Goal: Information Seeking & Learning: Learn about a topic

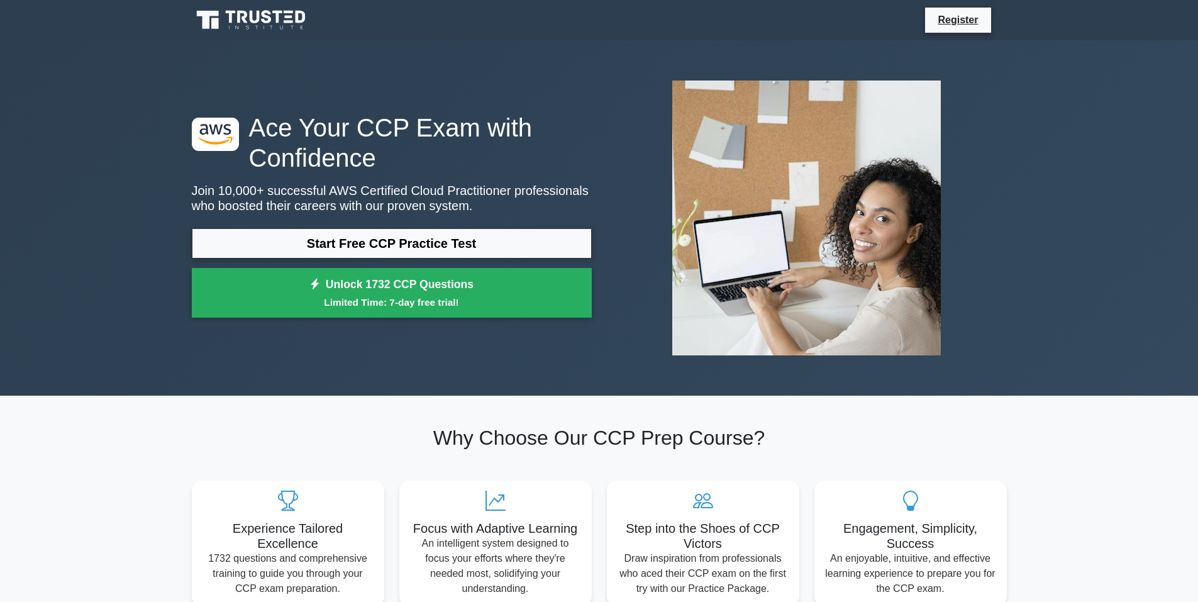
click at [263, 15] on icon at bounding box center [267, 16] width 10 height 13
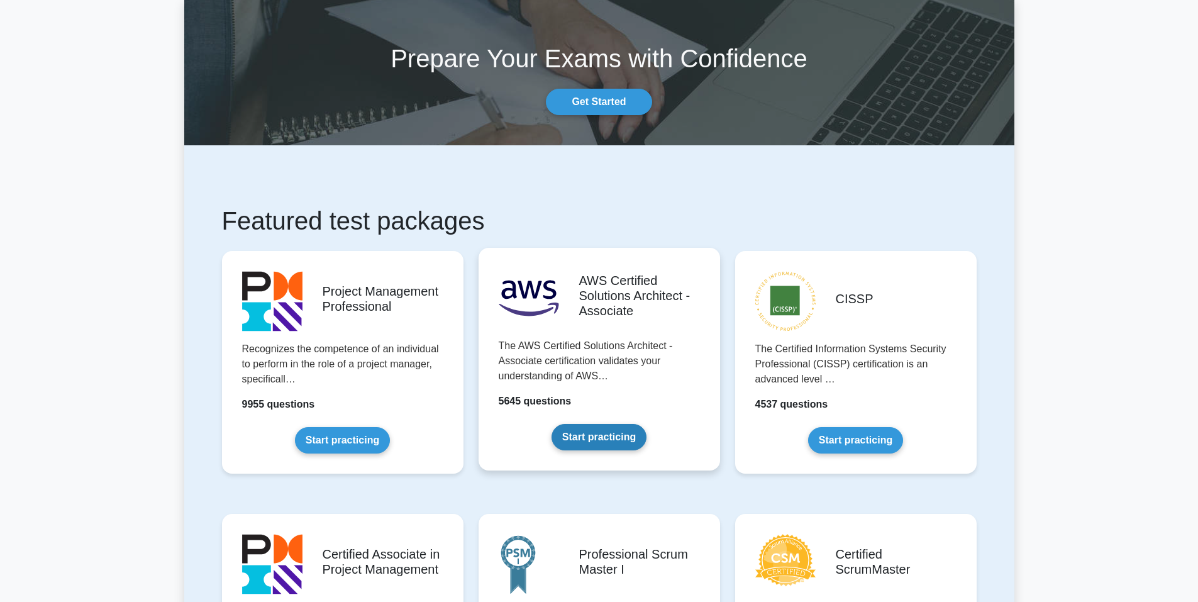
scroll to position [63, 0]
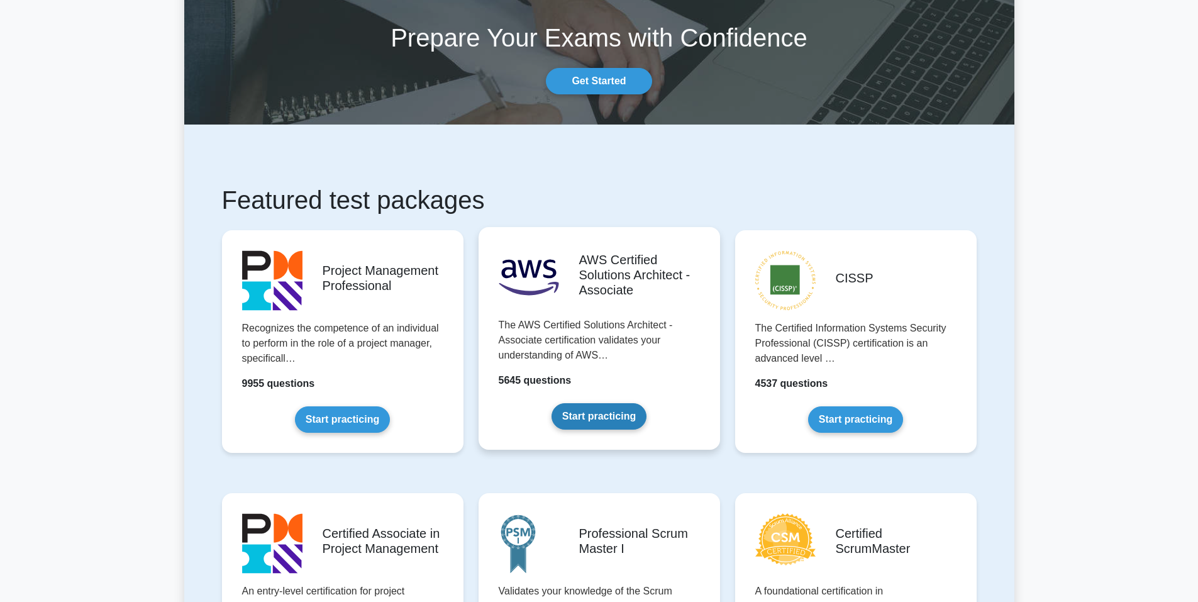
click at [604, 420] on link "Start practicing" at bounding box center [598, 416] width 95 height 26
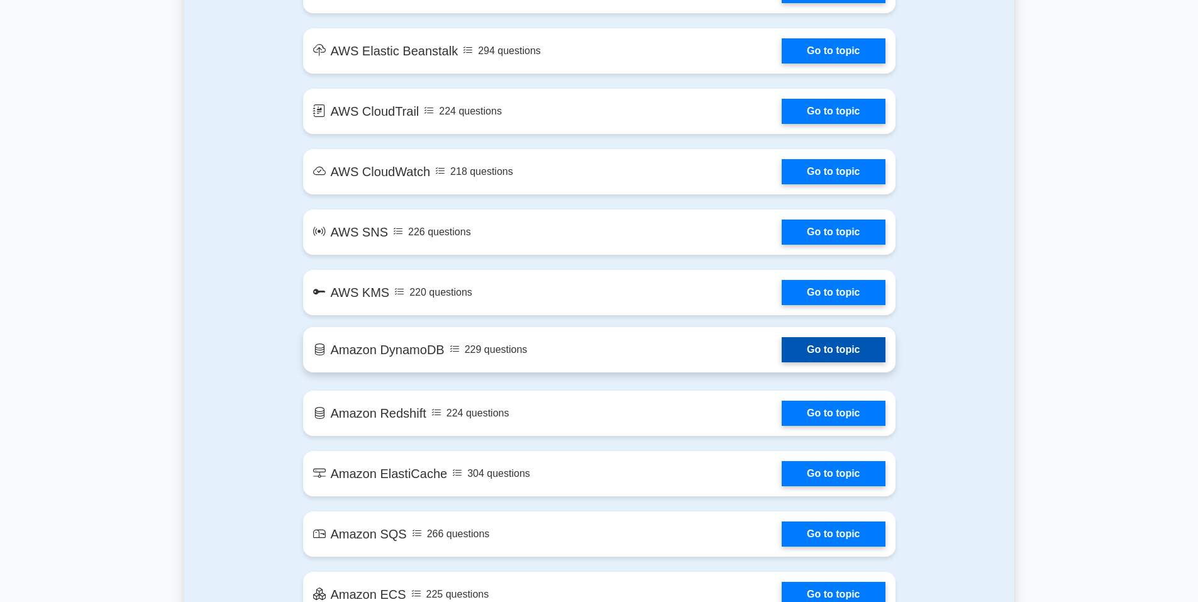
scroll to position [1320, 0]
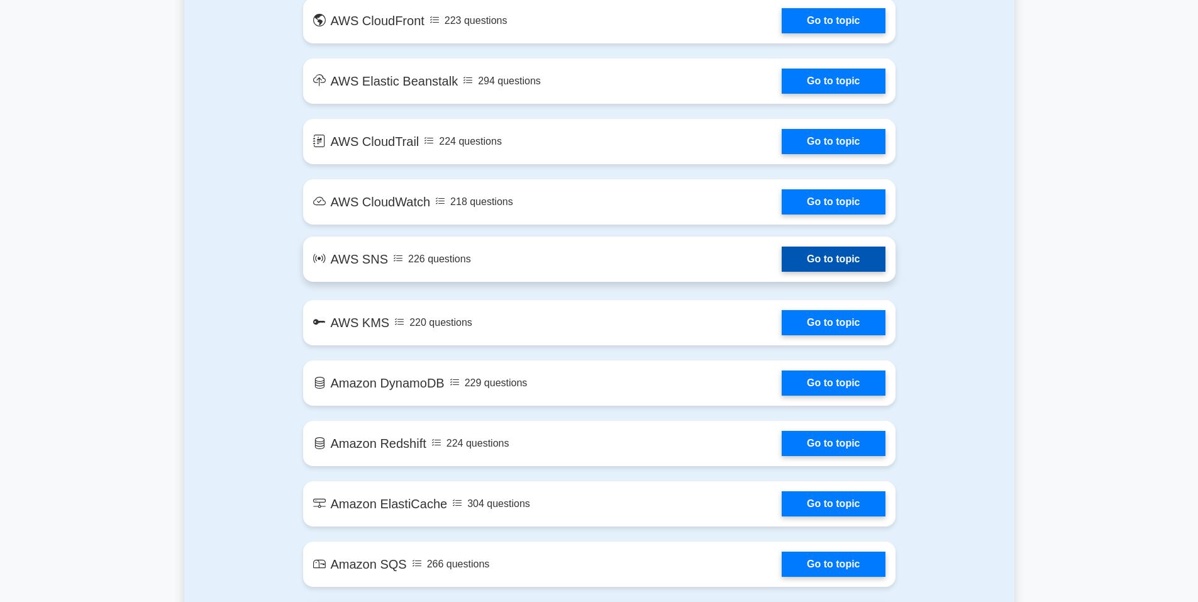
click at [781, 264] on link "Go to topic" at bounding box center [832, 258] width 103 height 25
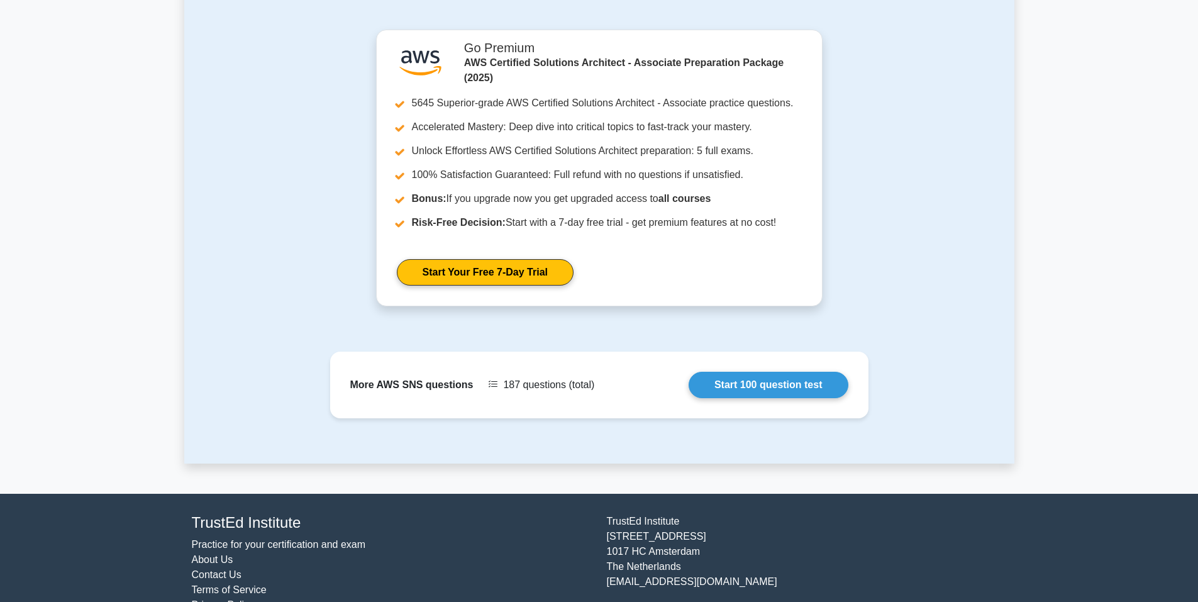
scroll to position [1127, 0]
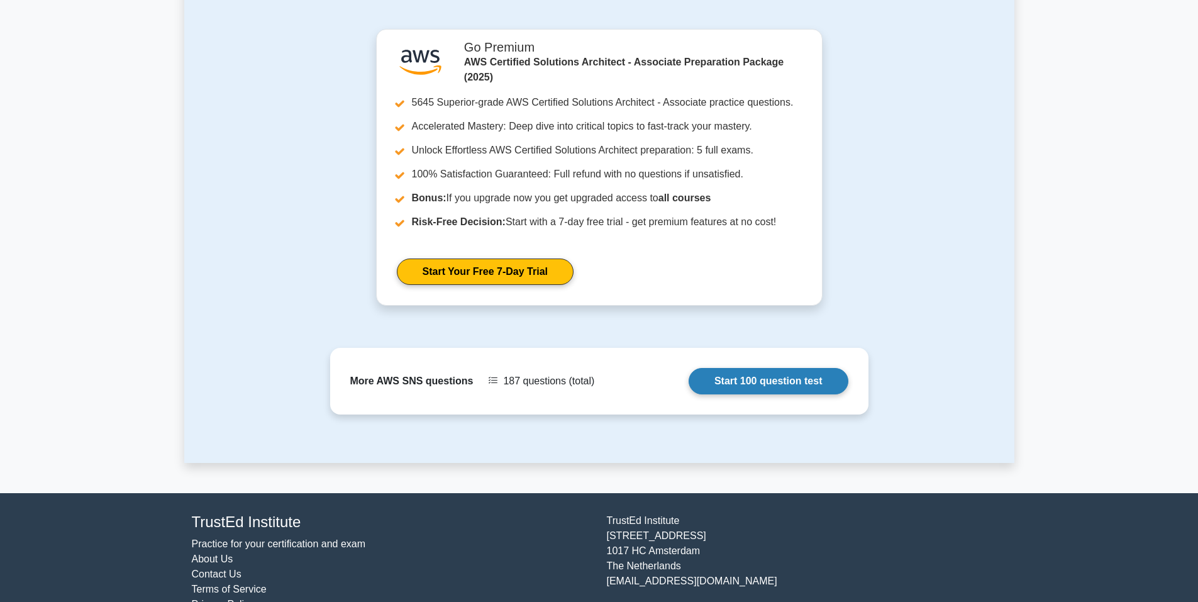
click at [720, 368] on link "Start 100 question test" at bounding box center [768, 381] width 160 height 26
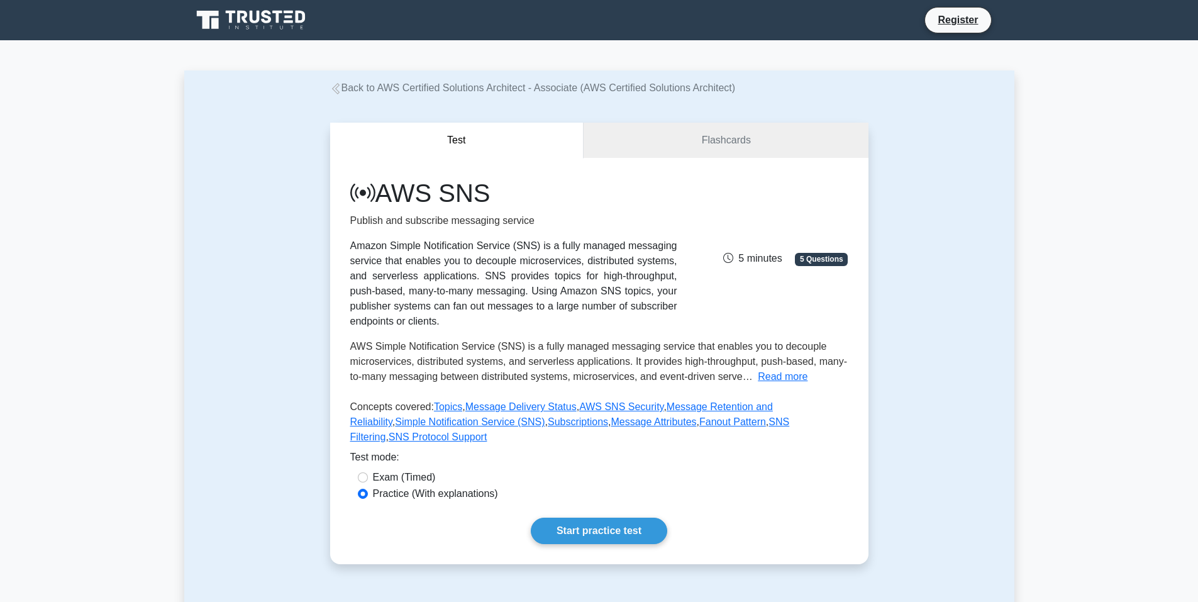
click at [406, 470] on label "Exam (Timed)" at bounding box center [404, 477] width 63 height 15
click at [368, 472] on input "Exam (Timed)" at bounding box center [363, 477] width 10 height 10
radio input "true"
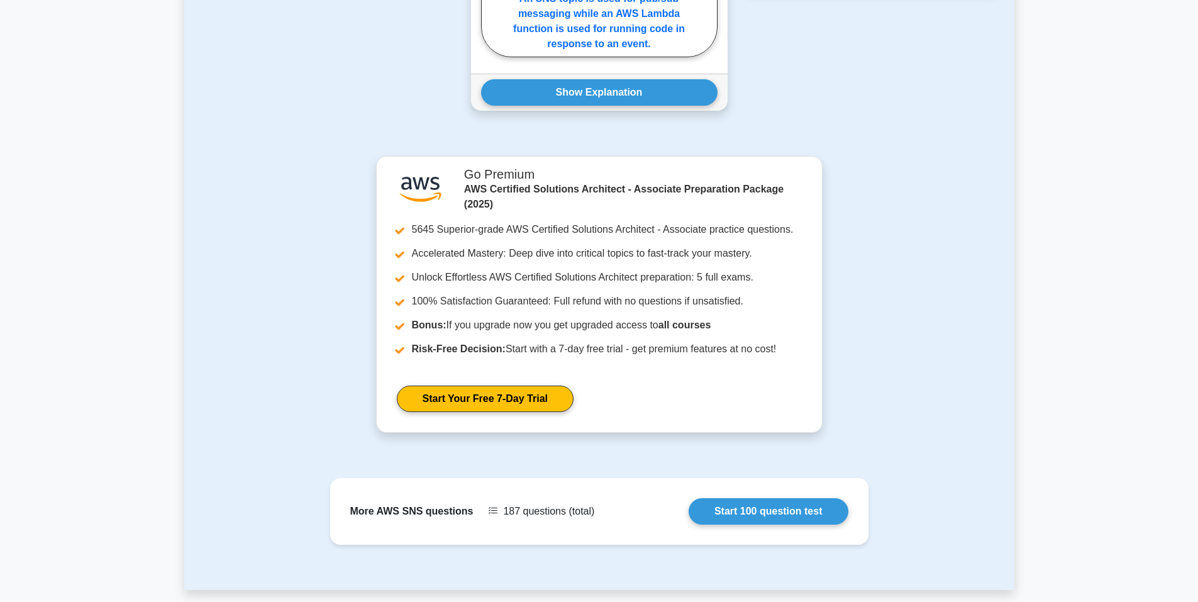
scroll to position [1127, 0]
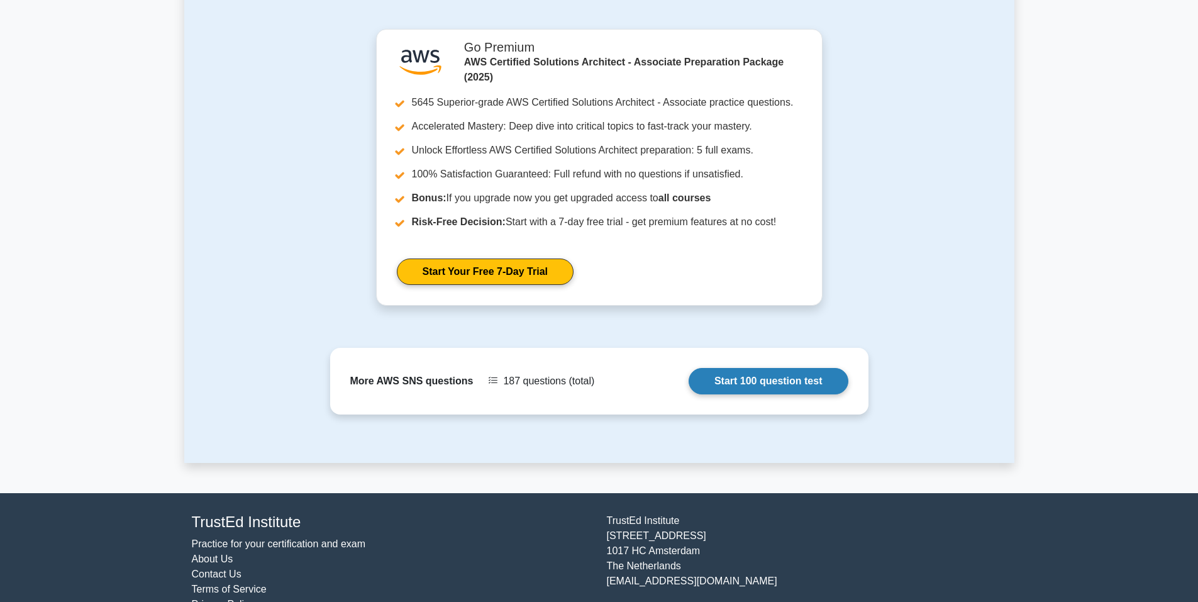
click at [719, 368] on link "Start 100 question test" at bounding box center [768, 381] width 160 height 26
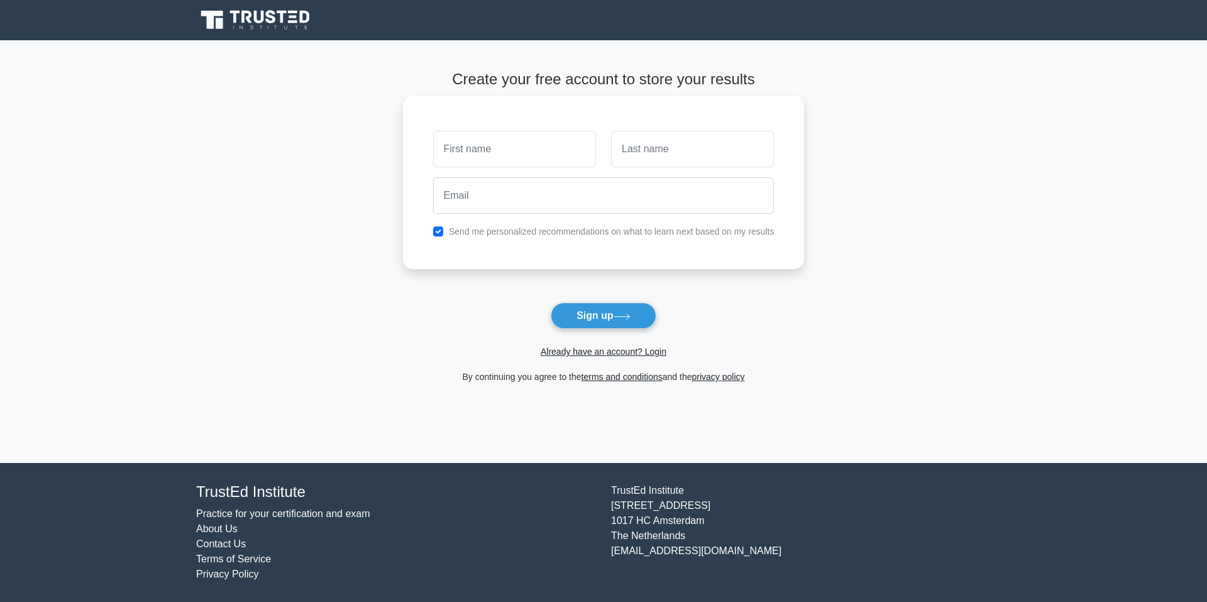
click at [548, 155] on input "text" at bounding box center [514, 149] width 163 height 36
click at [649, 353] on link "Already have an account? Login" at bounding box center [604, 351] width 126 height 10
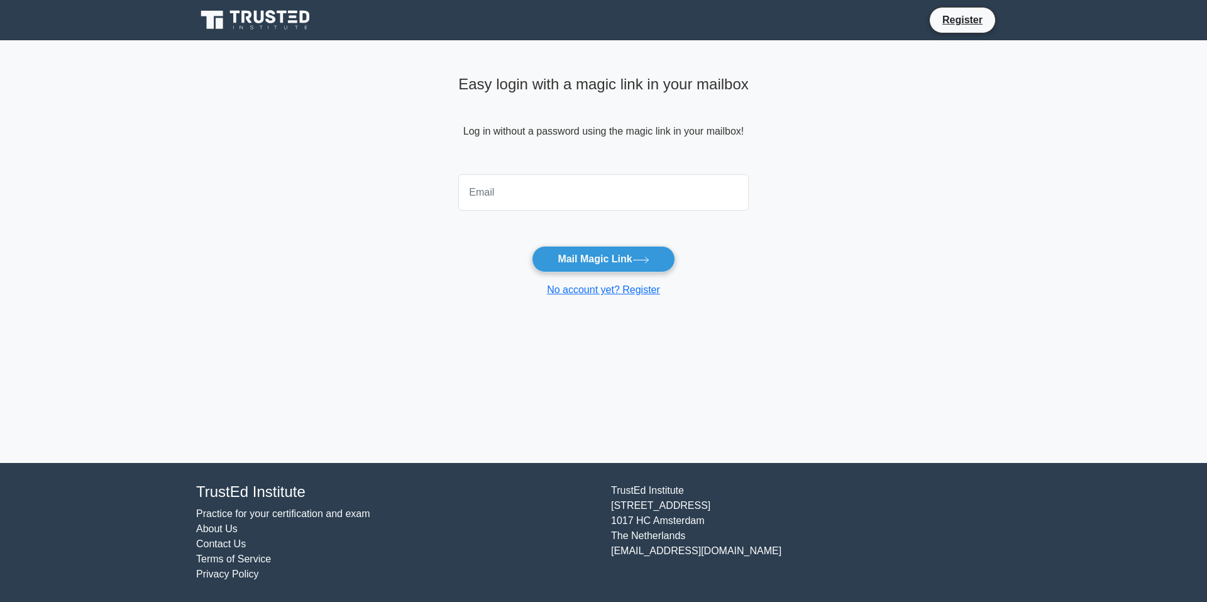
click at [610, 199] on input "email" at bounding box center [603, 192] width 290 height 36
type input "aminu.twumasi@amalitech.com"
click at [592, 260] on button "Mail Magic Link" at bounding box center [603, 259] width 143 height 26
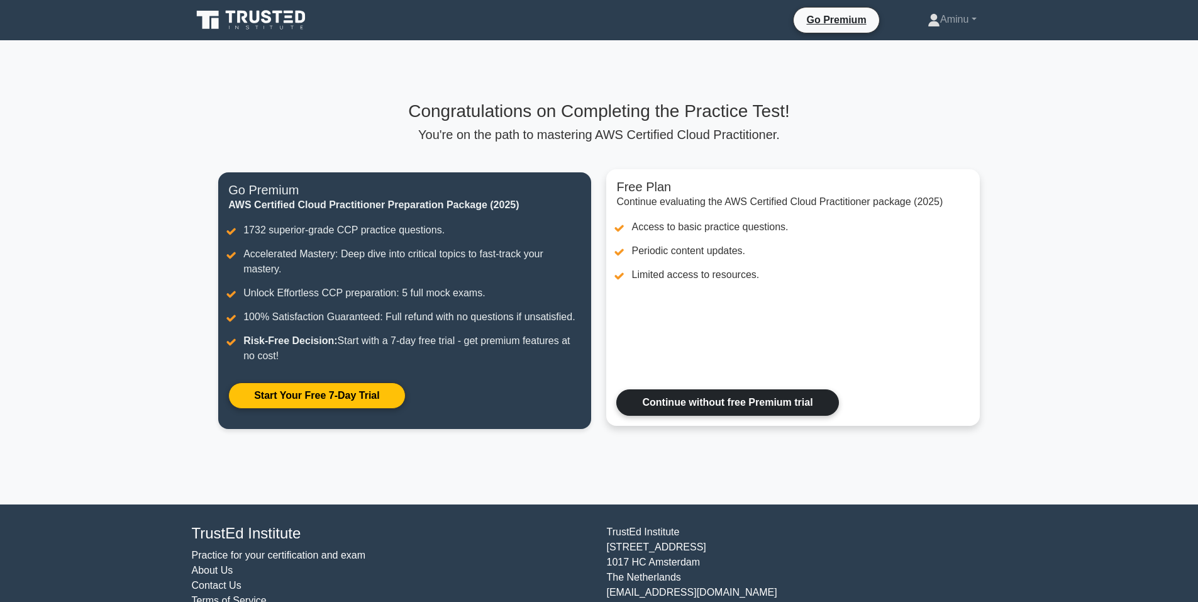
click at [695, 410] on link "Continue without free Premium trial" at bounding box center [727, 402] width 222 height 26
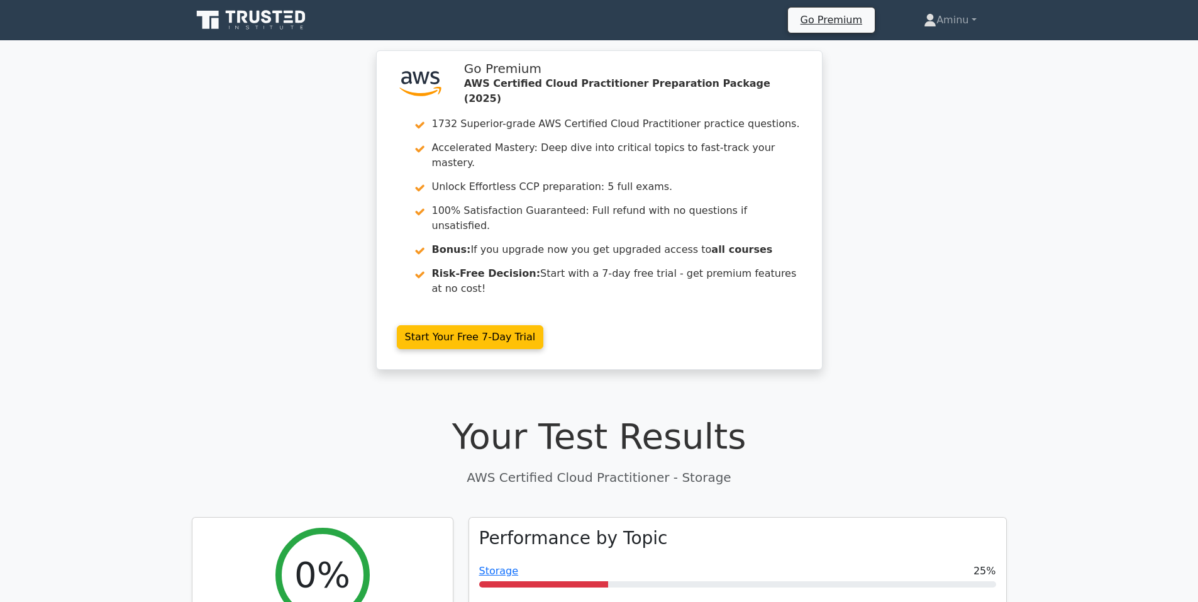
click at [273, 18] on icon at bounding box center [252, 20] width 121 height 24
click at [270, 25] on icon at bounding box center [252, 20] width 121 height 24
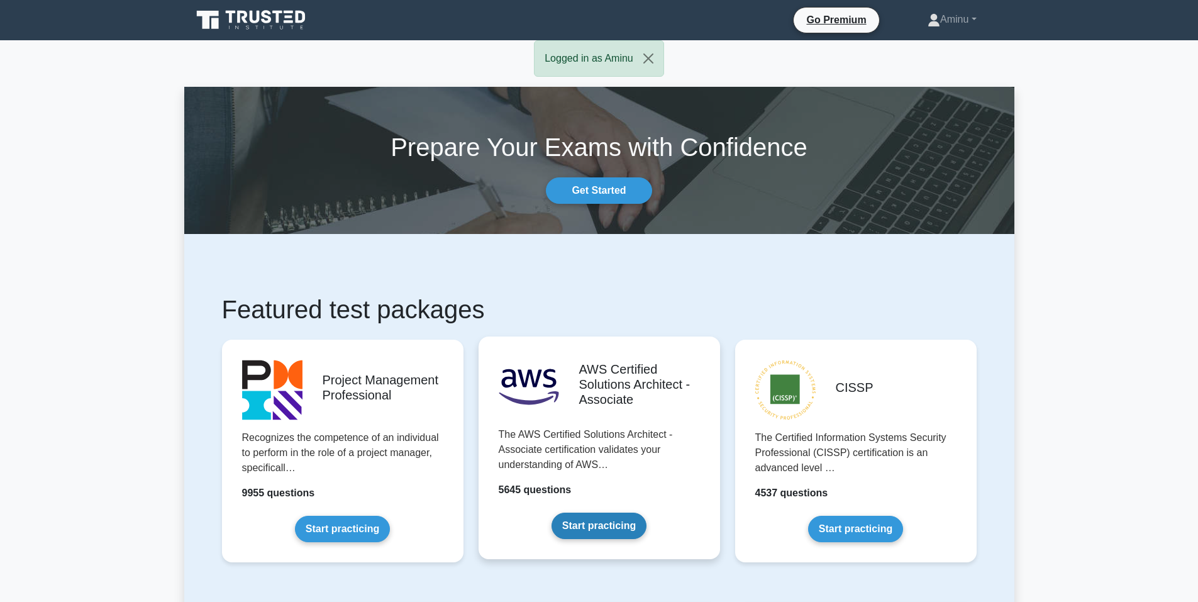
click at [597, 512] on link "Start practicing" at bounding box center [598, 525] width 95 height 26
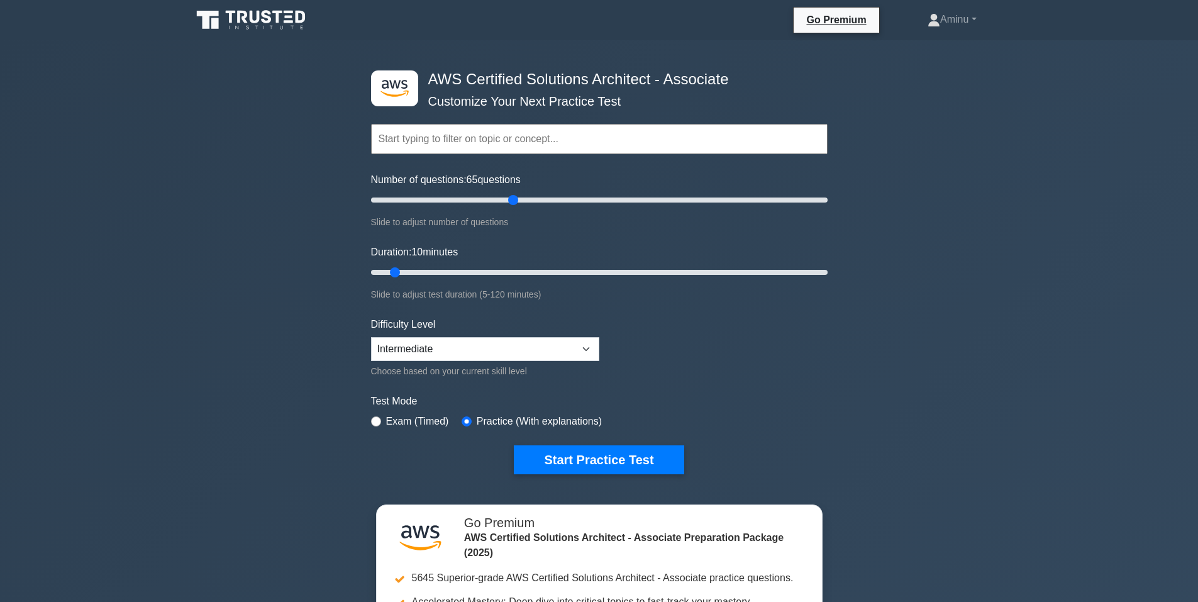
drag, startPoint x: 390, startPoint y: 196, endPoint x: 514, endPoint y: 202, distance: 124.0
type input "65"
click at [514, 202] on input "Number of questions: 65 questions" at bounding box center [599, 199] width 456 height 15
drag, startPoint x: 394, startPoint y: 269, endPoint x: 846, endPoint y: 295, distance: 453.4
type input "120"
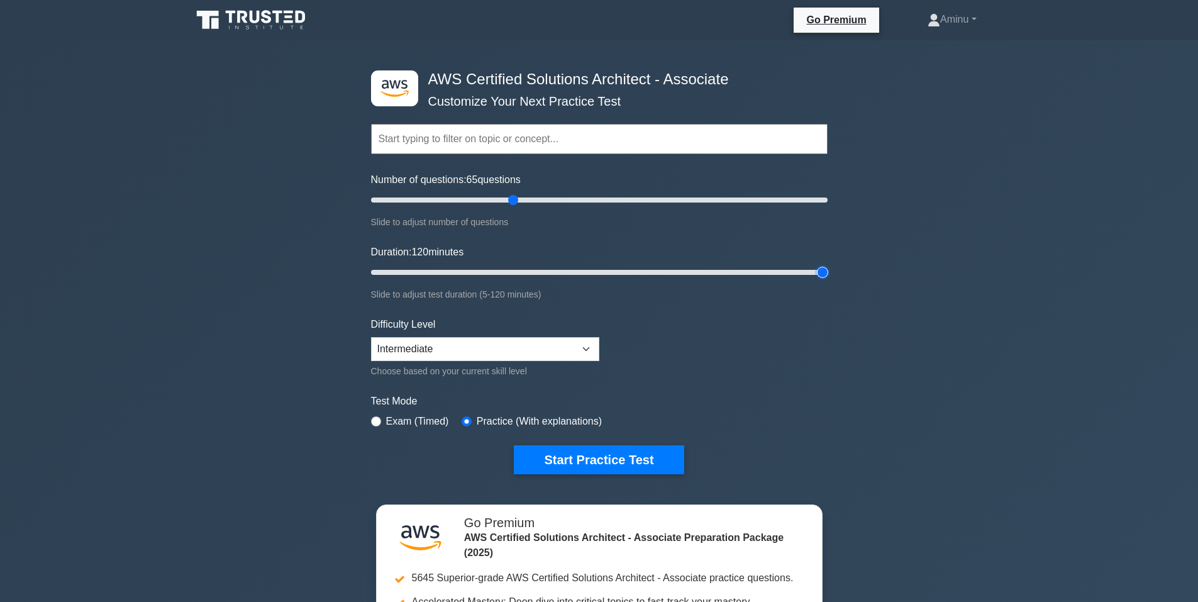
click at [827, 280] on input "Duration: 120 minutes" at bounding box center [599, 272] width 456 height 15
click at [585, 350] on select "Beginner Intermediate Expert" at bounding box center [485, 349] width 228 height 24
select select "expert"
click at [371, 337] on select "Beginner Intermediate Expert" at bounding box center [485, 349] width 228 height 24
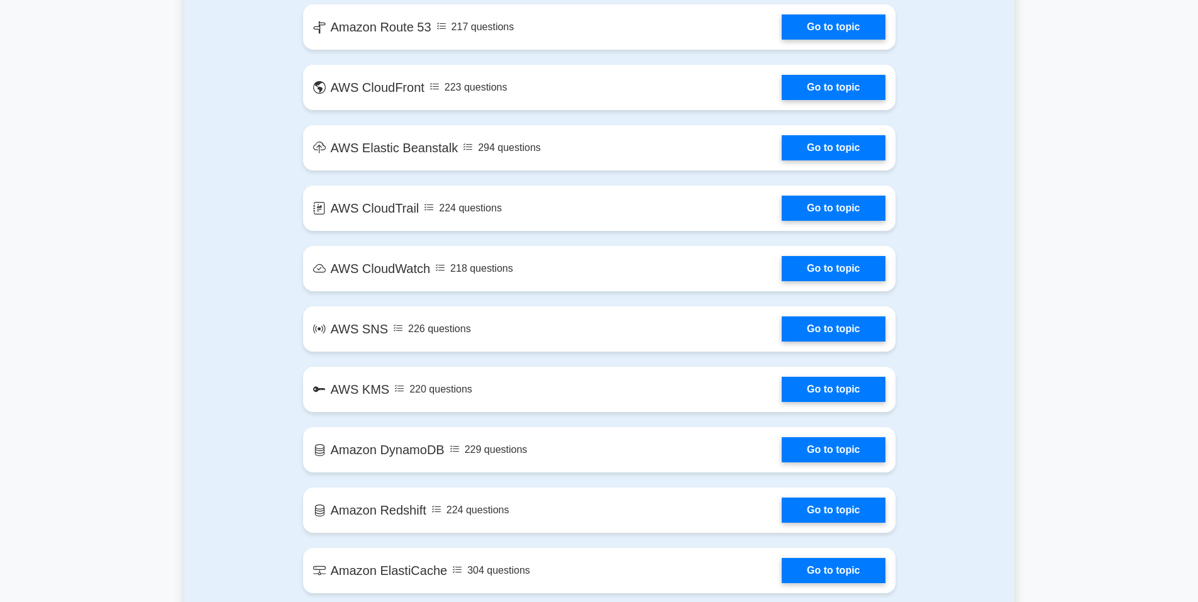
scroll to position [1572, 0]
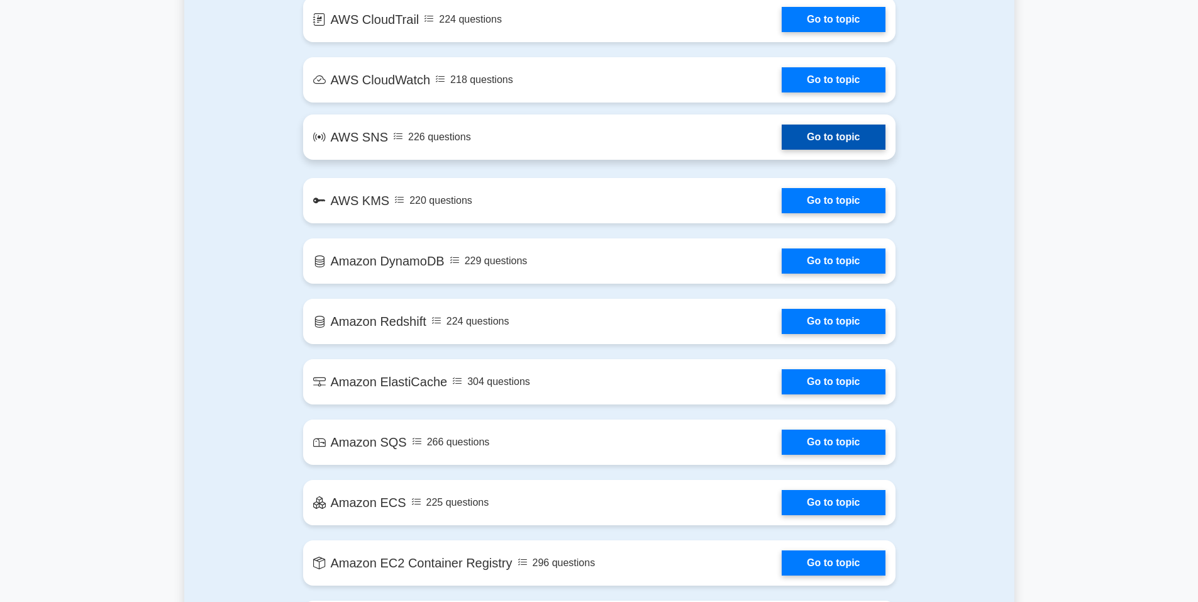
click at [795, 131] on link "Go to topic" at bounding box center [832, 136] width 103 height 25
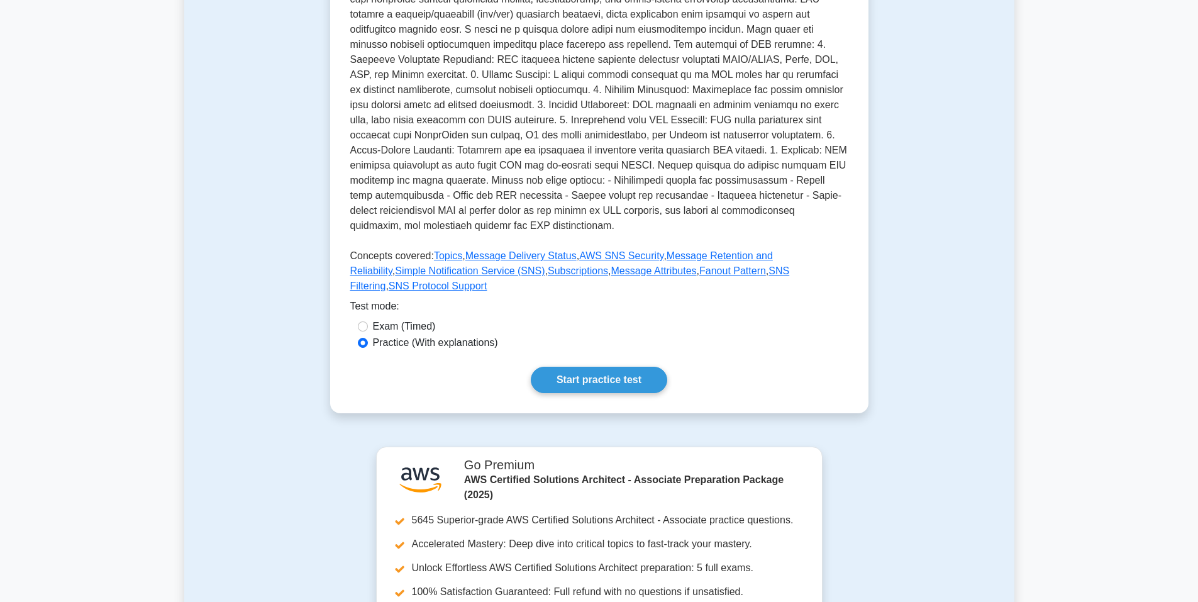
scroll to position [629, 0]
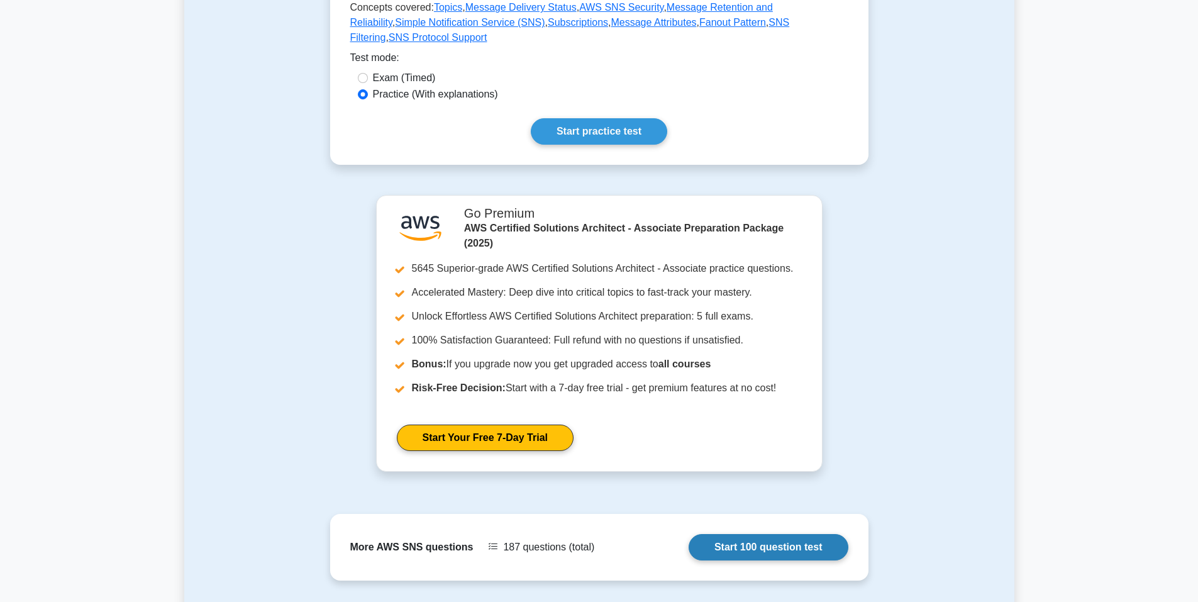
click at [763, 534] on link "Start 100 question test" at bounding box center [768, 547] width 160 height 26
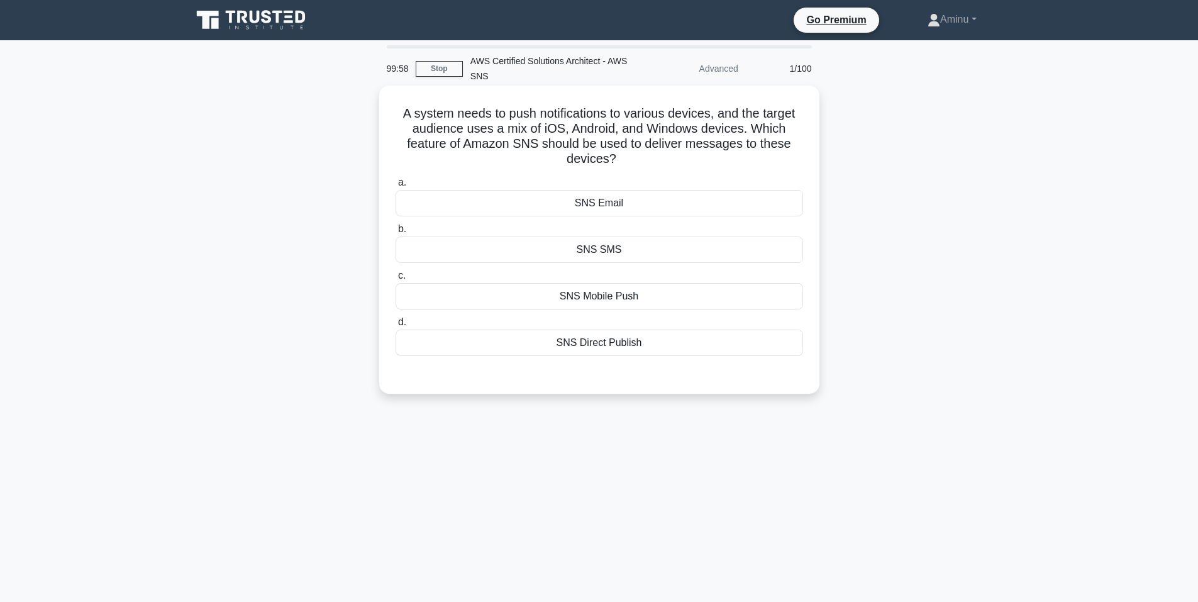
drag, startPoint x: 384, startPoint y: 118, endPoint x: 648, endPoint y: 160, distance: 267.4
click at [648, 160] on div "A system needs to push notifications to various devices, and the target audienc…" at bounding box center [599, 240] width 430 height 298
copy h5 "A system needs to push notifications to various devices, and the target audienc…"
click at [430, 168] on div "A system needs to push notifications to various devices, and the target audienc…" at bounding box center [599, 240] width 430 height 298
drag, startPoint x: 625, startPoint y: 238, endPoint x: 721, endPoint y: 365, distance: 159.8
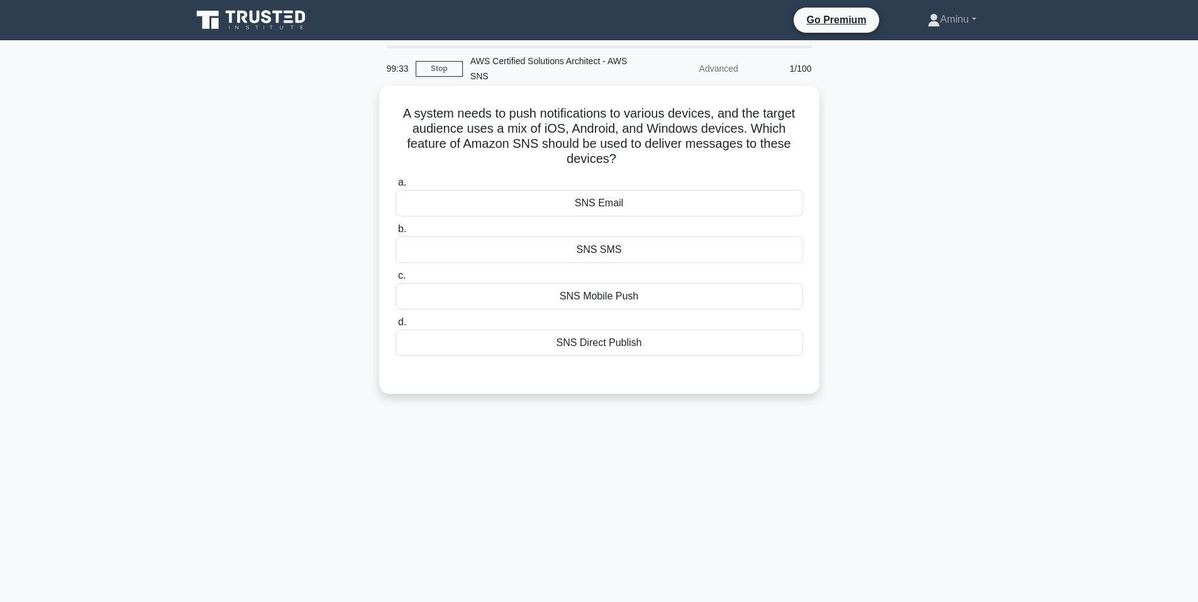
click at [721, 365] on div "a. SNS Email b. SNS SMS c. d." at bounding box center [599, 275] width 410 height 206
copy div "SNS Email b. SNS SMS c. SNS Mobile Push d. SNS Direct Publish"
click at [509, 194] on div "SNS Email" at bounding box center [598, 203] width 407 height 26
click at [395, 187] on input "a. SNS Email" at bounding box center [395, 183] width 0 height 8
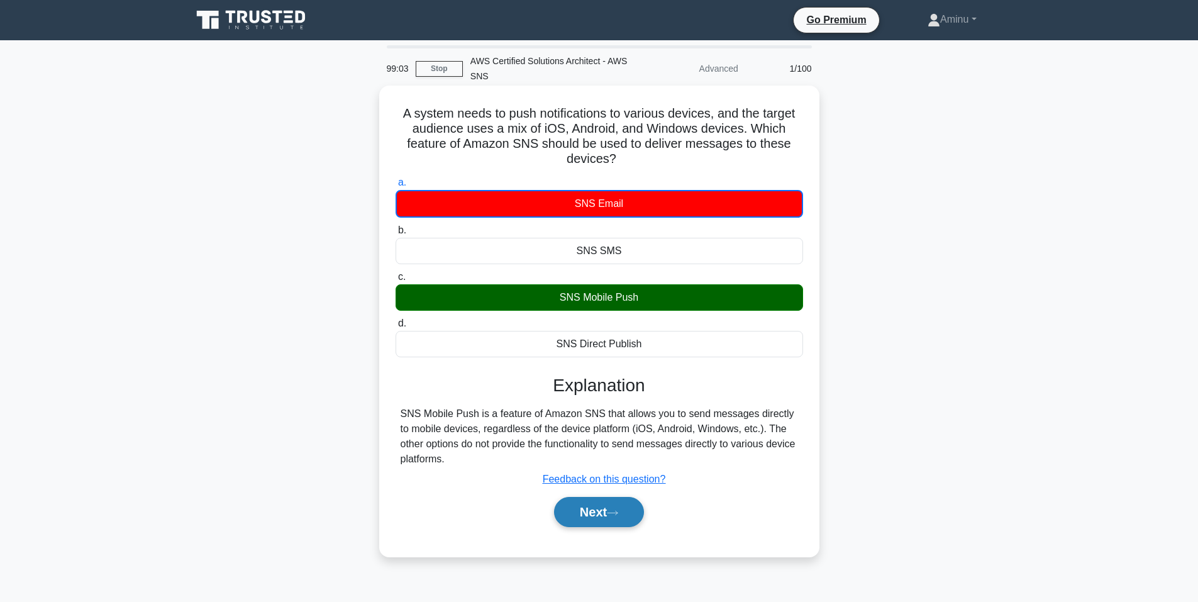
click at [604, 509] on button "Next" at bounding box center [599, 512] width 90 height 30
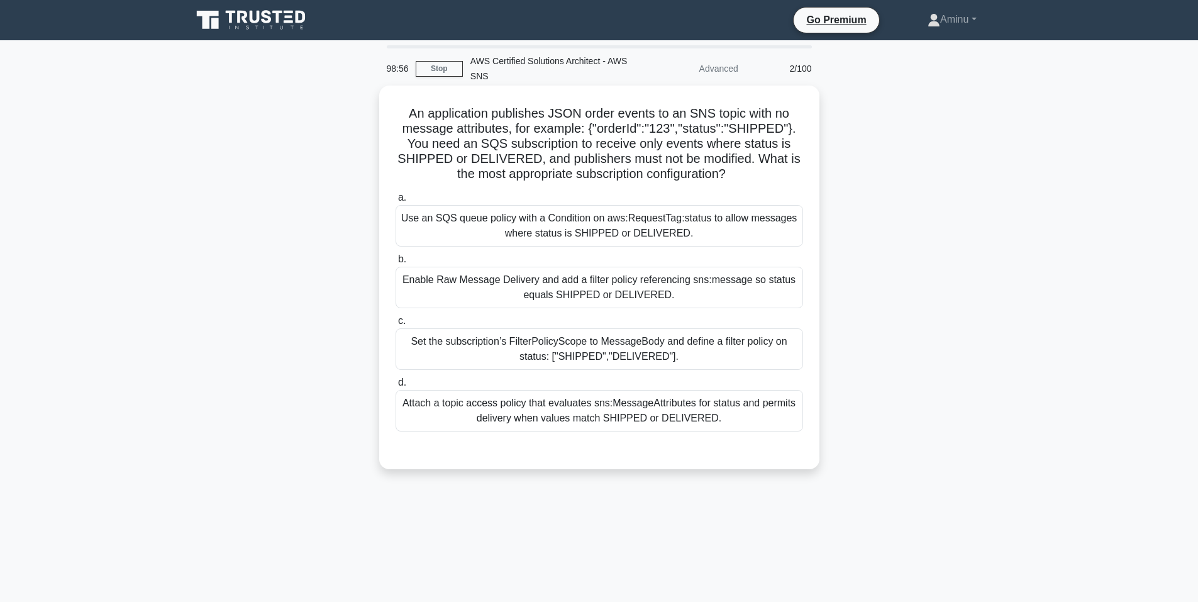
drag, startPoint x: 404, startPoint y: 113, endPoint x: 743, endPoint y: 175, distance: 345.2
click at [743, 175] on h5 "An application publishes JSON order events to an SNS topic with no message attr…" at bounding box center [599, 144] width 410 height 77
copy h5 "An application publishes JSON order events to an SNS topic with no message attr…"
drag, startPoint x: 404, startPoint y: 219, endPoint x: 739, endPoint y: 419, distance: 389.6
click at [739, 419] on div "a. Use an SQS queue policy with a Condition on aws:RequestTag:status to allow m…" at bounding box center [599, 310] width 422 height 246
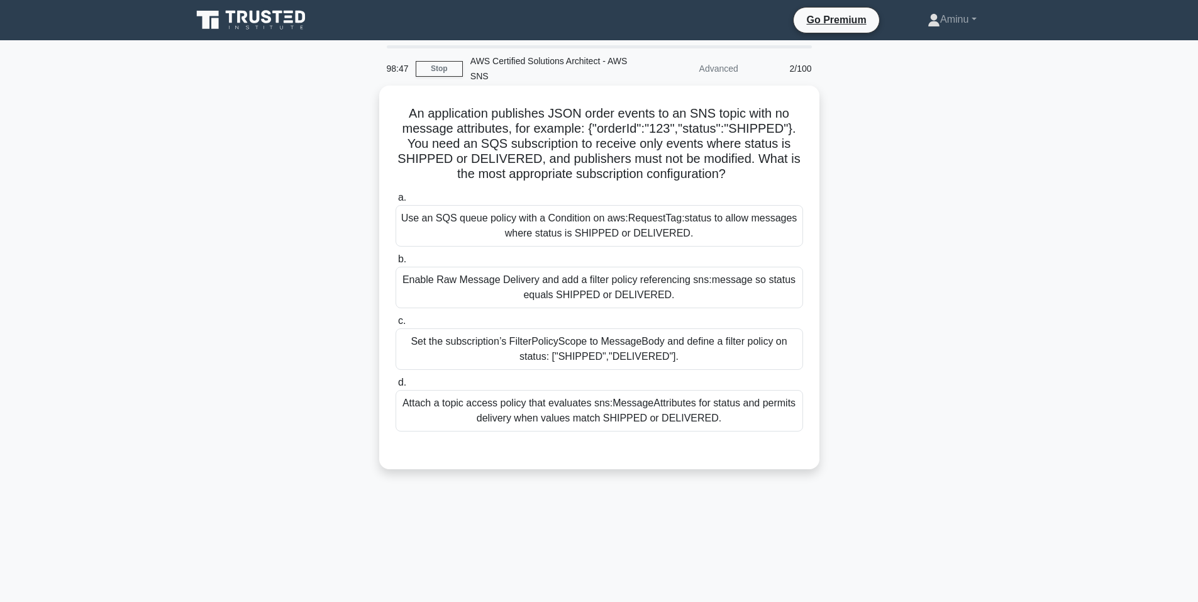
click at [739, 419] on div "Attach a topic access policy that evaluates sns:MessageAttributes for status an…" at bounding box center [598, 410] width 407 height 41
click at [395, 387] on input "d. Attach a topic access policy that evaluates sns:MessageAttributes for status…" at bounding box center [395, 382] width 0 height 8
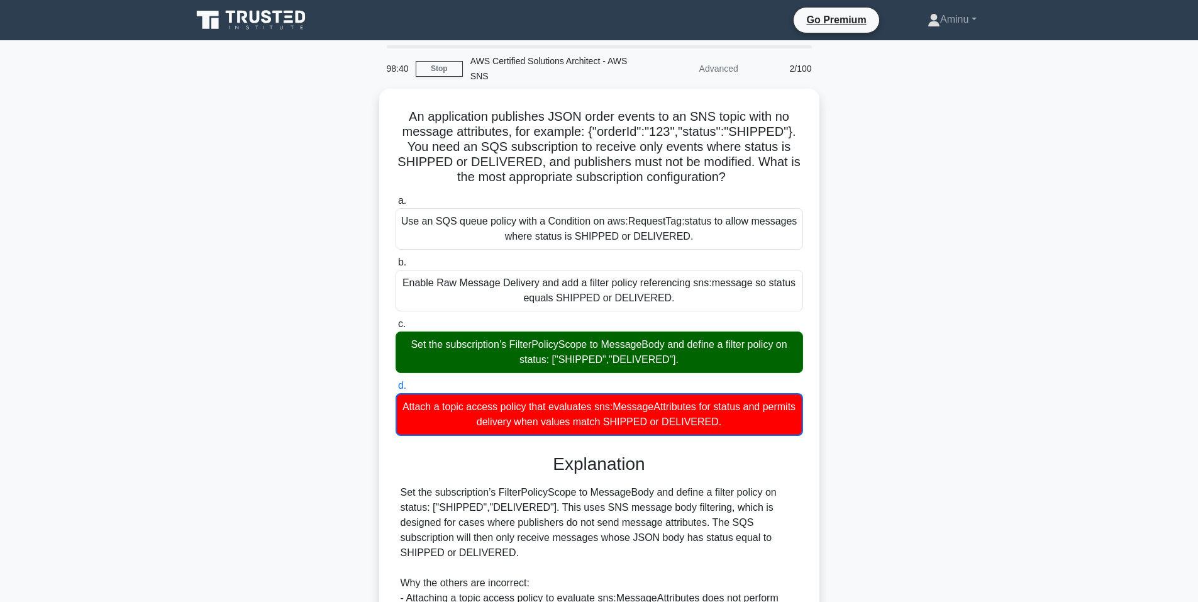
click at [317, 277] on div "An application publishes JSON order events to an SNS topic with no message attr…" at bounding box center [599, 460] width 830 height 742
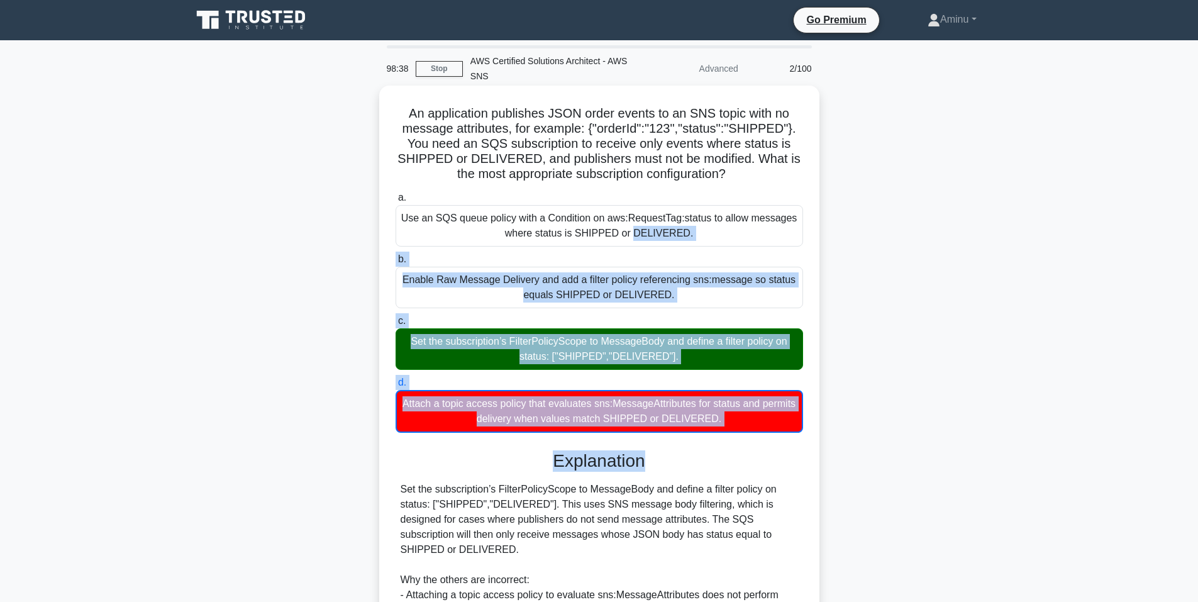
drag, startPoint x: 400, startPoint y: 221, endPoint x: 785, endPoint y: 436, distance: 440.5
click at [785, 436] on div "a. Use an SQS queue policy with a Condition on aws:RequestTag:status to allow m…" at bounding box center [599, 492] width 410 height 611
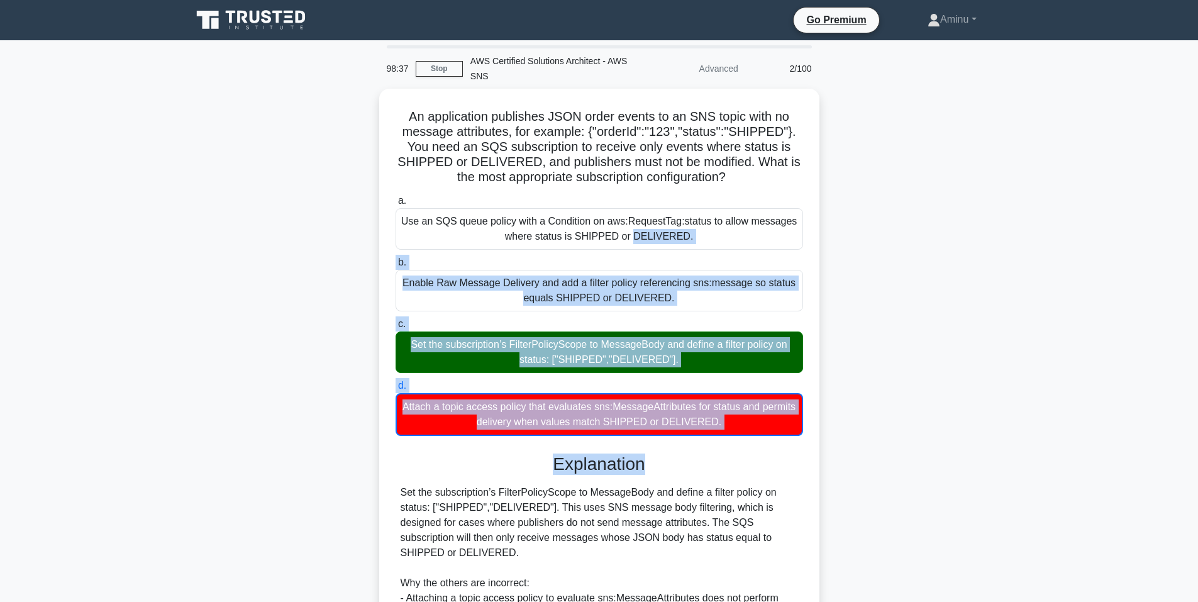
click at [915, 421] on div "An application publishes JSON order events to an SNS topic with no message attr…" at bounding box center [599, 460] width 830 height 742
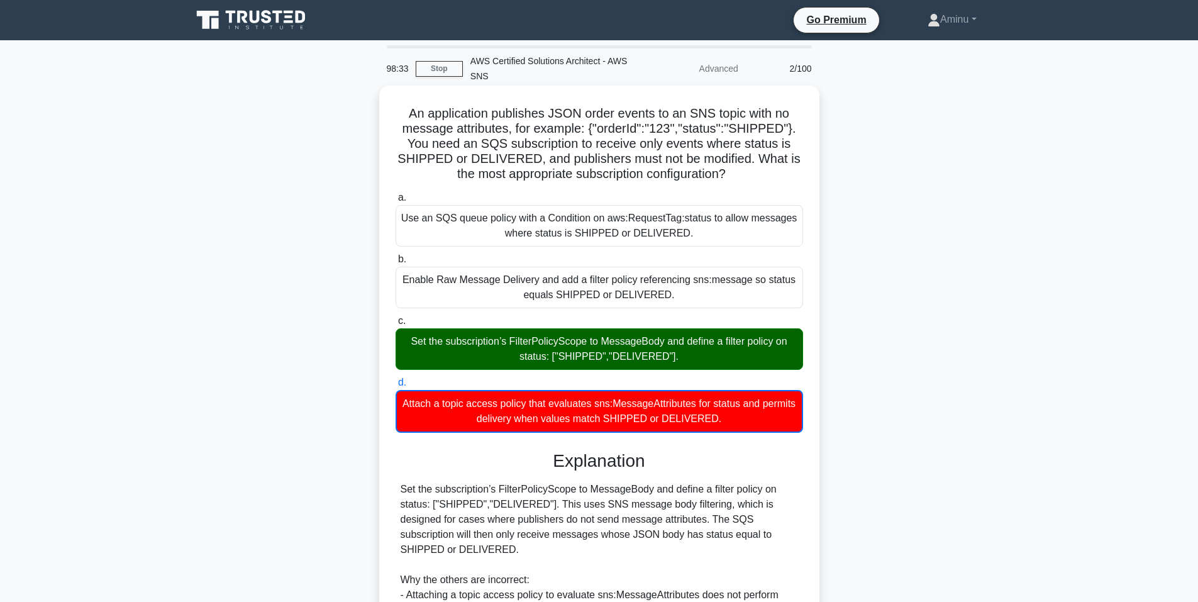
drag, startPoint x: 402, startPoint y: 218, endPoint x: 738, endPoint y: 429, distance: 396.6
click at [738, 429] on div "a. Use an SQS queue policy with a Condition on aws:RequestTag:status to allow m…" at bounding box center [599, 311] width 422 height 248
copy div "Use an SQS queue policy with a Condition on aws:RequestTag:status to allow mess…"
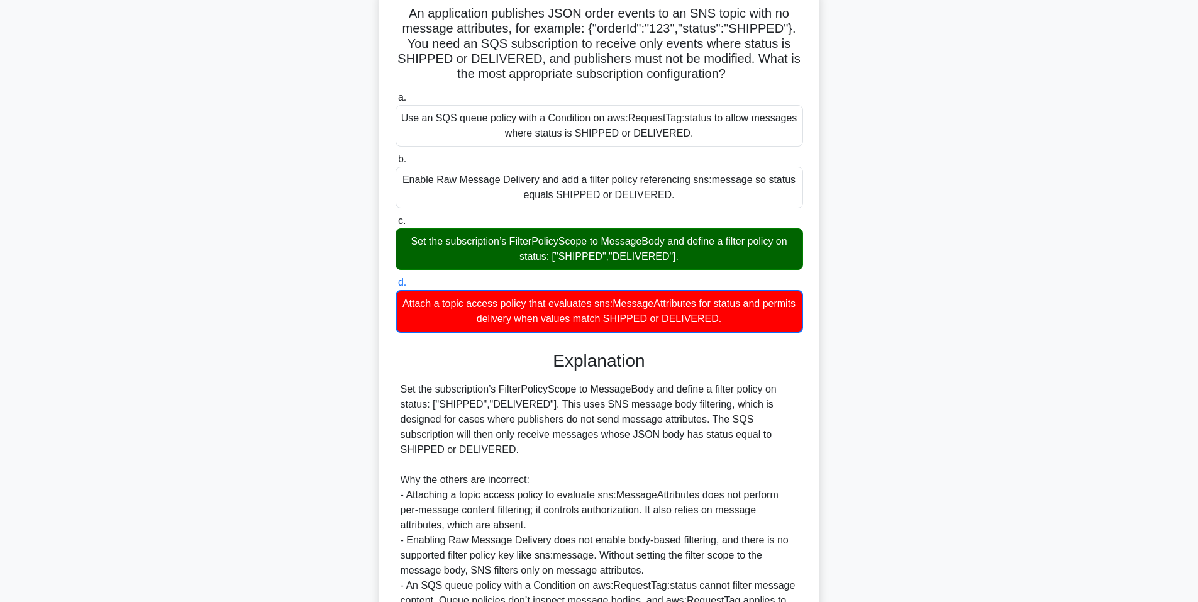
scroll to position [236, 0]
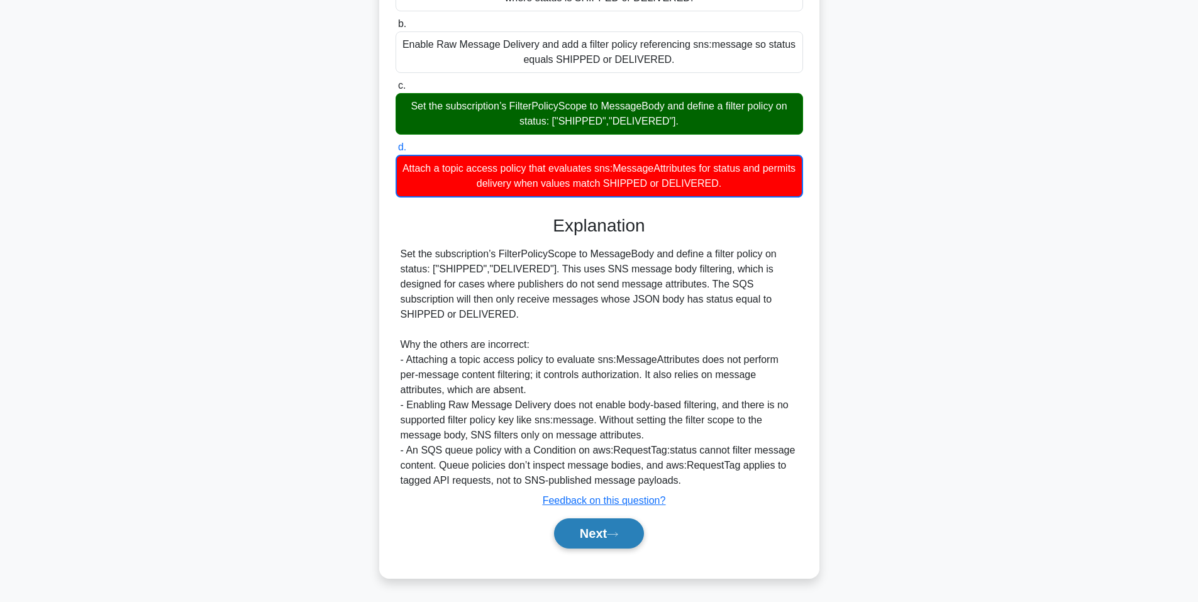
click at [590, 534] on button "Next" at bounding box center [599, 533] width 90 height 30
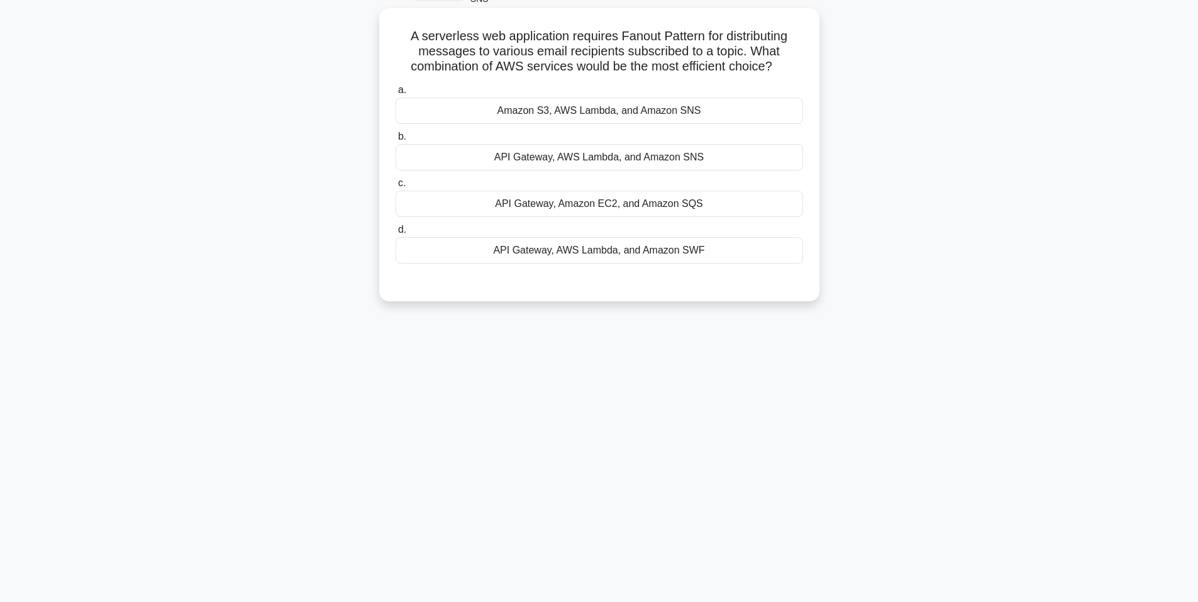
drag, startPoint x: 402, startPoint y: 35, endPoint x: 780, endPoint y: 71, distance: 380.1
click at [780, 71] on h5 "A serverless web application requires Fanout Pattern for distributing messages …" at bounding box center [599, 51] width 410 height 47
copy h5 "A serverless web application requires Fanout Pattern for distributing messages …"
drag, startPoint x: 458, startPoint y: 114, endPoint x: 714, endPoint y: 265, distance: 297.4
click at [714, 265] on div "a. Amazon S3, AWS Lambda, and Amazon SNS b. API Gateway, AWS Lambda, and Amazon…" at bounding box center [599, 173] width 422 height 186
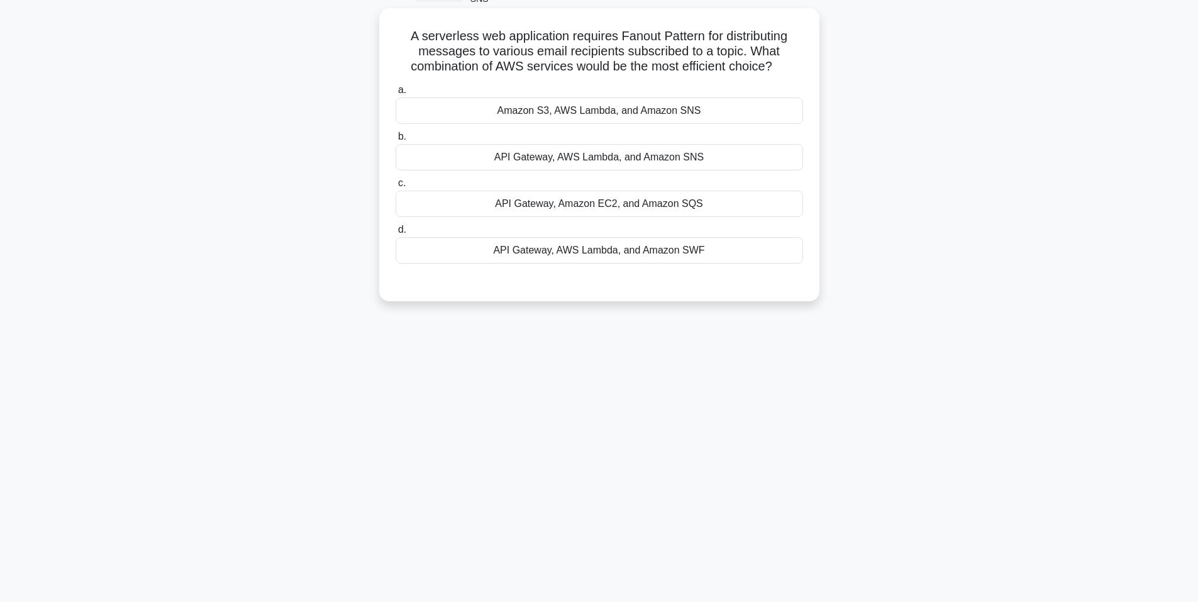
copy div "Amazon S3, AWS Lambda, and Amazon SNS b. API Gateway, AWS Lambda, and Amazon SN…"
click at [467, 160] on div "API Gateway, AWS Lambda, and Amazon SNS" at bounding box center [598, 157] width 407 height 26
click at [395, 141] on input "b. API Gateway, AWS Lambda, and Amazon SNS" at bounding box center [395, 137] width 0 height 8
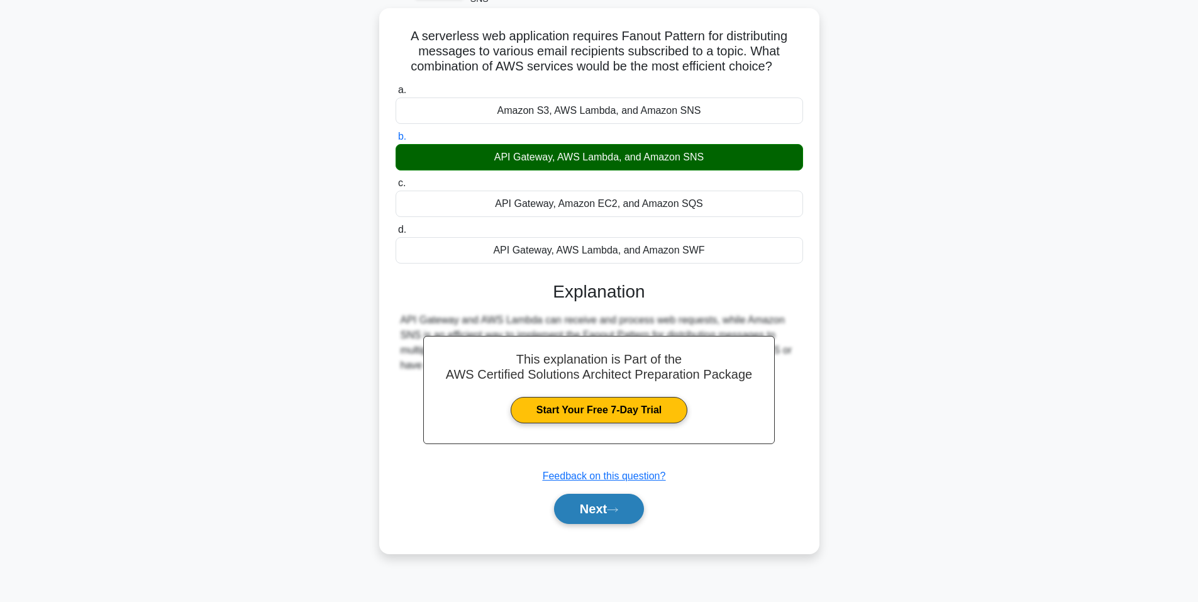
click at [604, 520] on button "Next" at bounding box center [599, 508] width 90 height 30
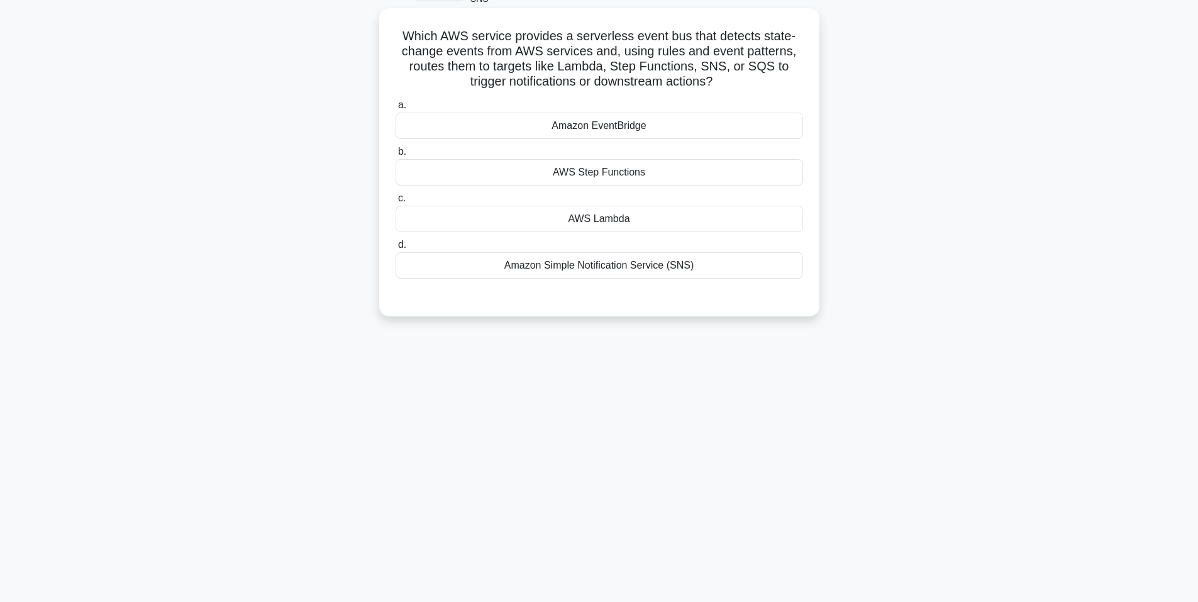
drag, startPoint x: 410, startPoint y: 40, endPoint x: 719, endPoint y: 80, distance: 311.3
click at [719, 80] on h5 "Which AWS service provides a serverless event bus that detects state-change eve…" at bounding box center [599, 59] width 410 height 62
copy h5 "Which AWS service provides a serverless event bus that detects state-change eve…"
drag, startPoint x: 548, startPoint y: 124, endPoint x: 768, endPoint y: 262, distance: 259.6
click at [768, 262] on div "a. Amazon EventBridge b. AWS Step Functions c. d." at bounding box center [599, 188] width 422 height 186
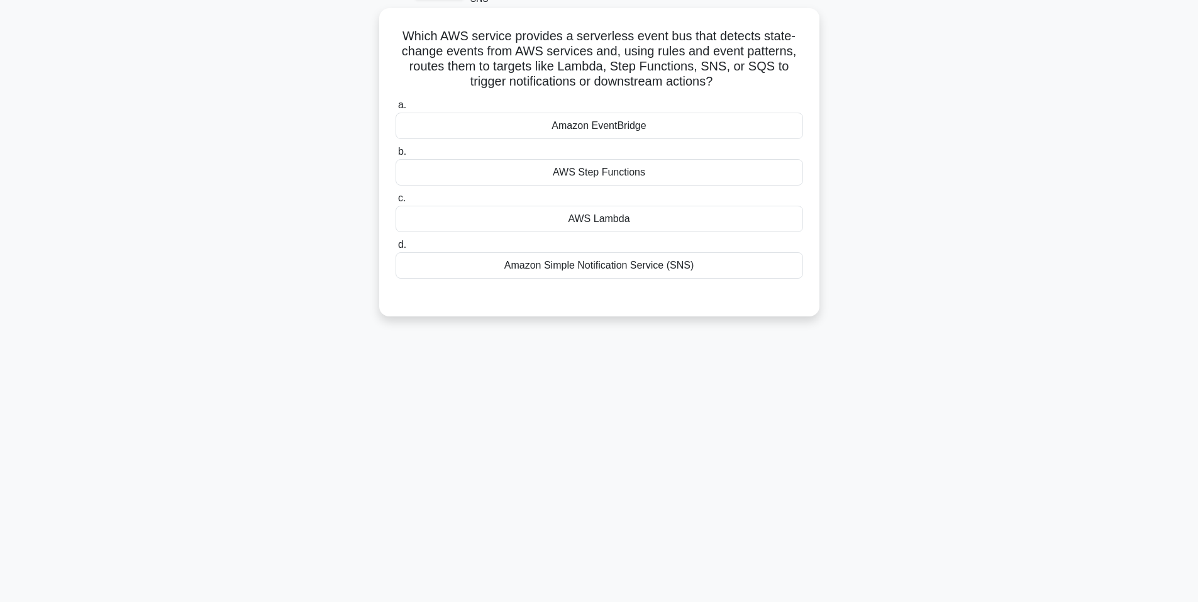
copy div "Amazon EventBridge b. AWS Step Functions c. AWS Lambda d. Amazon Simple Notific…"
click at [661, 218] on div "AWS Lambda" at bounding box center [598, 219] width 407 height 26
click at [395, 202] on input "c. AWS Lambda" at bounding box center [395, 198] width 0 height 8
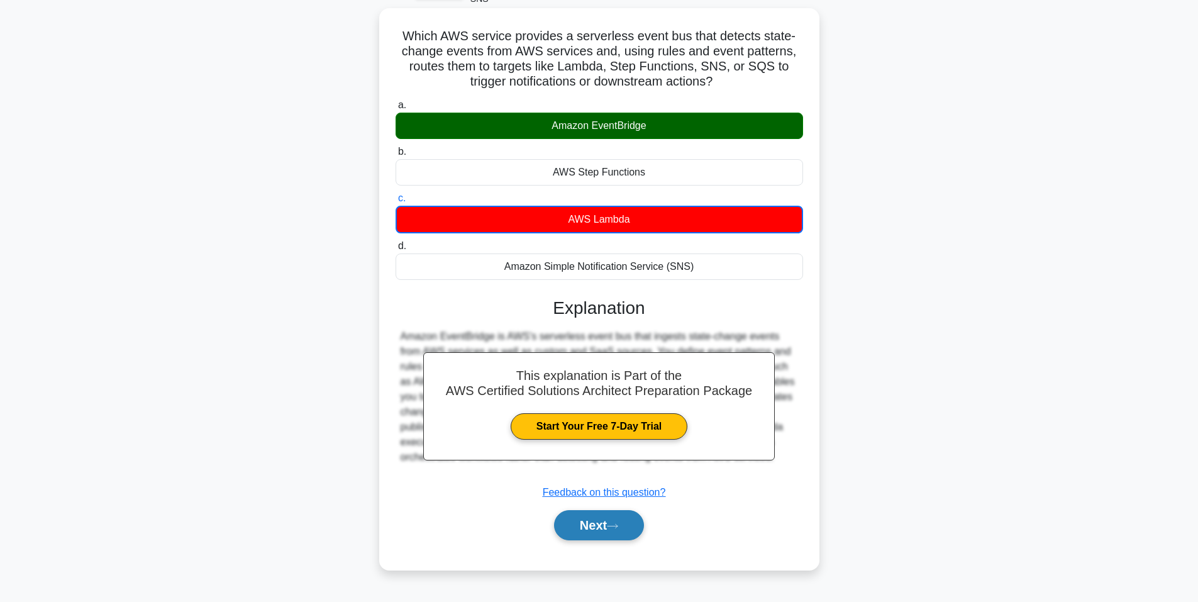
click at [622, 518] on button "Next" at bounding box center [599, 525] width 90 height 30
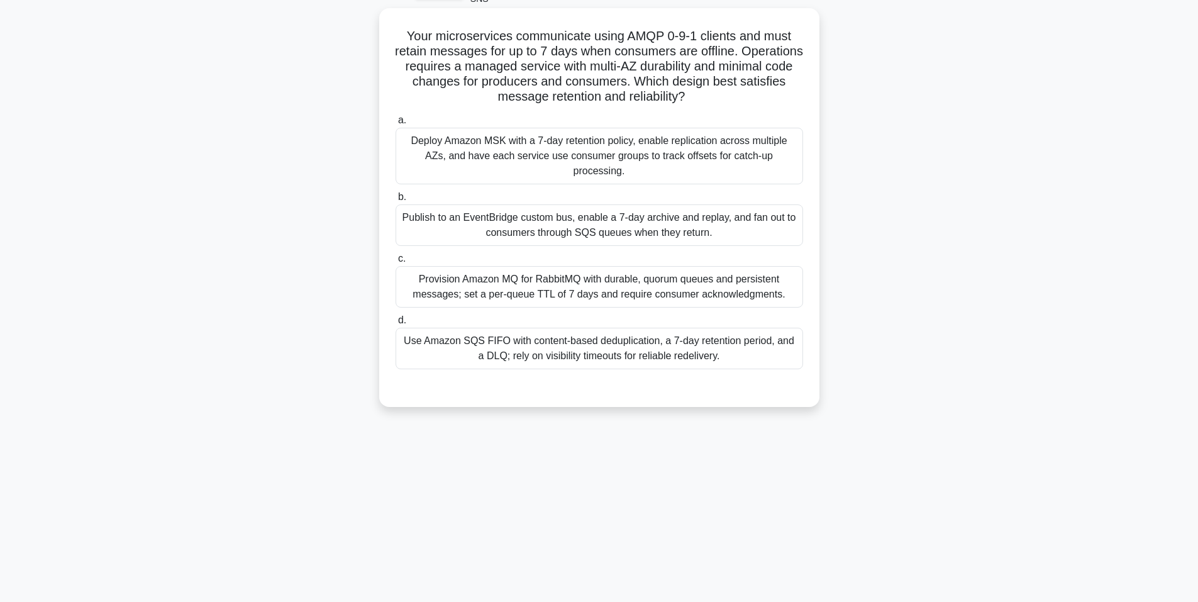
drag, startPoint x: 404, startPoint y: 36, endPoint x: 736, endPoint y: 102, distance: 338.3
click at [736, 102] on h5 "Your microservices communicate using AMQP 0-9-1 clients and must retain message…" at bounding box center [599, 66] width 410 height 77
drag, startPoint x: 405, startPoint y: 141, endPoint x: 772, endPoint y: 343, distance: 418.1
click at [772, 343] on div "a. Deploy Amazon MSK with a 7-day retention policy, enable replication across m…" at bounding box center [599, 241] width 422 height 262
click at [522, 211] on div "Publish to an EventBridge custom bus, enable a 7-day archive and replay, and fa…" at bounding box center [598, 224] width 407 height 41
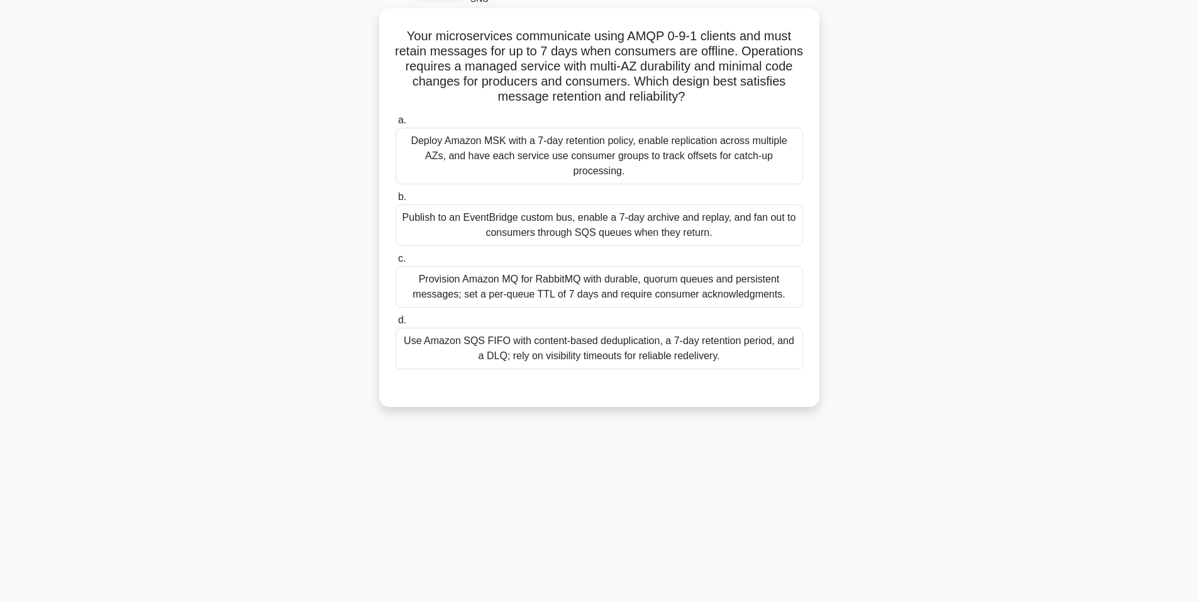
click at [395, 201] on input "b. Publish to an EventBridge custom bus, enable a 7-day archive and replay, and…" at bounding box center [395, 197] width 0 height 8
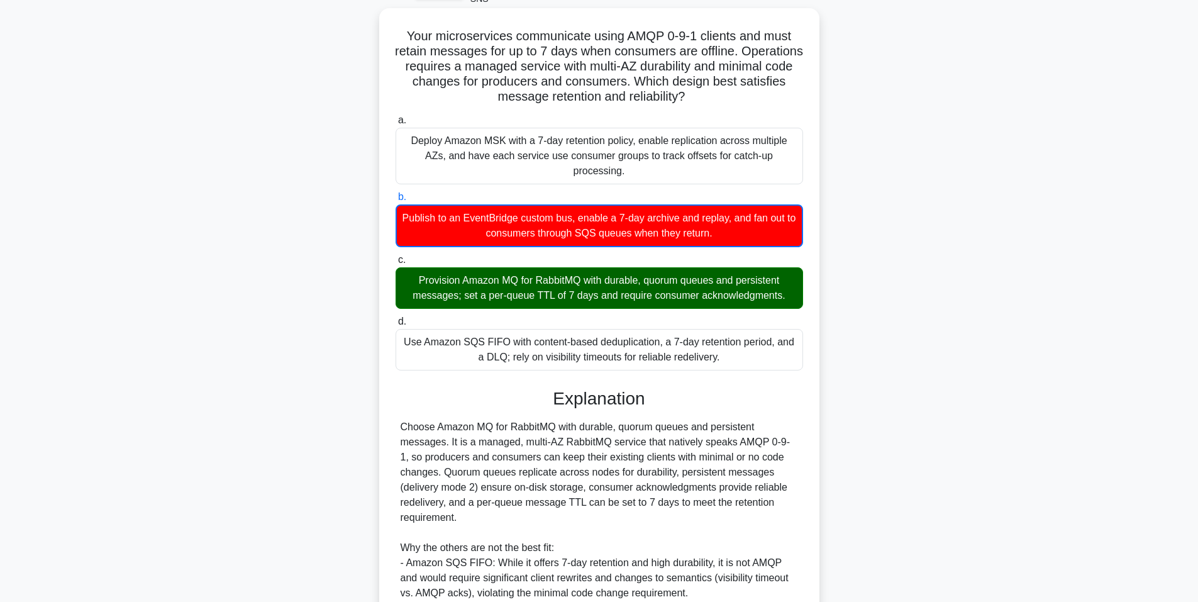
scroll to position [281, 0]
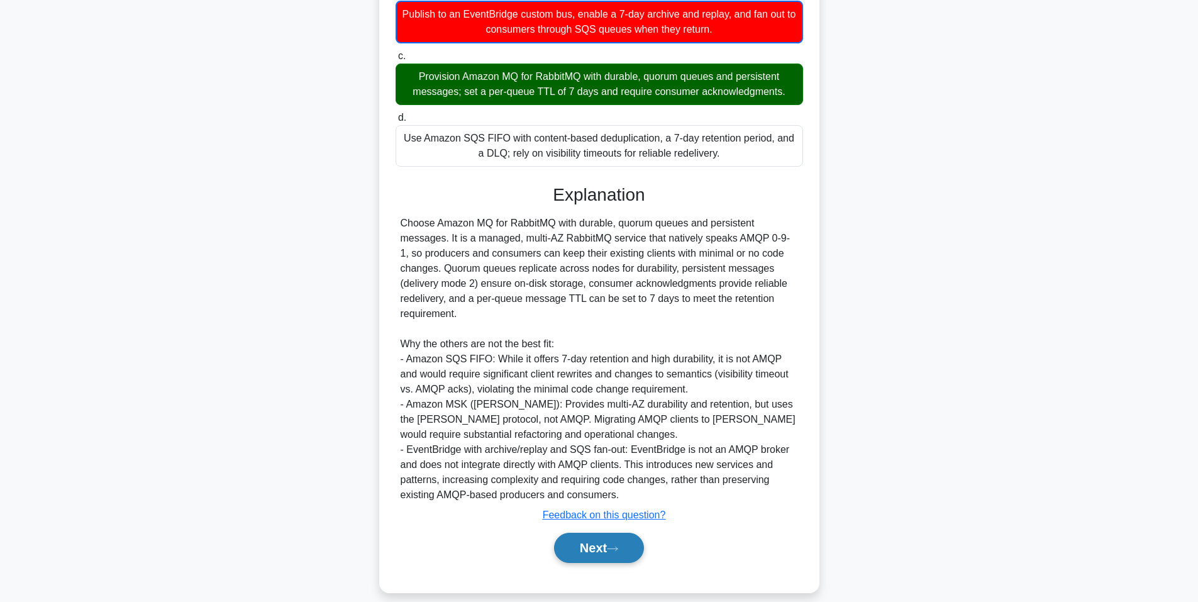
click at [627, 537] on button "Next" at bounding box center [599, 547] width 90 height 30
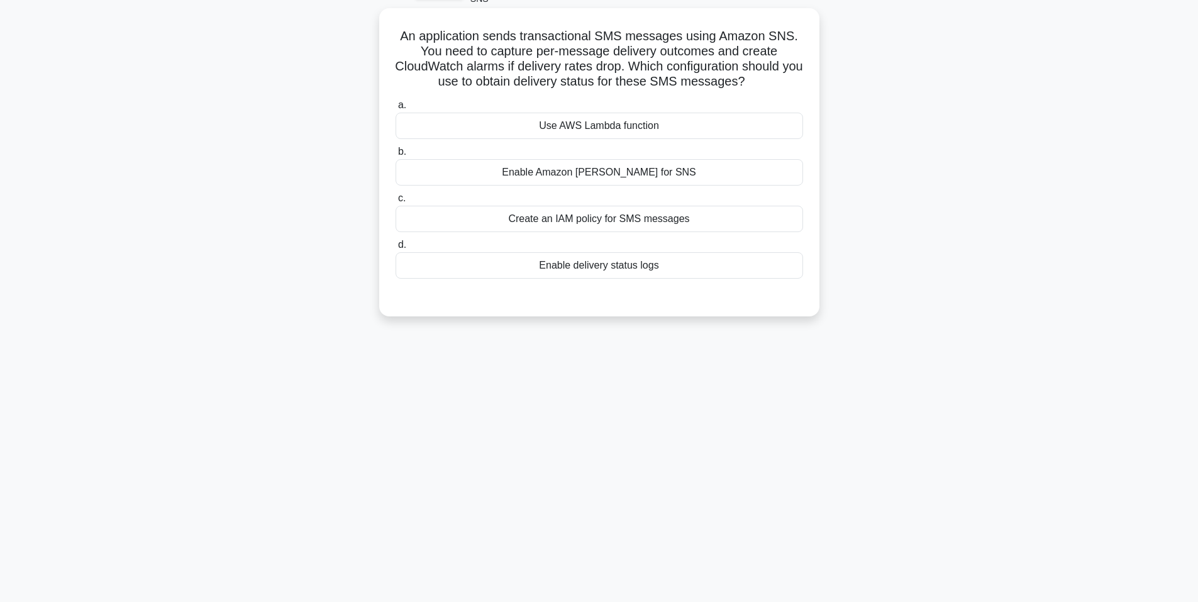
drag, startPoint x: 401, startPoint y: 37, endPoint x: 767, endPoint y: 74, distance: 367.8
click at [767, 74] on h5 "An application sends transactional SMS messages using Amazon SNS. You need to c…" at bounding box center [599, 59] width 410 height 62
copy h5 "An application sends transactional SMS messages using Amazon SNS. You need to c…"
drag, startPoint x: 537, startPoint y: 124, endPoint x: 694, endPoint y: 282, distance: 222.7
click at [694, 282] on div "a. Use AWS Lambda function b. Enable Amazon Macie for SNS c." at bounding box center [599, 198] width 410 height 206
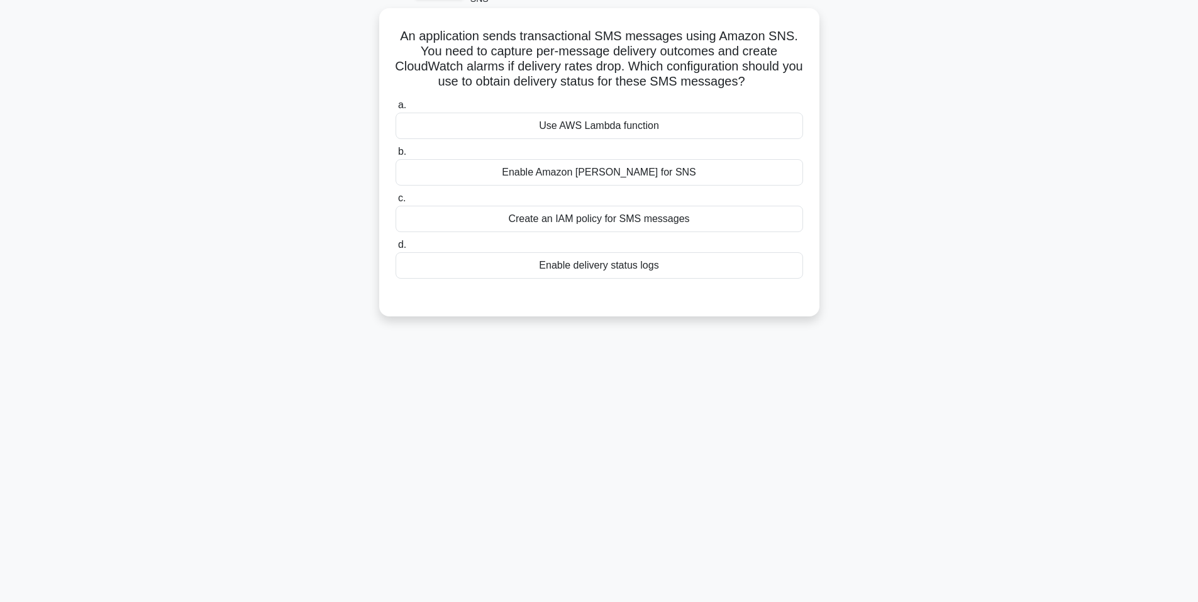
copy div "Use AWS Lambda function b. Enable Amazon Macie for SNS c. Create an IAM policy …"
click at [470, 192] on label "c. Create an IAM policy for SMS messages" at bounding box center [598, 210] width 407 height 41
click at [395, 194] on input "c. Create an IAM policy for SMS messages" at bounding box center [395, 198] width 0 height 8
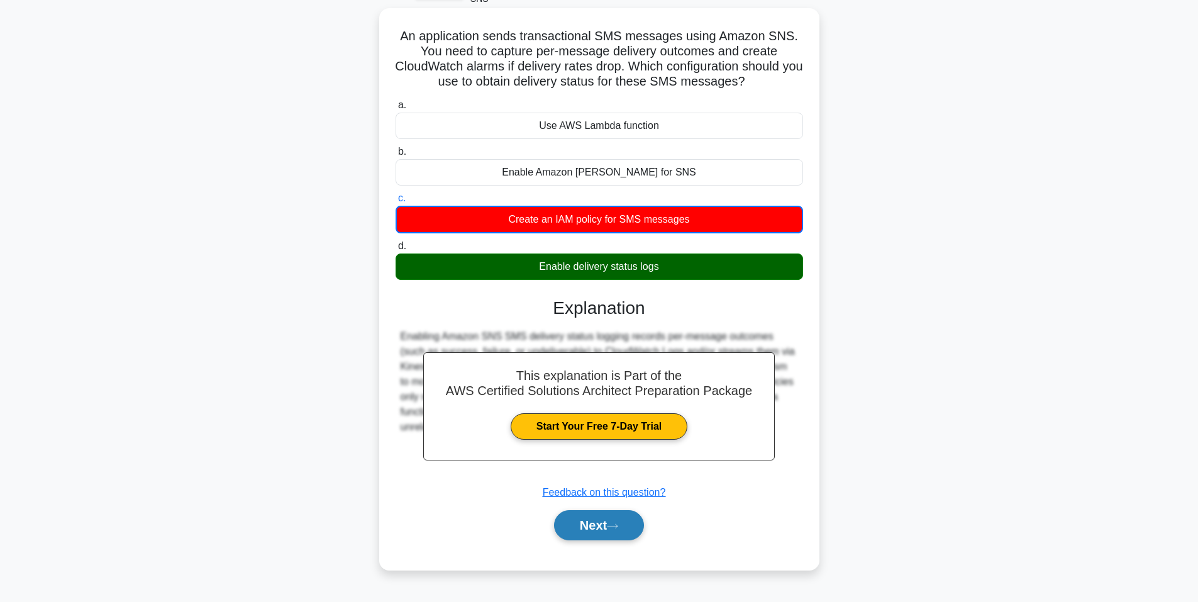
click at [605, 524] on button "Next" at bounding box center [599, 525] width 90 height 30
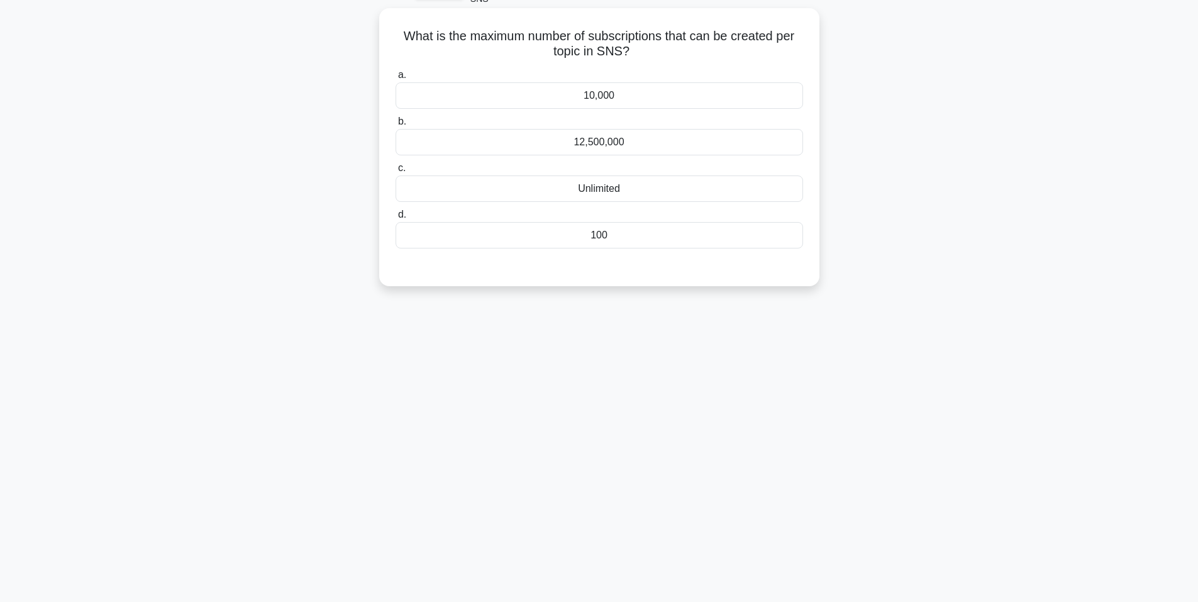
drag, startPoint x: 394, startPoint y: 42, endPoint x: 644, endPoint y: 57, distance: 250.6
click at [644, 57] on h5 "What is the maximum number of subscriptions that can be created per topic in SN…" at bounding box center [599, 43] width 410 height 31
drag, startPoint x: 573, startPoint y: 100, endPoint x: 690, endPoint y: 233, distance: 177.2
click at [690, 233] on div "a. 10,000 b. 12,500,000 c." at bounding box center [599, 158] width 422 height 186
click at [537, 188] on div "Unlimited" at bounding box center [598, 188] width 407 height 26
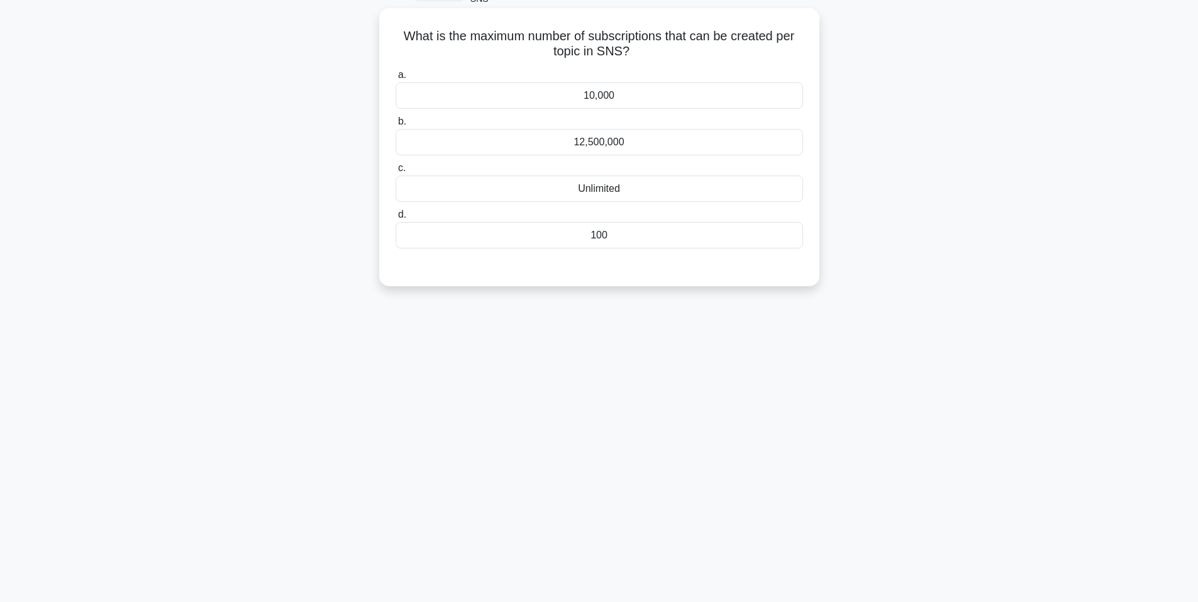
click at [395, 172] on input "c. Unlimited" at bounding box center [395, 168] width 0 height 8
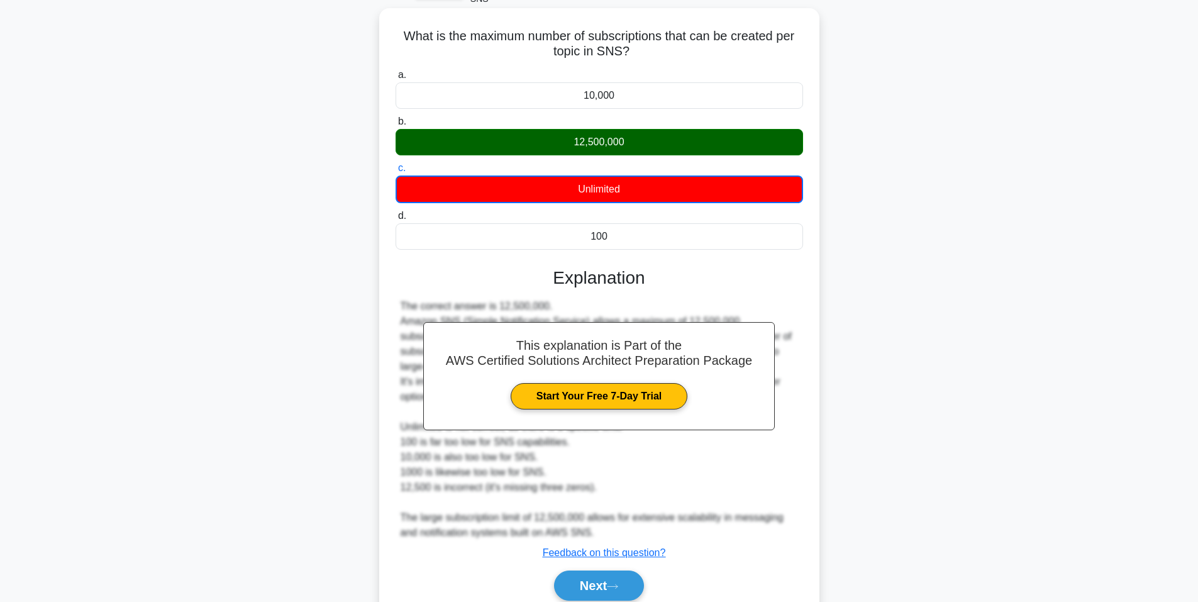
scroll to position [130, 0]
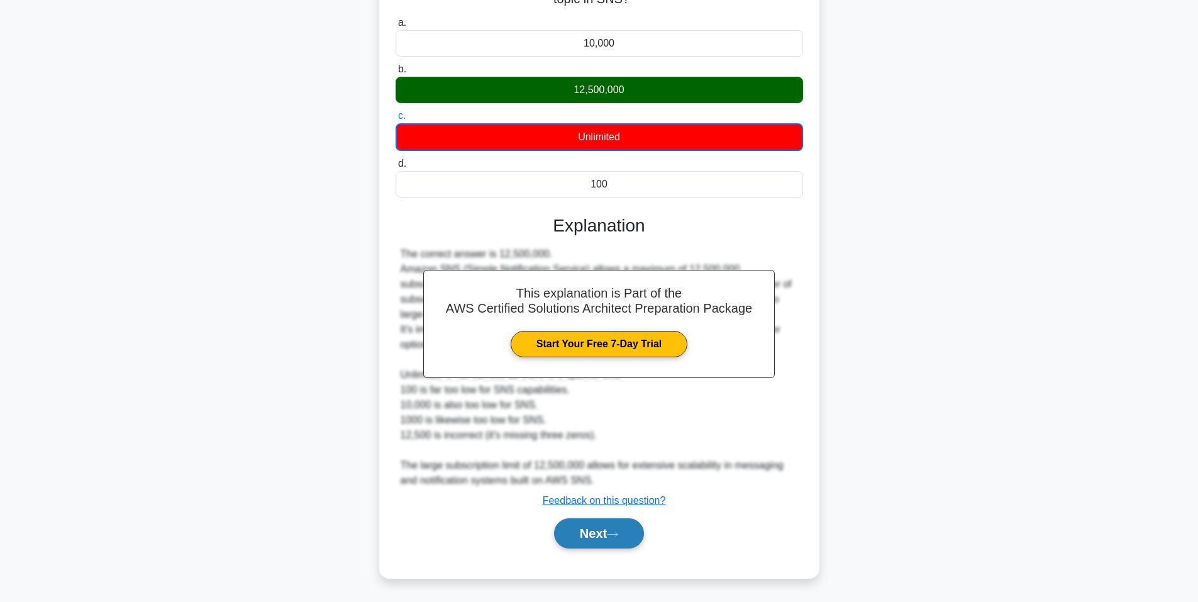
click at [611, 534] on button "Next" at bounding box center [599, 533] width 90 height 30
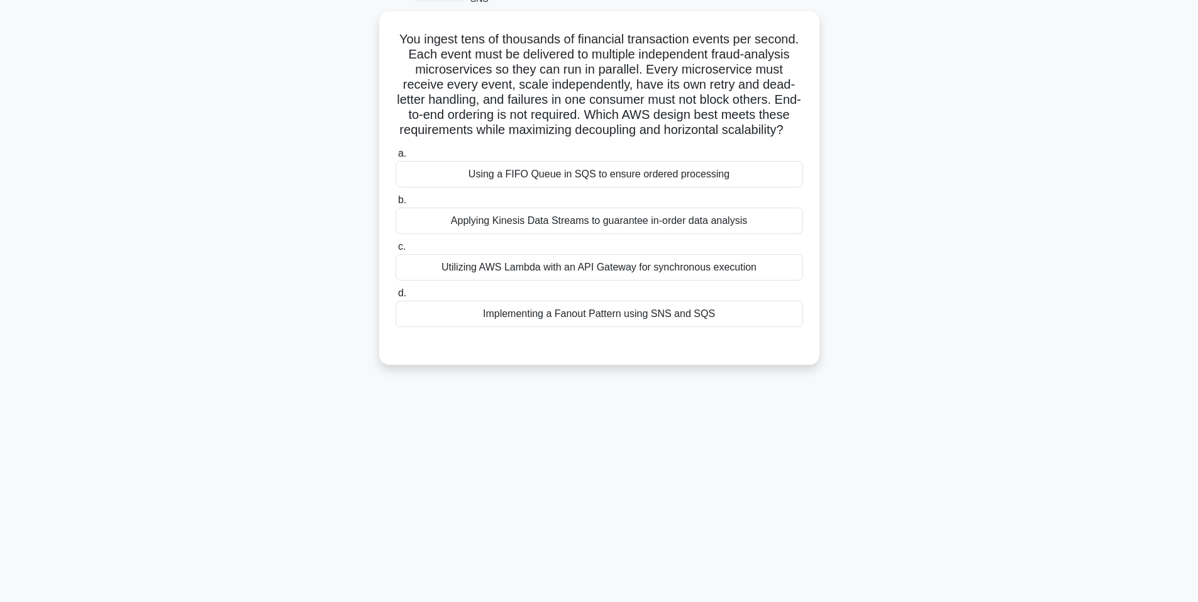
scroll to position [77, 0]
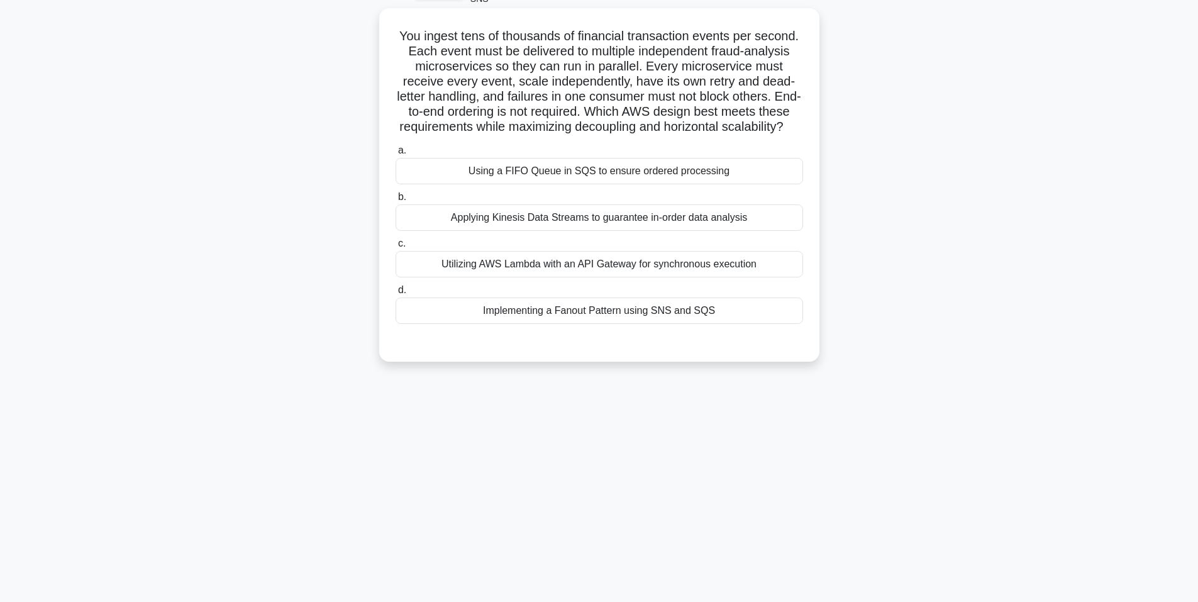
drag, startPoint x: 385, startPoint y: 35, endPoint x: 709, endPoint y: 144, distance: 341.5
click at [709, 144] on div "You ingest tens of thousands of financial transaction events per second. Each e…" at bounding box center [599, 184] width 430 height 343
drag, startPoint x: 461, startPoint y: 184, endPoint x: 751, endPoint y: 339, distance: 328.8
click at [751, 326] on div "a. Using a FIFO Queue in SQS to ensure ordered processing b. Applying Kinesis D…" at bounding box center [599, 233] width 422 height 186
click at [551, 231] on div "Applying Kinesis Data Streams to guarantee in-order data analysis" at bounding box center [598, 217] width 407 height 26
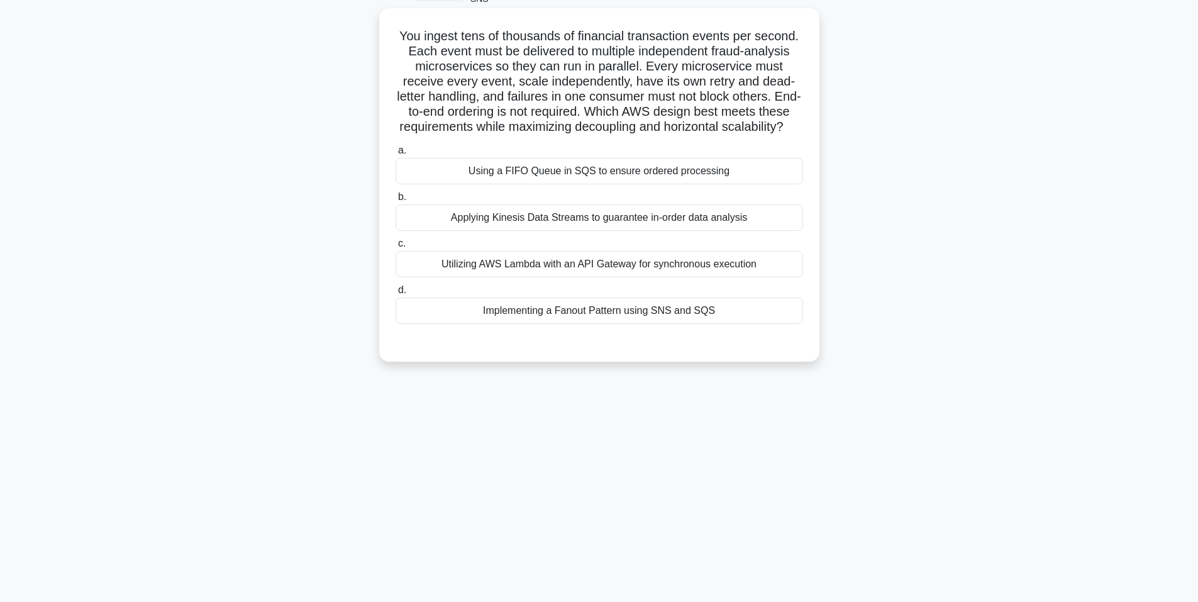
click at [395, 201] on input "b. Applying Kinesis Data Streams to guarantee in-order data analysis" at bounding box center [395, 197] width 0 height 8
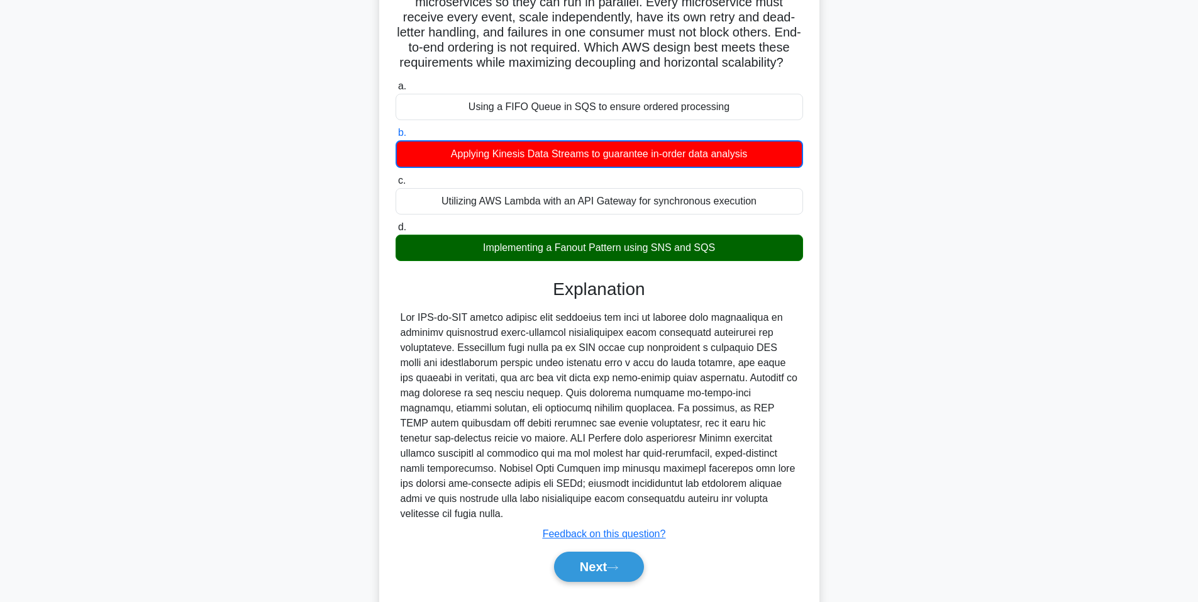
scroll to position [175, 0]
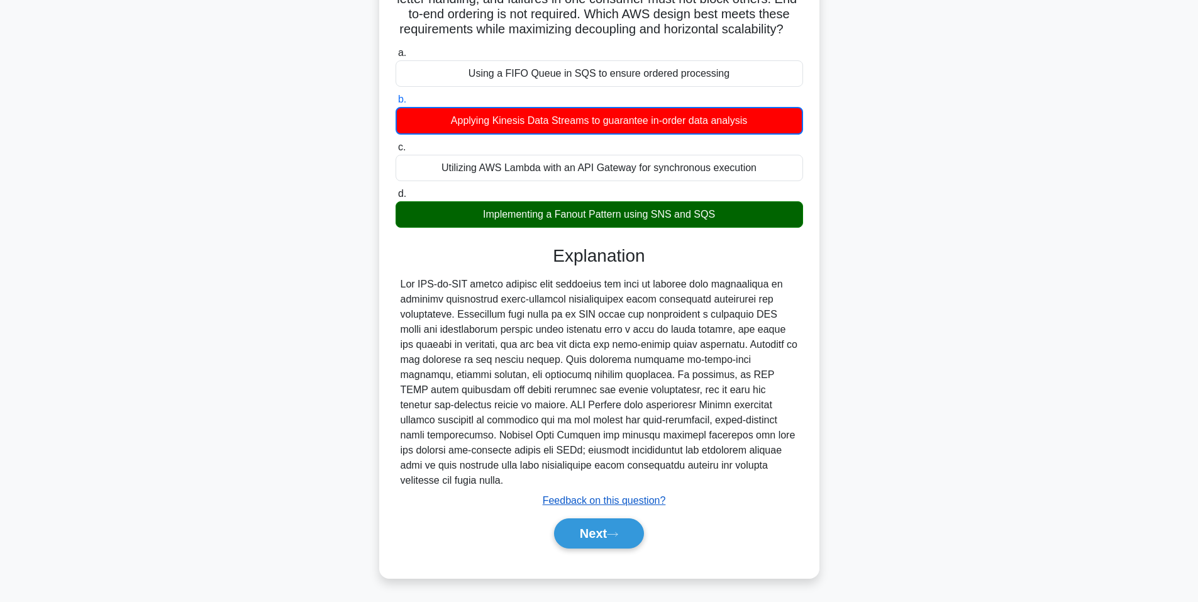
drag, startPoint x: 600, startPoint y: 537, endPoint x: 595, endPoint y: 495, distance: 41.8
click at [600, 537] on button "Next" at bounding box center [599, 533] width 90 height 30
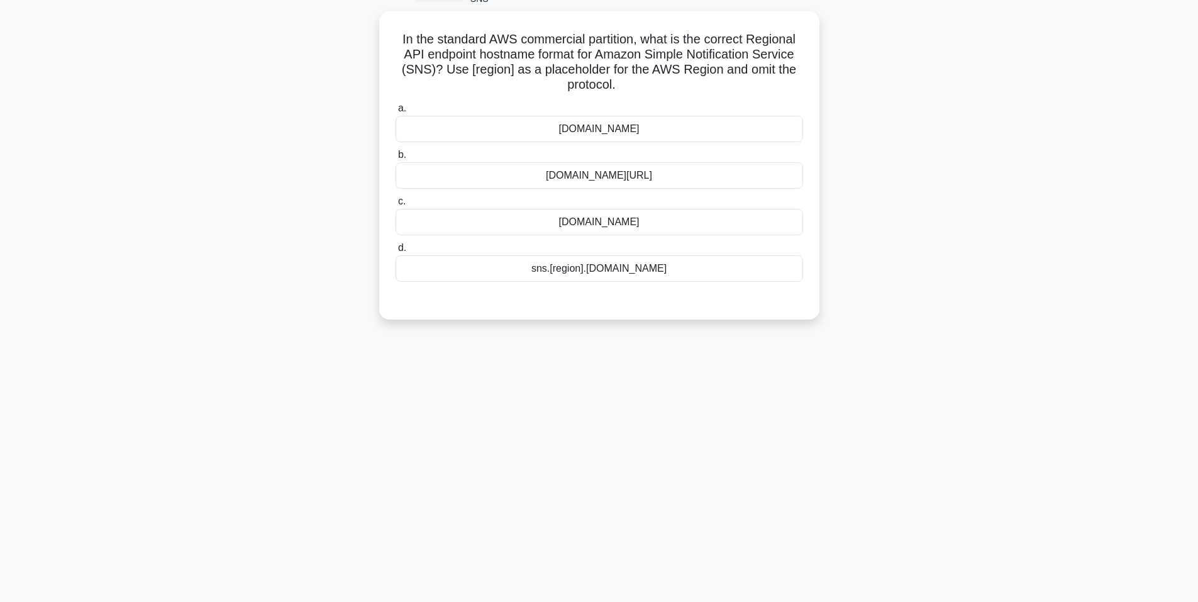
scroll to position [77, 0]
drag, startPoint x: 395, startPoint y: 32, endPoint x: 633, endPoint y: 81, distance: 242.6
click at [633, 81] on h5 "In the standard AWS commercial partition, what is the correct Regional API endp…" at bounding box center [599, 59] width 410 height 62
drag, startPoint x: 551, startPoint y: 128, endPoint x: 703, endPoint y: 275, distance: 211.6
click at [703, 275] on div "a. sns.amazon.com b. amazonaws.com/sns c. d." at bounding box center [599, 188] width 422 height 186
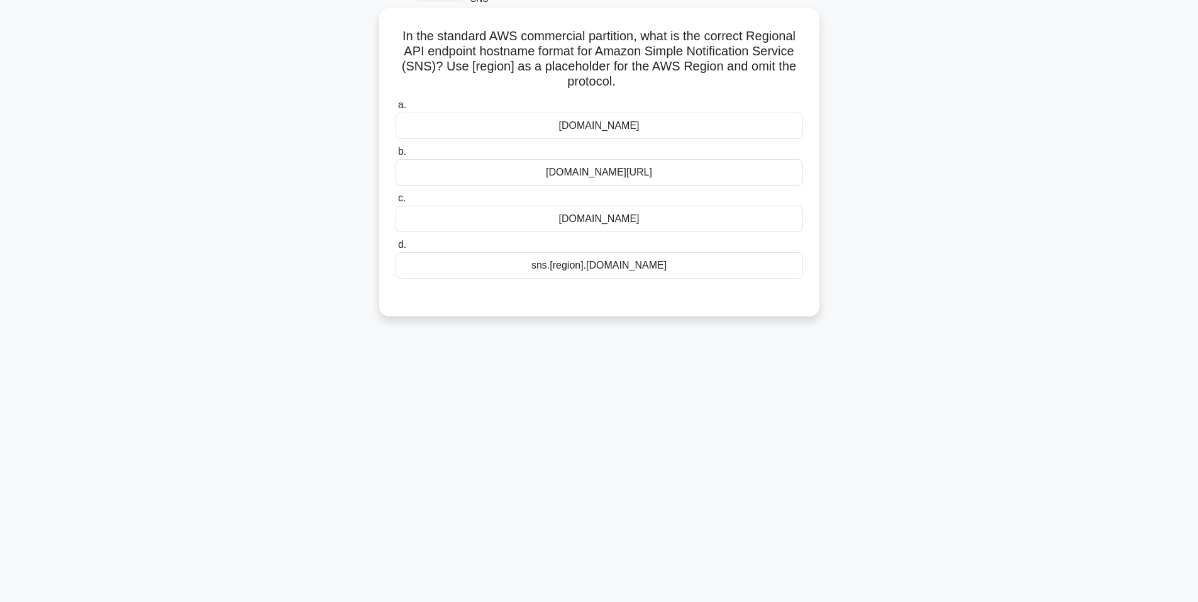
click at [716, 161] on div "amazonaws.com/sns" at bounding box center [598, 172] width 407 height 26
click at [395, 156] on input "b. amazonaws.com/sns" at bounding box center [395, 152] width 0 height 8
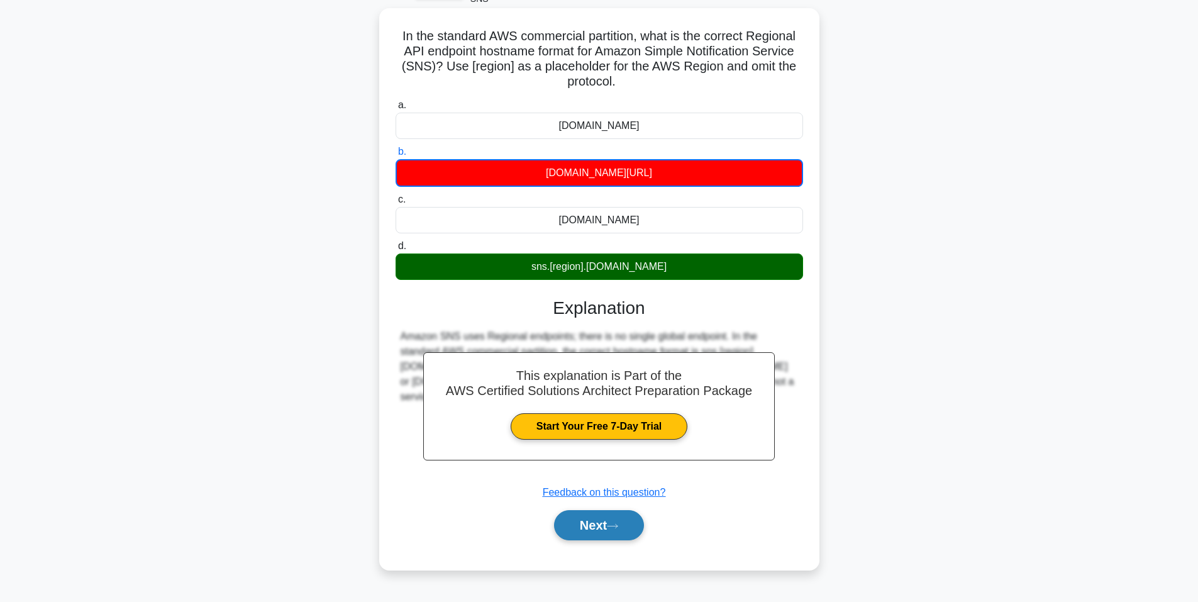
click at [611, 533] on button "Next" at bounding box center [599, 525] width 90 height 30
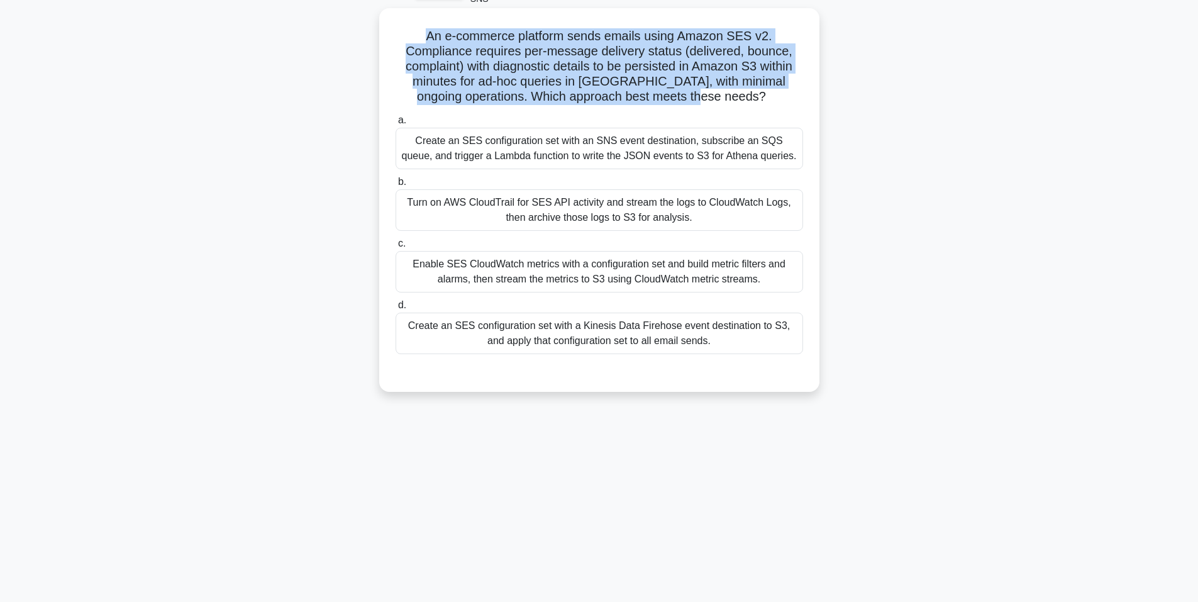
drag, startPoint x: 425, startPoint y: 40, endPoint x: 751, endPoint y: 90, distance: 329.4
click at [751, 90] on h5 "An e-commerce platform sends emails using Amazon SES v2. Compliance requires pe…" at bounding box center [599, 66] width 410 height 77
drag, startPoint x: 404, startPoint y: 138, endPoint x: 748, endPoint y: 355, distance: 406.9
click at [748, 355] on div "a. Create an SES configuration set with an SNS event destination, subscribe an …" at bounding box center [599, 233] width 422 height 246
click at [459, 206] on div "Turn on AWS CloudTrail for SES API activity and stream the logs to CloudWatch L…" at bounding box center [598, 209] width 407 height 41
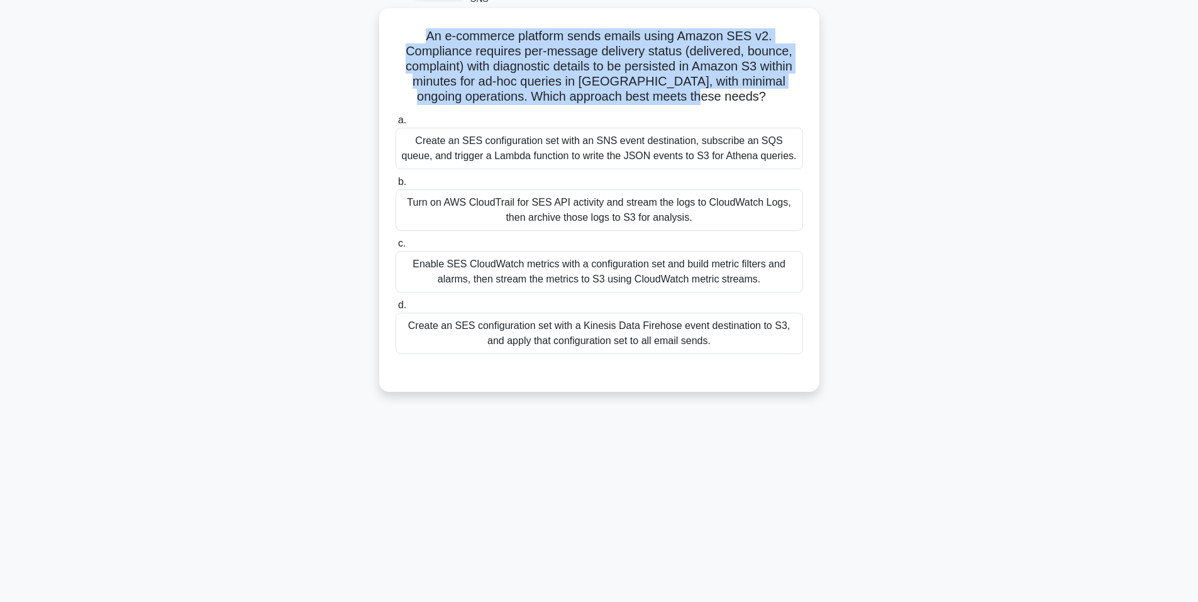
click at [395, 186] on input "b. Turn on AWS CloudTrail for SES API activity and stream the logs to CloudWatc…" at bounding box center [395, 182] width 0 height 8
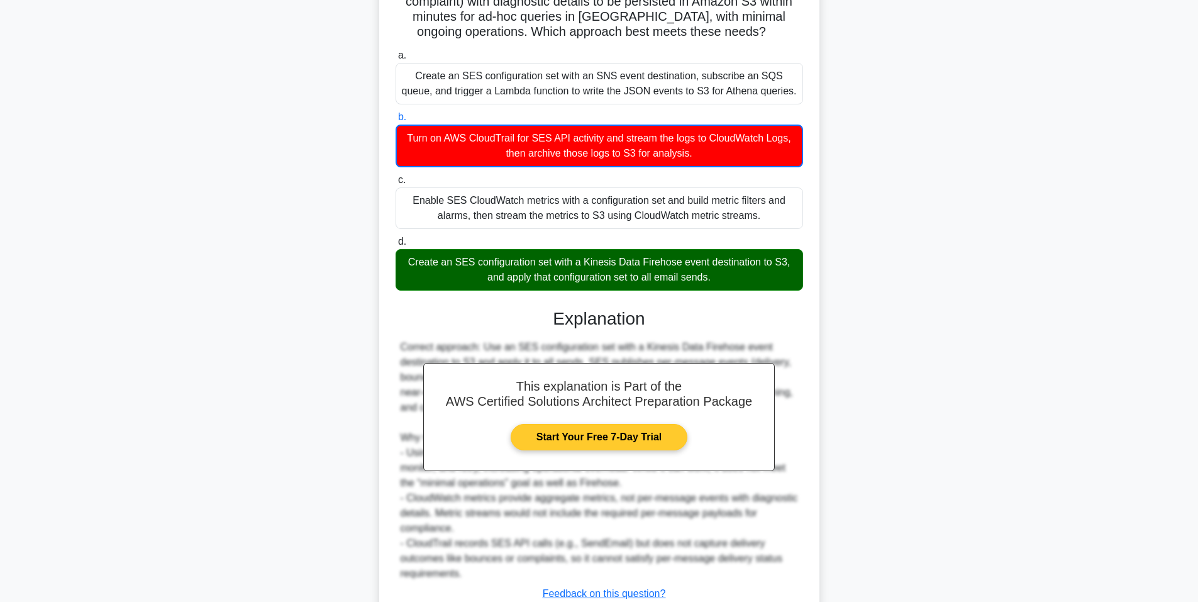
scroll to position [251, 0]
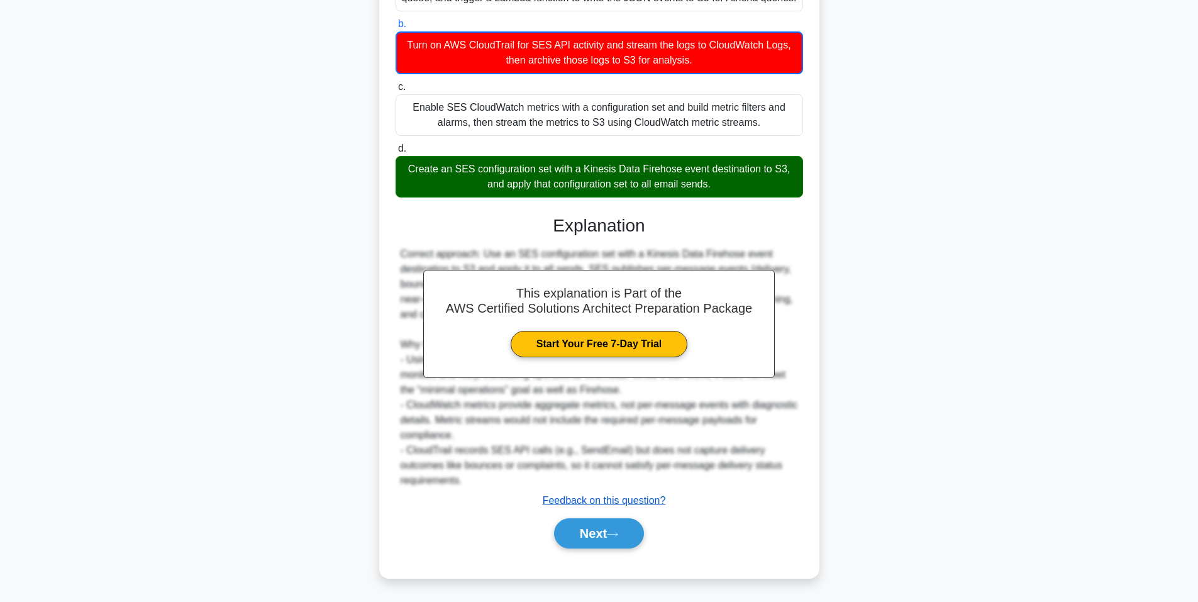
drag, startPoint x: 622, startPoint y: 534, endPoint x: 622, endPoint y: 497, distance: 37.1
click at [618, 534] on icon at bounding box center [612, 534] width 11 height 7
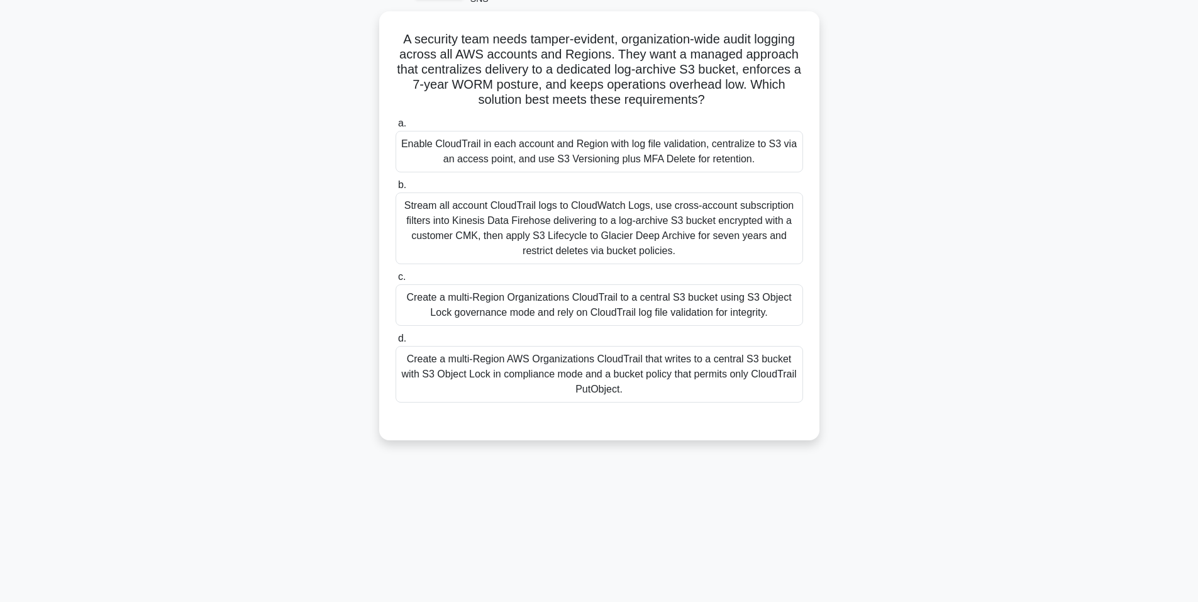
scroll to position [77, 0]
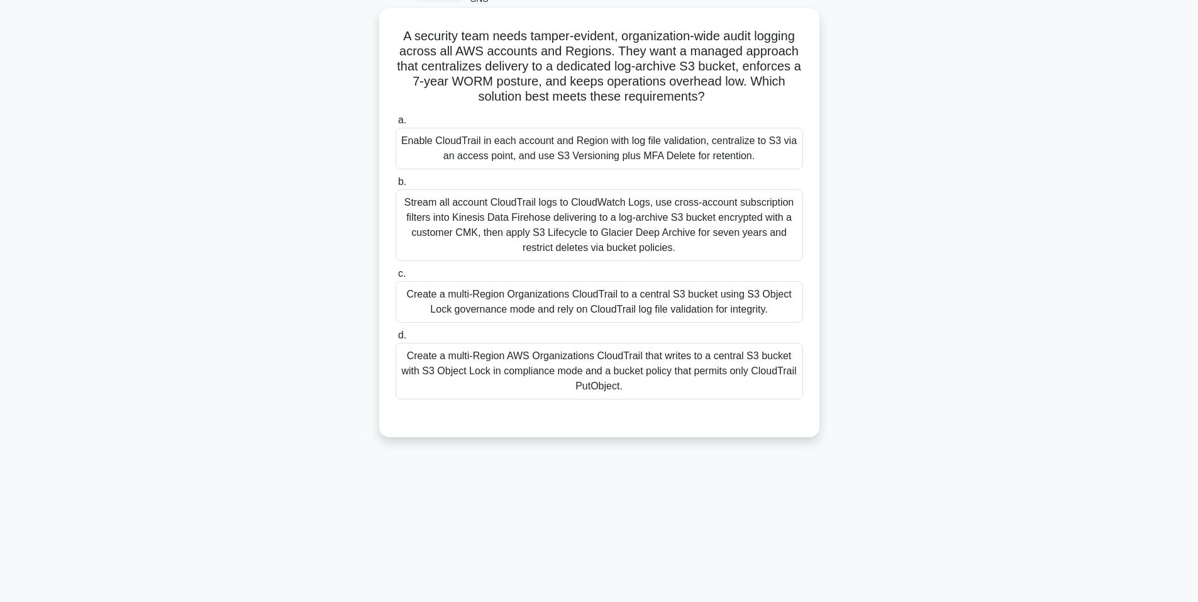
drag, startPoint x: 397, startPoint y: 41, endPoint x: 743, endPoint y: 97, distance: 350.8
click at [743, 97] on h5 "A security team needs tamper-evident, organization-wide audit logging across al…" at bounding box center [599, 66] width 410 height 77
drag, startPoint x: 400, startPoint y: 135, endPoint x: 737, endPoint y: 393, distance: 424.6
click at [737, 393] on div "a. Enable CloudTrail in each account and Region with log file validation, centr…" at bounding box center [599, 256] width 422 height 292
click at [551, 310] on div "Create a multi-Region Organizations CloudTrail to a central S3 bucket using S3 …" at bounding box center [598, 301] width 407 height 41
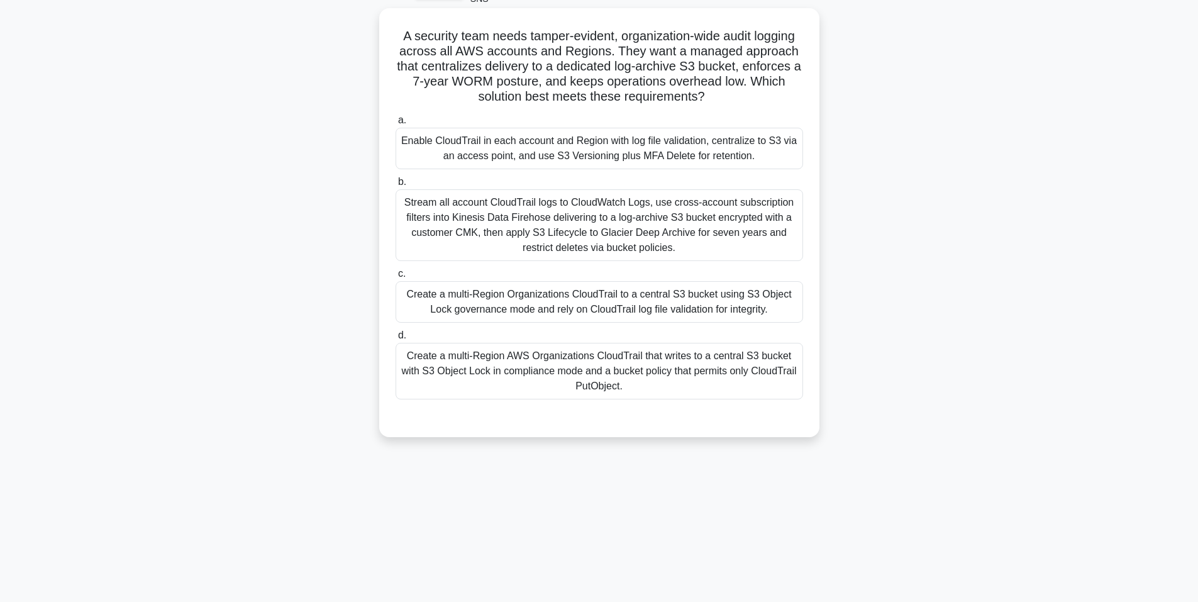
click at [395, 278] on input "c. Create a multi-Region Organizations CloudTrail to a central S3 bucket using …" at bounding box center [395, 274] width 0 height 8
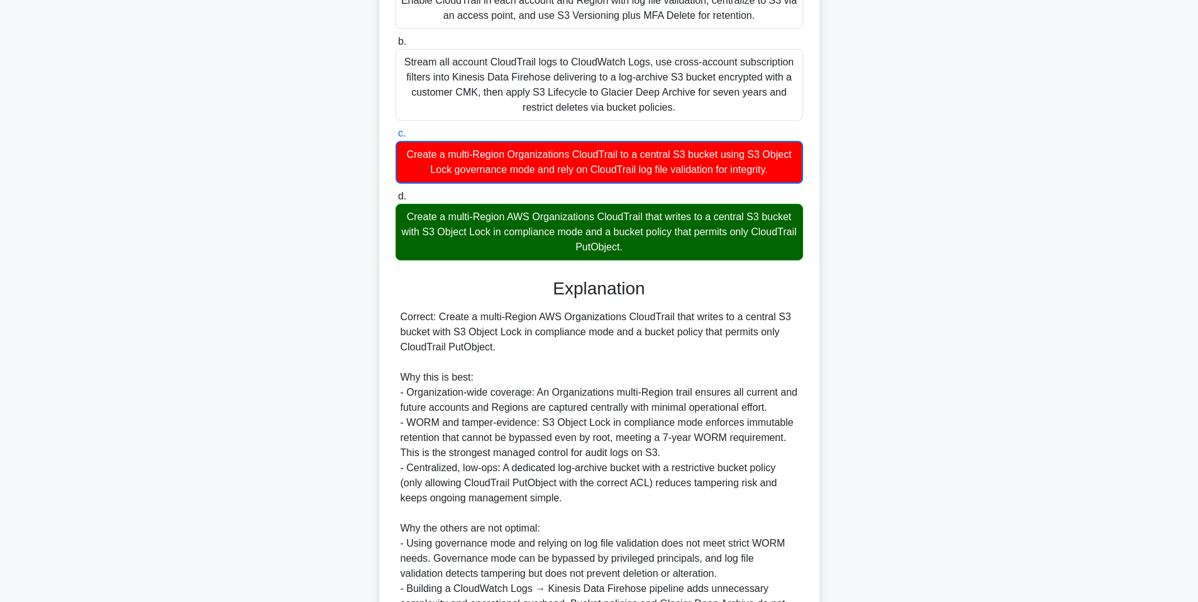
scroll to position [417, 0]
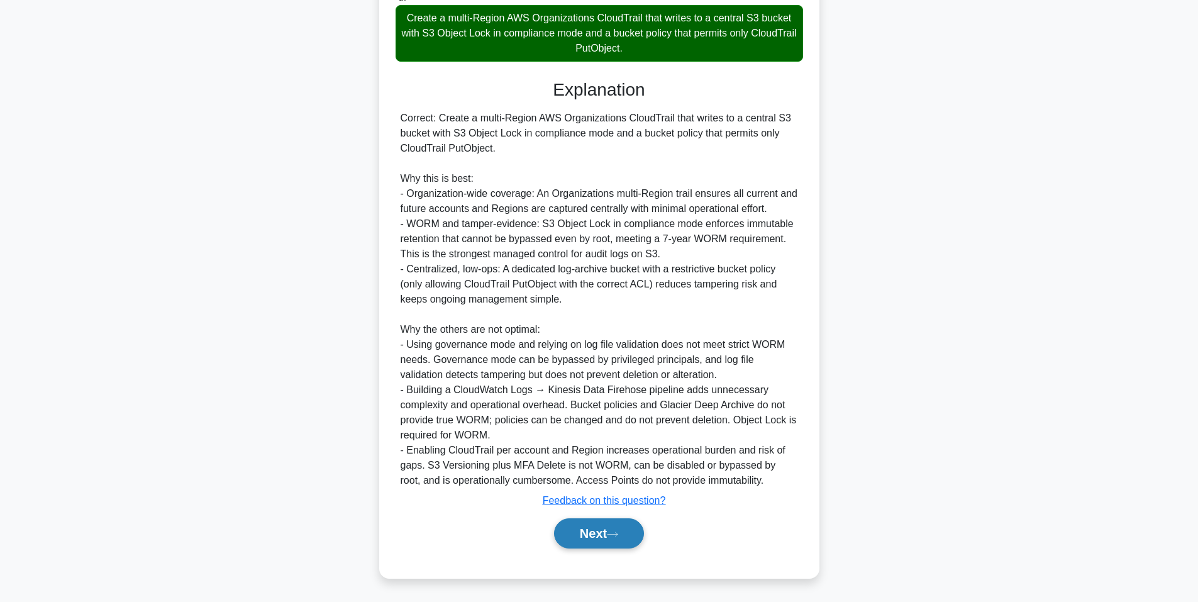
click at [632, 539] on button "Next" at bounding box center [599, 533] width 90 height 30
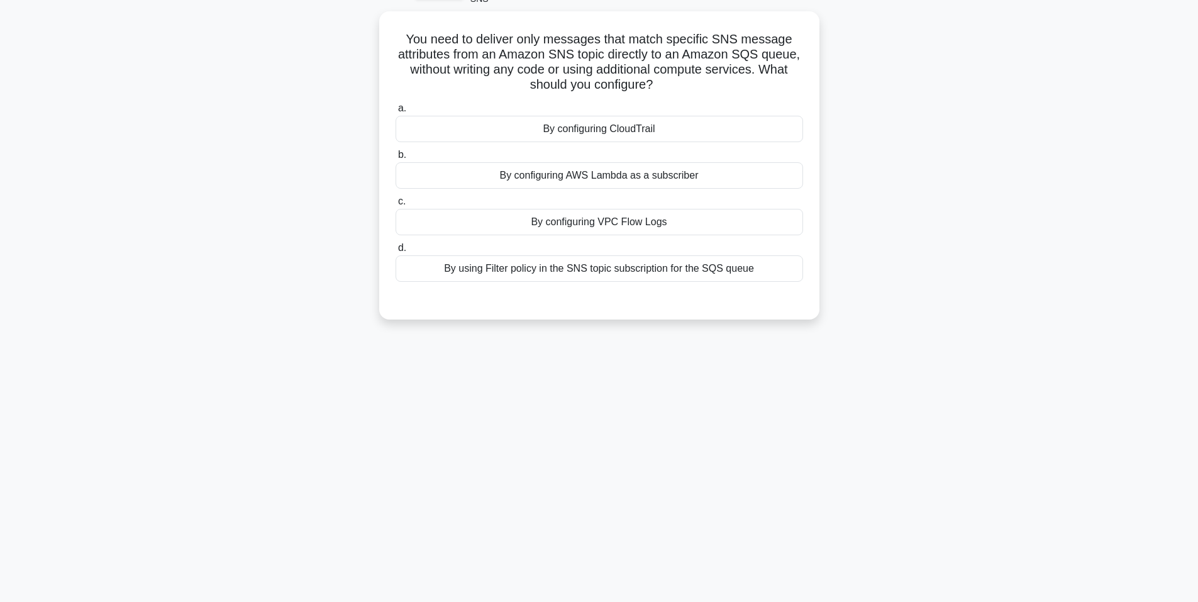
scroll to position [0, 0]
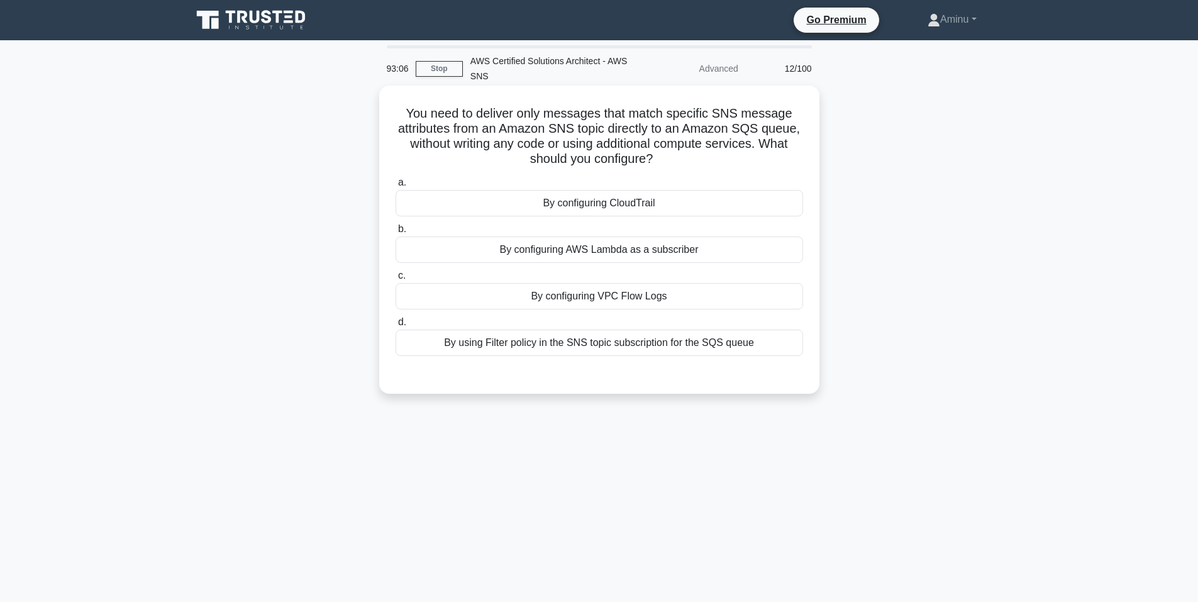
drag, startPoint x: 406, startPoint y: 115, endPoint x: 676, endPoint y: 161, distance: 273.6
click at [676, 161] on h5 "You need to deliver only messages that match specific SNS message attributes fr…" at bounding box center [599, 137] width 410 height 62
drag, startPoint x: 512, startPoint y: 196, endPoint x: 762, endPoint y: 353, distance: 295.1
click at [762, 353] on div "a. By configuring CloudTrail b. By configuring AWS Lambda as a subscriber c. d." at bounding box center [599, 265] width 422 height 186
click at [589, 292] on div "By configuring VPC Flow Logs" at bounding box center [598, 296] width 407 height 26
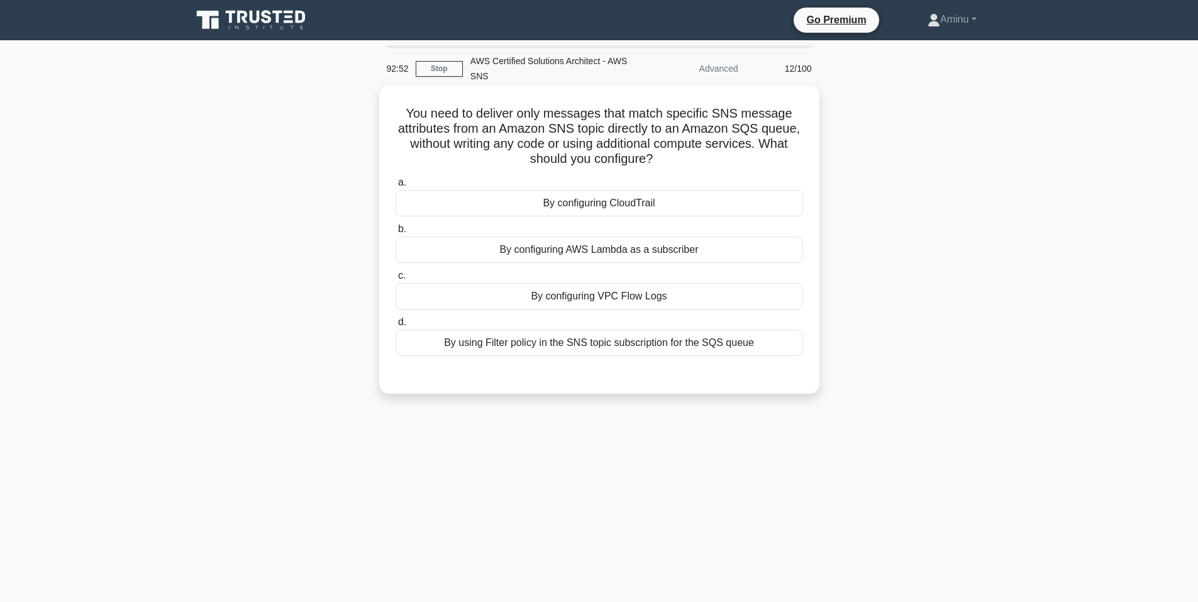
click at [395, 280] on input "c. By configuring VPC Flow Logs" at bounding box center [395, 276] width 0 height 8
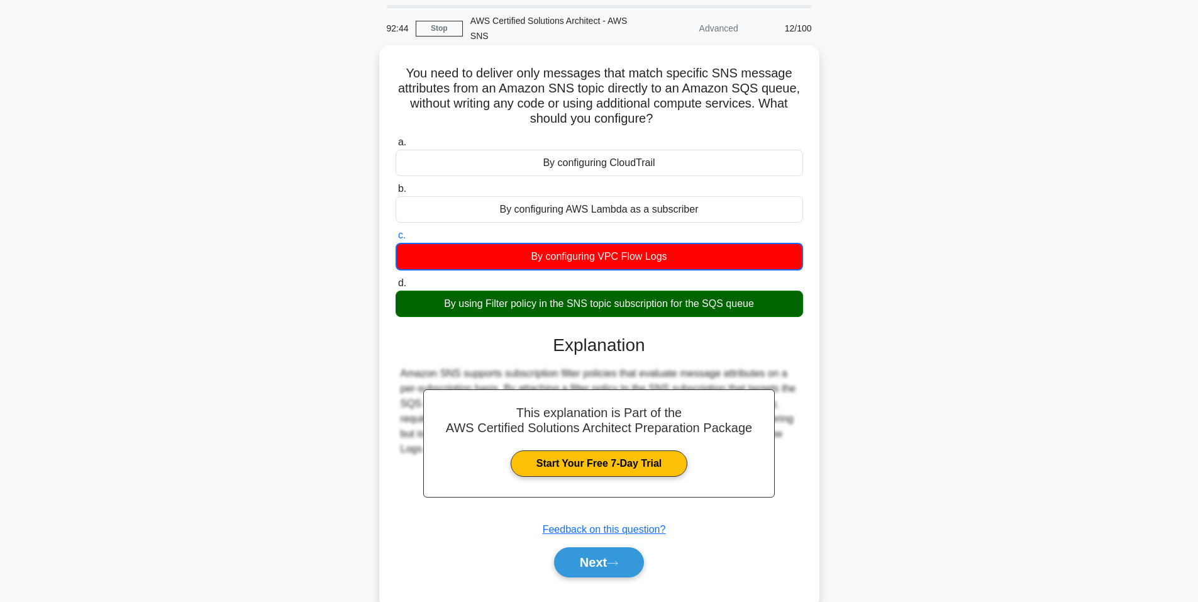
scroll to position [77, 0]
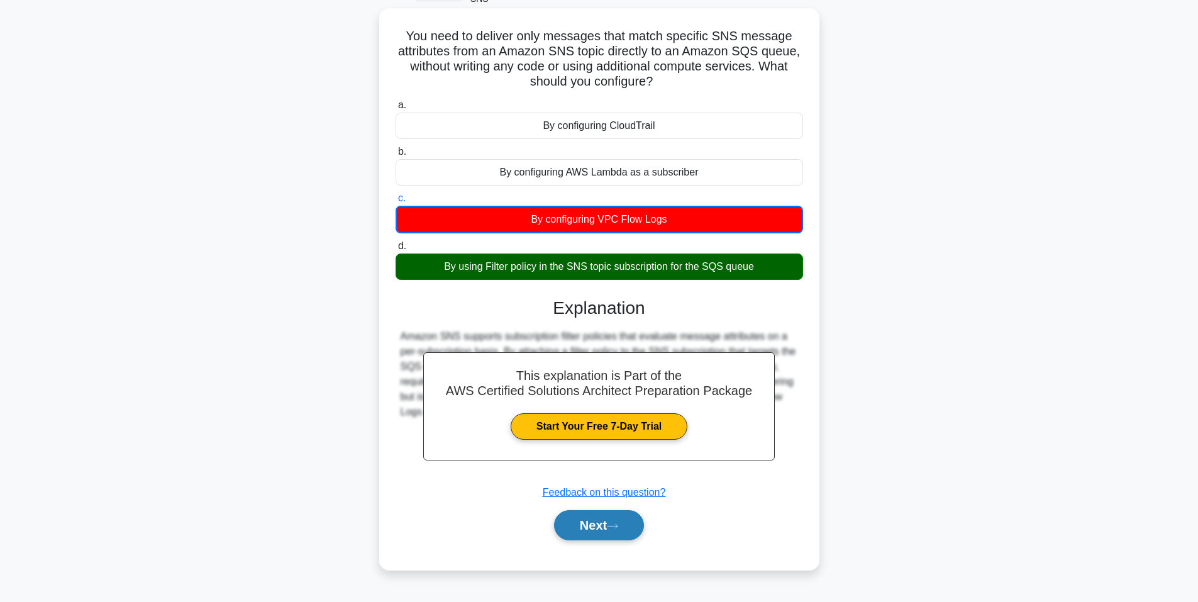
click at [615, 529] on icon at bounding box center [612, 525] width 11 height 7
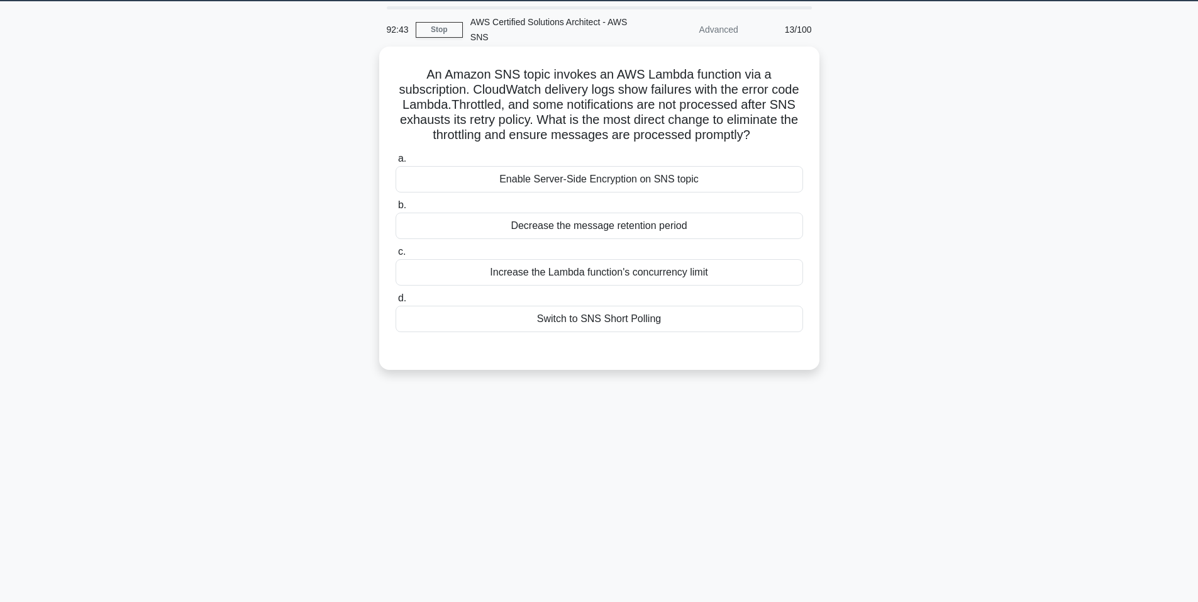
scroll to position [0, 0]
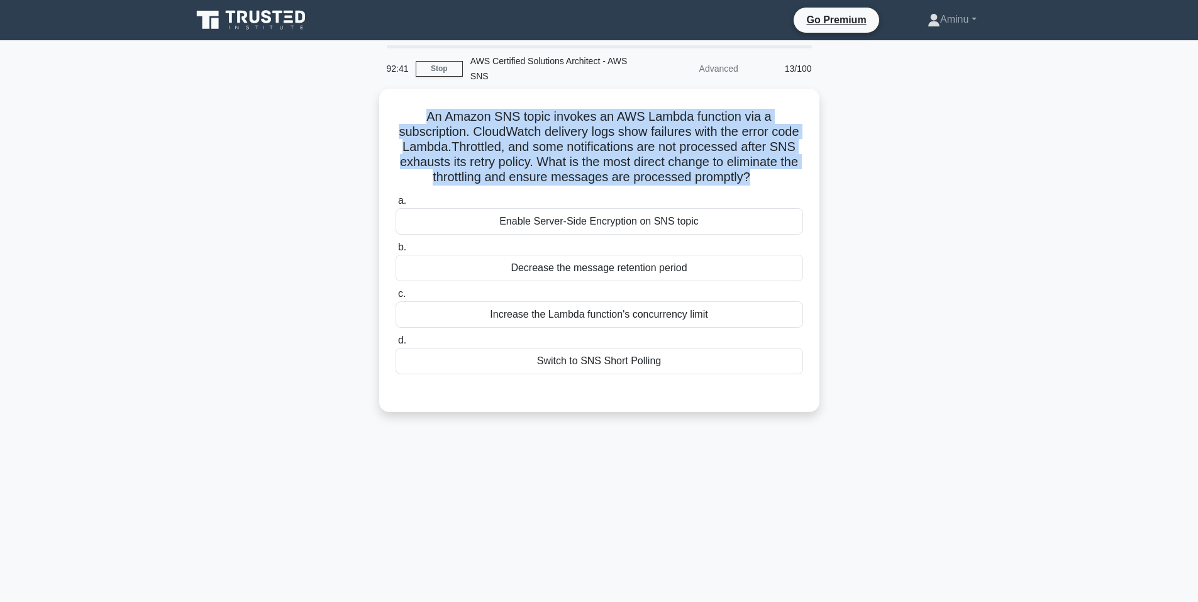
drag, startPoint x: 420, startPoint y: 109, endPoint x: 825, endPoint y: 173, distance: 410.4
click at [825, 173] on div "An Amazon SNS topic invokes an AWS Lambda function via a subscription. CloudWat…" at bounding box center [599, 258] width 830 height 338
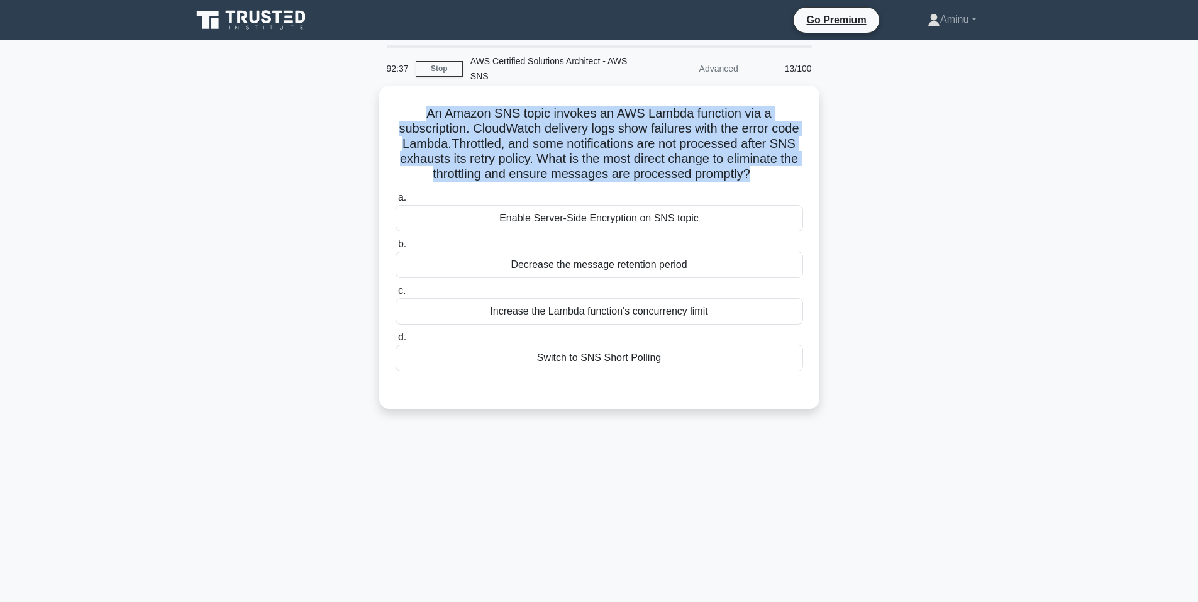
drag, startPoint x: 487, startPoint y: 235, endPoint x: 735, endPoint y: 393, distance: 294.2
click at [735, 393] on div "a. Enable Server-Side Encryption on SNS topic b. Decrease the message retention…" at bounding box center [599, 290] width 410 height 206
click at [532, 324] on div "Increase the Lambda function's concurrency limit" at bounding box center [598, 311] width 407 height 26
click at [395, 295] on input "c. Increase the Lambda function's concurrency limit" at bounding box center [395, 291] width 0 height 8
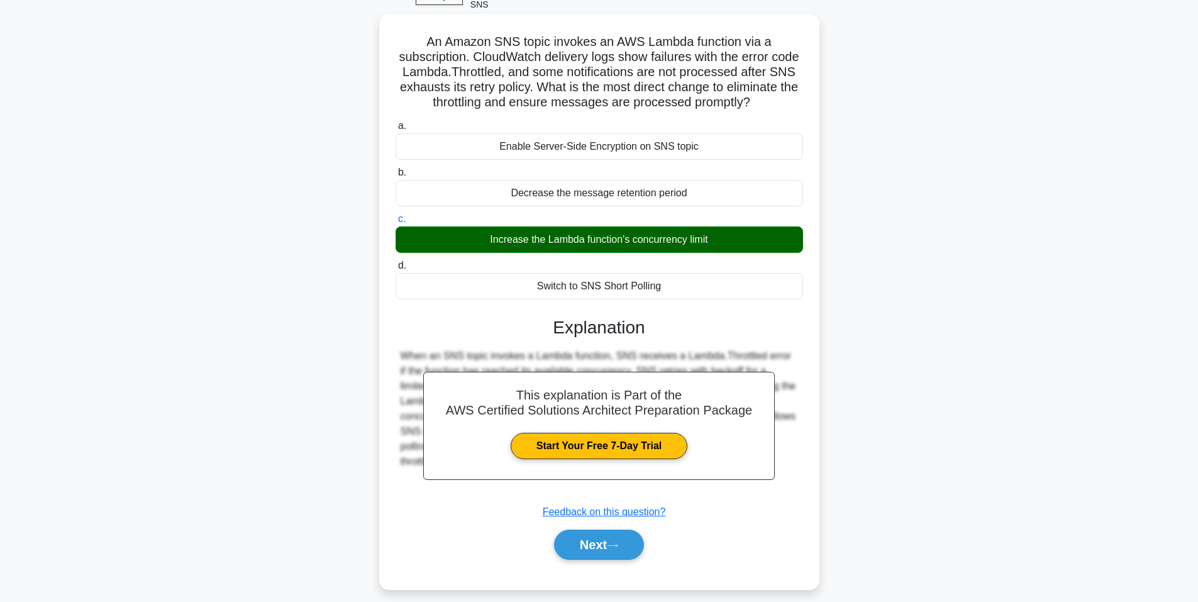
scroll to position [99, 0]
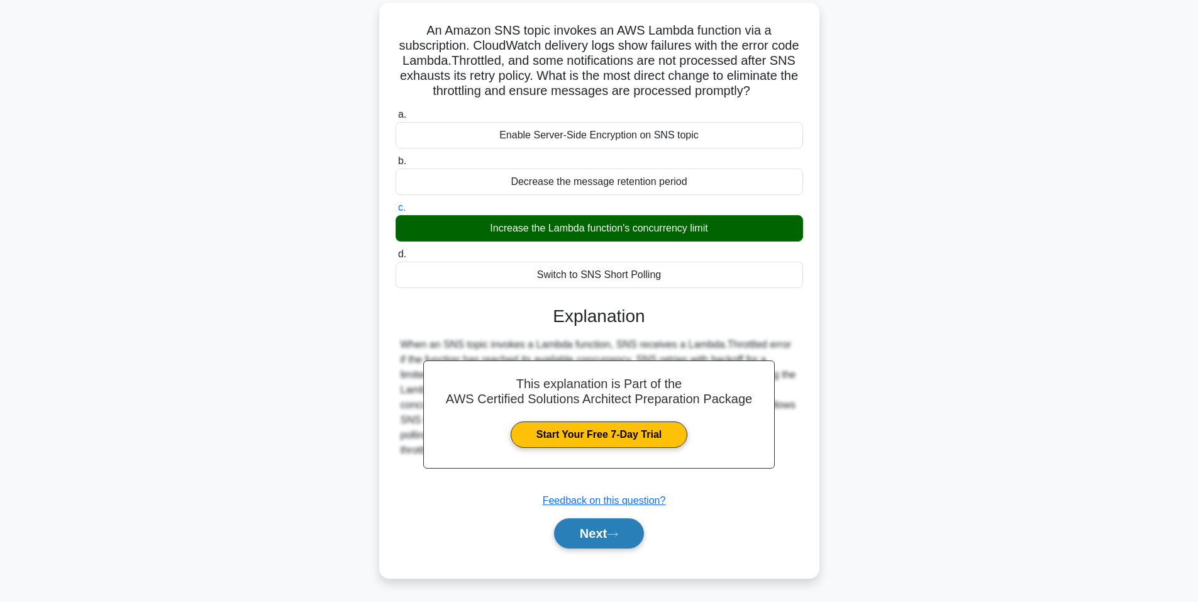
click at [604, 538] on button "Next" at bounding box center [599, 533] width 90 height 30
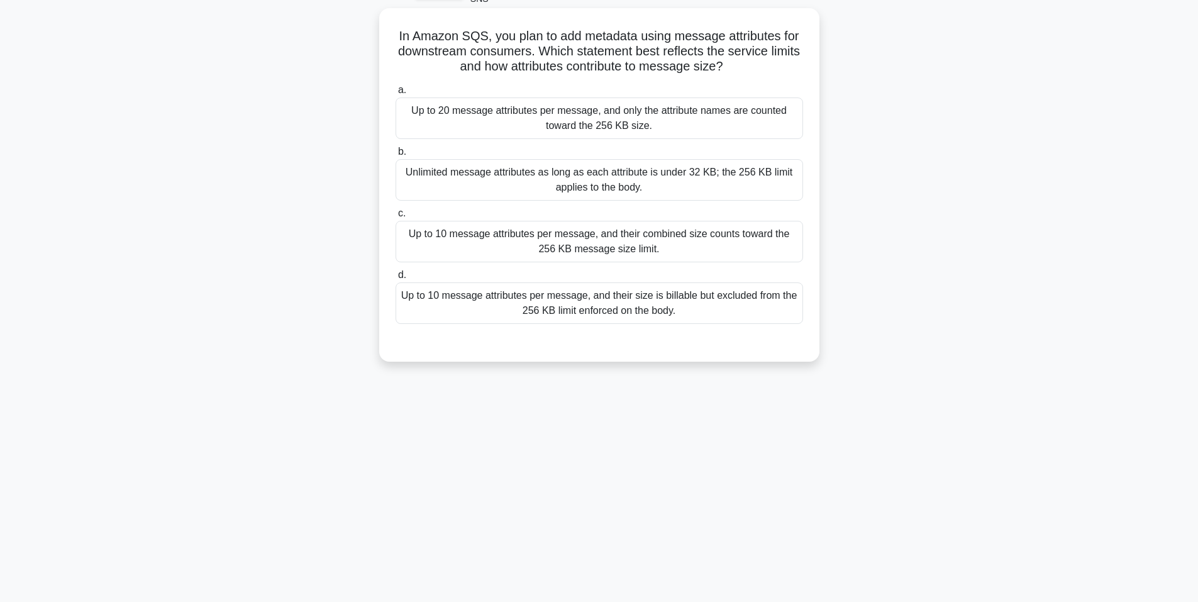
drag, startPoint x: 390, startPoint y: 36, endPoint x: 798, endPoint y: 68, distance: 409.8
click at [798, 68] on div "In Amazon SQS, you plan to add metadata using message attributes for downstream…" at bounding box center [599, 184] width 430 height 343
drag, startPoint x: 411, startPoint y: 112, endPoint x: 732, endPoint y: 311, distance: 378.6
click at [732, 311] on div "a. Up to 20 message attributes per message, and only the attribute names are co…" at bounding box center [599, 203] width 422 height 246
click at [568, 241] on div "Up to 10 message attributes per message, and their combined size counts toward …" at bounding box center [598, 241] width 407 height 41
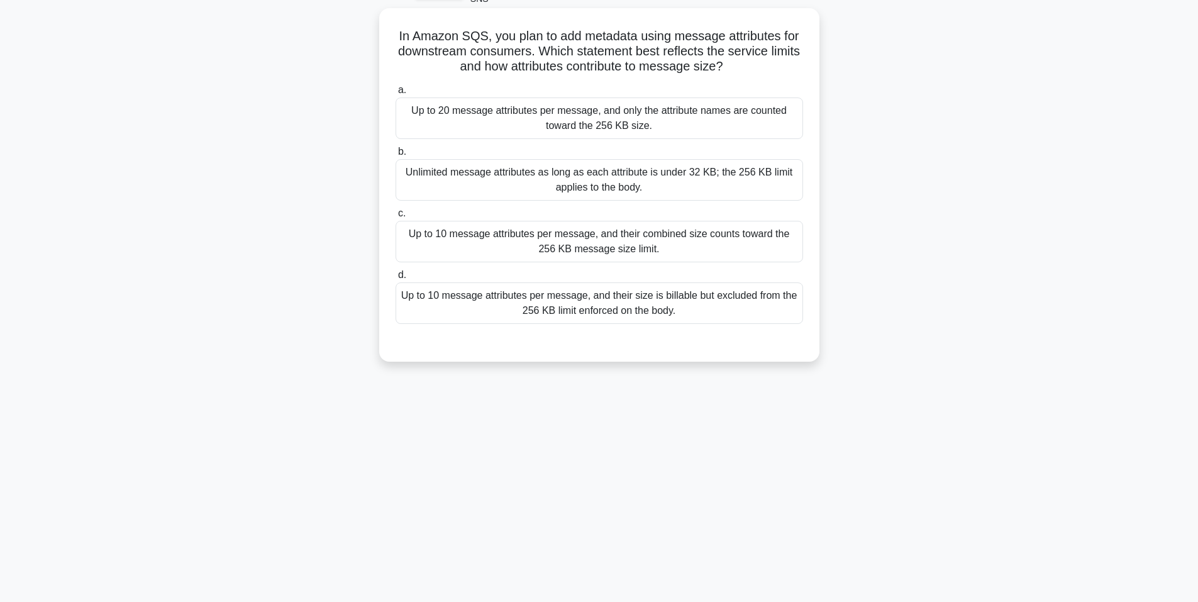
click at [395, 218] on input "c. Up to 10 message attributes per message, and their combined size counts towa…" at bounding box center [395, 213] width 0 height 8
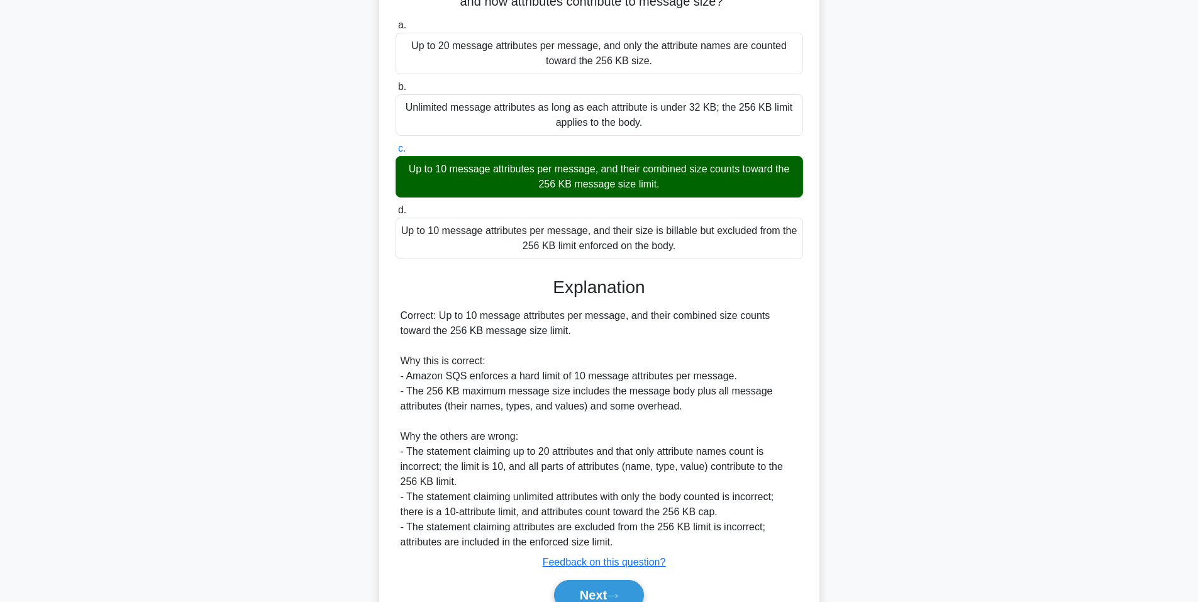
scroll to position [204, 0]
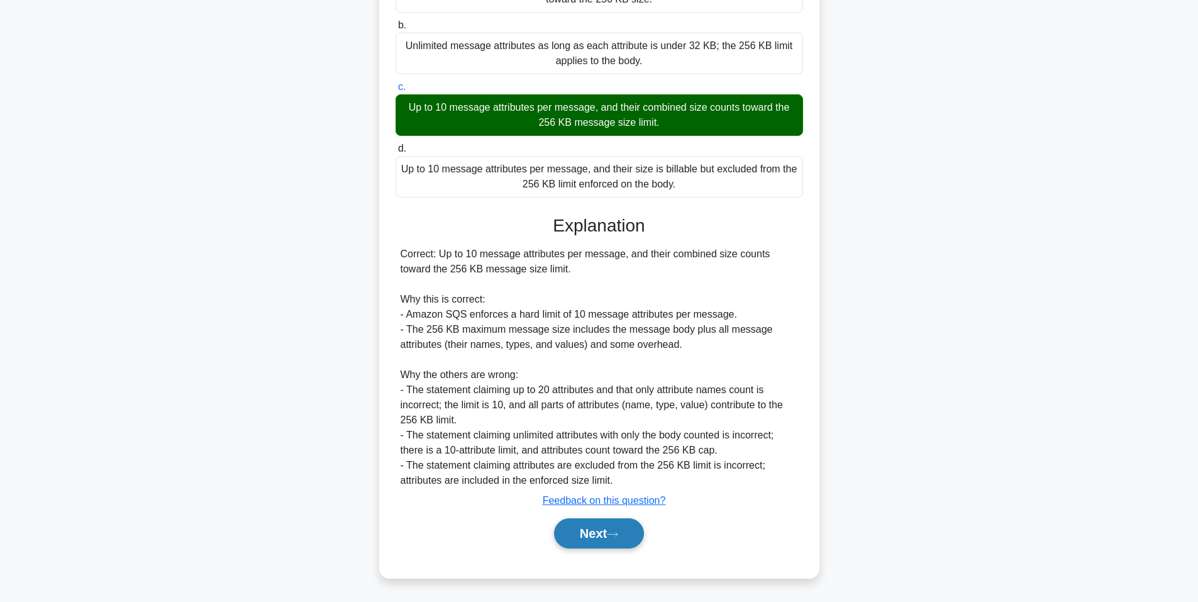
click at [609, 544] on button "Next" at bounding box center [599, 533] width 90 height 30
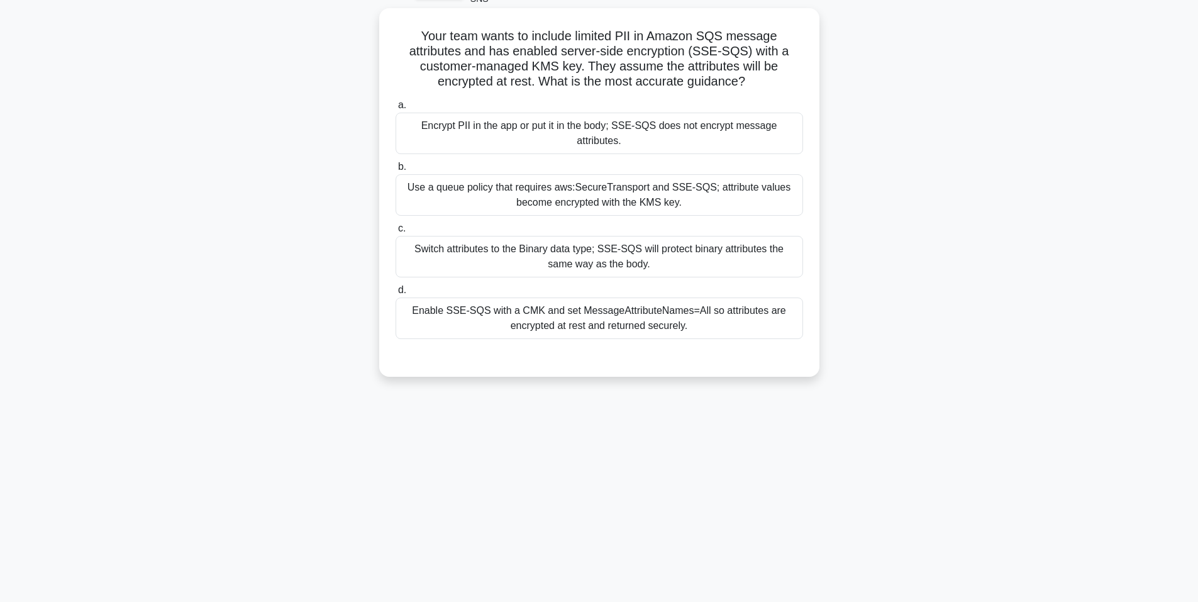
scroll to position [0, 0]
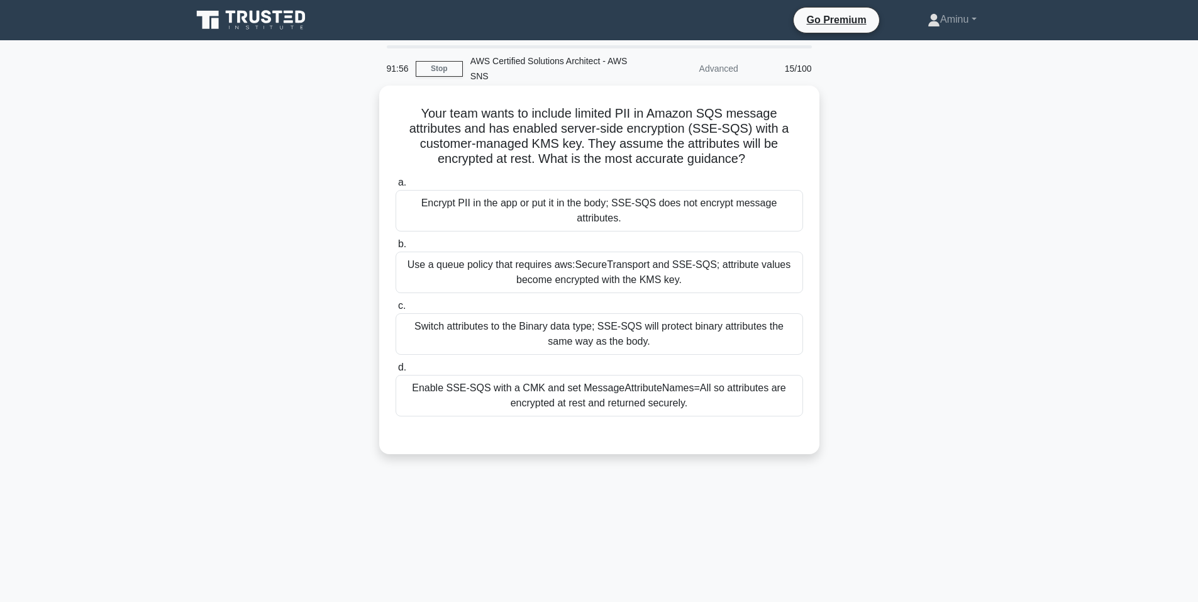
drag, startPoint x: 414, startPoint y: 114, endPoint x: 786, endPoint y: 163, distance: 375.3
click at [786, 163] on h5 "Your team wants to include limited PII in Amazon SQS message attributes and has…" at bounding box center [599, 137] width 410 height 62
drag, startPoint x: 422, startPoint y: 206, endPoint x: 730, endPoint y: 399, distance: 362.6
click at [730, 399] on div "a. Encrypt PII in the app or put it in the body; SSE-SQS does not encrypt messa…" at bounding box center [599, 295] width 422 height 246
click at [600, 256] on div "Use a queue policy that requires aws:SecureTransport and SSE-SQS; attribute val…" at bounding box center [598, 271] width 407 height 41
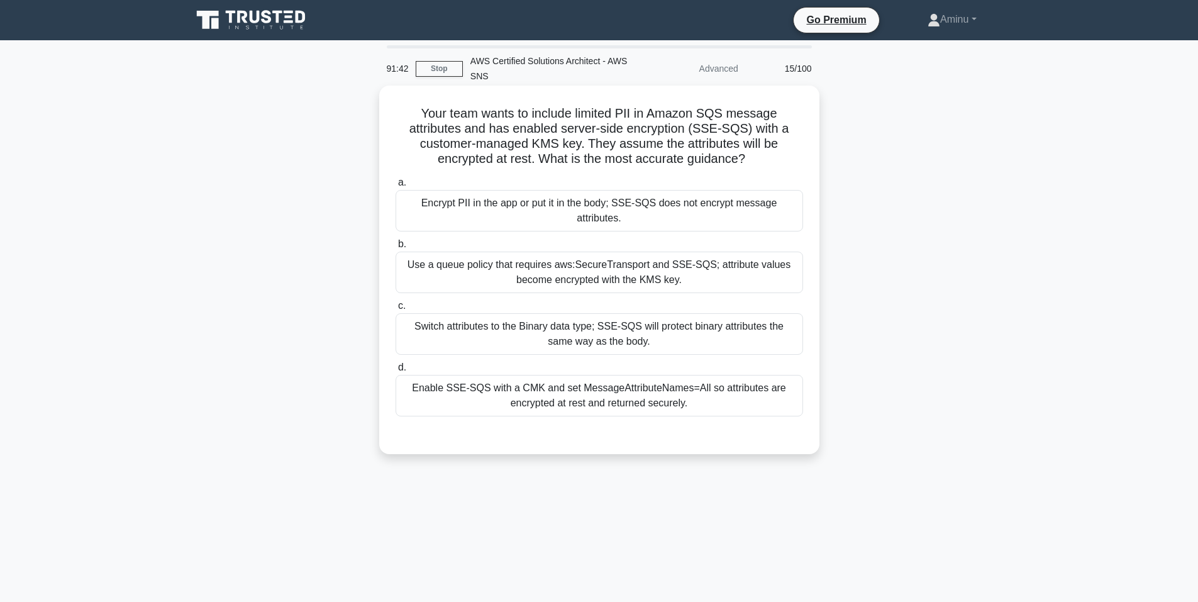
click at [395, 248] on input "b. Use a queue policy that requires aws:SecureTransport and SSE-SQS; attribute …" at bounding box center [395, 244] width 0 height 8
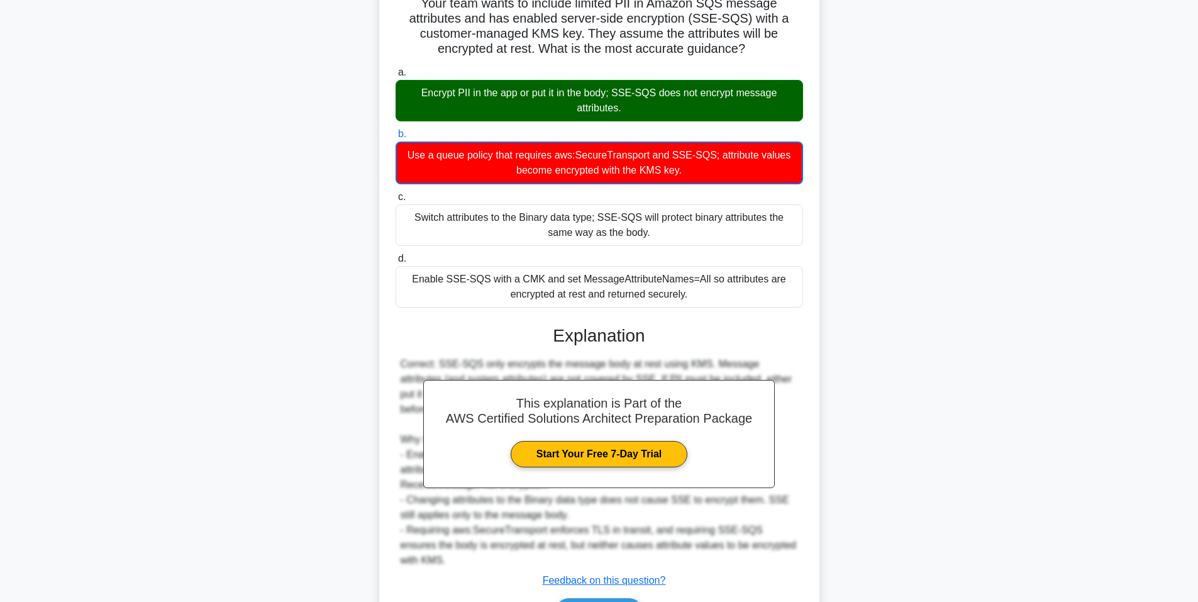
scroll to position [190, 0]
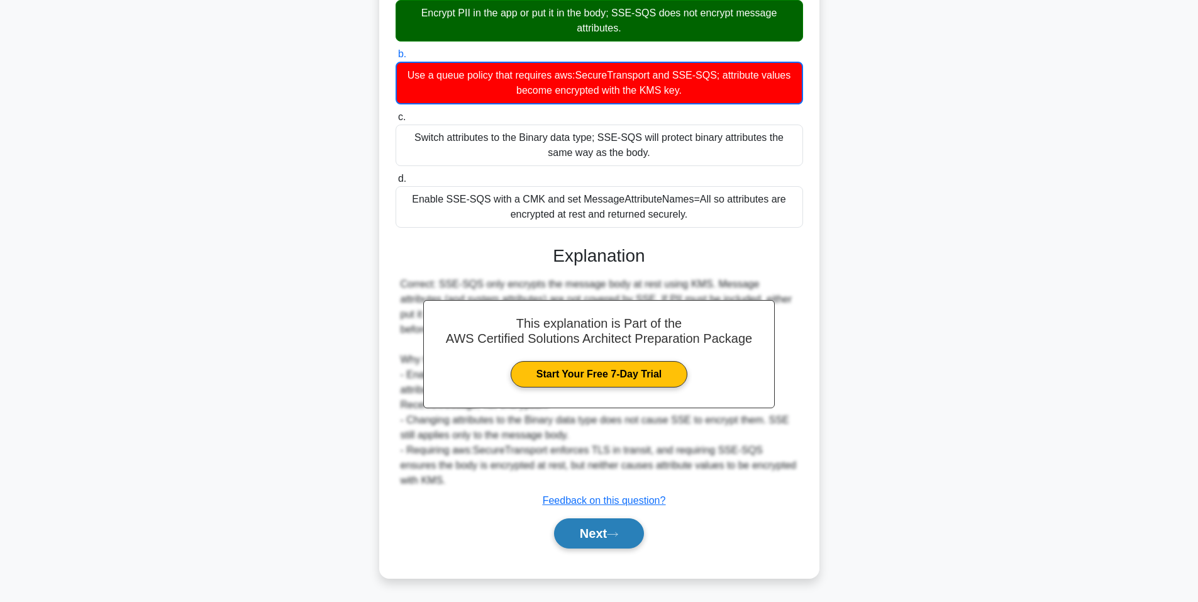
click at [612, 530] on button "Next" at bounding box center [599, 533] width 90 height 30
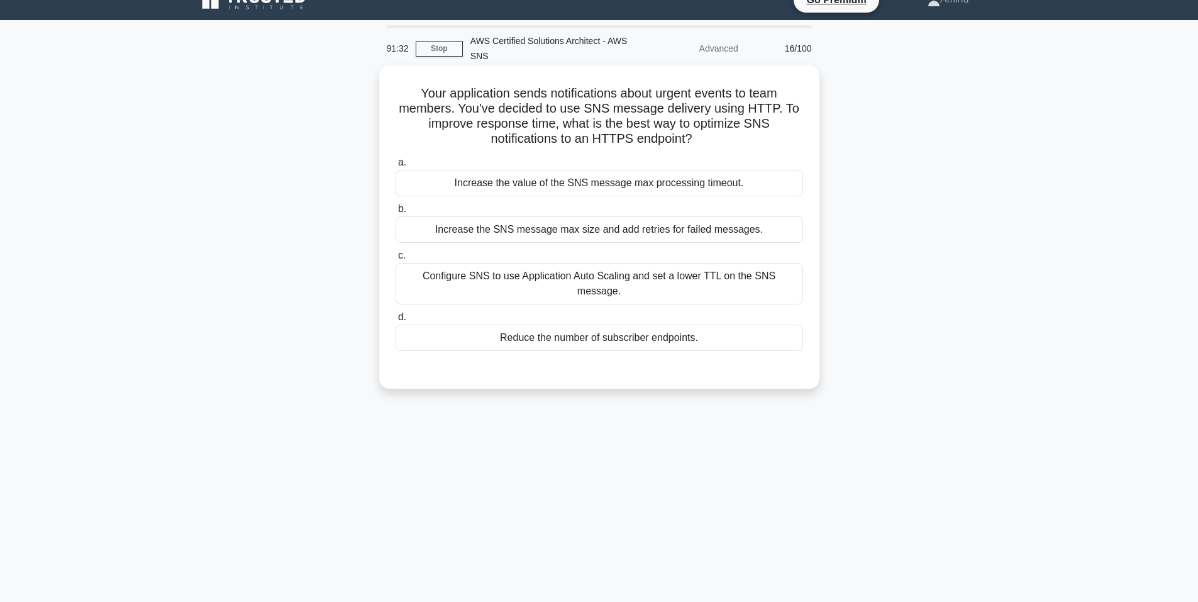
scroll to position [0, 0]
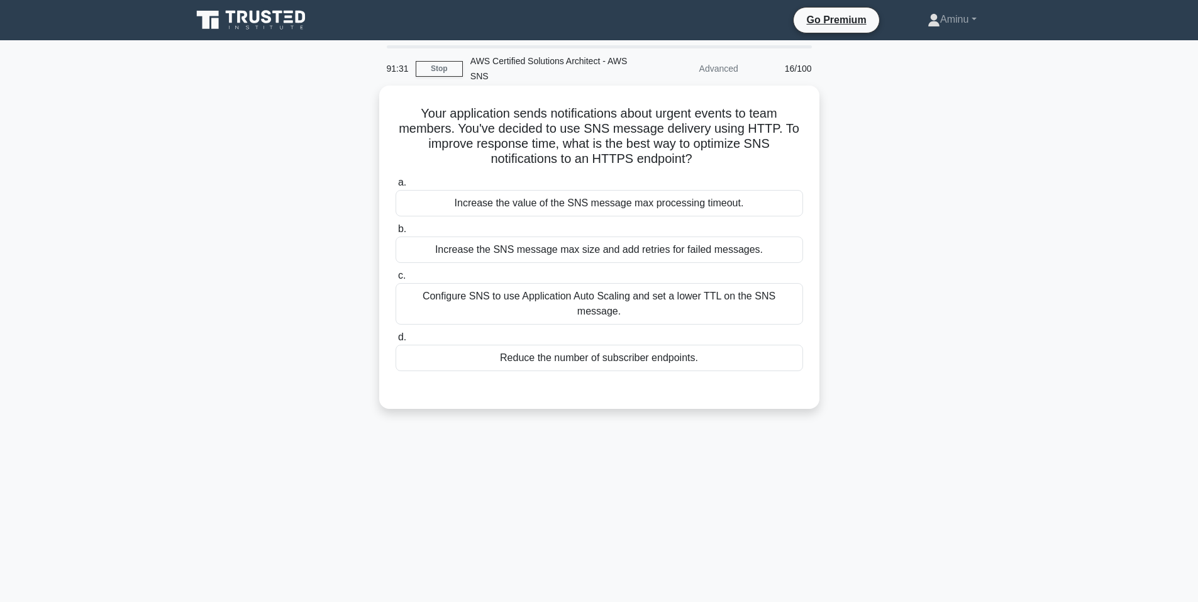
drag, startPoint x: 406, startPoint y: 111, endPoint x: 717, endPoint y: 153, distance: 313.4
click at [717, 153] on h5 "Your application sends notifications about urgent events to team members. You'v…" at bounding box center [599, 137] width 410 height 62
drag, startPoint x: 438, startPoint y: 198, endPoint x: 742, endPoint y: 354, distance: 341.9
click at [742, 354] on div "a. Increase the value of the SNS message max processing timeout. b. Increase th…" at bounding box center [599, 272] width 422 height 201
click at [537, 288] on div "Configure SNS to use Application Auto Scaling and set a lower TTL on the SNS me…" at bounding box center [598, 303] width 407 height 41
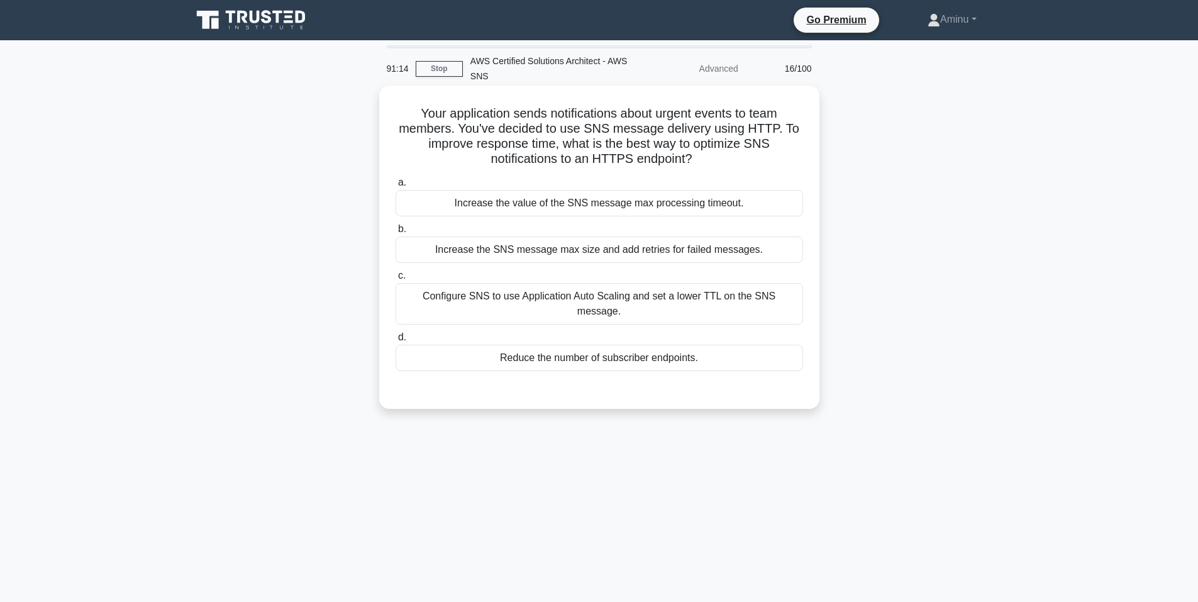
click at [395, 280] on input "c. Configure SNS to use Application Auto Scaling and set a lower TTL on the SNS…" at bounding box center [395, 276] width 0 height 8
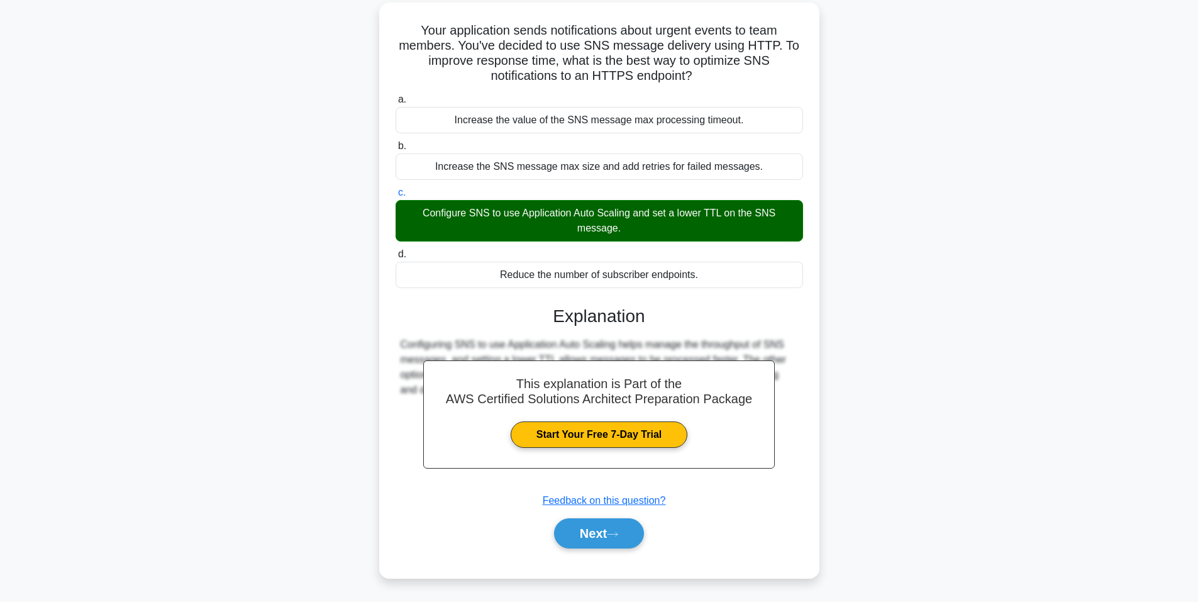
scroll to position [84, 0]
click at [613, 531] on icon at bounding box center [612, 534] width 11 height 7
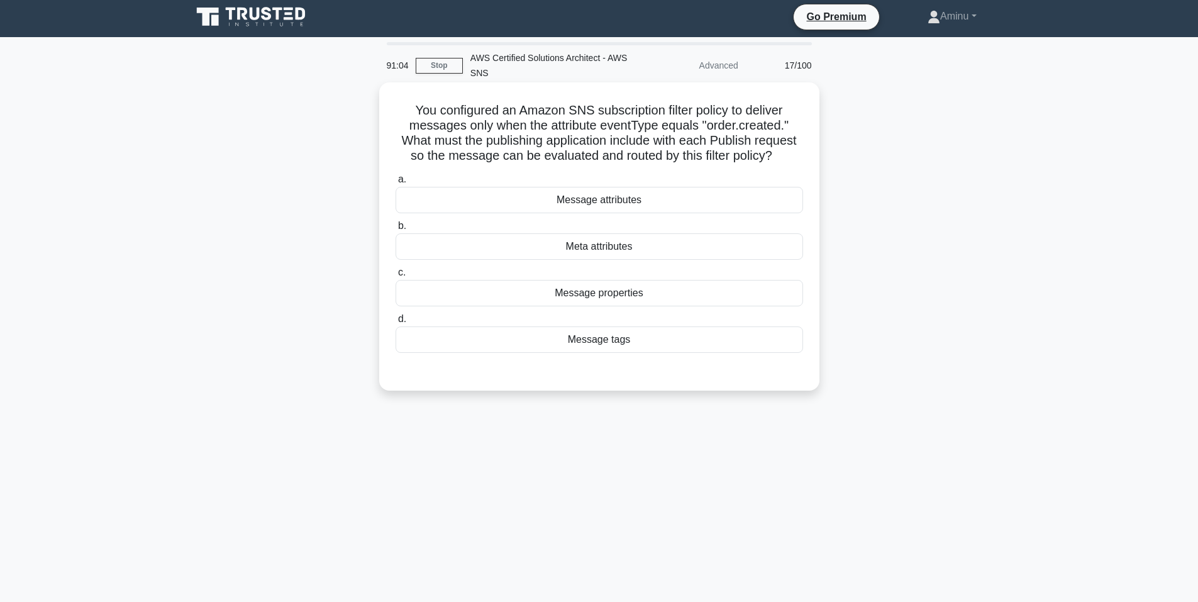
scroll to position [0, 0]
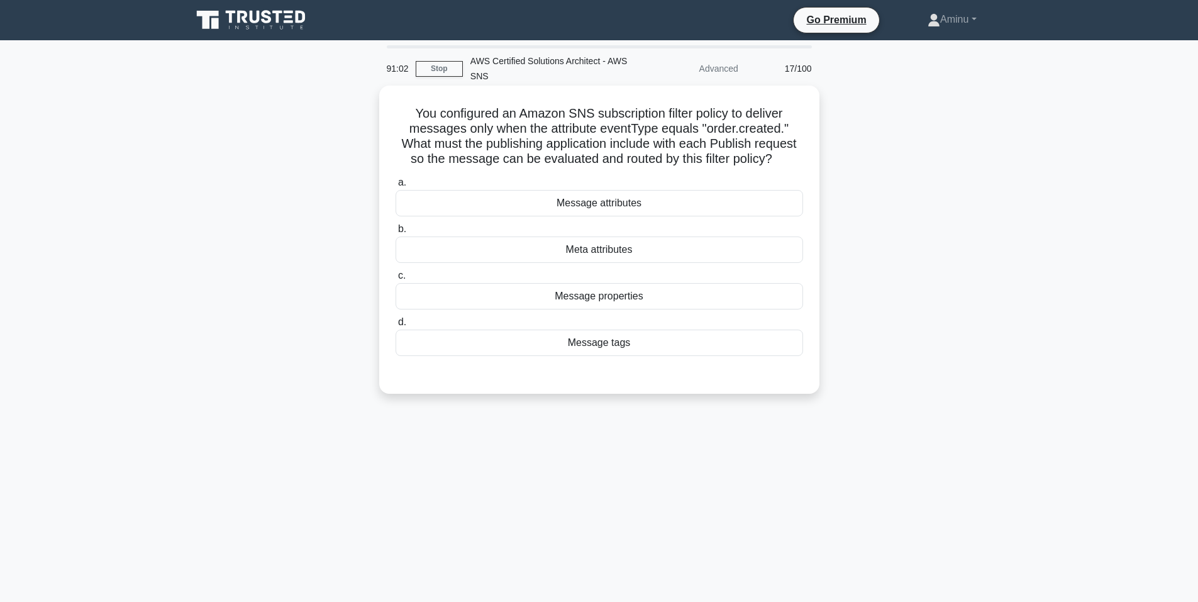
drag, startPoint x: 408, startPoint y: 119, endPoint x: 788, endPoint y: 164, distance: 383.0
click at [788, 164] on h5 "You configured an Amazon SNS subscription filter policy to deliver messages onl…" at bounding box center [599, 137] width 410 height 62
drag, startPoint x: 515, startPoint y: 207, endPoint x: 700, endPoint y: 362, distance: 241.4
click at [700, 362] on div "a. Message attributes b. Meta attributes c. d." at bounding box center [599, 275] width 410 height 206
click at [680, 196] on div "Message attributes" at bounding box center [598, 203] width 407 height 26
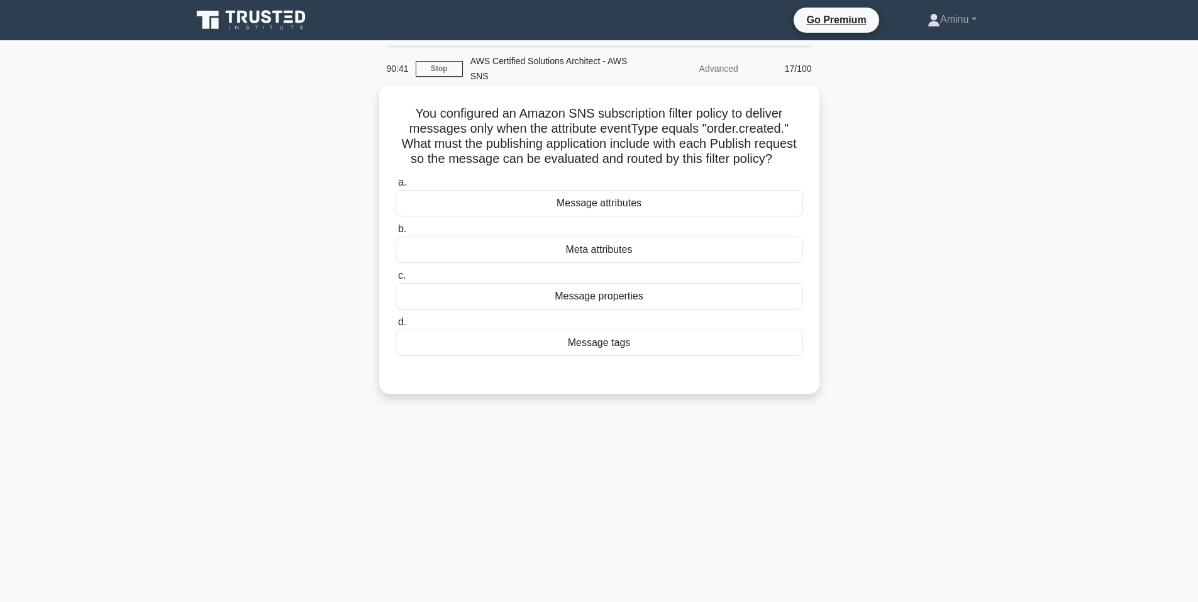
click at [395, 187] on input "a. Message attributes" at bounding box center [395, 183] width 0 height 8
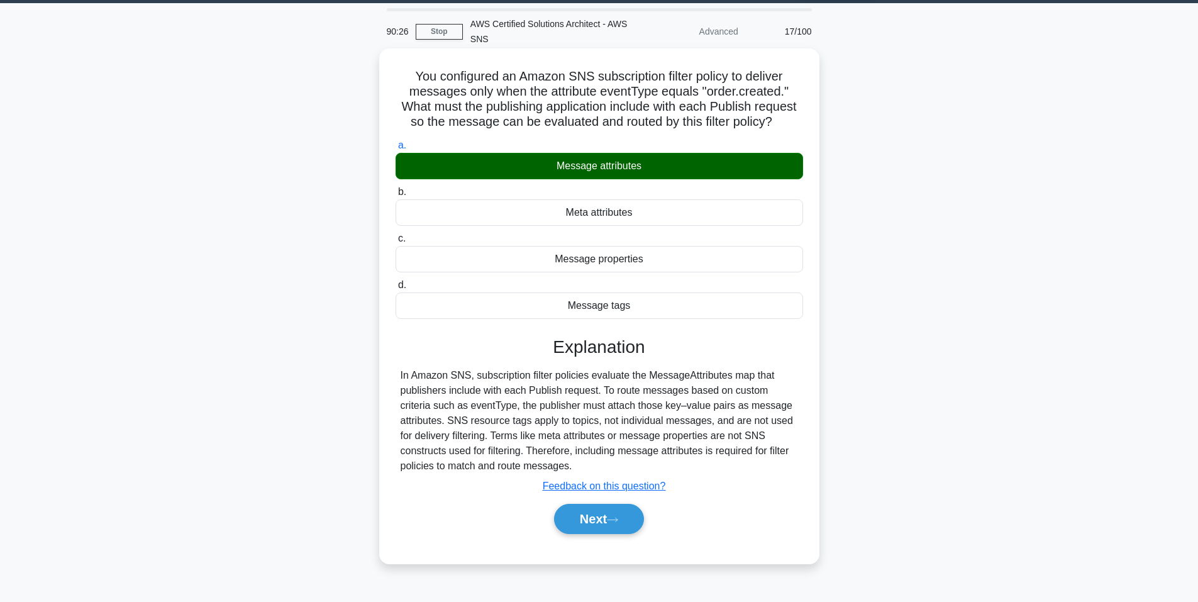
scroll to position [77, 0]
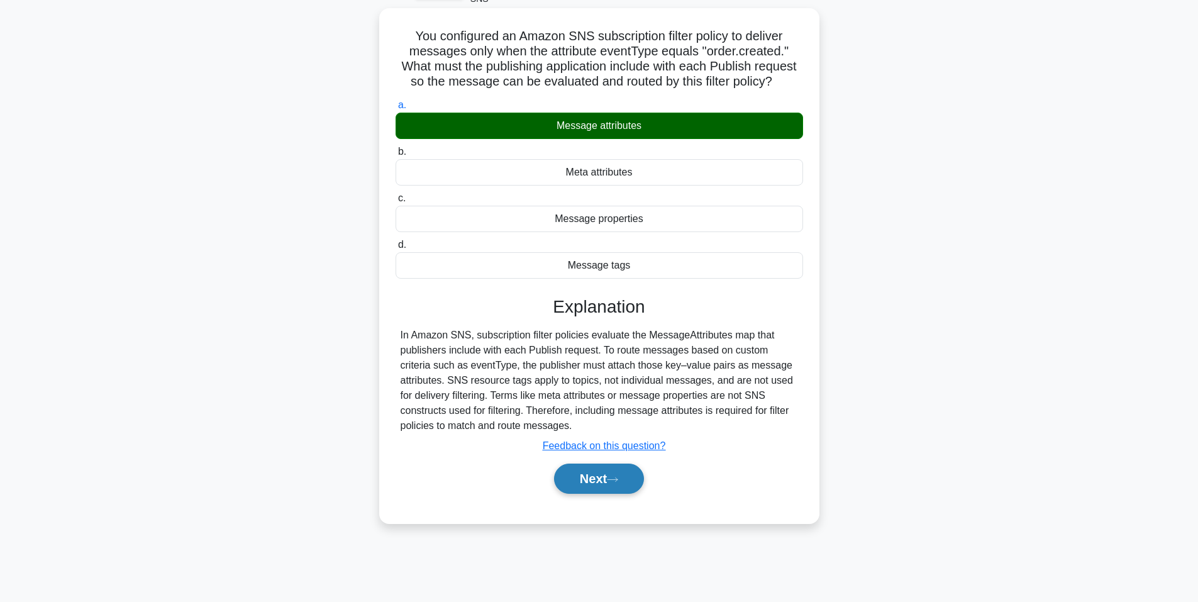
click at [594, 463] on div "Next" at bounding box center [598, 478] width 407 height 40
click at [606, 485] on button "Next" at bounding box center [599, 478] width 90 height 30
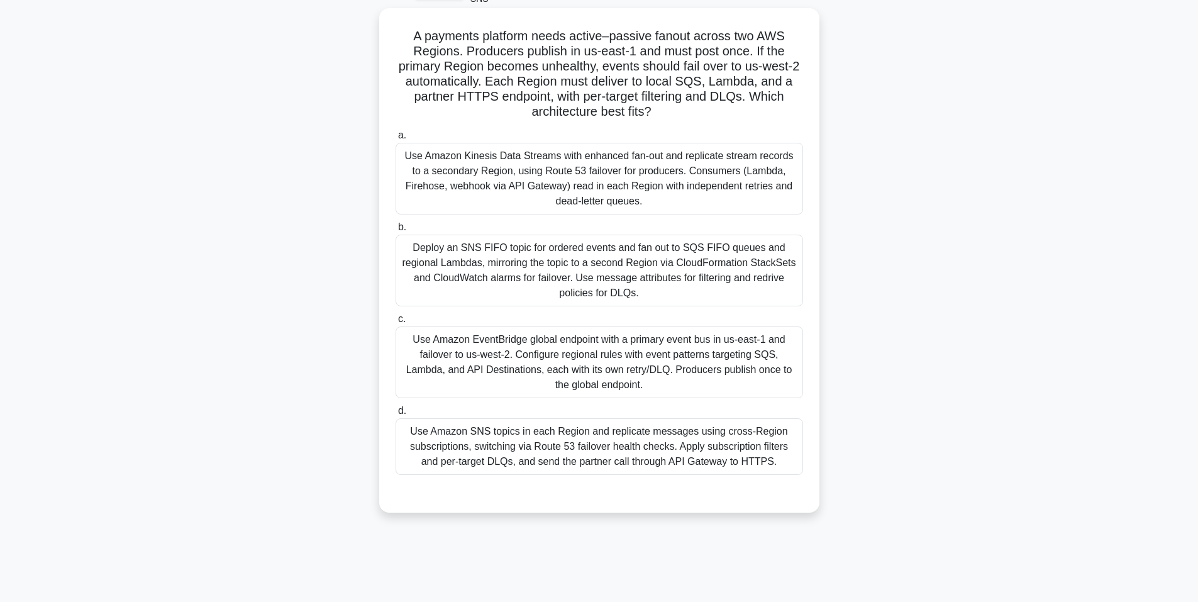
drag, startPoint x: 412, startPoint y: 33, endPoint x: 664, endPoint y: 113, distance: 265.0
click at [664, 113] on h5 "A payments platform needs active–passive fanout across two AWS Regions. Produce…" at bounding box center [599, 74] width 410 height 92
drag, startPoint x: 398, startPoint y: 157, endPoint x: 790, endPoint y: 466, distance: 499.1
click at [790, 466] on div "a. Use Amazon Kinesis Data Streams with enhanced fan-out and replicate stream r…" at bounding box center [599, 301] width 422 height 352
click at [485, 273] on div "Deploy an SNS FIFO topic for ordered events and fan out to SQS FIFO queues and …" at bounding box center [598, 270] width 407 height 72
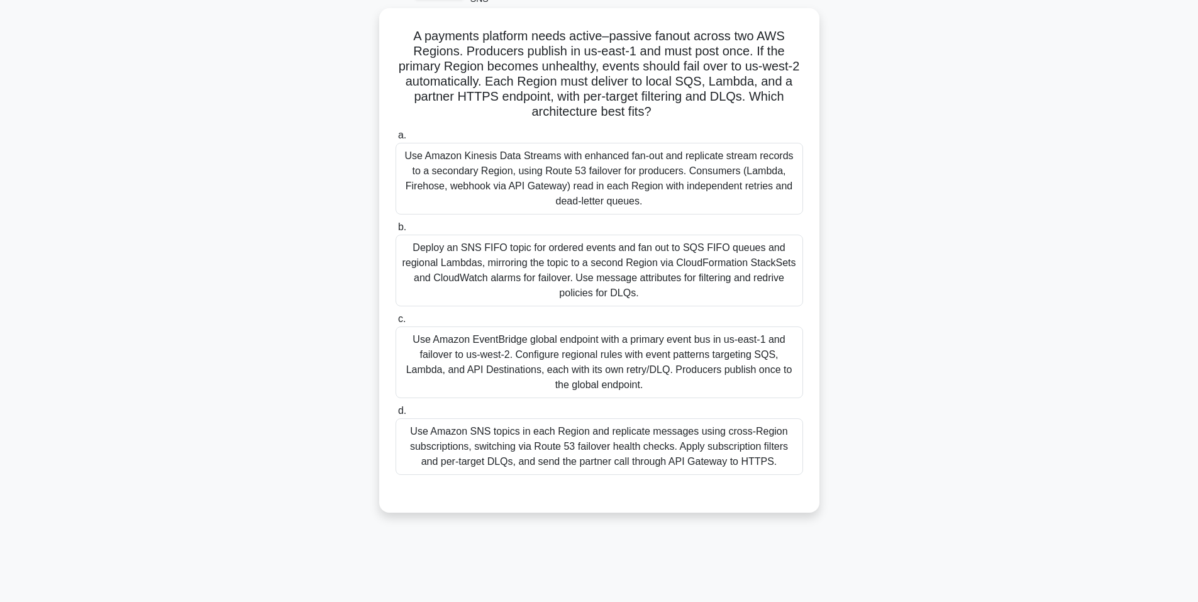
click at [395, 231] on input "b. Deploy an SNS FIFO topic for ordered events and fan out to SQS FIFO queues a…" at bounding box center [395, 227] width 0 height 8
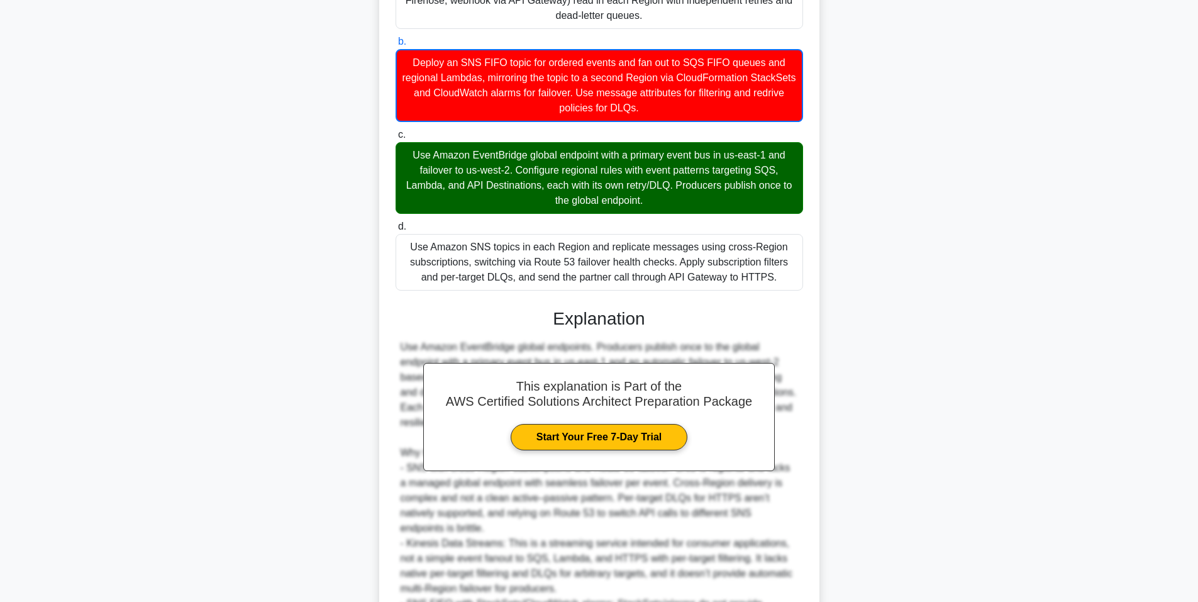
scroll to position [392, 0]
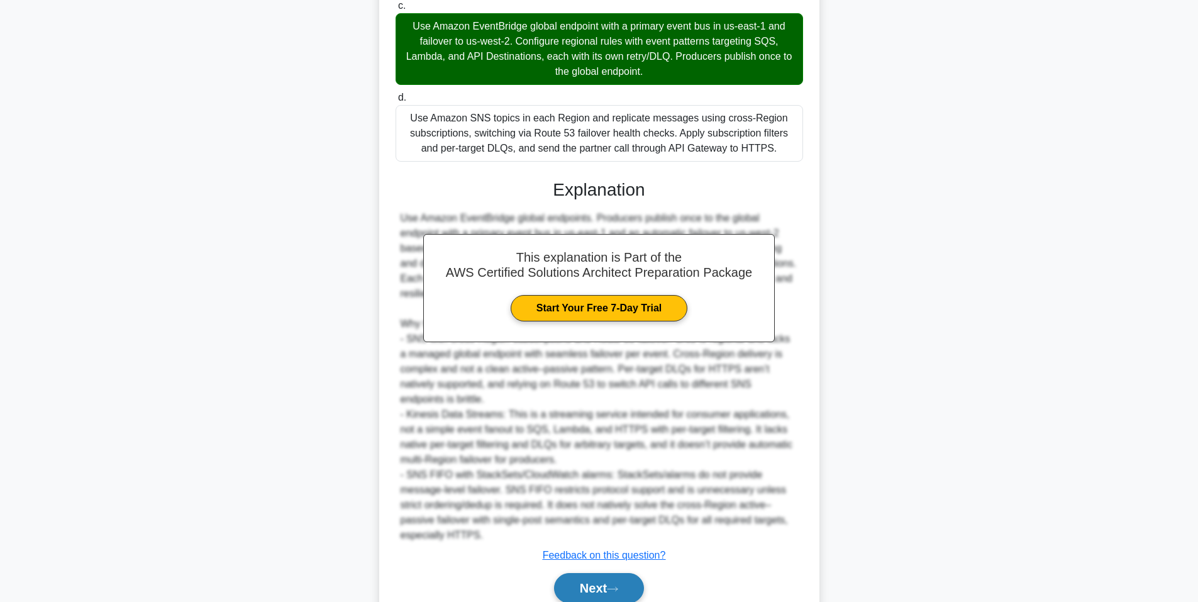
click at [610, 592] on button "Next" at bounding box center [599, 588] width 90 height 30
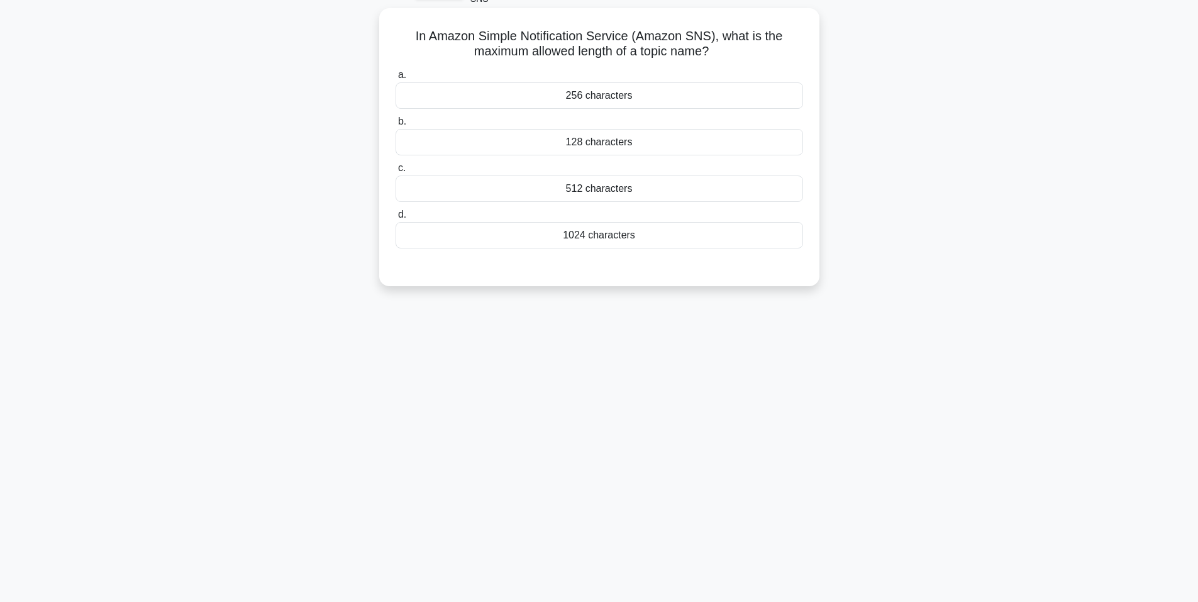
scroll to position [0, 0]
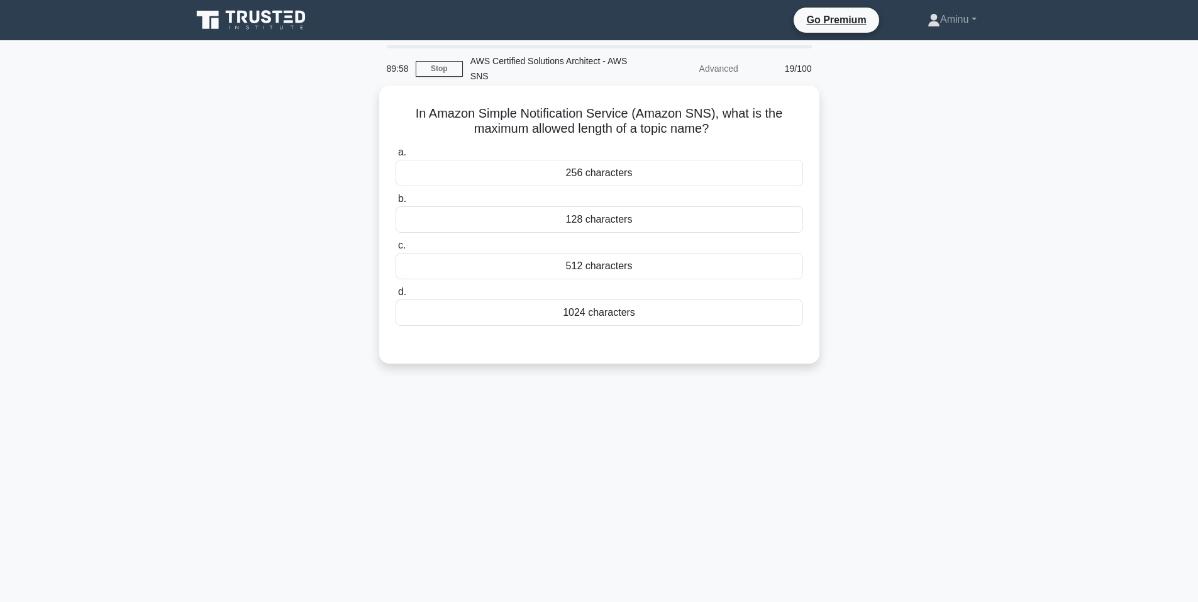
drag, startPoint x: 401, startPoint y: 116, endPoint x: 730, endPoint y: 131, distance: 329.8
click at [730, 131] on h5 "In Amazon Simple Notification Service (Amazon SNS), what is the maximum allowed…" at bounding box center [599, 121] width 410 height 31
drag, startPoint x: 538, startPoint y: 167, endPoint x: 701, endPoint y: 325, distance: 226.7
click at [701, 325] on div "a. 256 characters b. 128 characters c. d." at bounding box center [599, 235] width 422 height 186
click at [515, 224] on div "128 characters" at bounding box center [598, 219] width 407 height 26
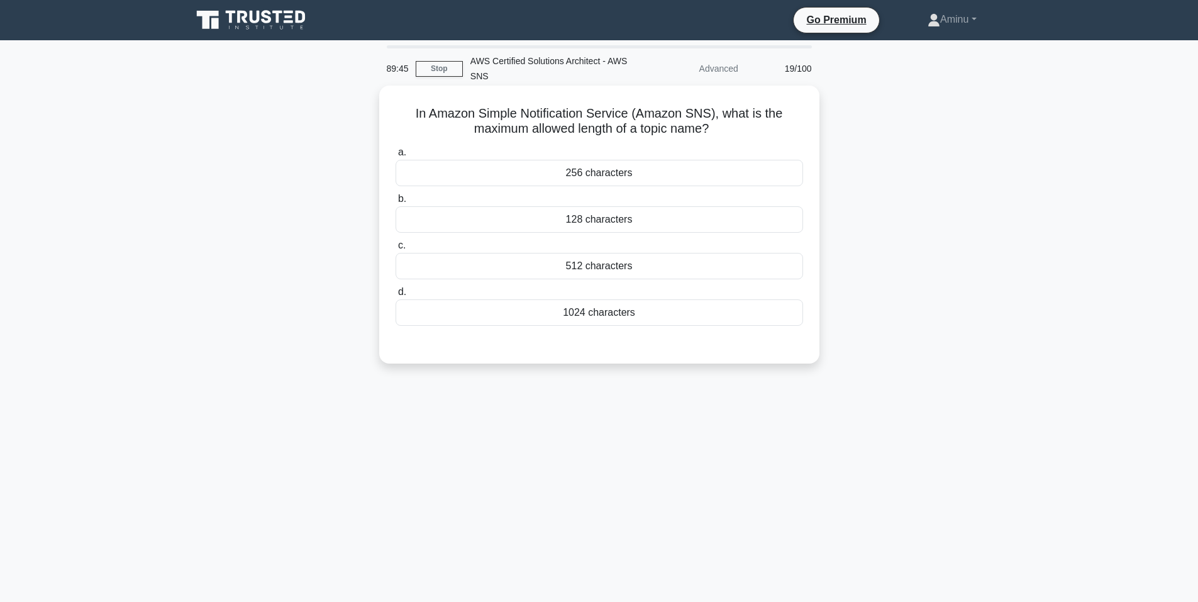
click at [395, 203] on input "b. 128 characters" at bounding box center [395, 199] width 0 height 8
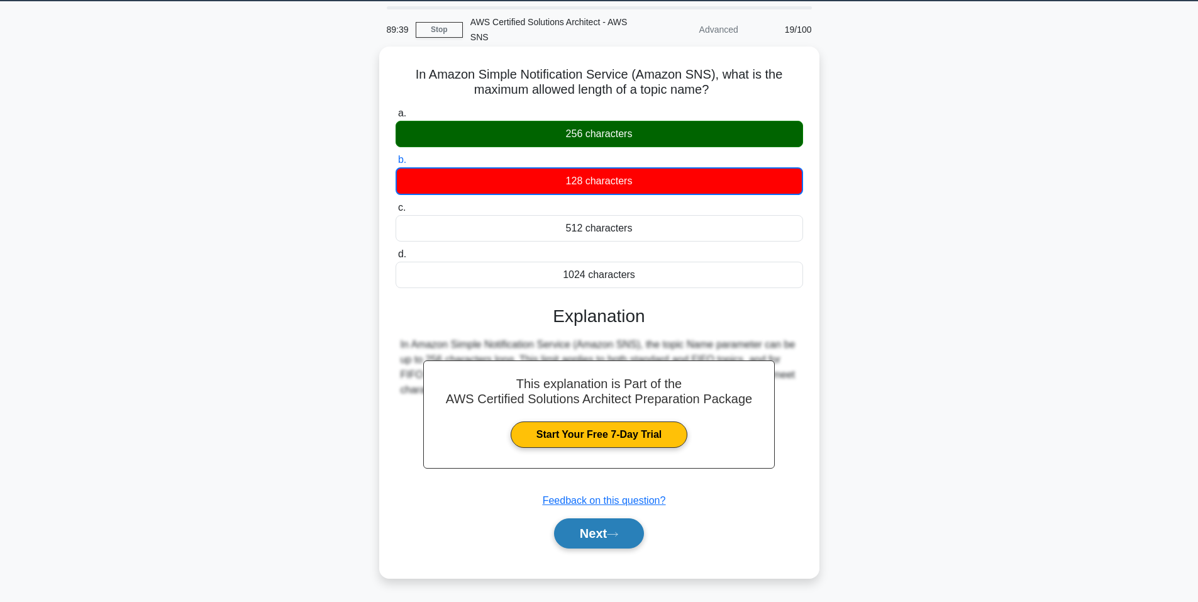
scroll to position [77, 0]
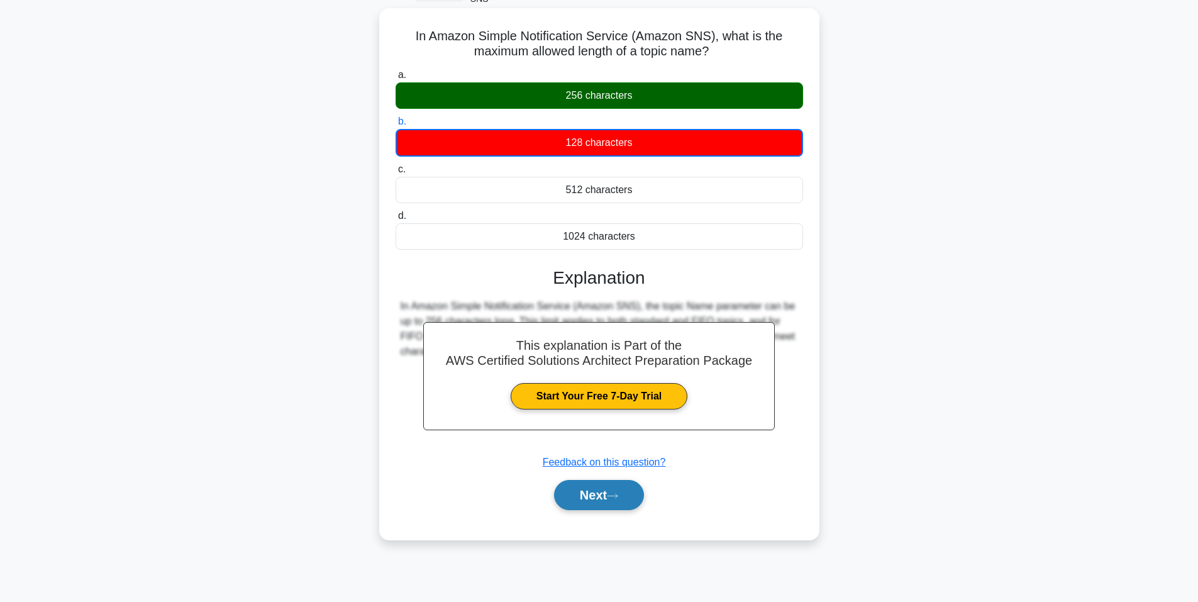
drag, startPoint x: 599, startPoint y: 492, endPoint x: 598, endPoint y: 486, distance: 6.4
click at [599, 492] on button "Next" at bounding box center [599, 495] width 90 height 30
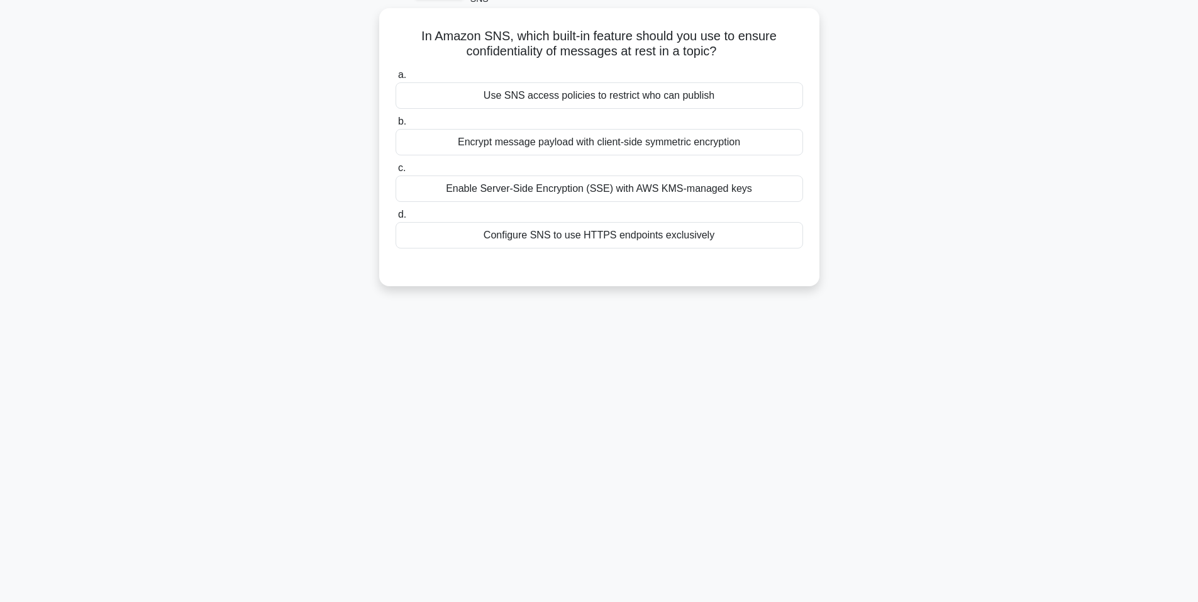
drag, startPoint x: 410, startPoint y: 38, endPoint x: 746, endPoint y: 61, distance: 337.1
click at [746, 61] on div "In Amazon SNS, which built-in feature should you use to ensure confidentiality …" at bounding box center [599, 147] width 430 height 268
drag, startPoint x: 458, startPoint y: 91, endPoint x: 769, endPoint y: 238, distance: 344.5
click at [769, 238] on div "a. Use SNS access policies to restrict who can publish b. Encrypt message paylo…" at bounding box center [599, 158] width 422 height 186
click at [624, 192] on div "Enable Server-Side Encryption (SSE) with AWS KMS-managed keys" at bounding box center [598, 188] width 407 height 26
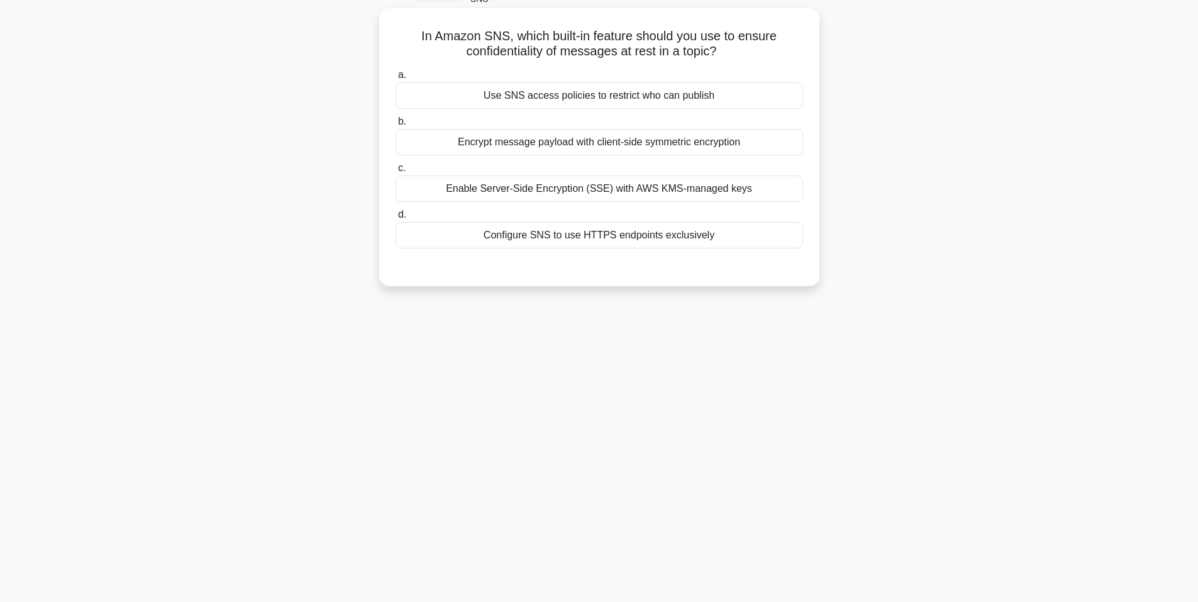
click at [395, 172] on input "c. Enable Server-Side Encryption (SSE) with AWS KMS-managed keys" at bounding box center [395, 168] width 0 height 8
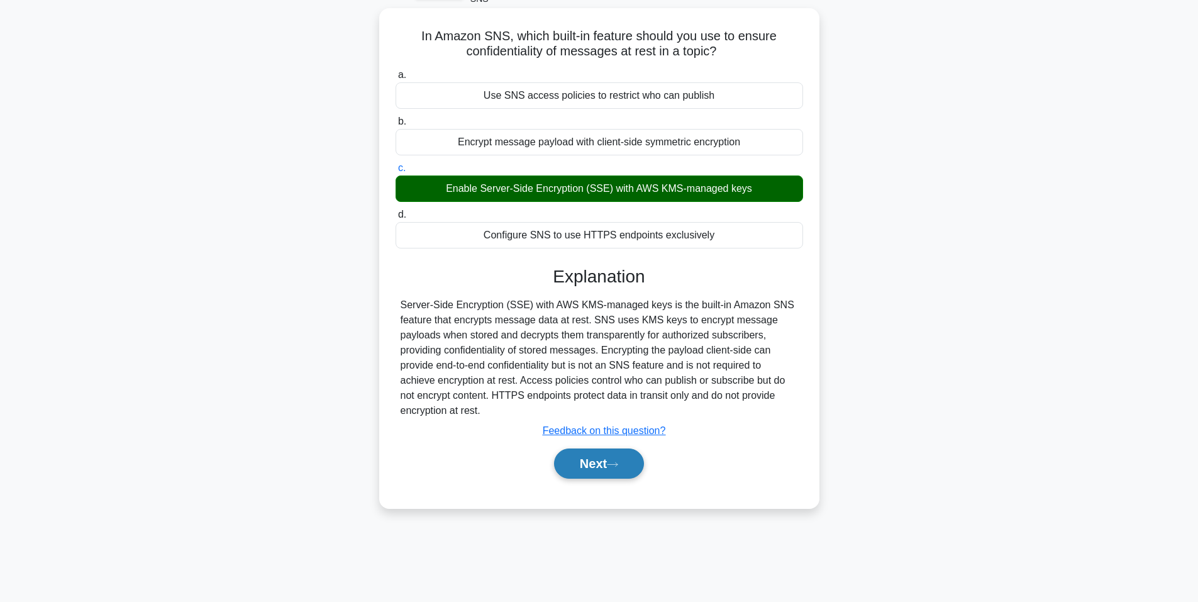
click at [616, 466] on icon at bounding box center [612, 464] width 11 height 7
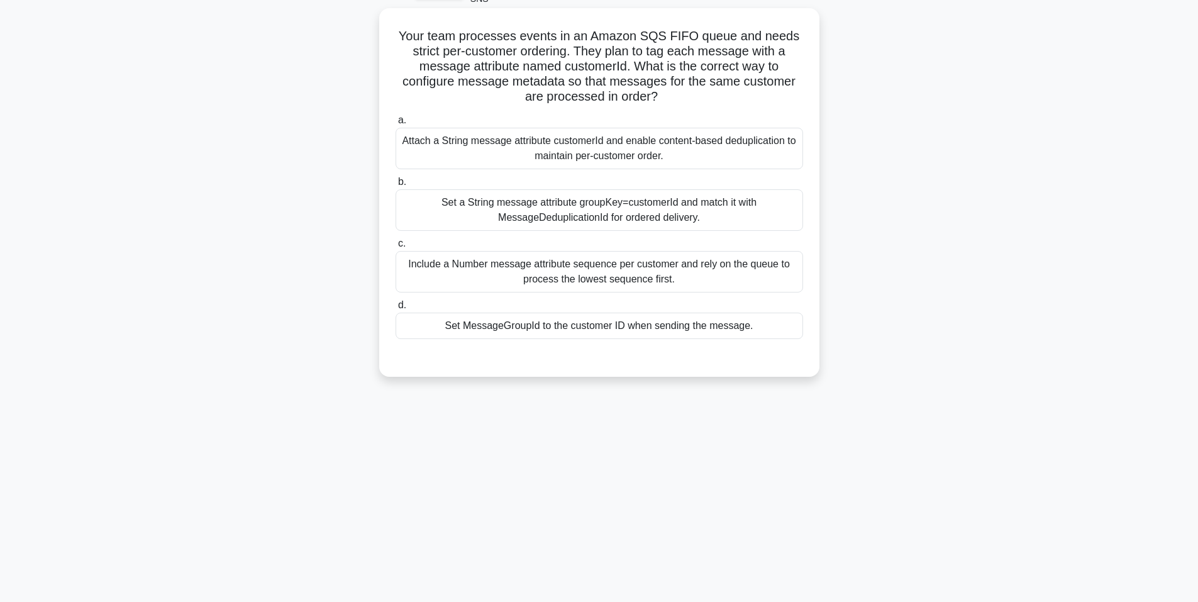
scroll to position [14, 0]
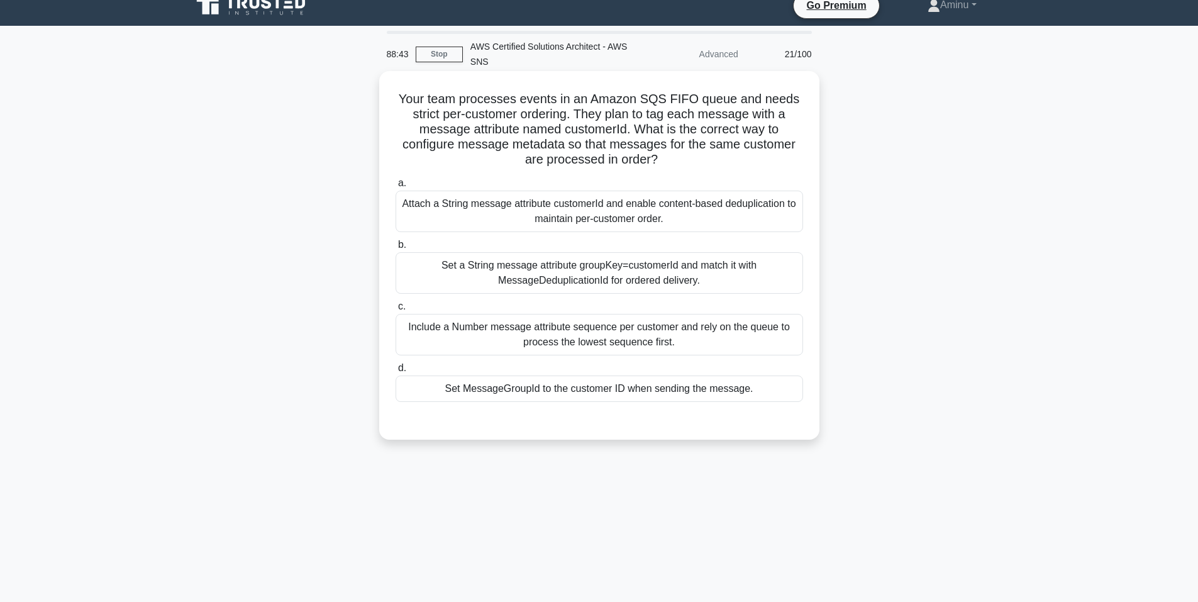
drag, startPoint x: 401, startPoint y: 96, endPoint x: 665, endPoint y: 167, distance: 273.4
click at [665, 167] on h5 "Your team processes events in an Amazon SQS FIFO queue and needs strict per-cus…" at bounding box center [599, 129] width 410 height 77
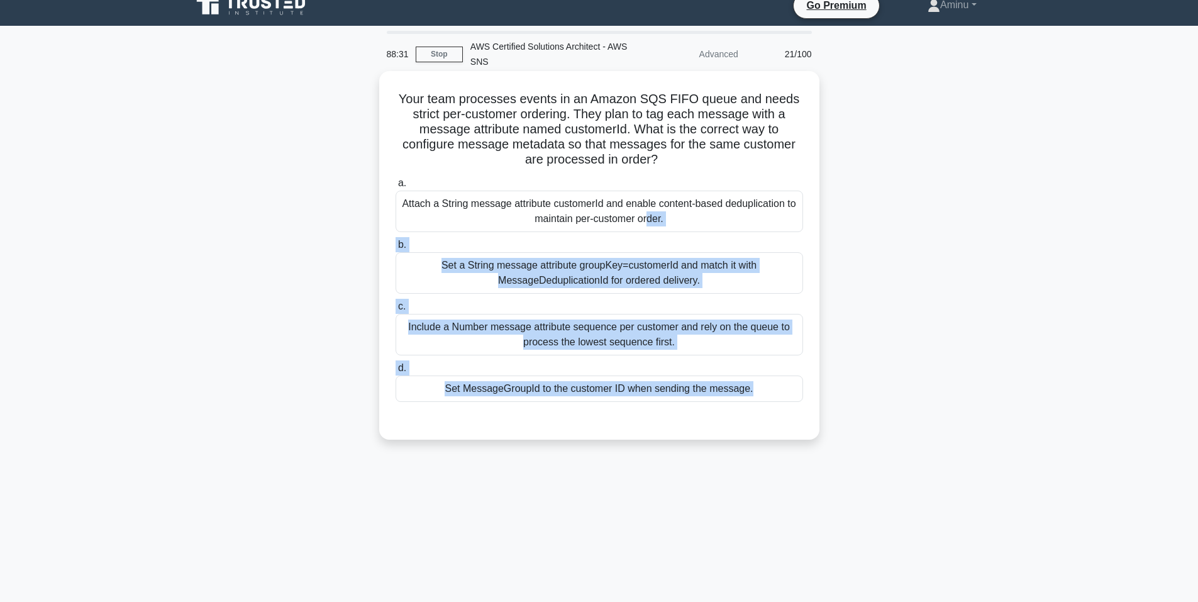
drag, startPoint x: 400, startPoint y: 202, endPoint x: 761, endPoint y: 412, distance: 417.3
click at [761, 412] on div "a. Attach a String message attribute customerId and enable content-based dedupl…" at bounding box center [599, 298] width 410 height 251
click at [455, 285] on div "Set a String message attribute groupKey=customerId and match it with MessageDed…" at bounding box center [598, 272] width 407 height 41
click at [395, 249] on input "b. Set a String message attribute groupKey=customerId and match it with Message…" at bounding box center [395, 245] width 0 height 8
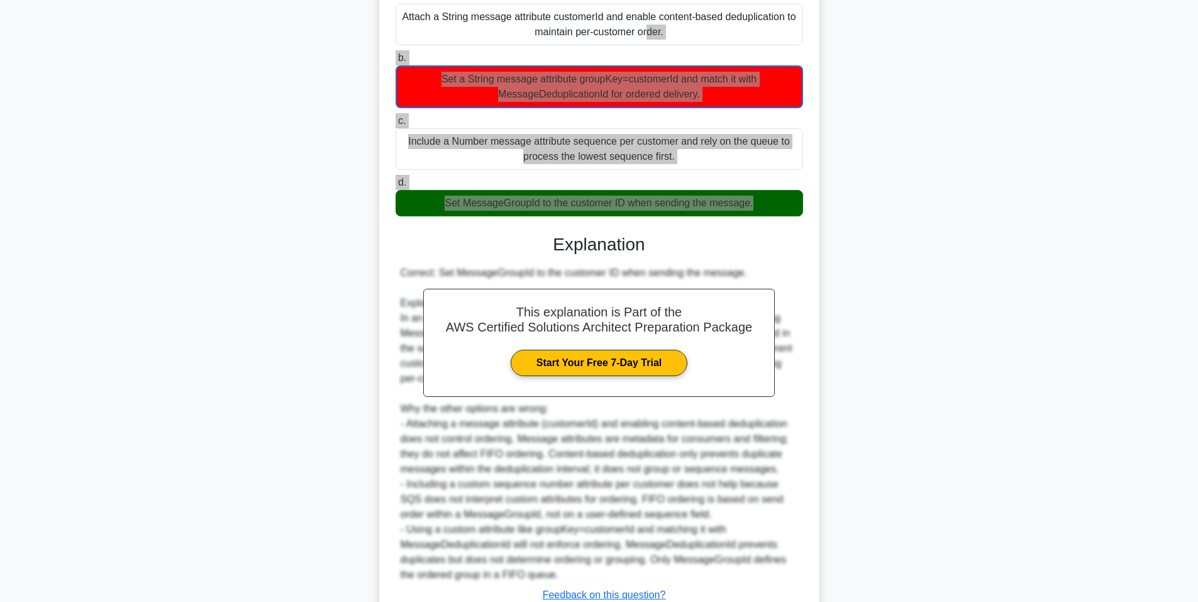
scroll to position [296, 0]
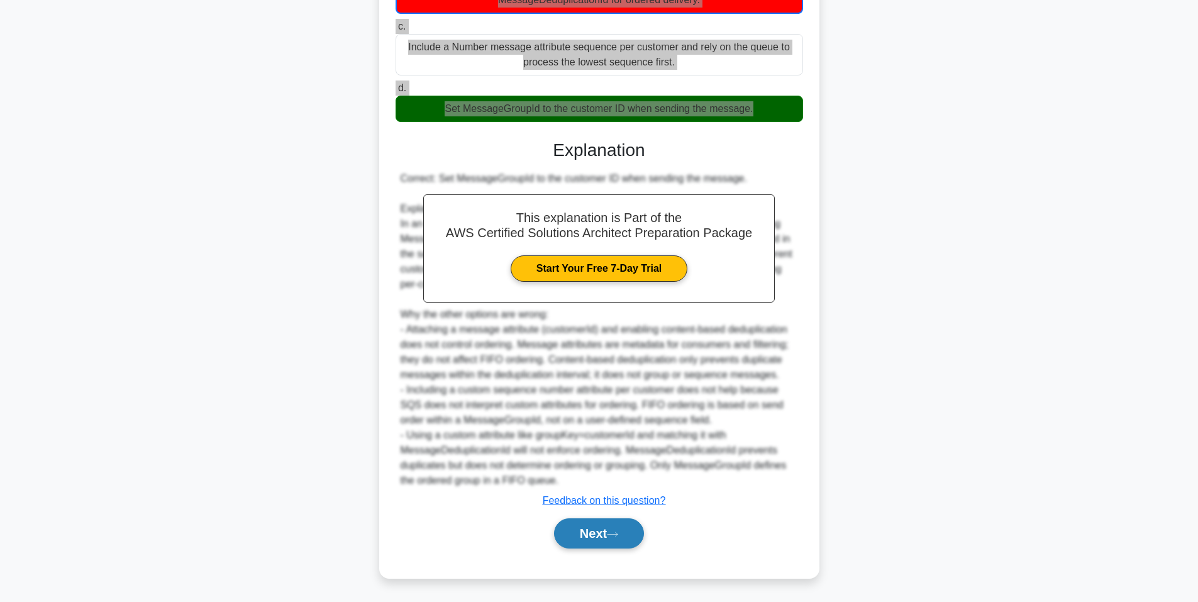
click at [598, 533] on button "Next" at bounding box center [599, 533] width 90 height 30
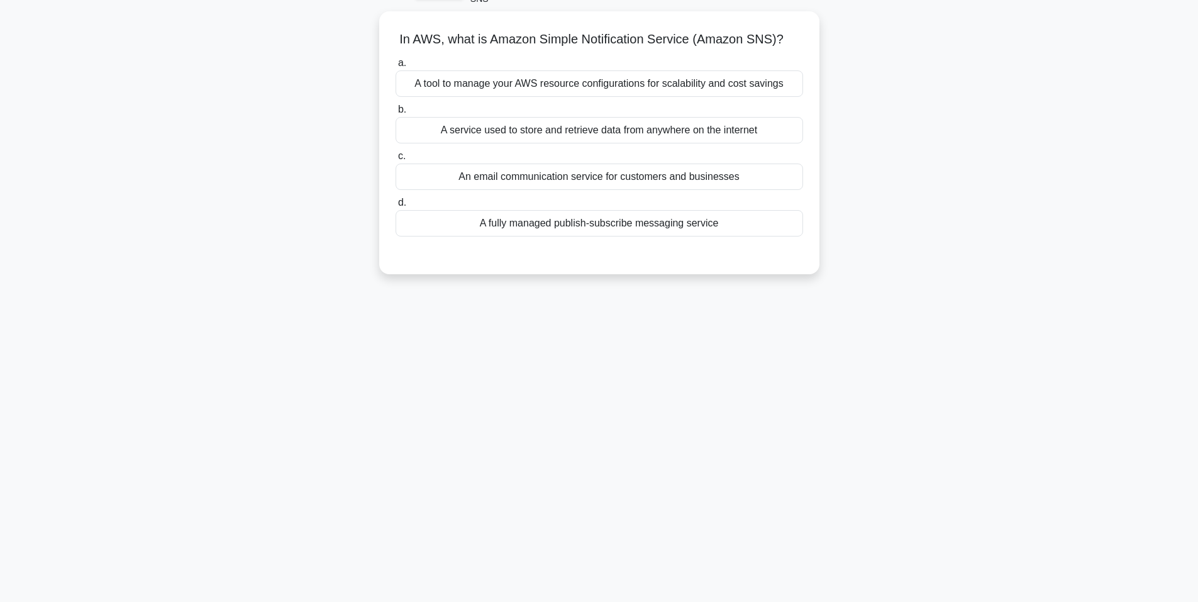
scroll to position [77, 0]
drag, startPoint x: 383, startPoint y: 34, endPoint x: 790, endPoint y: 21, distance: 406.3
click at [790, 21] on div "In AWS, what is Amazon Simple Notification Service (Amazon SNS)? .spinner_0XTQ{…" at bounding box center [599, 139] width 430 height 253
drag, startPoint x: 407, startPoint y: 78, endPoint x: 798, endPoint y: 215, distance: 414.3
click at [798, 215] on div "a. A tool to manage your AWS resource configurations for scalability and cost s…" at bounding box center [599, 143] width 422 height 186
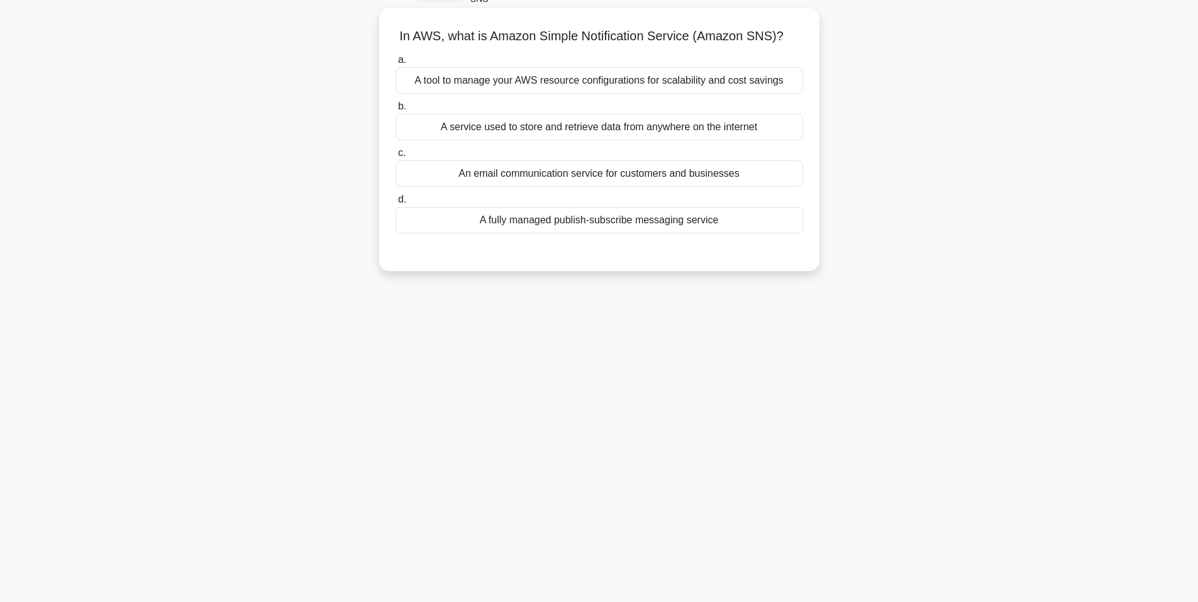
click at [665, 214] on div "A fully managed publish-subscribe messaging service" at bounding box center [598, 220] width 407 height 26
click at [395, 204] on input "d. A fully managed publish-subscribe messaging service" at bounding box center [395, 200] width 0 height 8
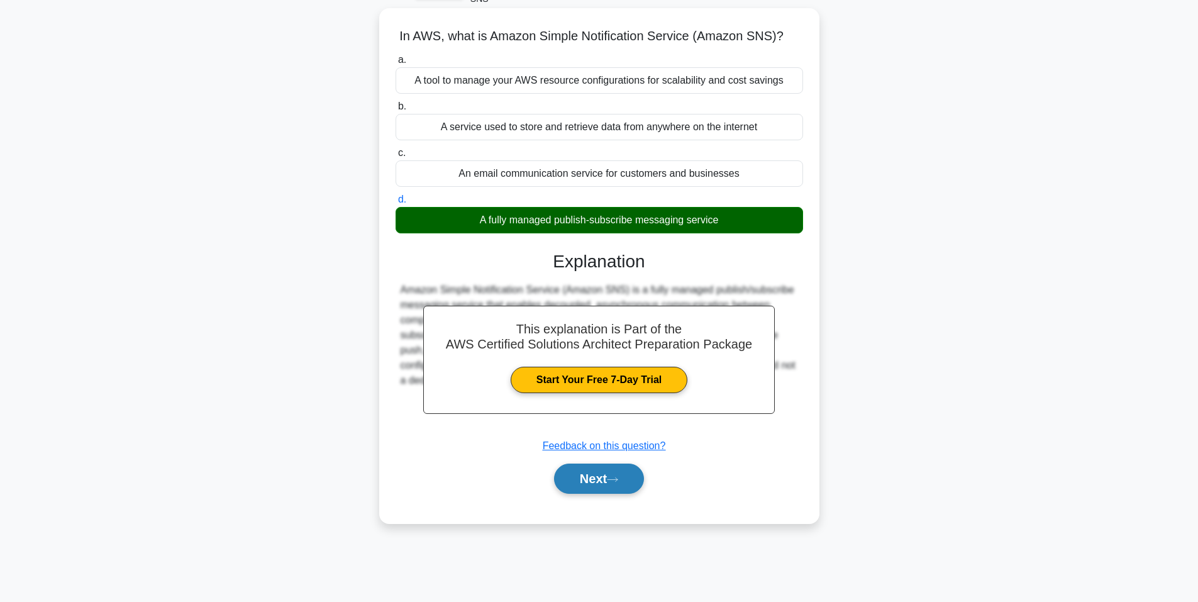
click at [604, 483] on button "Next" at bounding box center [599, 478] width 90 height 30
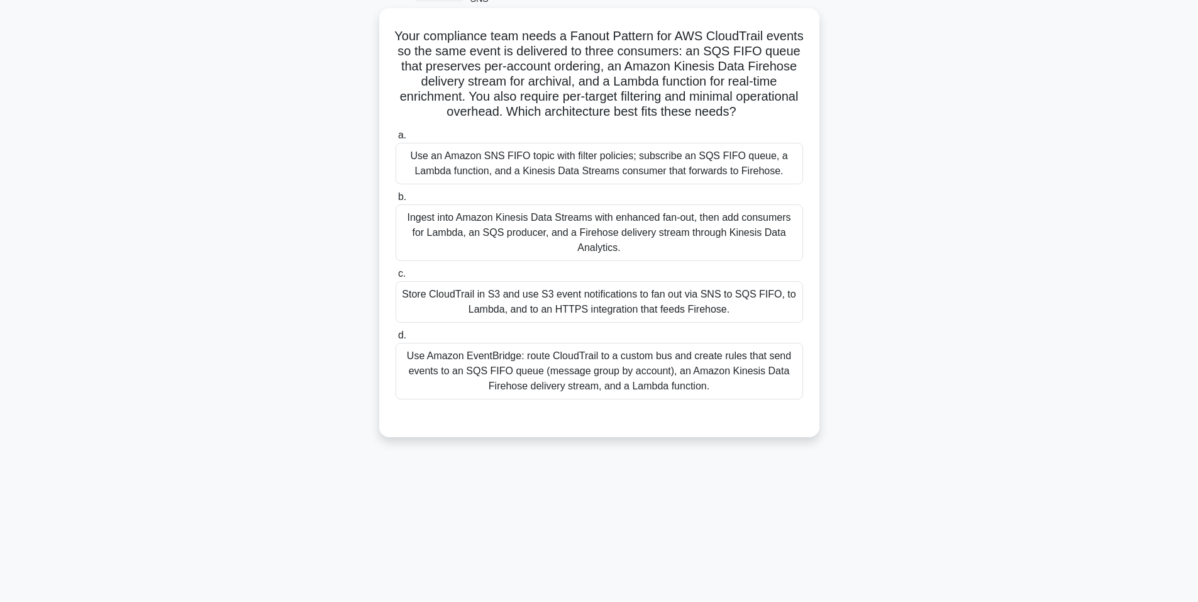
drag, startPoint x: 409, startPoint y: 38, endPoint x: 793, endPoint y: 110, distance: 390.7
click at [793, 110] on h5 "Your compliance team needs a Fanout Pattern for AWS CloudTrail events so the sa…" at bounding box center [599, 74] width 410 height 92
drag, startPoint x: 408, startPoint y: 158, endPoint x: 786, endPoint y: 372, distance: 434.1
click at [786, 372] on div "a. Use an Amazon SNS FIFO topic with filter policies; subscribe an SQS FIFO que…" at bounding box center [599, 263] width 422 height 277
click at [423, 231] on div "Ingest into Amazon Kinesis Data Streams with enhanced fan-out, then add consume…" at bounding box center [598, 232] width 407 height 57
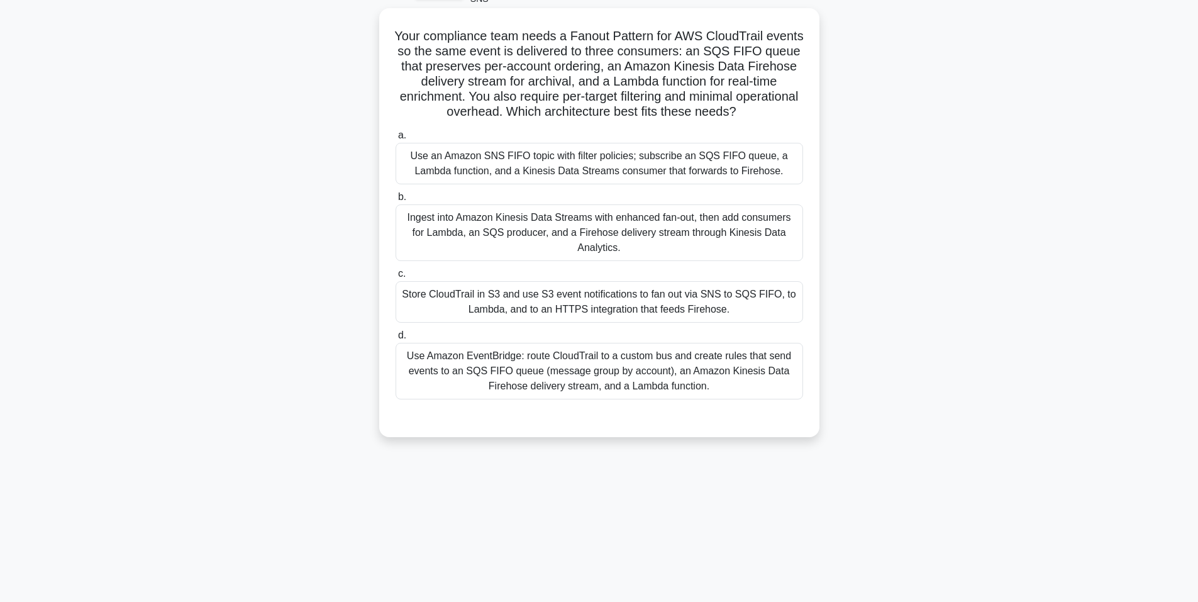
click at [395, 201] on input "b. Ingest into Amazon Kinesis Data Streams with enhanced fan-out, then add cons…" at bounding box center [395, 197] width 0 height 8
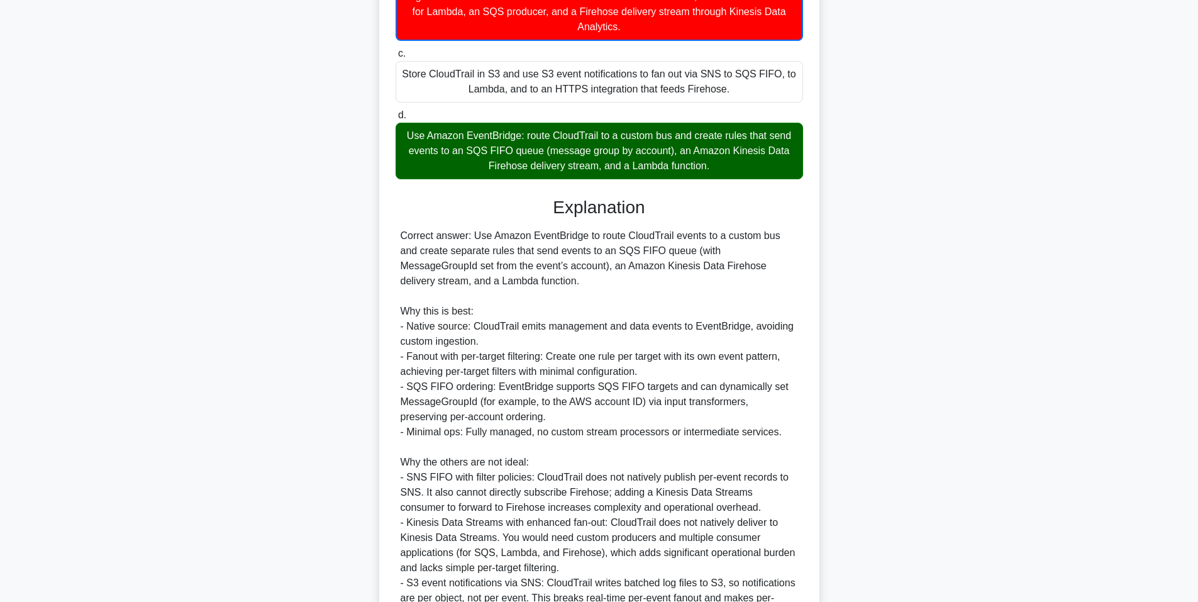
scroll to position [432, 0]
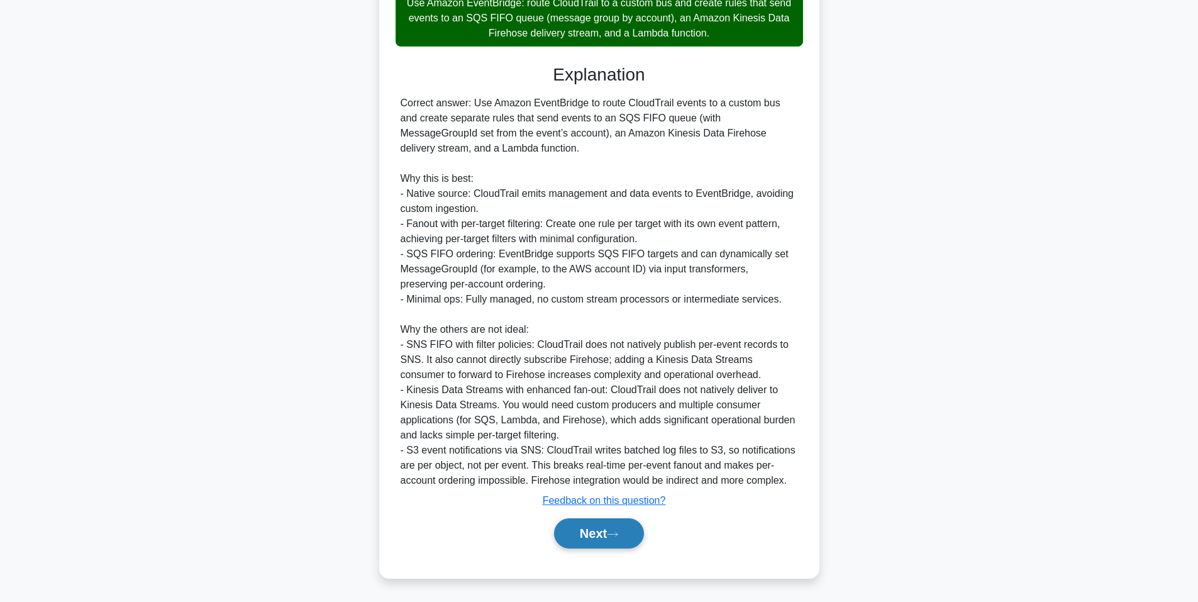
click at [584, 539] on button "Next" at bounding box center [599, 533] width 90 height 30
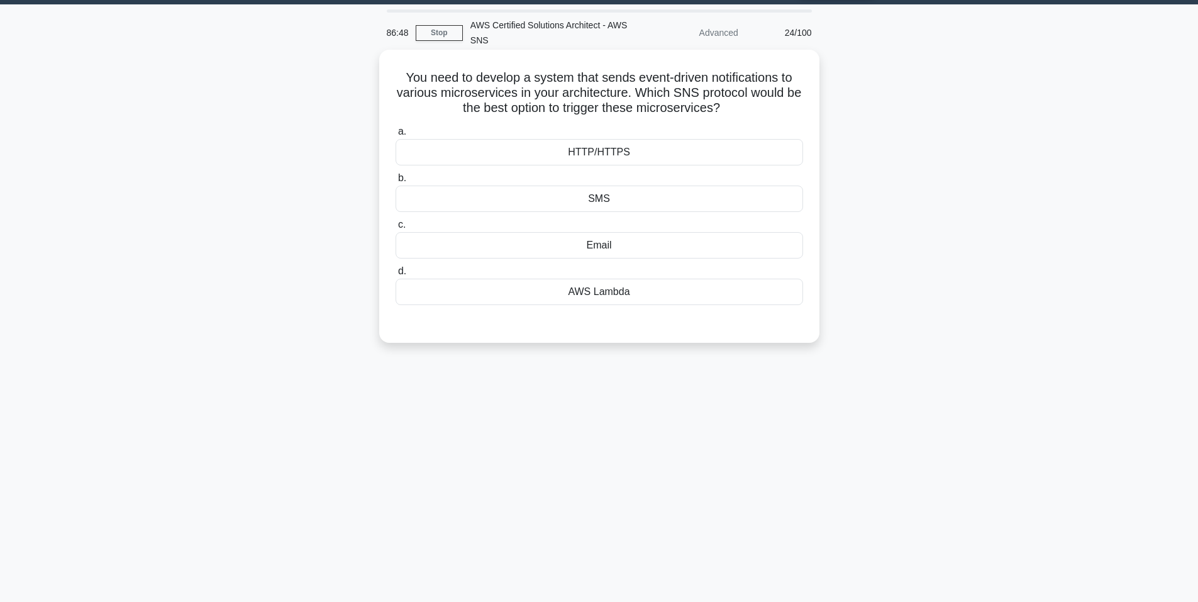
scroll to position [14, 0]
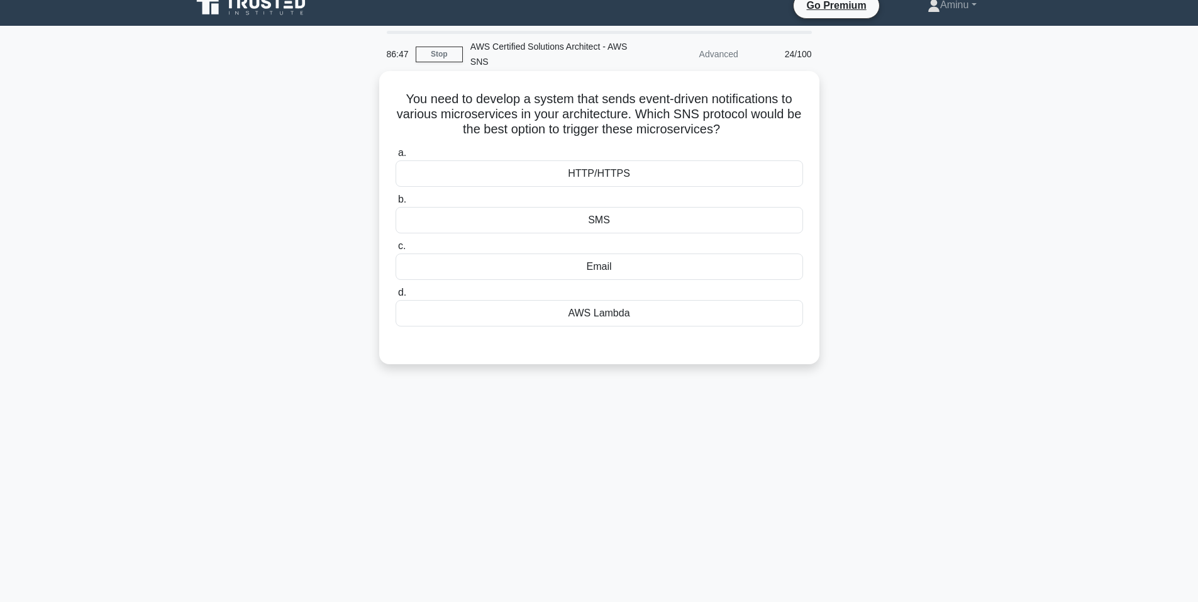
drag, startPoint x: 397, startPoint y: 97, endPoint x: 737, endPoint y: 132, distance: 342.5
click at [737, 132] on h5 "You need to develop a system that sends event-driven notifications to various m…" at bounding box center [599, 114] width 410 height 47
drag, startPoint x: 560, startPoint y: 172, endPoint x: 681, endPoint y: 343, distance: 208.8
click at [681, 343] on div "a. HTTP/HTTPS b. SMS c. d." at bounding box center [599, 246] width 410 height 206
click at [521, 262] on div "Email" at bounding box center [598, 266] width 407 height 26
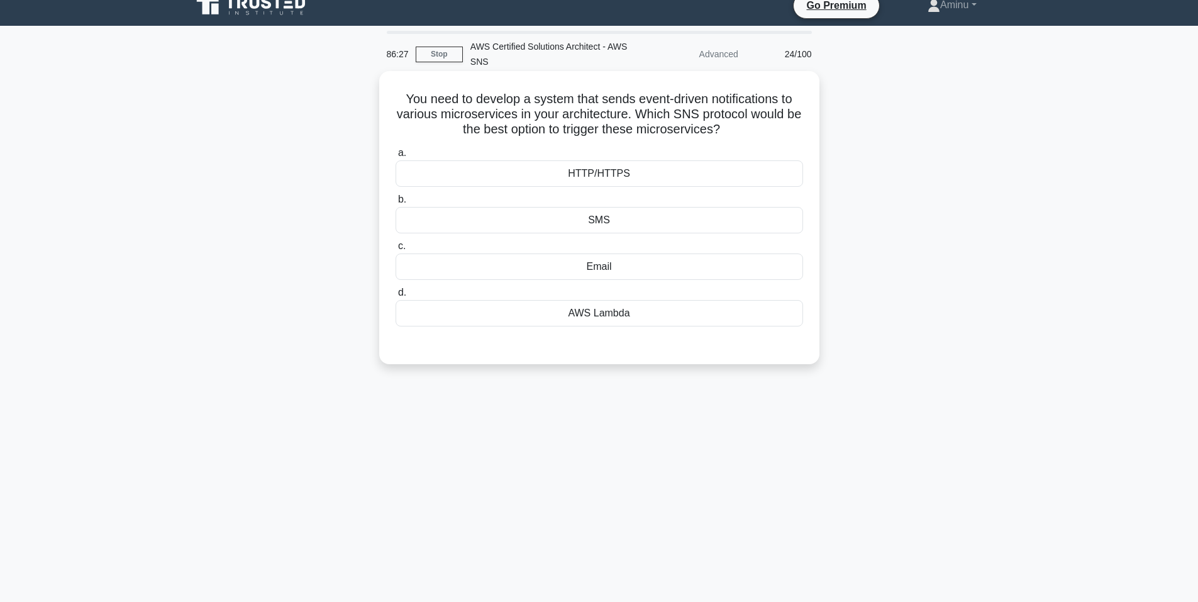
click at [395, 250] on input "c. Email" at bounding box center [395, 246] width 0 height 8
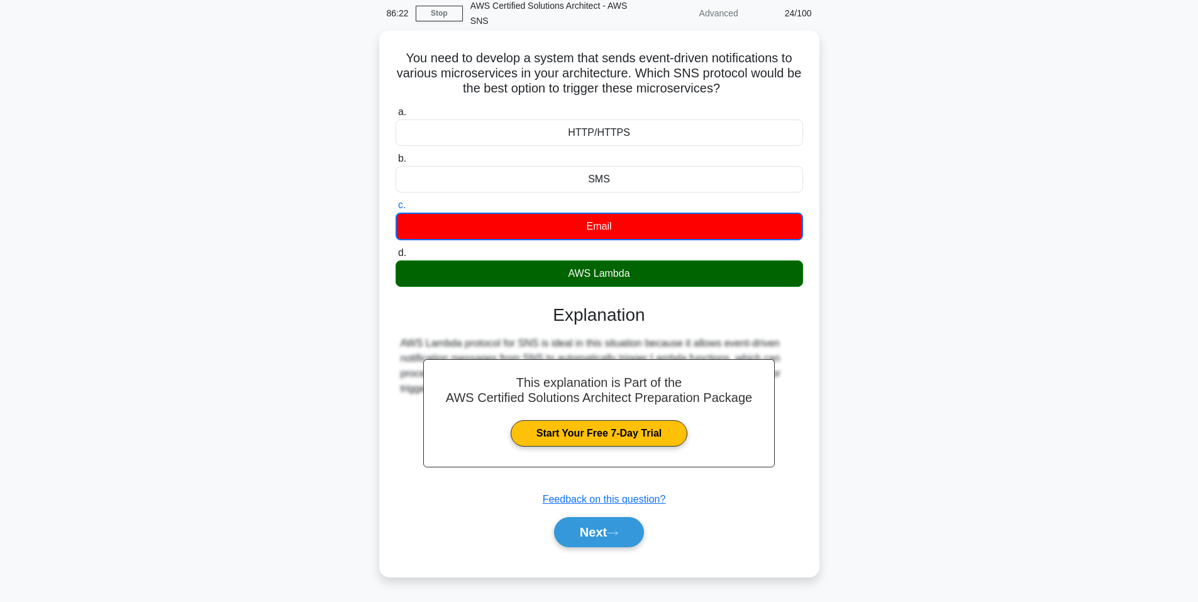
scroll to position [77, 0]
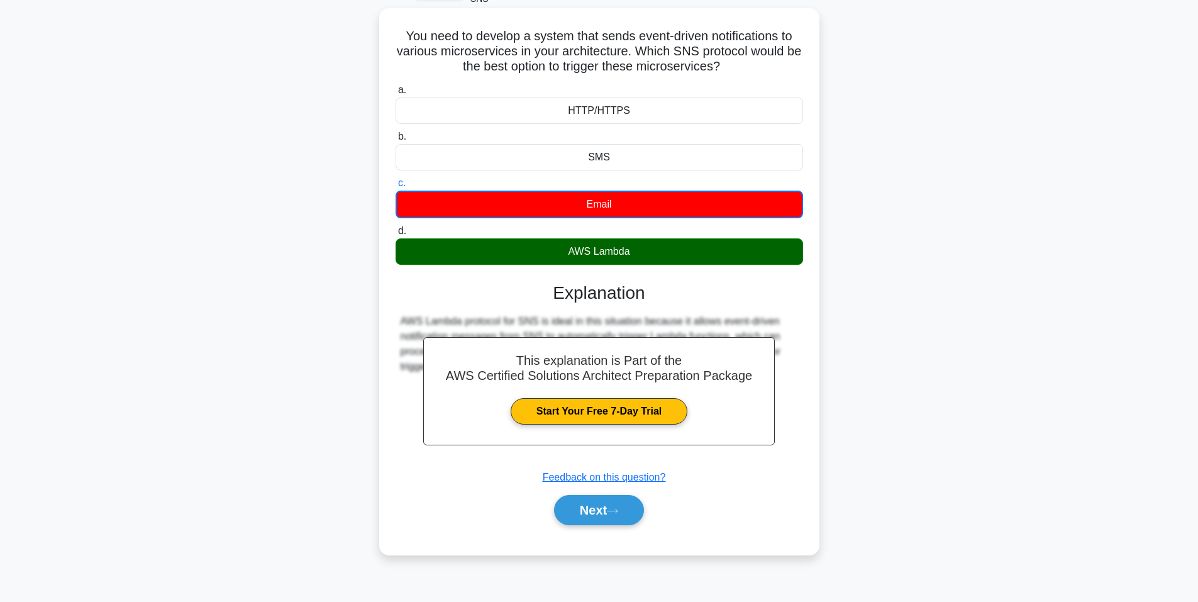
drag, startPoint x: 614, startPoint y: 504, endPoint x: 613, endPoint y: 494, distance: 10.1
click at [614, 504] on button "Next" at bounding box center [599, 510] width 90 height 30
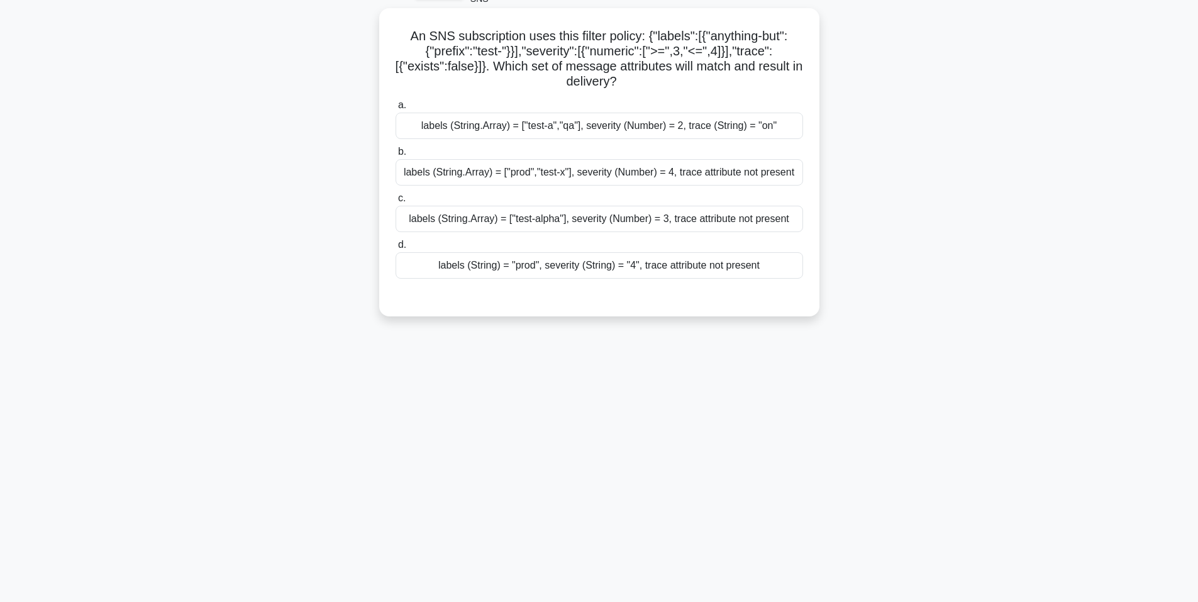
drag, startPoint x: 397, startPoint y: 33, endPoint x: 670, endPoint y: 90, distance: 278.6
click at [670, 90] on h5 "An SNS subscription uses this filter policy: {"labels":[{"anything-but":{"prefi…" at bounding box center [599, 59] width 410 height 62
drag, startPoint x: 407, startPoint y: 127, endPoint x: 790, endPoint y: 298, distance: 418.7
click at [790, 298] on div "a. labels (String.Array) = ["test-a","qa"], severity (Number) = 2, trace (Strin…" at bounding box center [599, 198] width 410 height 206
click at [500, 167] on div "labels (String.Array) = ["prod","test-x"], severity (Number) = 4, trace attribu…" at bounding box center [598, 172] width 407 height 26
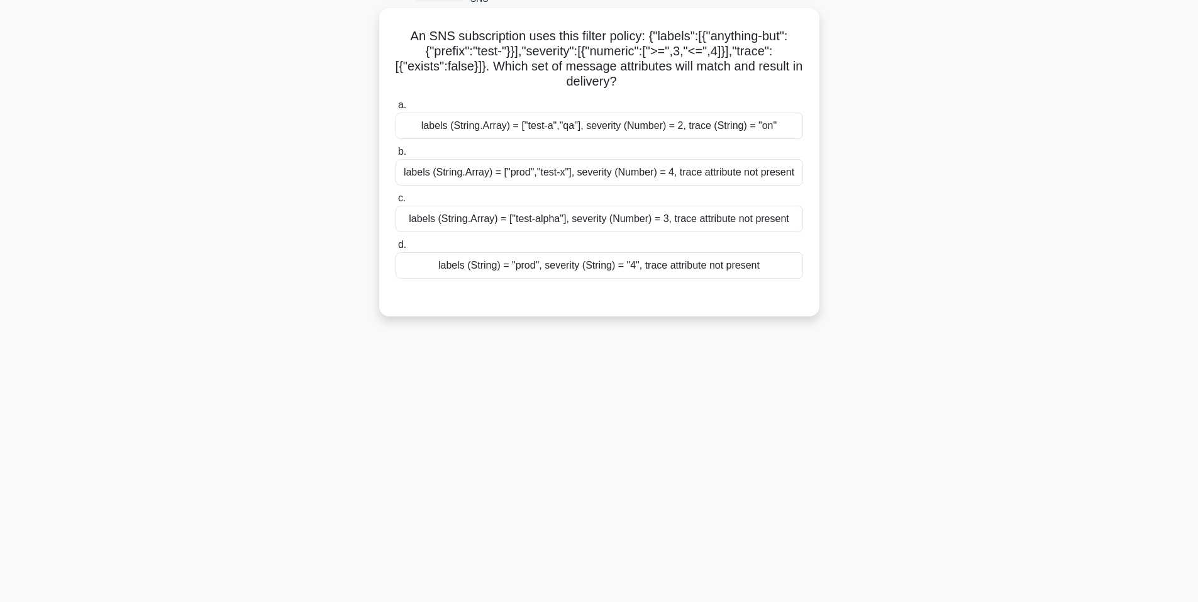
click at [395, 156] on input "b. labels (String.Array) = ["prod","test-x"], severity (Number) = 4, trace attr…" at bounding box center [395, 152] width 0 height 8
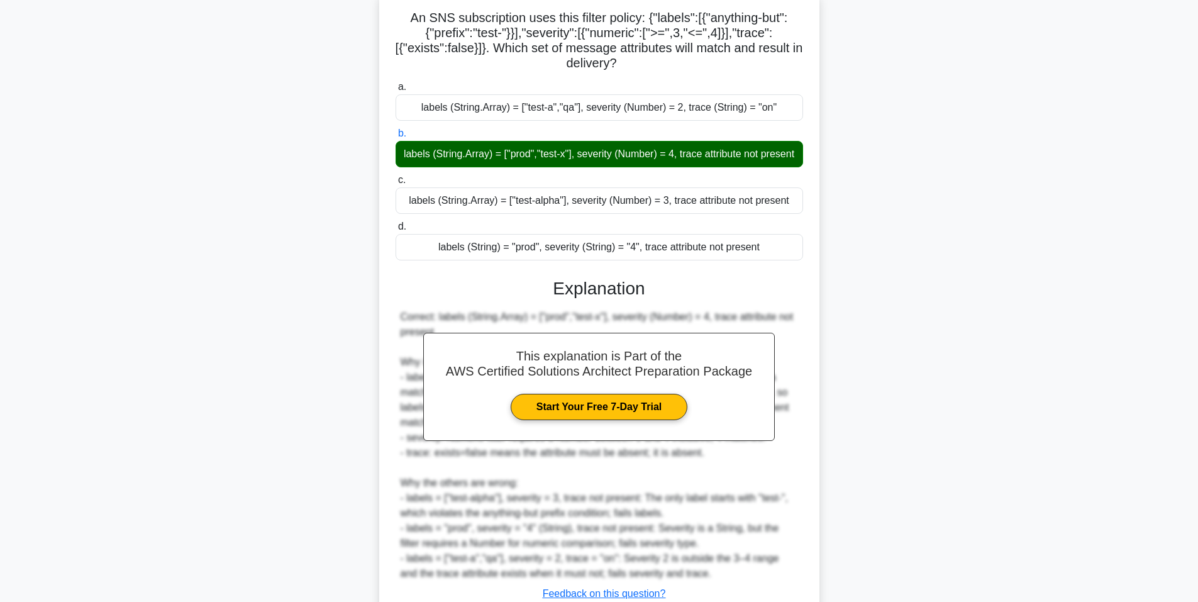
scroll to position [204, 0]
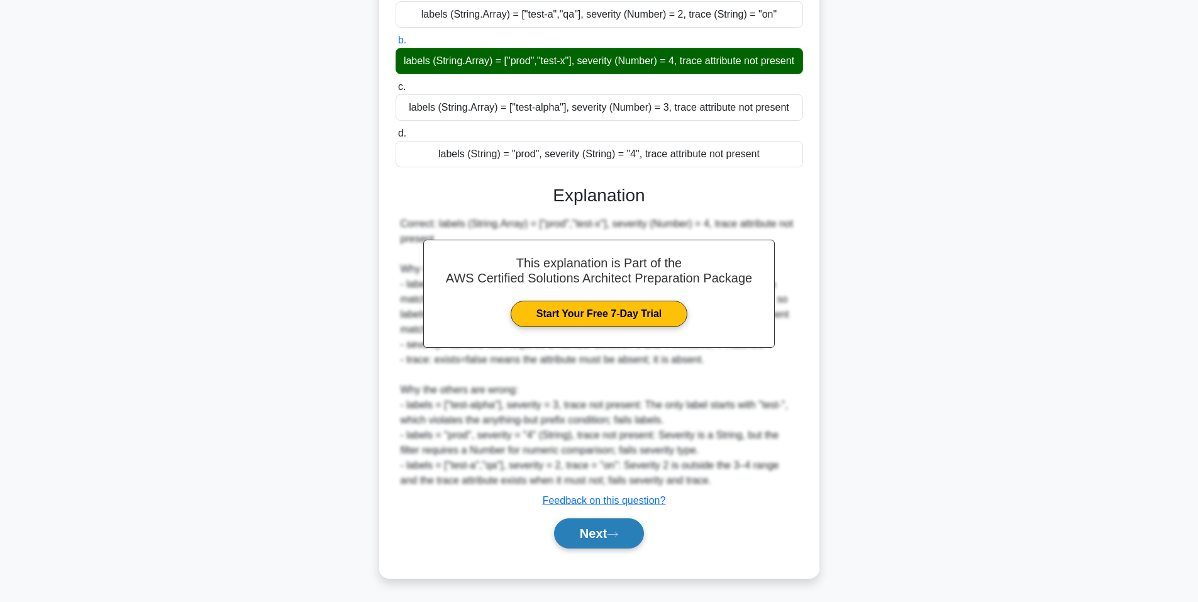
click at [611, 534] on button "Next" at bounding box center [599, 533] width 90 height 30
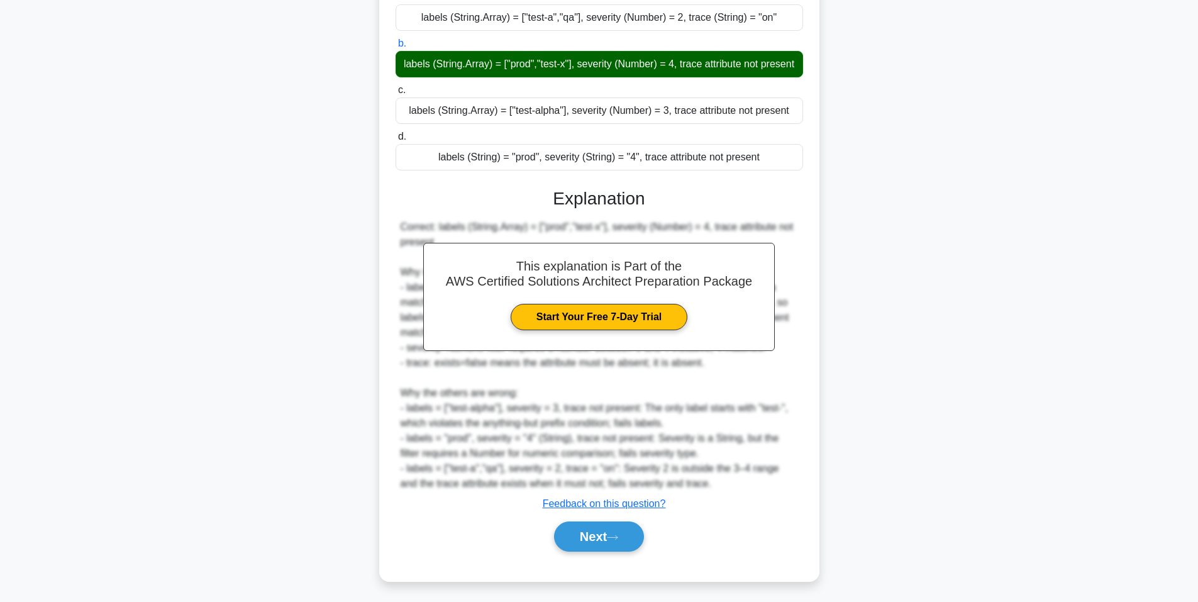
scroll to position [77, 0]
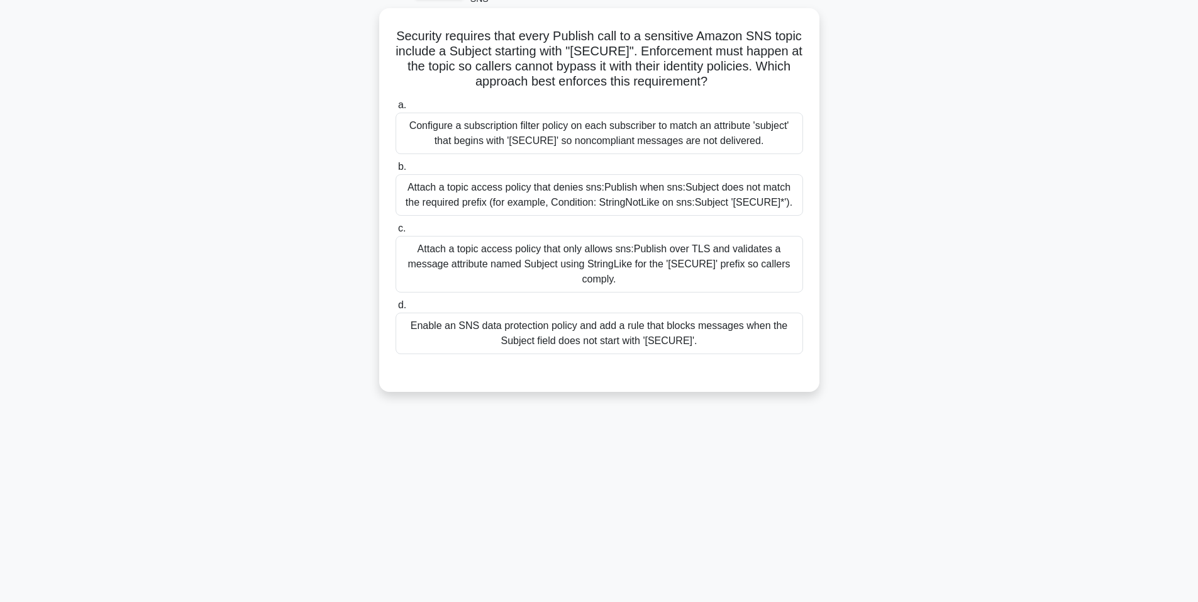
click at [395, 31] on h5 "Security requires that every Publish call to a sensitive Amazon SNS topic inclu…" at bounding box center [599, 59] width 410 height 62
drag, startPoint x: 722, startPoint y: 67, endPoint x: 769, endPoint y: 80, distance: 49.1
click at [769, 80] on h5 "Security requires that every Publish call to a sensitive Amazon SNS topic inclu…" at bounding box center [599, 59] width 410 height 62
drag, startPoint x: 556, startPoint y: 61, endPoint x: 436, endPoint y: 42, distance: 122.2
click at [555, 61] on h5 "Security requires that every Publish call to a sensitive Amazon SNS topic inclu…" at bounding box center [599, 59] width 410 height 62
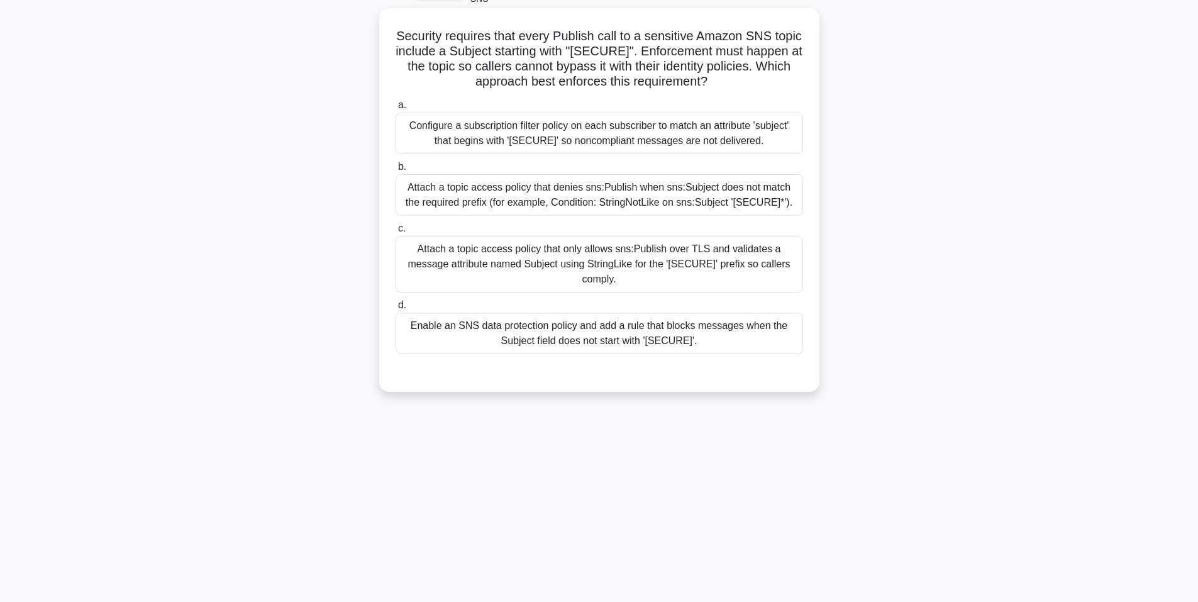
drag, startPoint x: 402, startPoint y: 35, endPoint x: 783, endPoint y: 77, distance: 382.7
click at [783, 77] on h5 "Security requires that every Publish call to a sensitive Amazon SNS topic inclu…" at bounding box center [599, 59] width 410 height 62
drag, startPoint x: 402, startPoint y: 121, endPoint x: 775, endPoint y: 322, distance: 424.2
click at [775, 322] on div "a. Configure a subscription filter policy on each subscriber to match an attrib…" at bounding box center [599, 226] width 422 height 262
click at [493, 265] on div "Attach a topic access policy that only allows sns:Publish over TLS and validate…" at bounding box center [598, 264] width 407 height 57
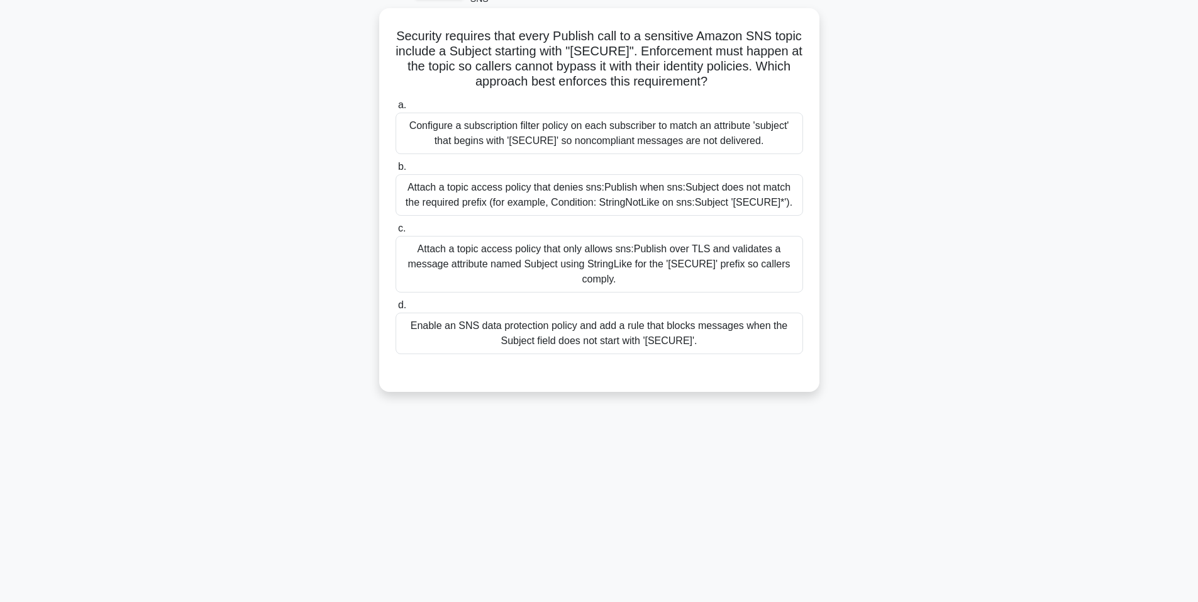
click at [395, 233] on input "c. Attach a topic access policy that only allows sns:Publish over TLS and valid…" at bounding box center [395, 228] width 0 height 8
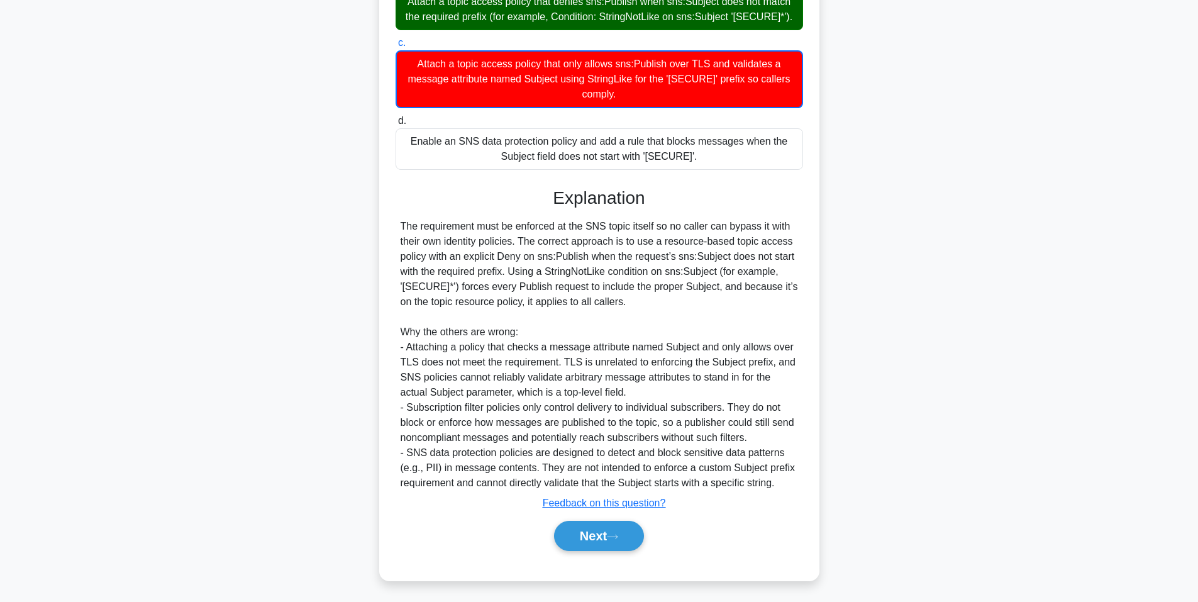
scroll to position [266, 0]
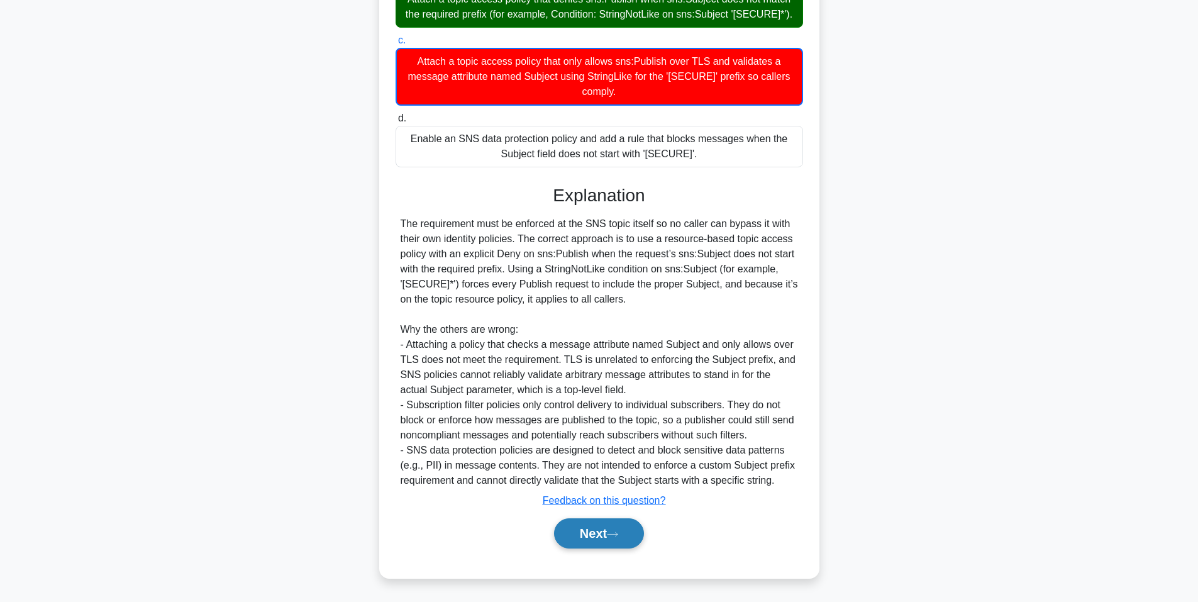
click at [612, 534] on icon at bounding box center [612, 534] width 11 height 7
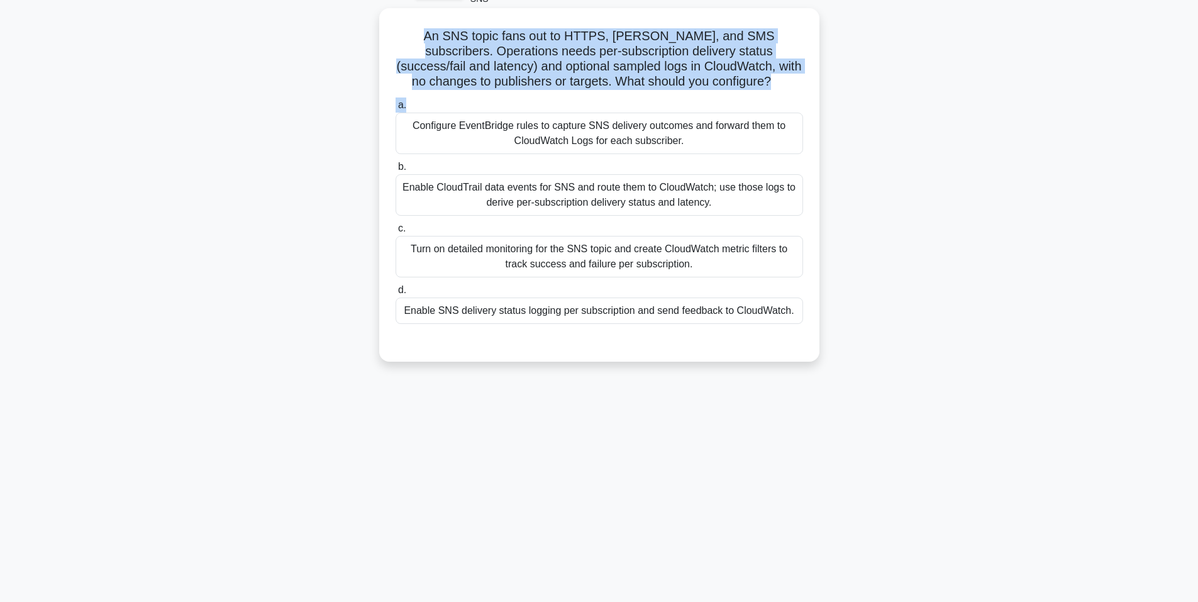
drag, startPoint x: 421, startPoint y: 41, endPoint x: 741, endPoint y: 94, distance: 324.3
click at [741, 94] on div "An SNS topic fans out to HTTPS, Lambda, and SMS subscribers. Operations needs p…" at bounding box center [599, 184] width 430 height 343
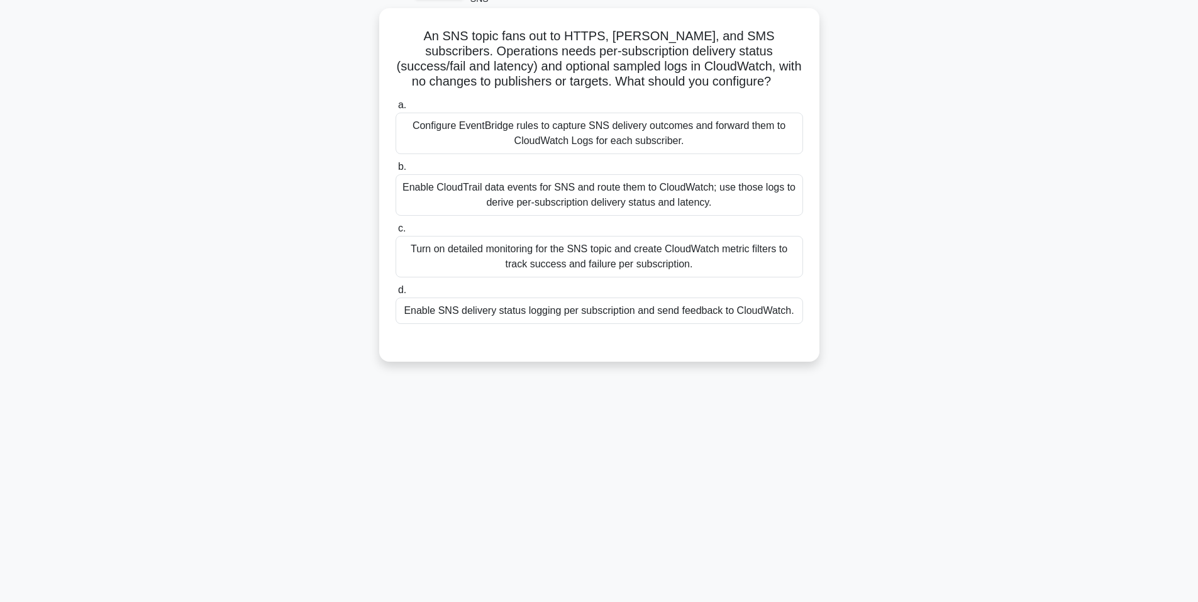
click at [741, 94] on div "An SNS topic fans out to HTTPS, Lambda, and SMS subscribers. Operations needs p…" at bounding box center [599, 184] width 430 height 343
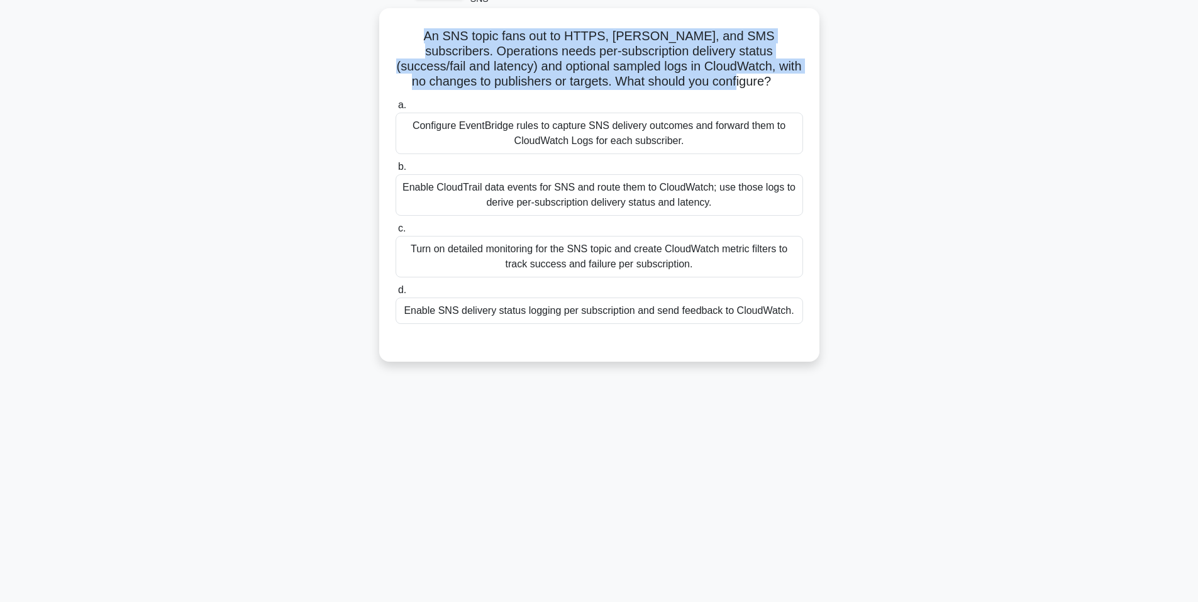
drag, startPoint x: 412, startPoint y: 41, endPoint x: 766, endPoint y: 83, distance: 356.4
click at [766, 83] on h5 "An SNS topic fans out to HTTPS, Lambda, and SMS subscribers. Operations needs p…" at bounding box center [599, 59] width 410 height 62
drag, startPoint x: 407, startPoint y: 125, endPoint x: 805, endPoint y: 317, distance: 442.3
click at [805, 317] on div "a. Configure EventBridge rules to capture SNS delivery outcomes and forward the…" at bounding box center [599, 210] width 422 height 231
click at [805, 317] on div "d. Enable SNS delivery status logging per subscription and send feedback to Clo…" at bounding box center [599, 302] width 422 height 41
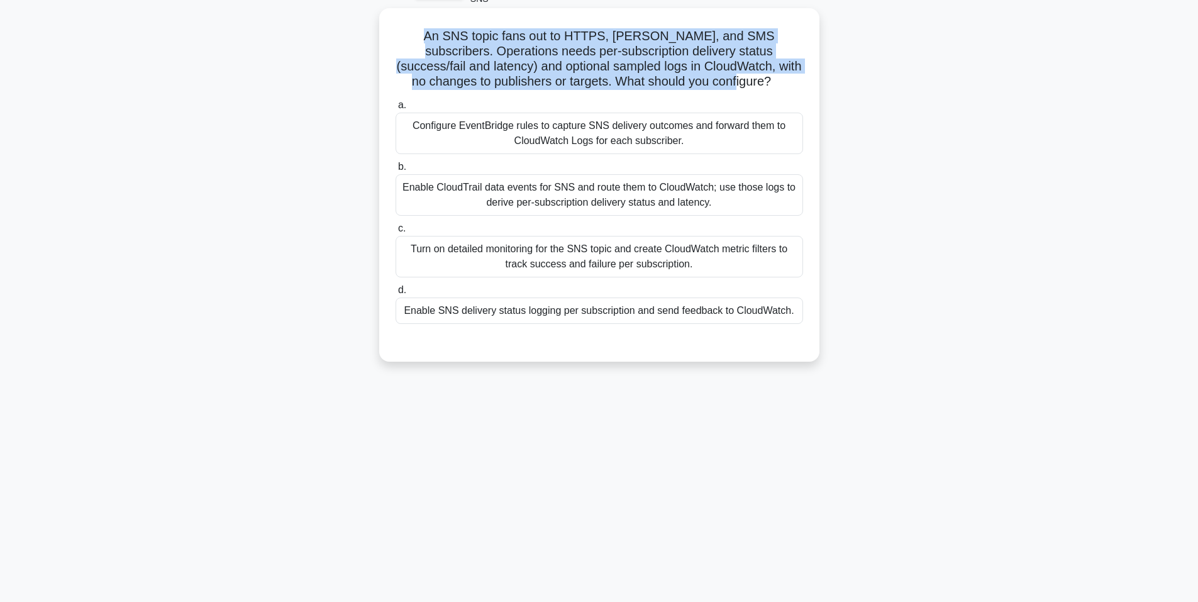
click at [805, 317] on div "d. Enable SNS delivery status logging per subscription and send feedback to Clo…" at bounding box center [599, 302] width 422 height 41
drag, startPoint x: 408, startPoint y: 131, endPoint x: 798, endPoint y: 327, distance: 436.9
click at [798, 326] on div "a. Configure EventBridge rules to capture SNS delivery outcomes and forward the…" at bounding box center [599, 210] width 422 height 231
click at [600, 191] on div "Enable CloudTrail data events for SNS and route them to CloudWatch; use those l…" at bounding box center [598, 194] width 407 height 41
click at [395, 171] on input "b. Enable CloudTrail data events for SNS and route them to CloudWatch; use thos…" at bounding box center [395, 167] width 0 height 8
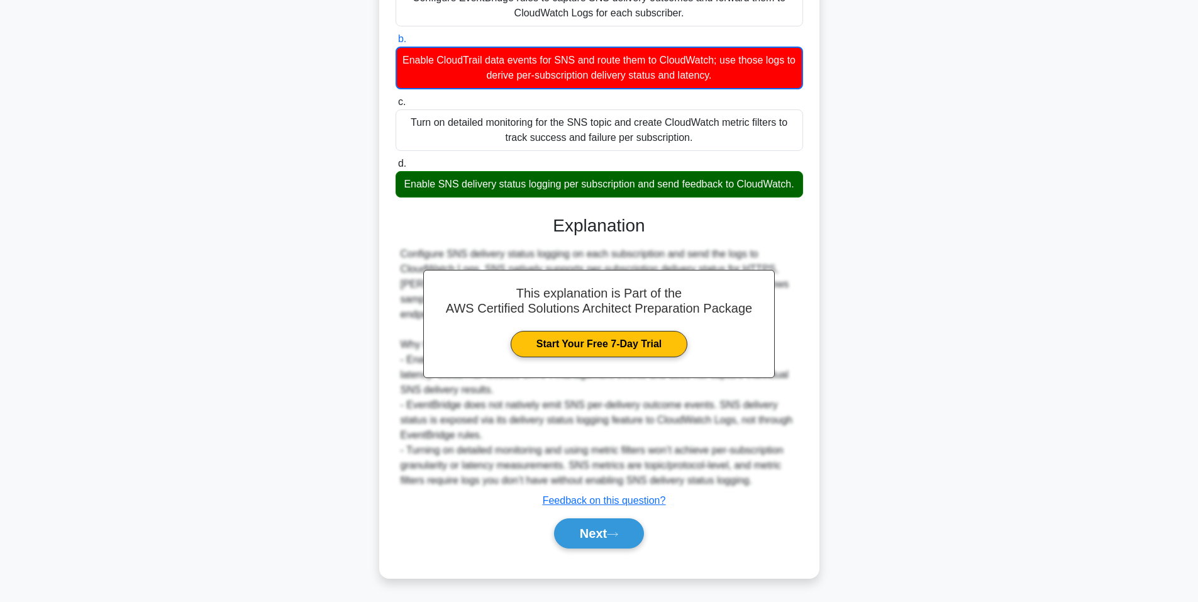
scroll to position [206, 0]
click at [597, 545] on button "Next" at bounding box center [599, 533] width 90 height 30
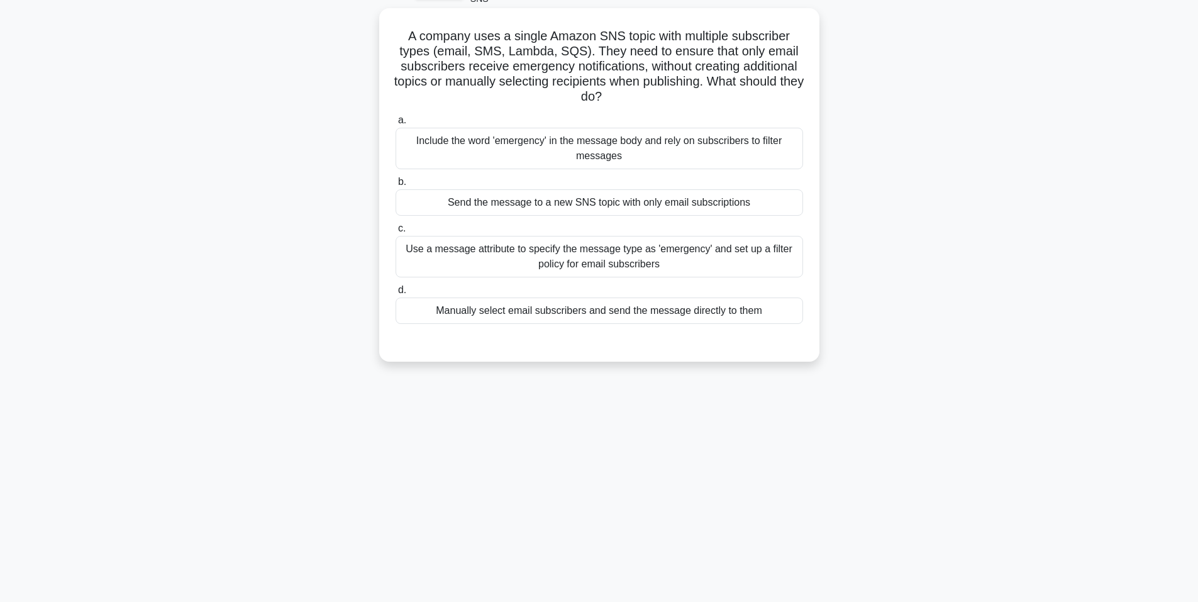
scroll to position [77, 0]
drag, startPoint x: 403, startPoint y: 36, endPoint x: 622, endPoint y: 102, distance: 229.3
click at [622, 102] on h5 "A company uses a single Amazon SNS topic with multiple subscriber types (email,…" at bounding box center [599, 66] width 410 height 77
drag, startPoint x: 404, startPoint y: 140, endPoint x: 762, endPoint y: 329, distance: 405.2
click at [762, 329] on div "a. Include the word 'emergency' in the message body and rely on subscribers to …" at bounding box center [599, 228] width 410 height 236
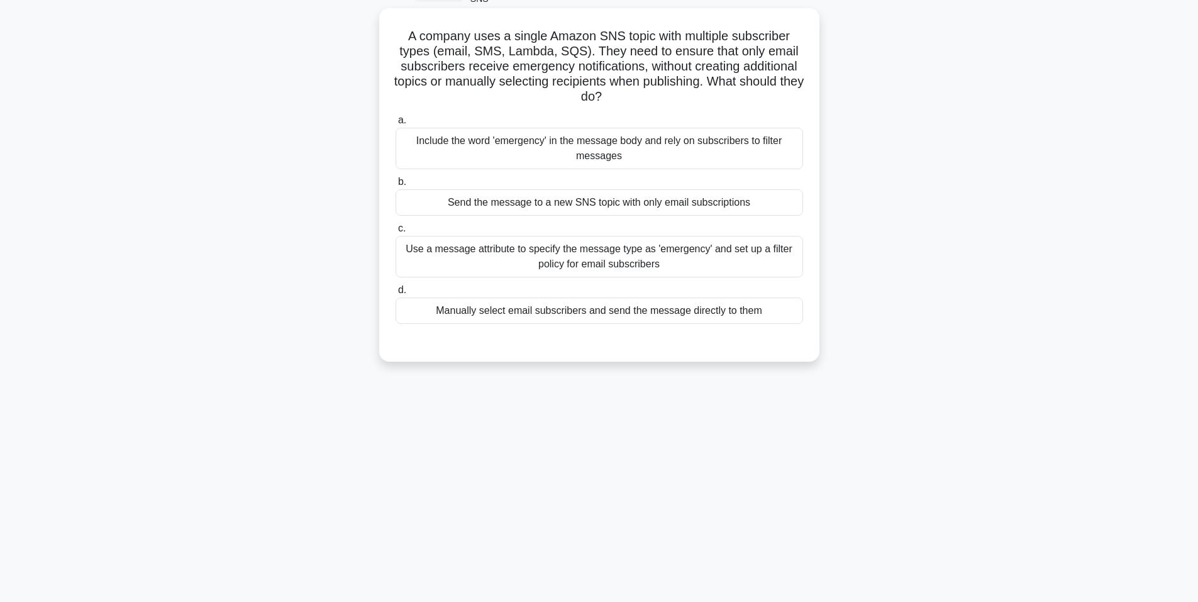
click at [580, 255] on div "Use a message attribute to specify the message type as 'emergency' and set up a…" at bounding box center [598, 256] width 407 height 41
click at [395, 233] on input "c. Use a message attribute to specify the message type as 'emergency' and set u…" at bounding box center [395, 228] width 0 height 8
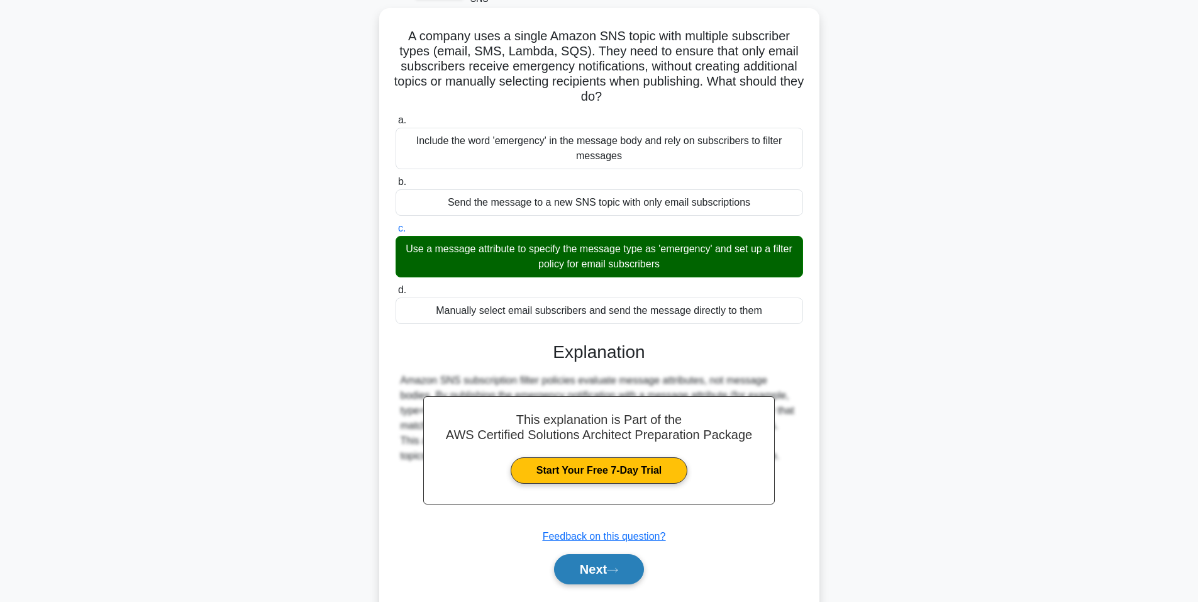
click at [605, 566] on button "Next" at bounding box center [599, 569] width 90 height 30
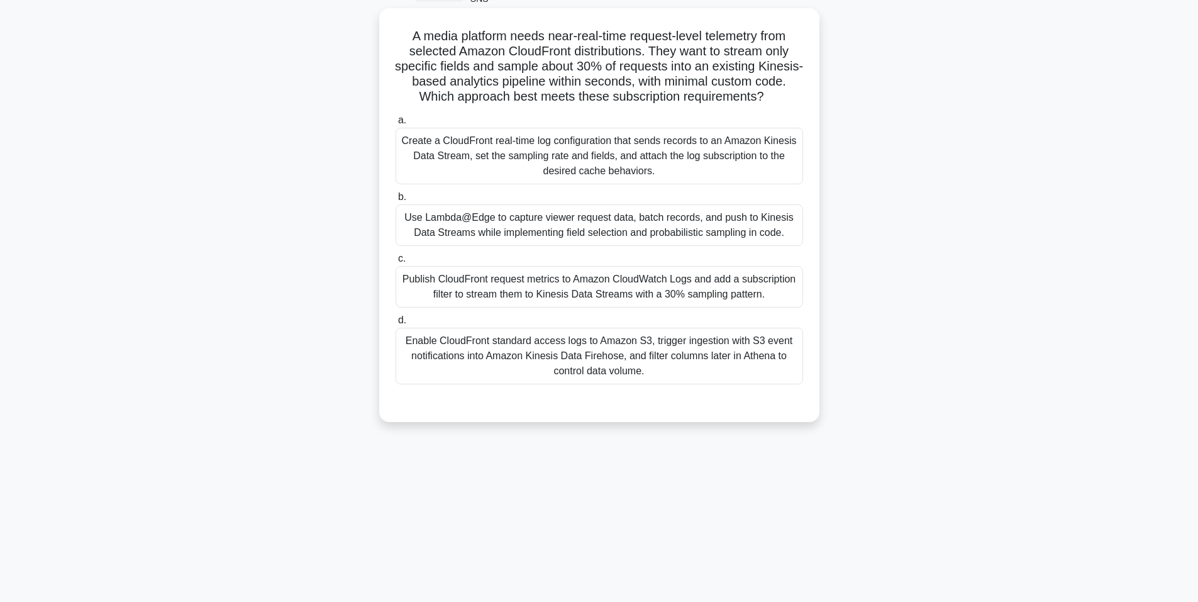
drag, startPoint x: 396, startPoint y: 37, endPoint x: 794, endPoint y: 96, distance: 402.3
click at [794, 96] on h5 "A media platform needs near-real-time request-level telemetry from selected Ama…" at bounding box center [599, 66] width 410 height 77
drag, startPoint x: 402, startPoint y: 143, endPoint x: 768, endPoint y: 372, distance: 431.0
click at [768, 372] on div "a. Create a CloudFront real-time log configuration that sends records to an Ama…" at bounding box center [599, 248] width 422 height 277
click at [672, 307] on div "Publish CloudFront request metrics to Amazon CloudWatch Logs and add a subscrip…" at bounding box center [598, 286] width 407 height 41
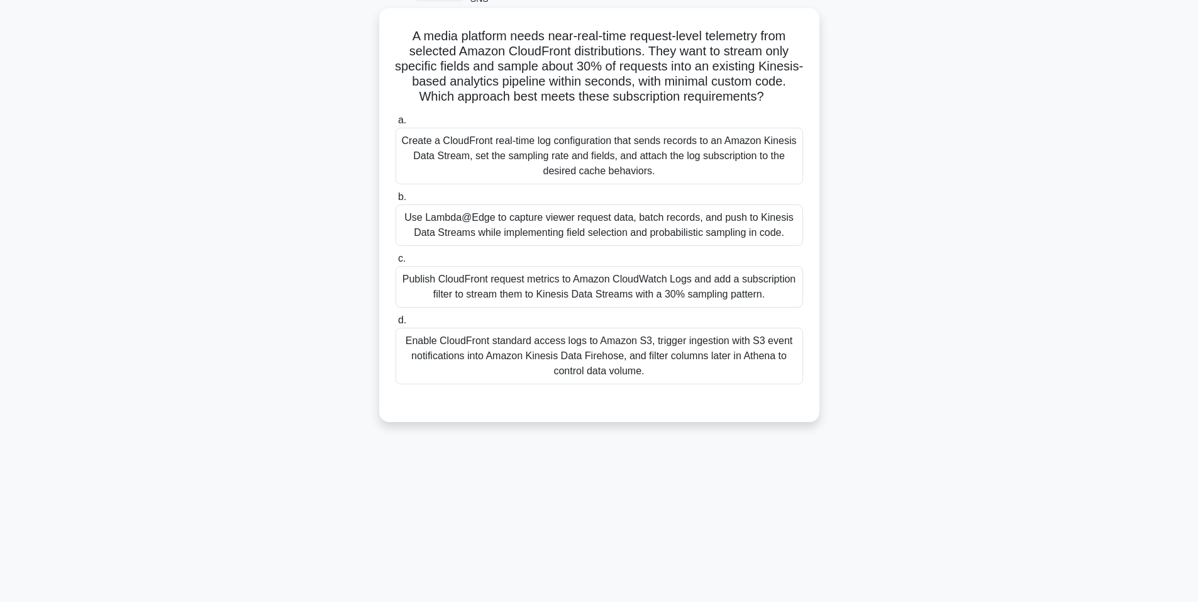
click at [395, 263] on input "c. Publish CloudFront request metrics to Amazon CloudWatch Logs and add a subsc…" at bounding box center [395, 259] width 0 height 8
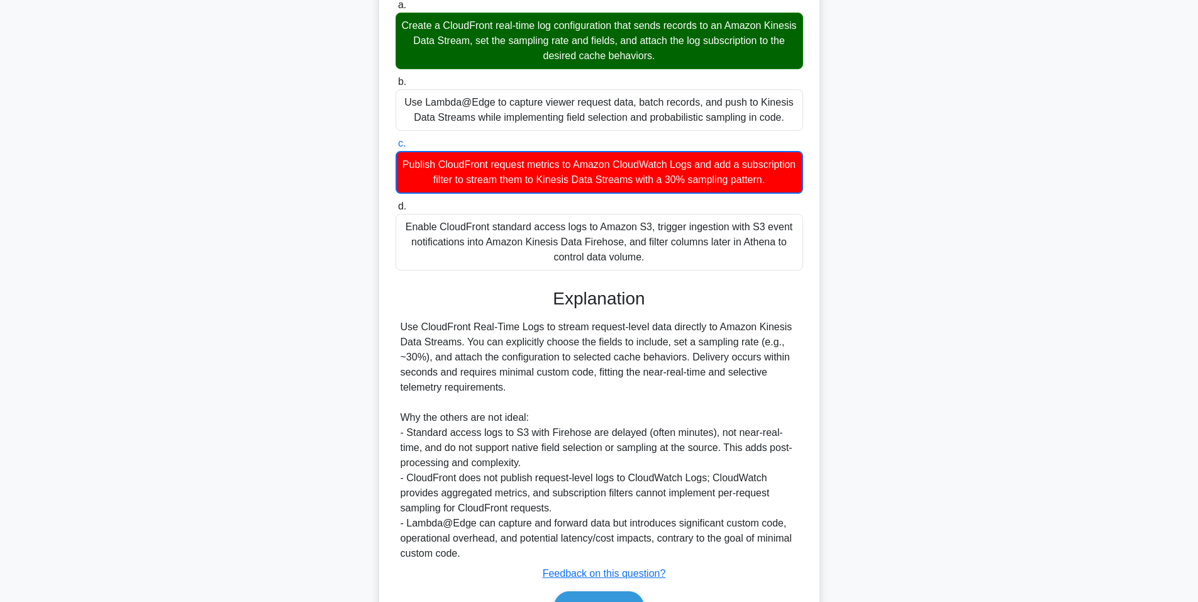
scroll to position [281, 0]
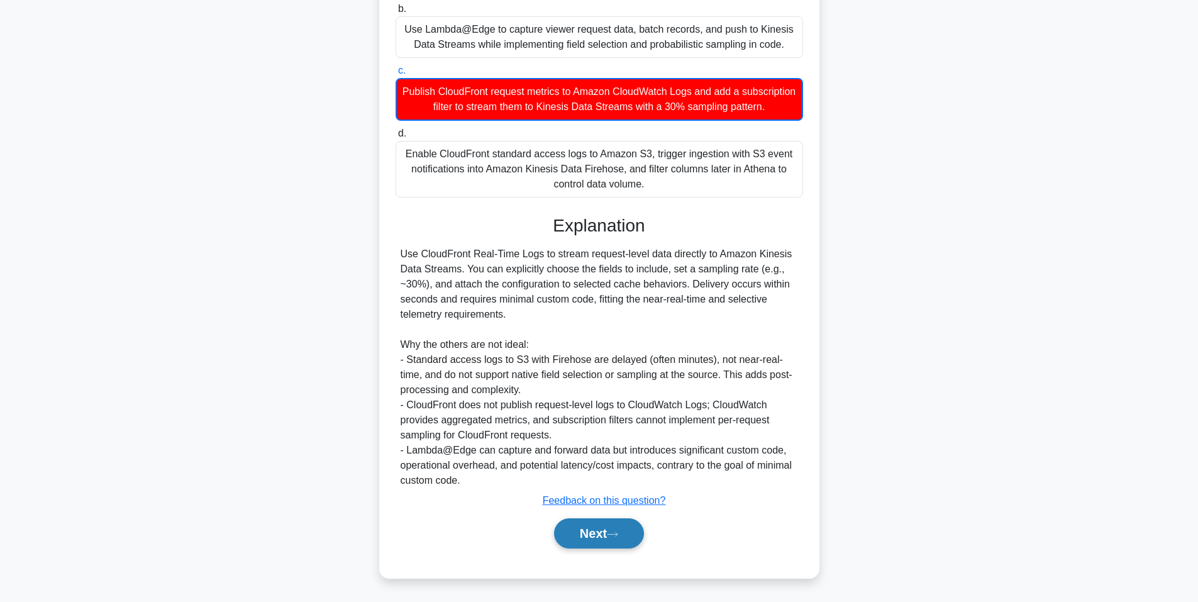
click at [628, 527] on button "Next" at bounding box center [599, 533] width 90 height 30
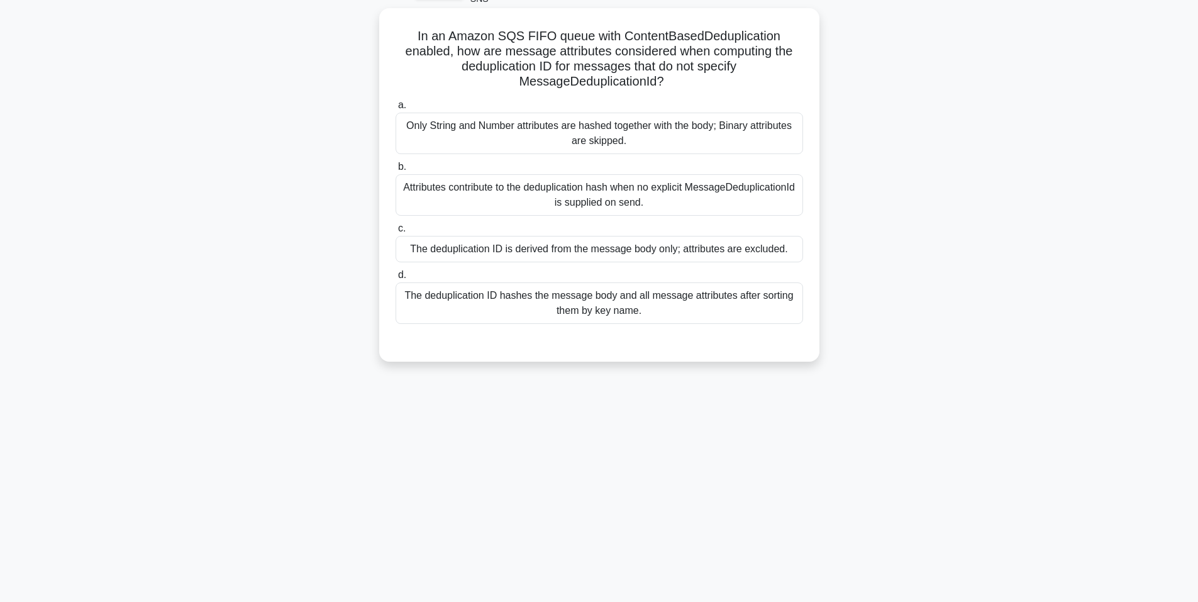
drag, startPoint x: 424, startPoint y: 38, endPoint x: 672, endPoint y: 87, distance: 253.1
click at [672, 87] on h5 "In an Amazon SQS FIFO queue with ContentBasedDeduplication enabled, how are mes…" at bounding box center [599, 59] width 410 height 62
drag, startPoint x: 400, startPoint y: 124, endPoint x: 700, endPoint y: 329, distance: 363.2
click at [700, 329] on div "a. Only String and Number attributes are hashed together with the body; Binary …" at bounding box center [599, 220] width 410 height 251
click at [575, 202] on div "Attributes contribute to the deduplication hash when no explicit MessageDedupli…" at bounding box center [598, 194] width 407 height 41
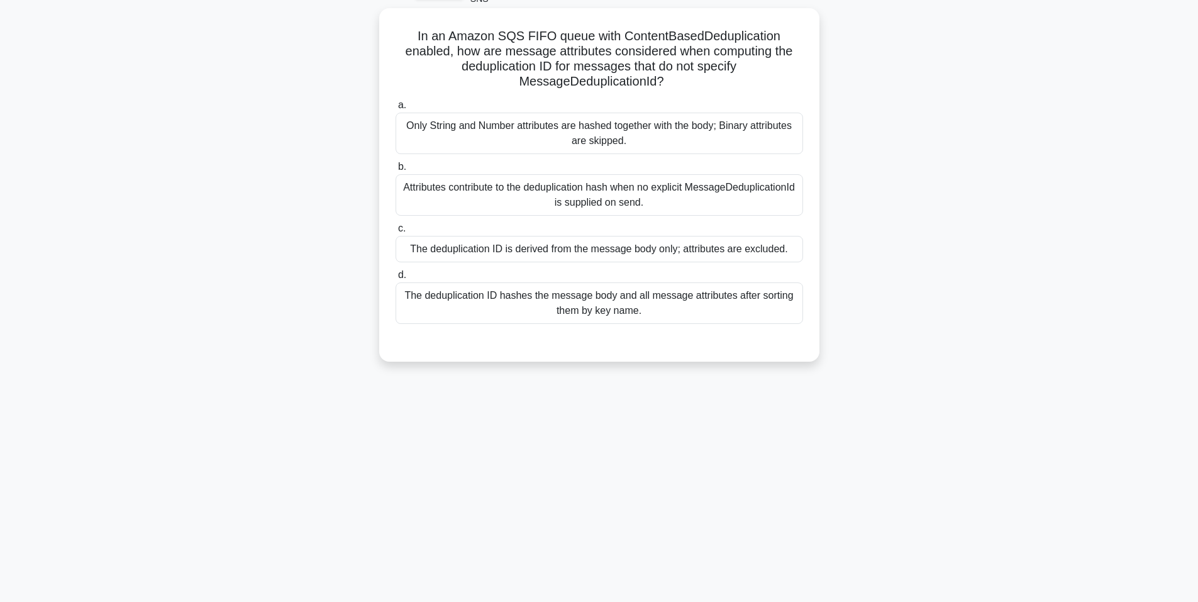
click at [395, 171] on input "b. Attributes contribute to the deduplication hash when no explicit MessageDedu…" at bounding box center [395, 167] width 0 height 8
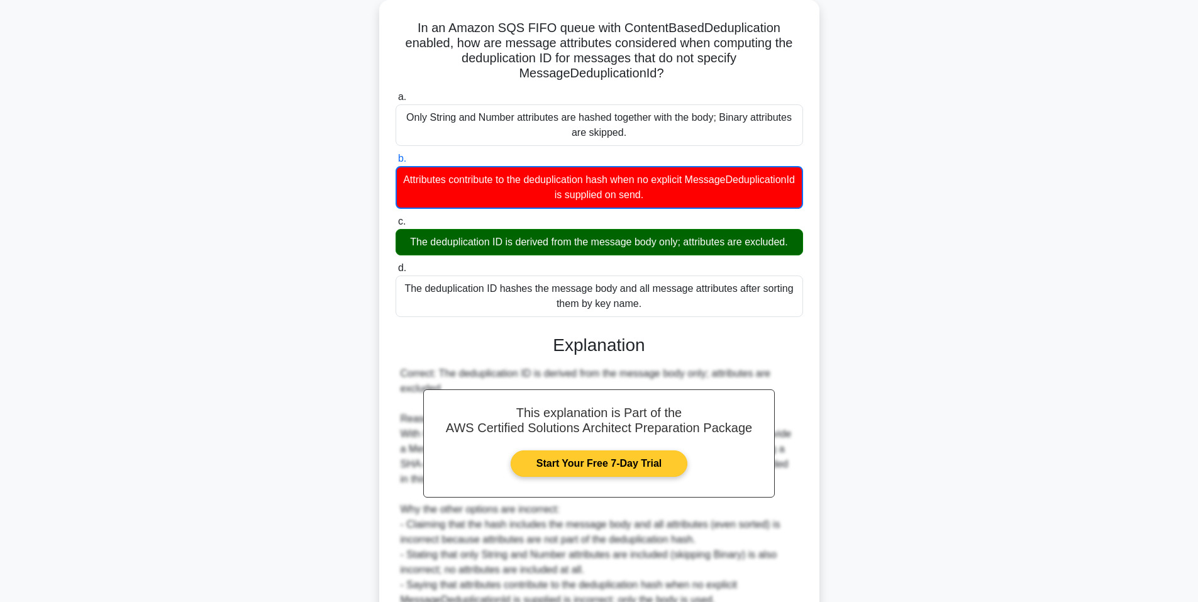
scroll to position [206, 0]
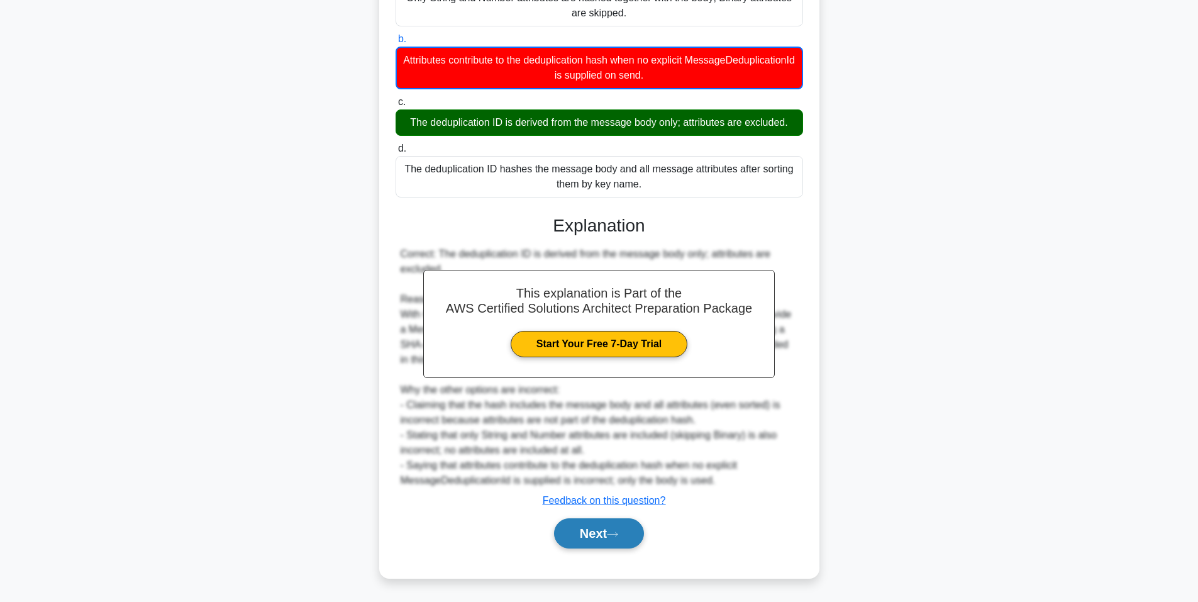
click at [597, 527] on button "Next" at bounding box center [599, 533] width 90 height 30
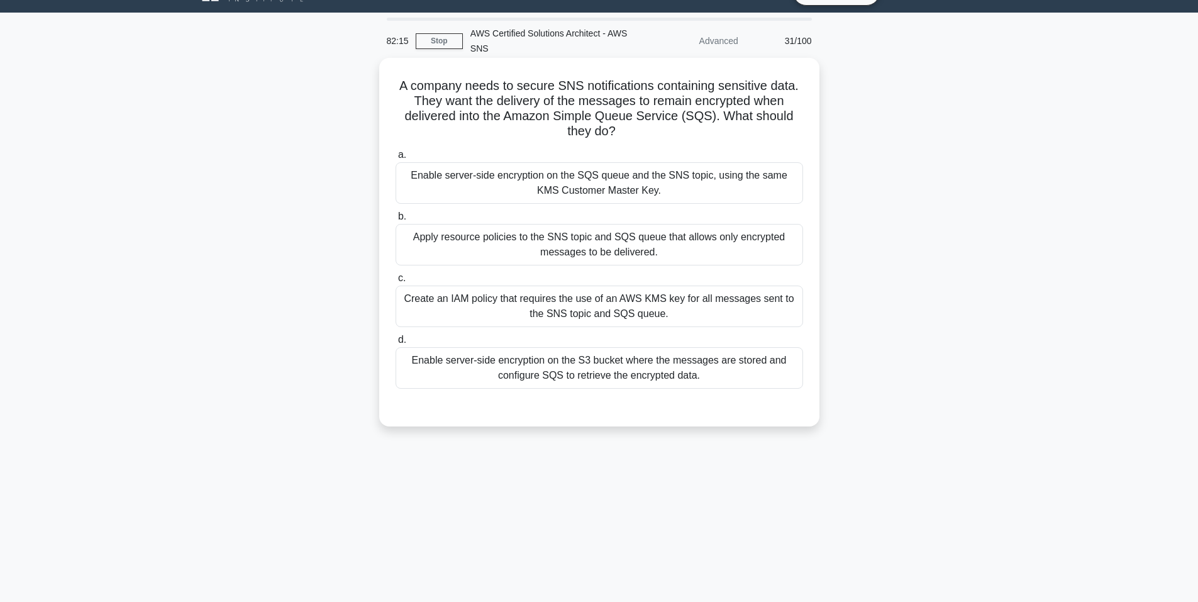
scroll to position [0, 0]
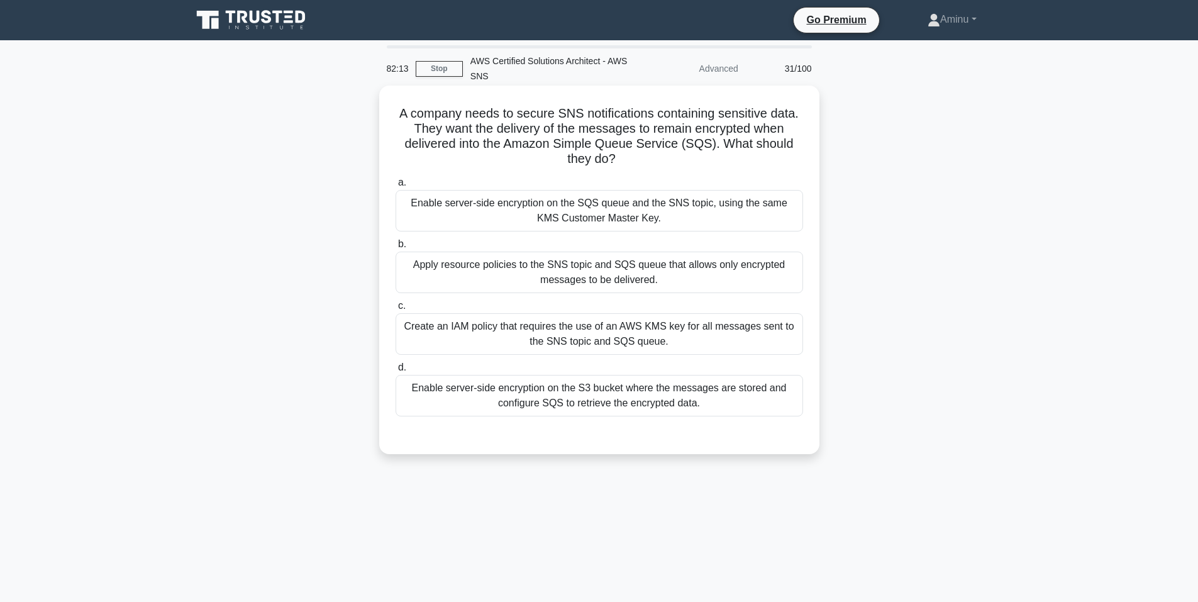
drag, startPoint x: 391, startPoint y: 109, endPoint x: 640, endPoint y: 168, distance: 256.0
click at [640, 168] on div "A company needs to secure SNS notifications containing sensitive data. They wan…" at bounding box center [599, 270] width 430 height 358
drag, startPoint x: 397, startPoint y: 204, endPoint x: 730, endPoint y: 412, distance: 392.5
click at [730, 412] on div "a. Enable server-side encryption on the SQS queue and the SNS topic, using the …" at bounding box center [599, 295] width 422 height 246
click at [715, 331] on div "Create an IAM policy that requires the use of an AWS KMS key for all messages s…" at bounding box center [598, 333] width 407 height 41
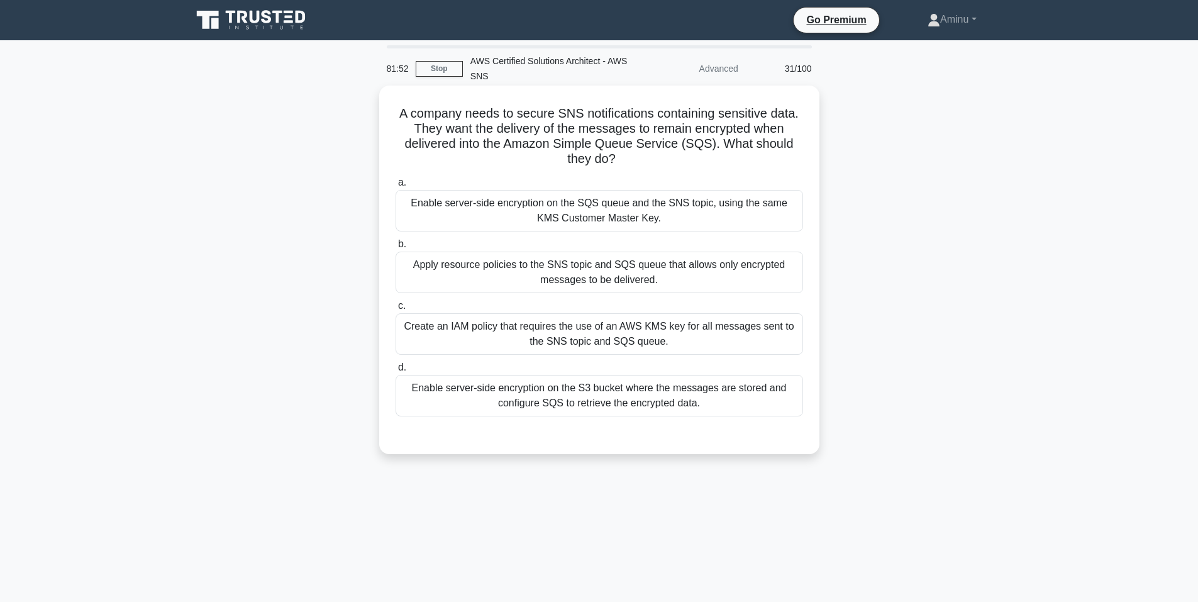
click at [395, 310] on input "c. Create an IAM policy that requires the use of an AWS KMS key for all message…" at bounding box center [395, 306] width 0 height 8
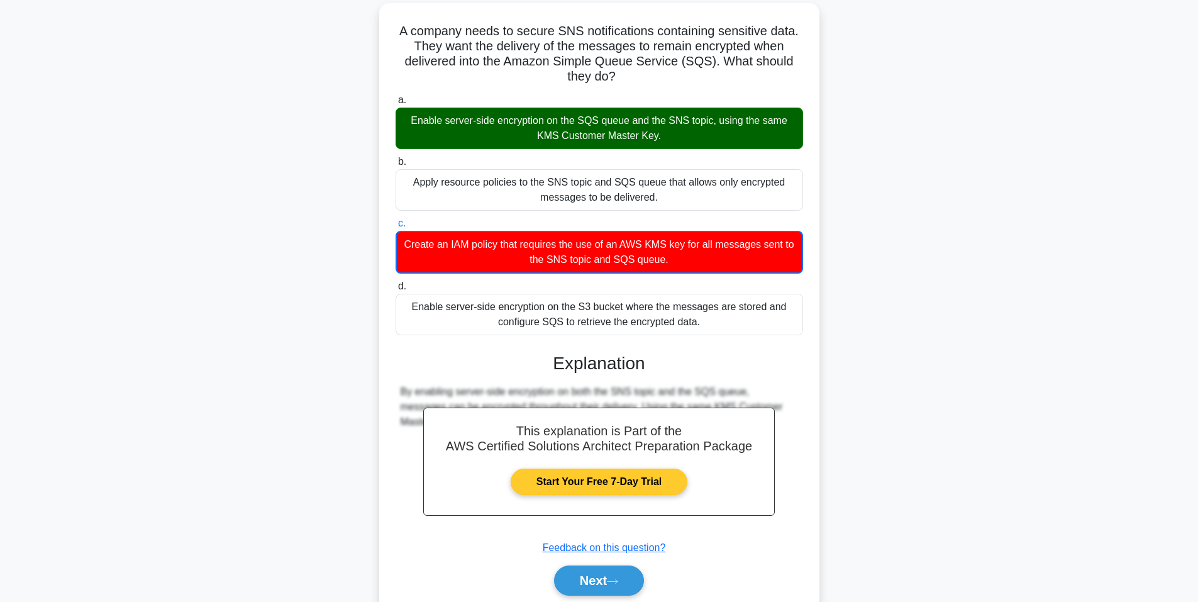
scroll to position [130, 0]
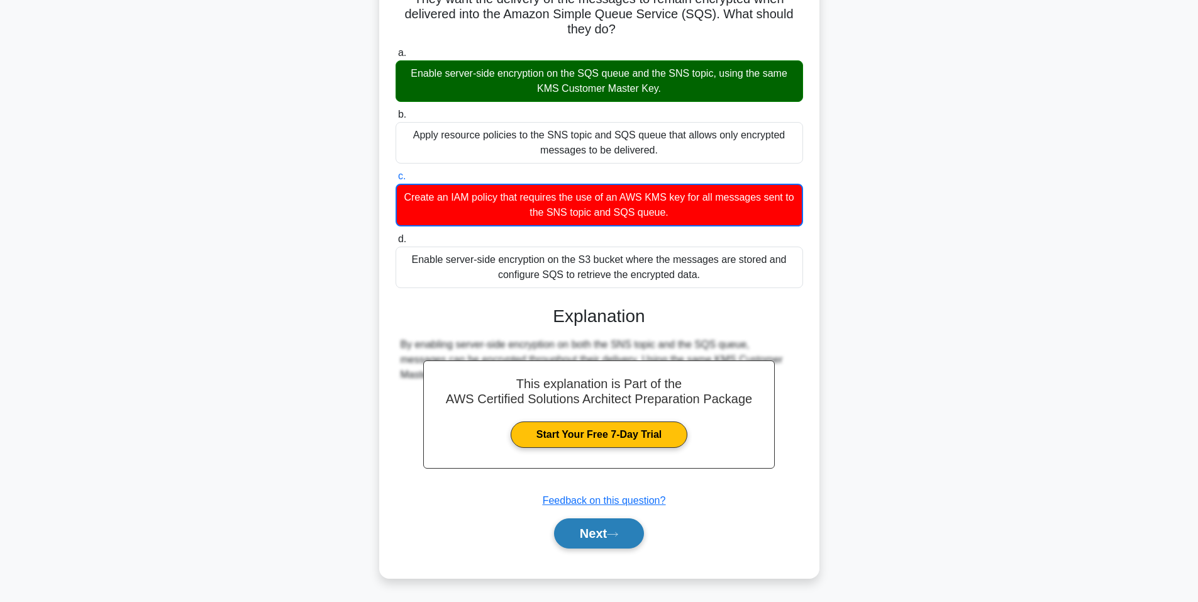
click at [604, 536] on button "Next" at bounding box center [599, 533] width 90 height 30
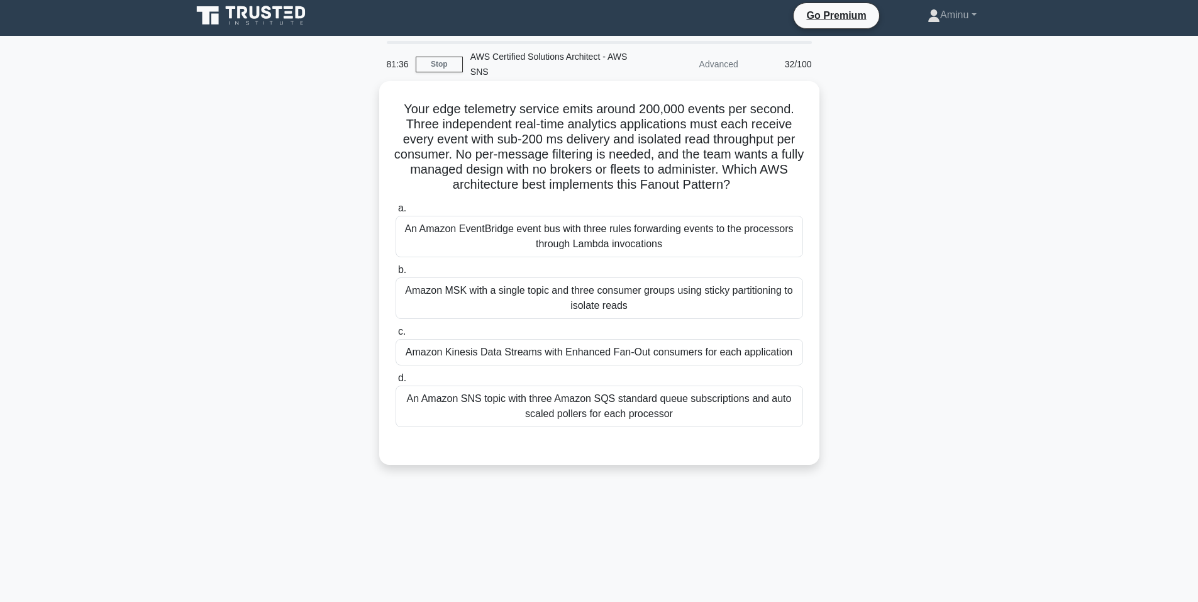
scroll to position [0, 0]
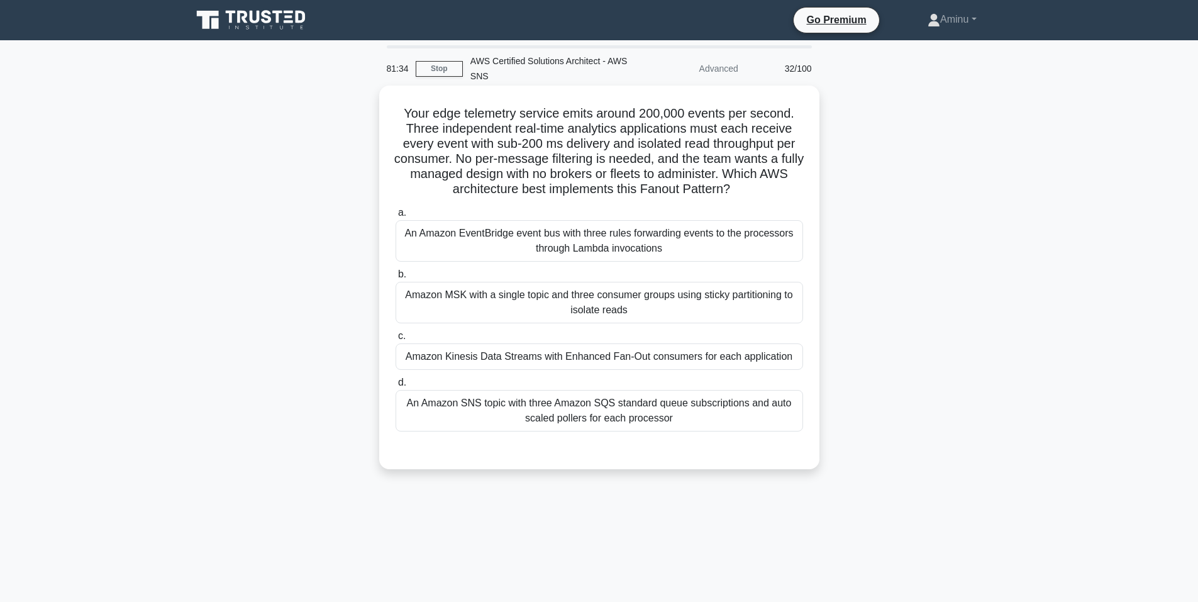
drag, startPoint x: 399, startPoint y: 117, endPoint x: 758, endPoint y: 192, distance: 366.2
click at [758, 192] on h5 "Your edge telemetry service emits around 200,000 events per second. Three indep…" at bounding box center [599, 152] width 410 height 92
drag, startPoint x: 403, startPoint y: 234, endPoint x: 713, endPoint y: 430, distance: 366.8
click at [713, 430] on div "a. An Amazon EventBridge event bus with three rules forwarding events to the pr…" at bounding box center [599, 317] width 422 height 231
click at [573, 298] on div "Amazon MSK with a single topic and three consumer groups using sticky partition…" at bounding box center [598, 302] width 407 height 41
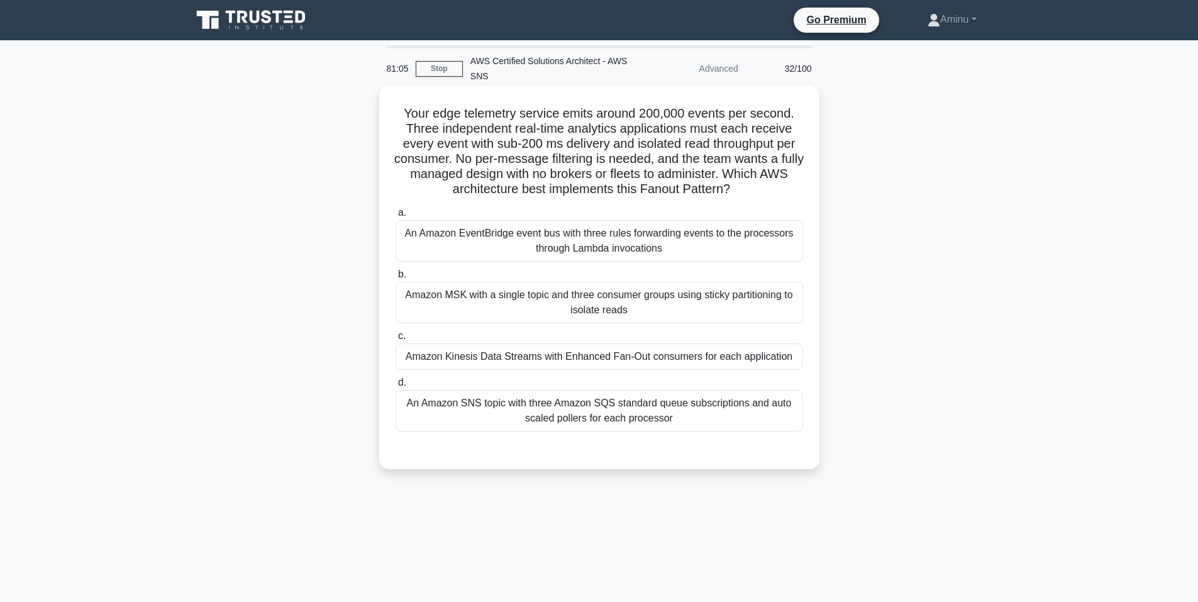
click at [395, 278] on input "b. Amazon MSK with a single topic and three consumer groups using sticky partit…" at bounding box center [395, 274] width 0 height 8
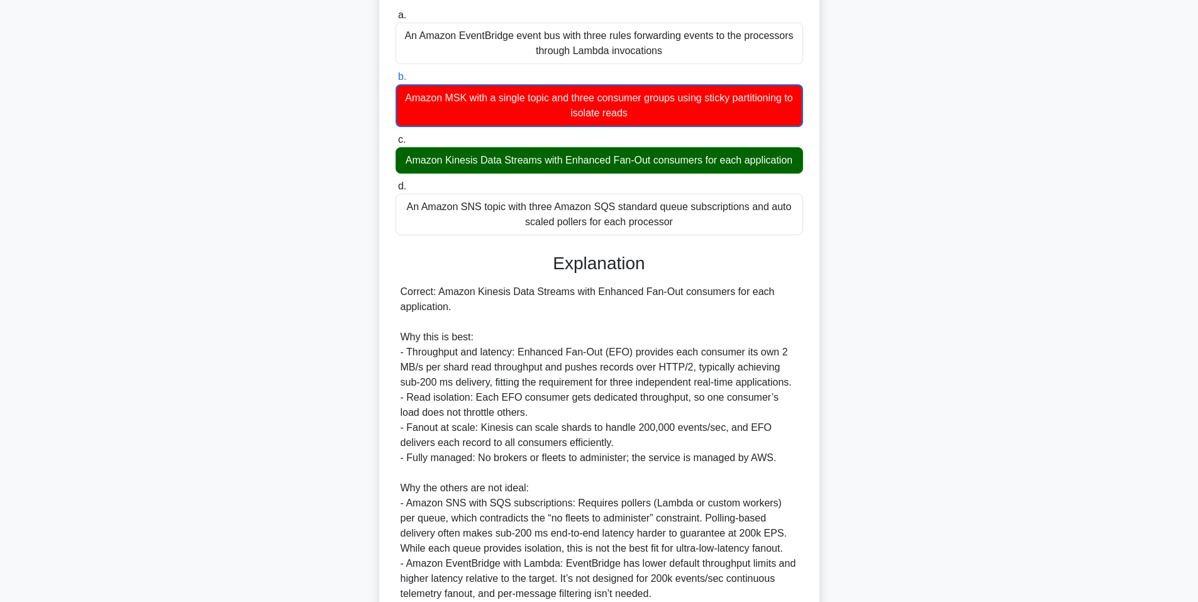
scroll to position [356, 0]
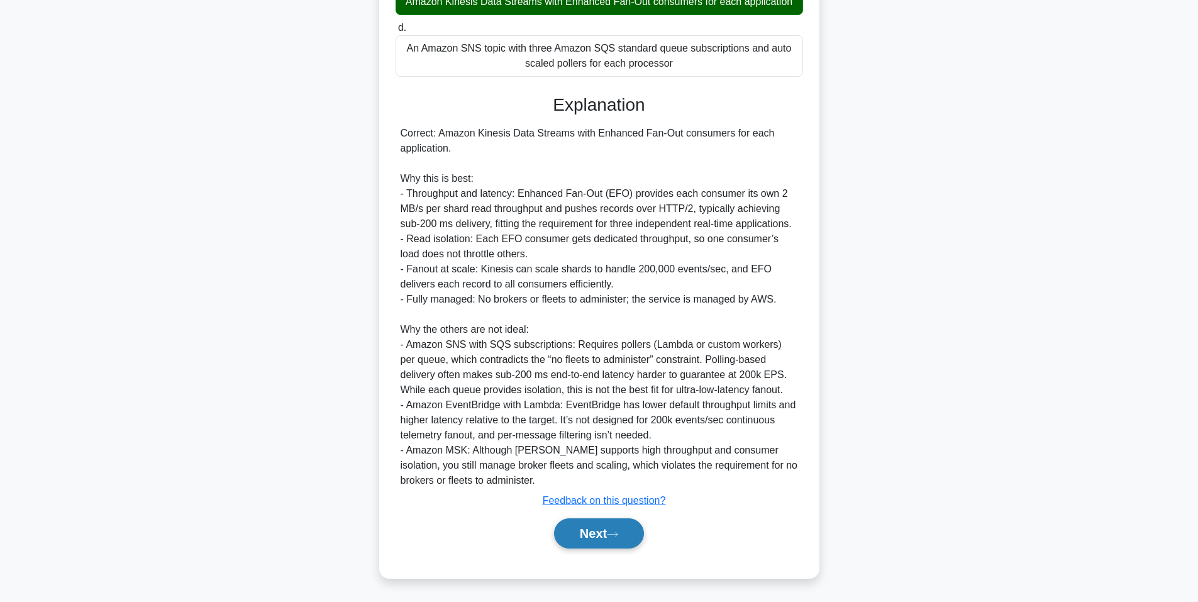
click at [576, 537] on button "Next" at bounding box center [599, 533] width 90 height 30
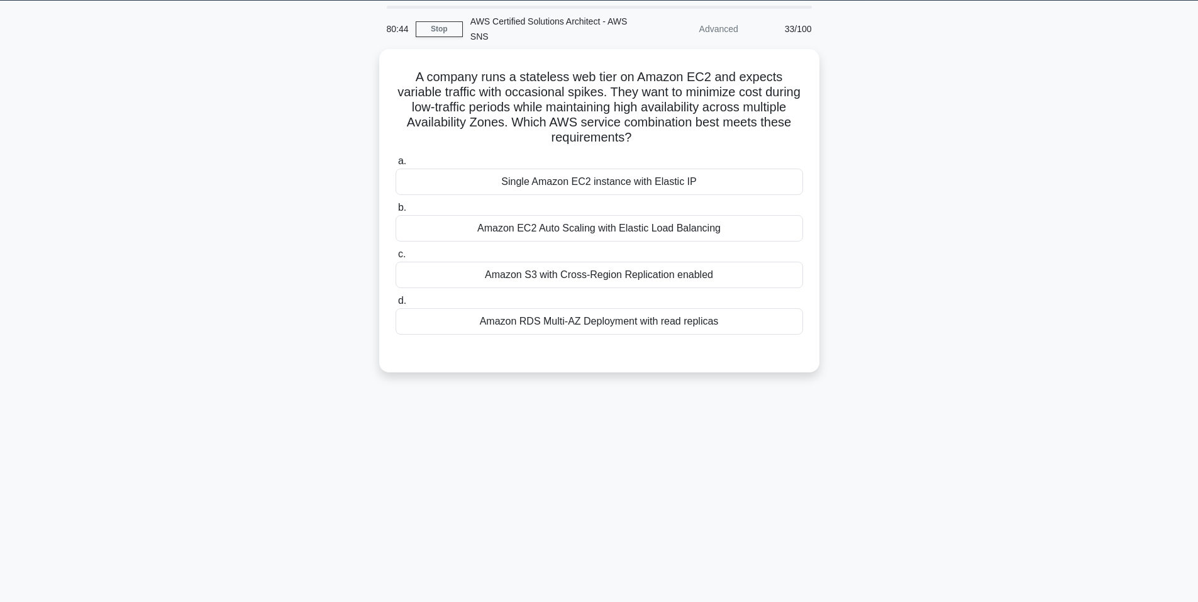
scroll to position [0, 0]
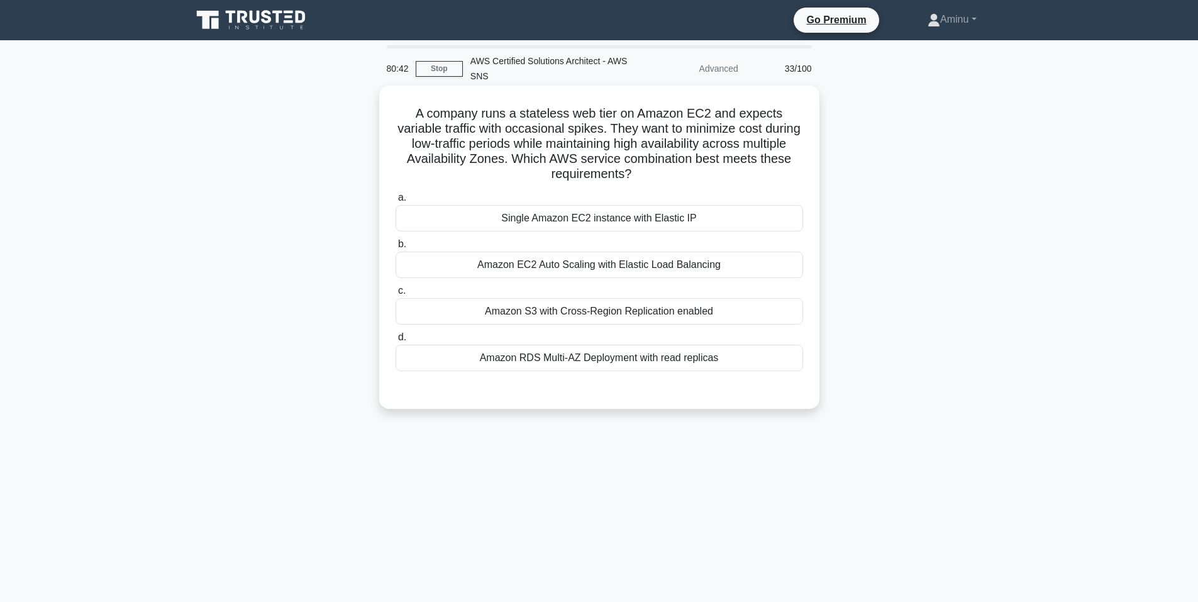
drag, startPoint x: 411, startPoint y: 114, endPoint x: 676, endPoint y: 182, distance: 273.2
click at [676, 182] on h5 "A company runs a stateless web tier on Amazon EC2 and expects variable traffic …" at bounding box center [599, 144] width 410 height 77
drag, startPoint x: 480, startPoint y: 217, endPoint x: 746, endPoint y: 367, distance: 305.4
click at [746, 367] on div "a. Single Amazon EC2 instance with Elastic IP b. Amazon EC2 Auto Scaling with E…" at bounding box center [599, 280] width 422 height 186
click at [622, 315] on div "Amazon S3 with Cross-Region Replication enabled" at bounding box center [598, 311] width 407 height 26
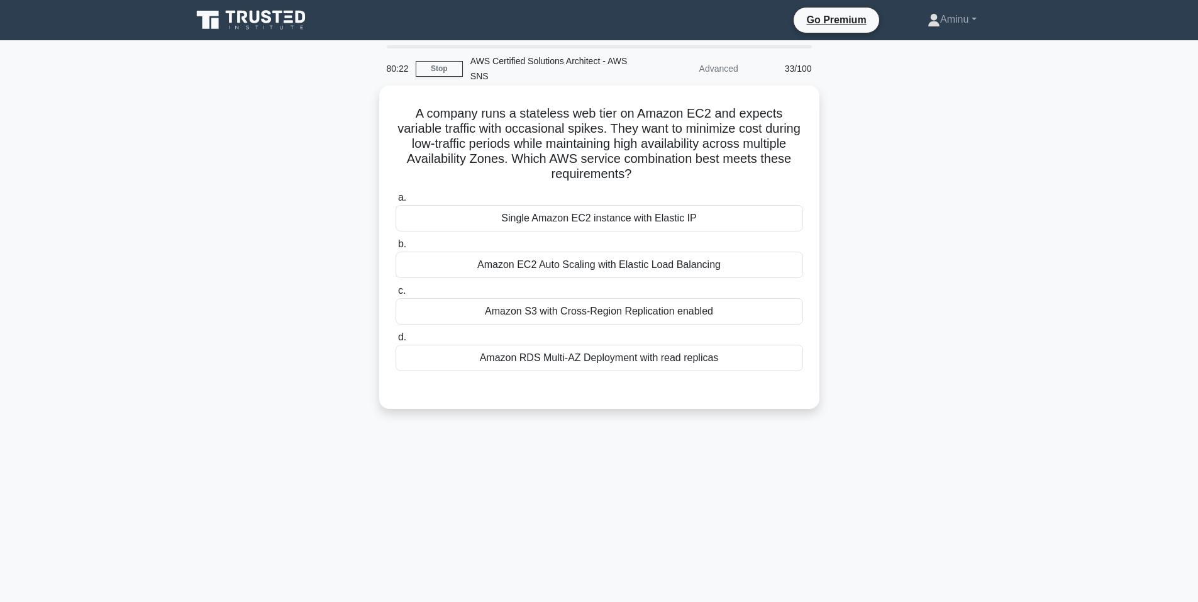
click at [395, 295] on input "c. Amazon S3 with Cross-Region Replication enabled" at bounding box center [395, 291] width 0 height 8
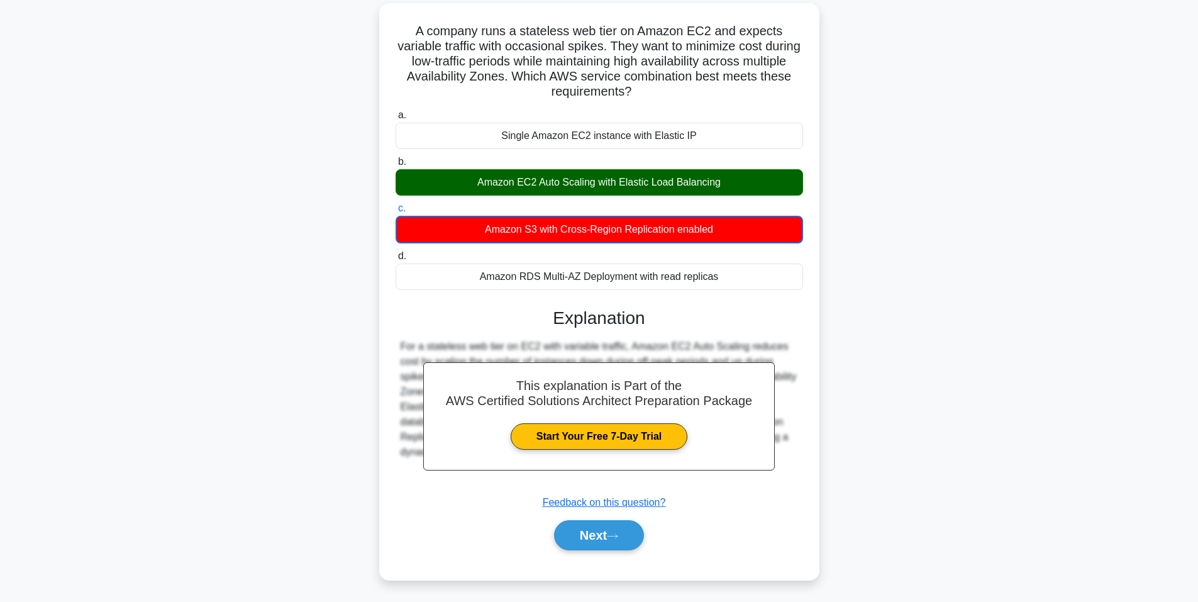
scroll to position [85, 0]
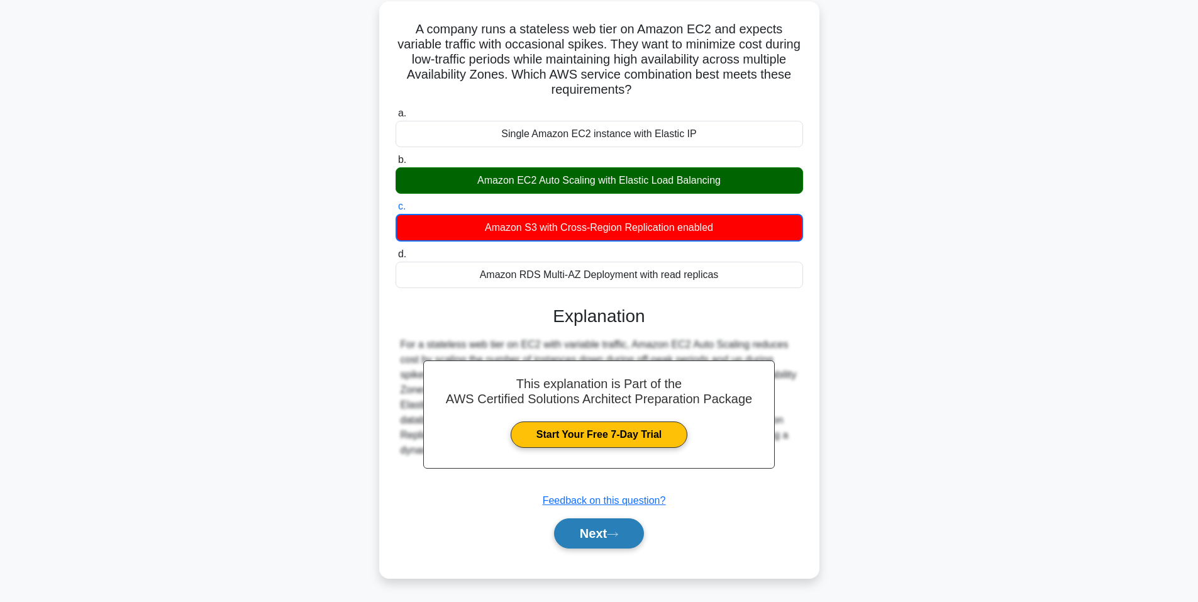
click at [617, 532] on icon at bounding box center [612, 534] width 10 height 4
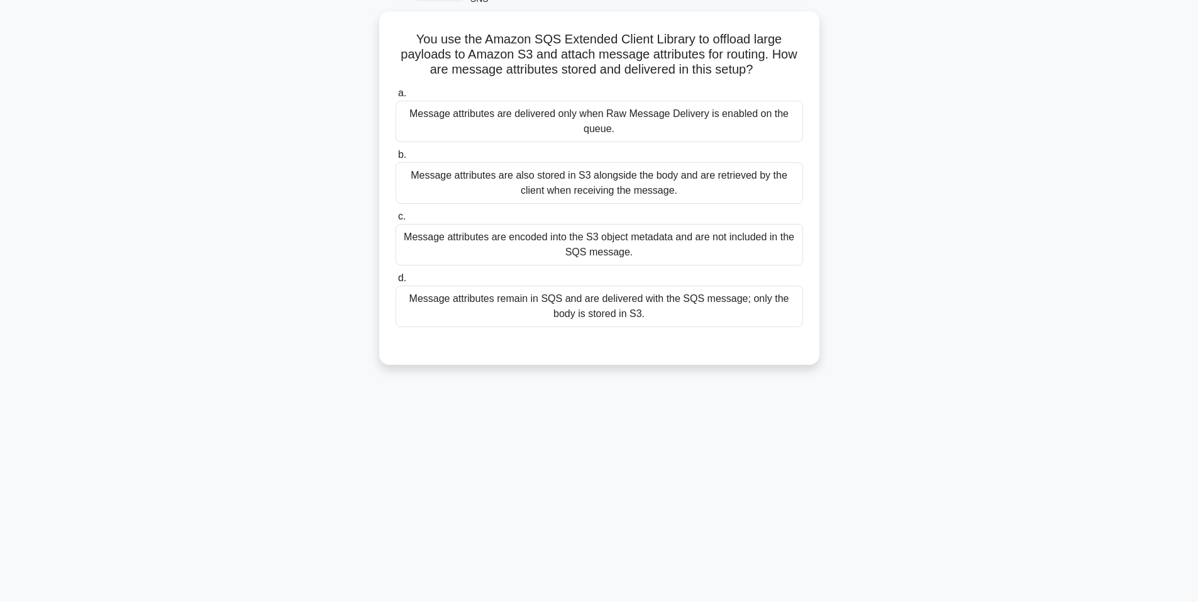
scroll to position [77, 0]
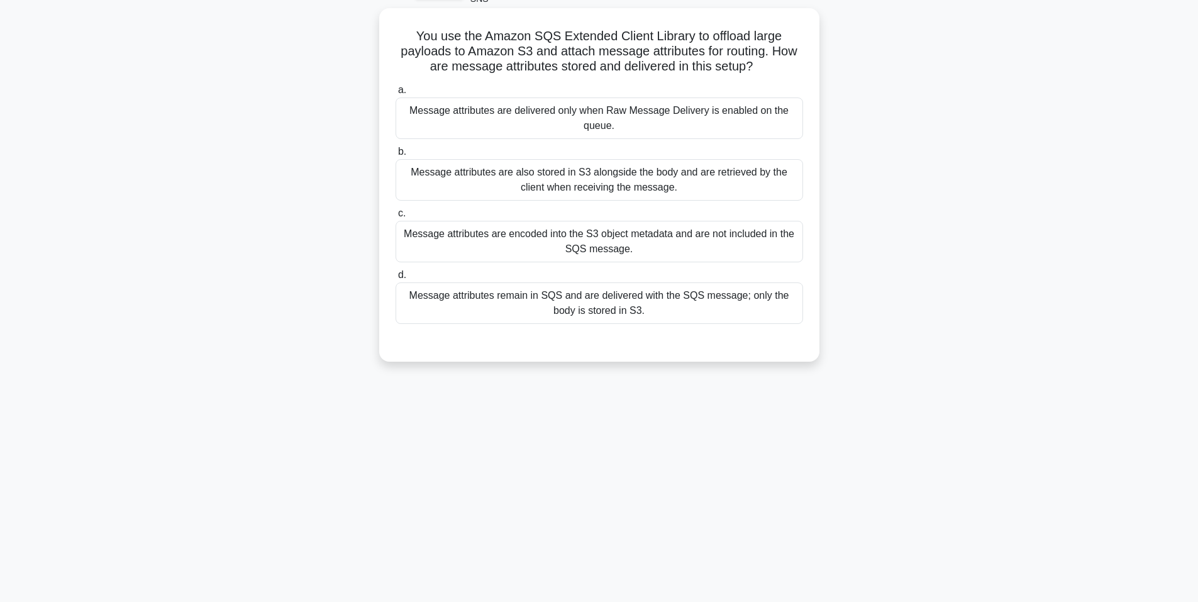
drag, startPoint x: 397, startPoint y: 38, endPoint x: 756, endPoint y: 69, distance: 360.3
click at [756, 69] on h5 "You use the Amazon SQS Extended Client Library to offload large payloads to Ama…" at bounding box center [599, 51] width 410 height 47
drag, startPoint x: 408, startPoint y: 104, endPoint x: 760, endPoint y: 314, distance: 409.9
click at [760, 314] on div "a. Message attributes are delivered only when Raw Message Delivery is enabled o…" at bounding box center [599, 203] width 422 height 246
click at [622, 316] on div "Message attributes remain in SQS and are delivered with the SQS message; only t…" at bounding box center [598, 302] width 407 height 41
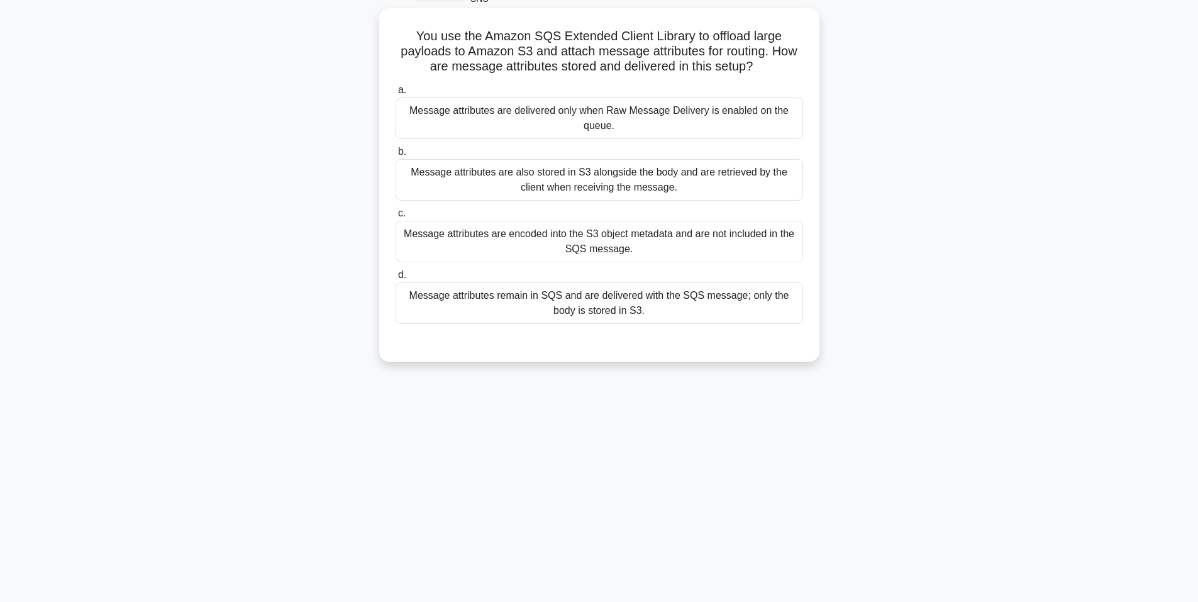
click at [395, 279] on input "d. Message attributes remain in SQS and are delivered with the SQS message; onl…" at bounding box center [395, 275] width 0 height 8
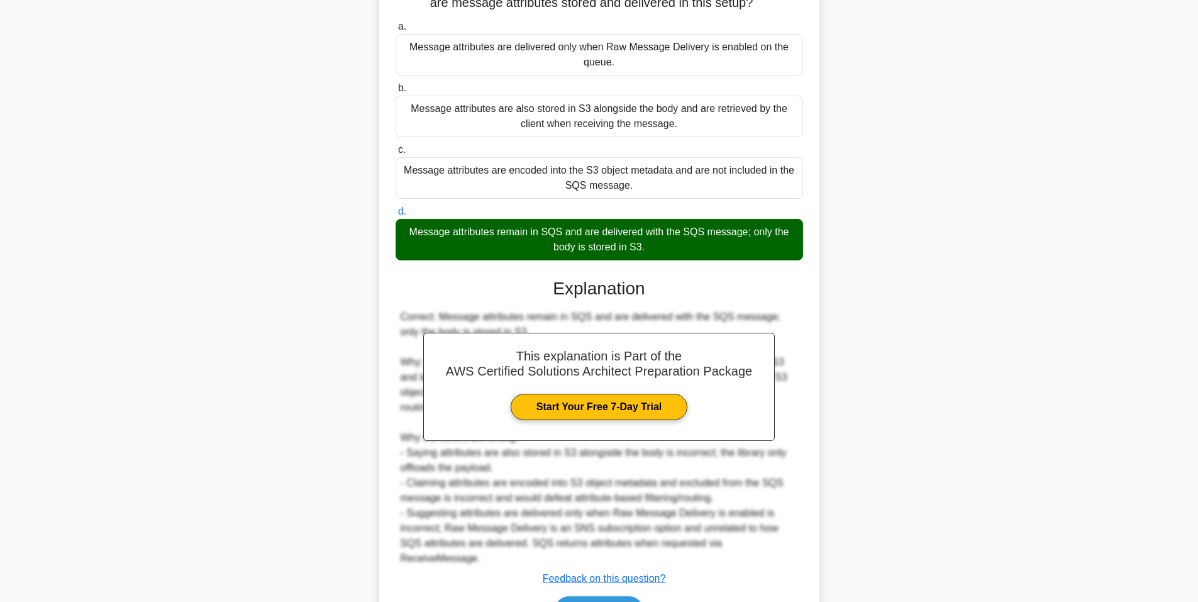
scroll to position [204, 0]
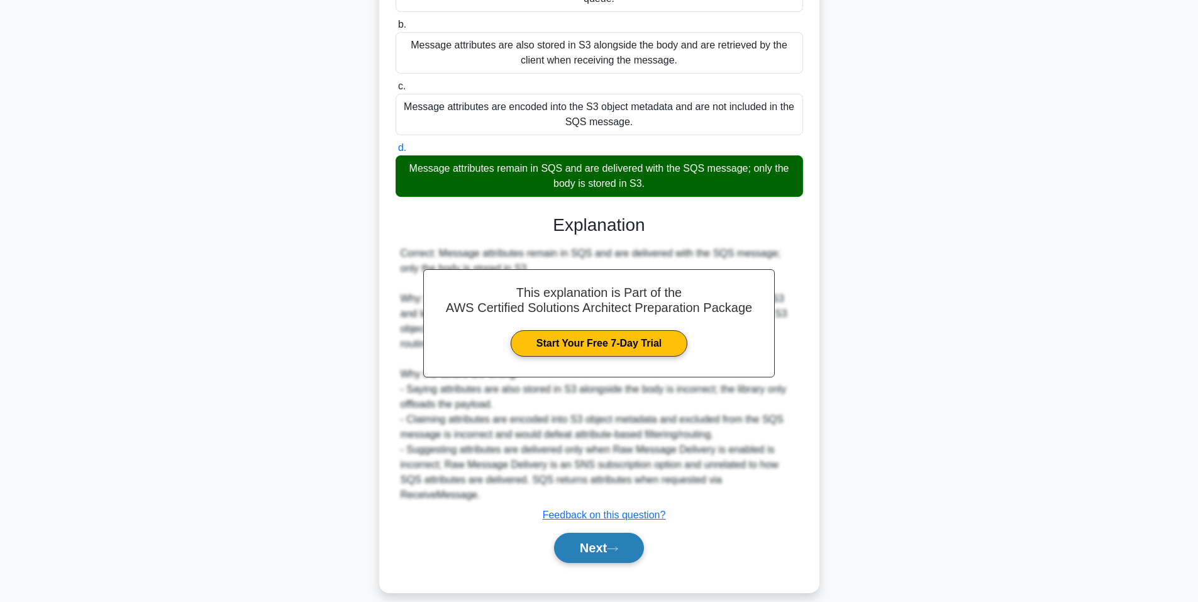
click at [635, 533] on button "Next" at bounding box center [599, 547] width 90 height 30
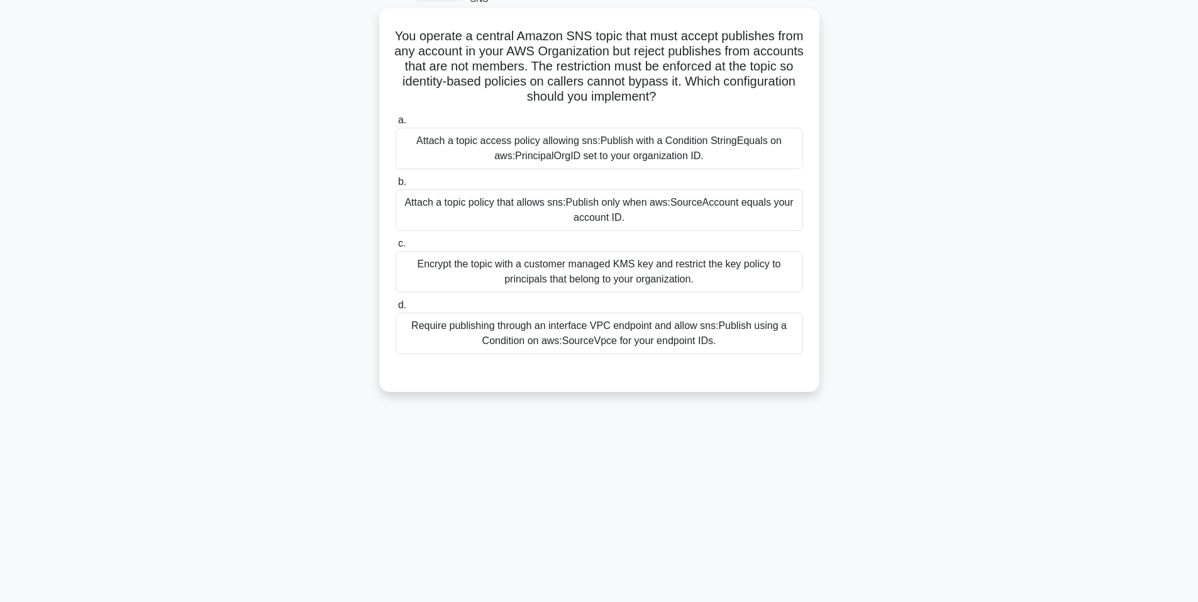
scroll to position [0, 0]
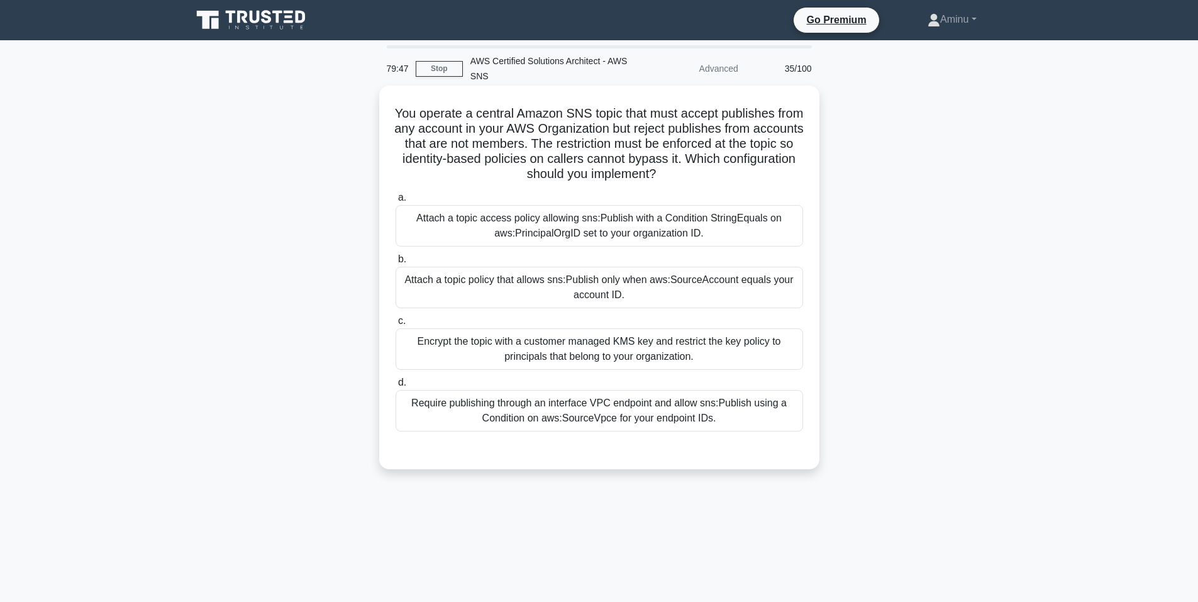
drag, startPoint x: 396, startPoint y: 109, endPoint x: 736, endPoint y: 183, distance: 348.0
click at [736, 183] on div "You operate a central Amazon SNS topic that must accept publishes from any acco…" at bounding box center [599, 277] width 430 height 373
drag, startPoint x: 413, startPoint y: 218, endPoint x: 749, endPoint y: 424, distance: 394.5
click at [749, 424] on div "a. Attach a topic access policy allowing sns:Publish with a Condition StringEqu…" at bounding box center [599, 310] width 422 height 246
click at [689, 298] on div "Attach a topic policy that allows sns:Publish only when aws:SourceAccount equal…" at bounding box center [598, 287] width 407 height 41
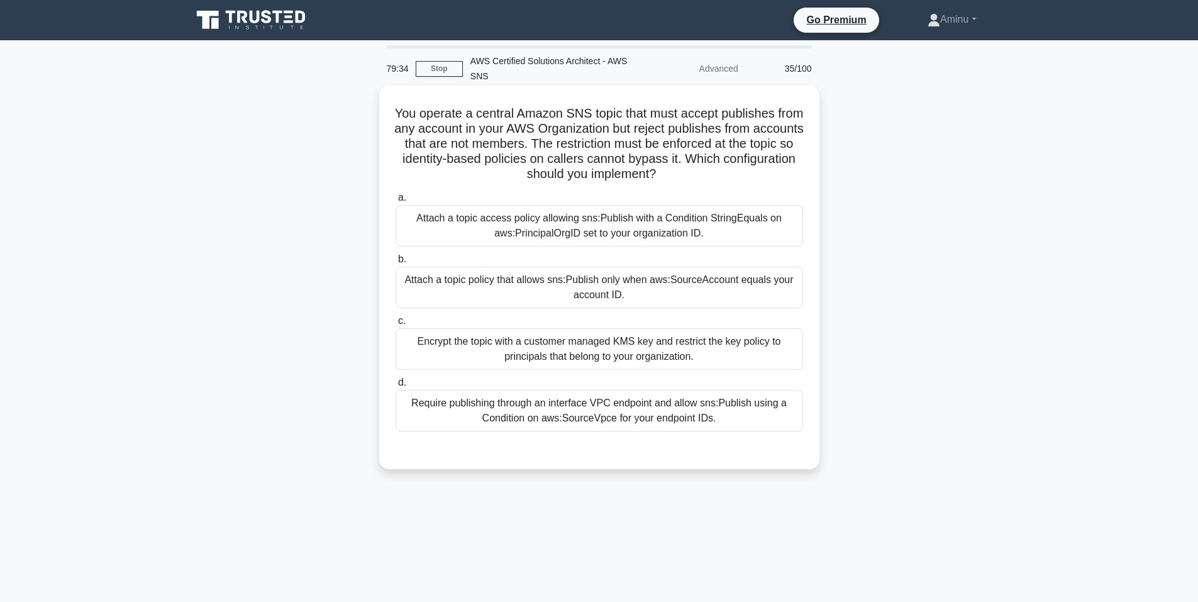
click at [395, 263] on input "b. Attach a topic policy that allows sns:Publish only when aws:SourceAccount eq…" at bounding box center [395, 259] width 0 height 8
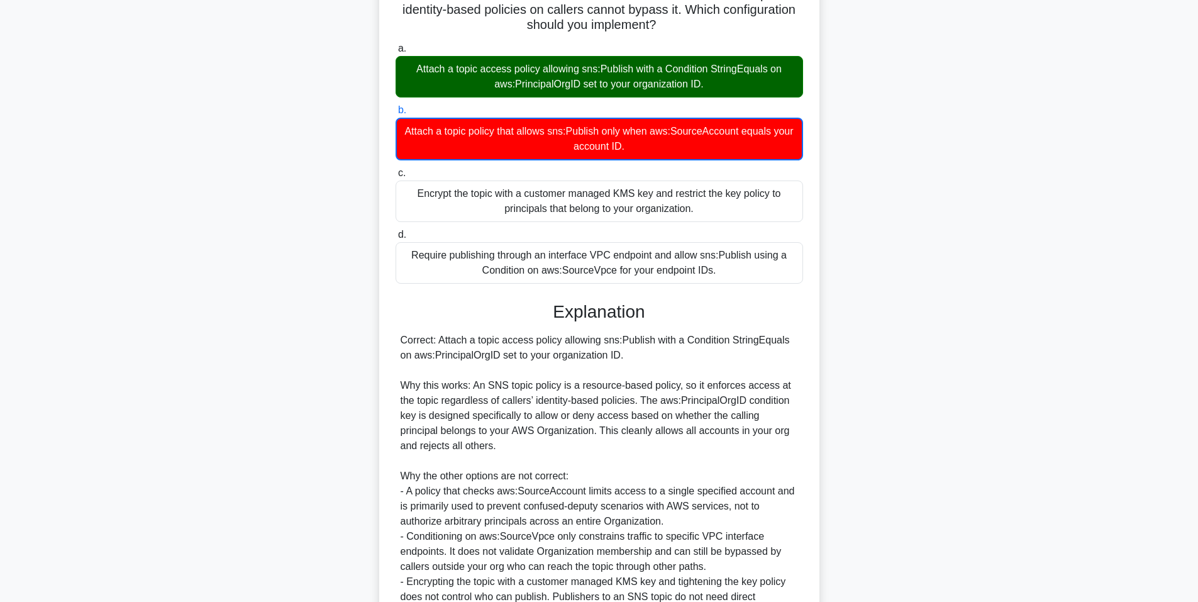
scroll to position [296, 0]
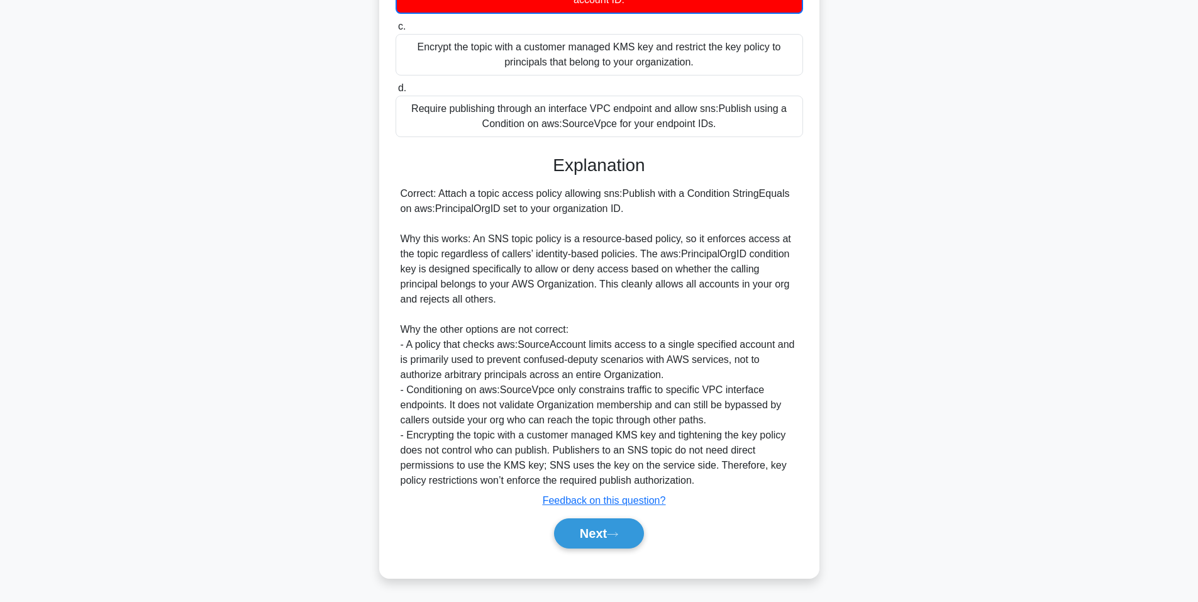
drag, startPoint x: 631, startPoint y: 531, endPoint x: 628, endPoint y: 482, distance: 49.1
click at [631, 531] on button "Next" at bounding box center [599, 533] width 90 height 30
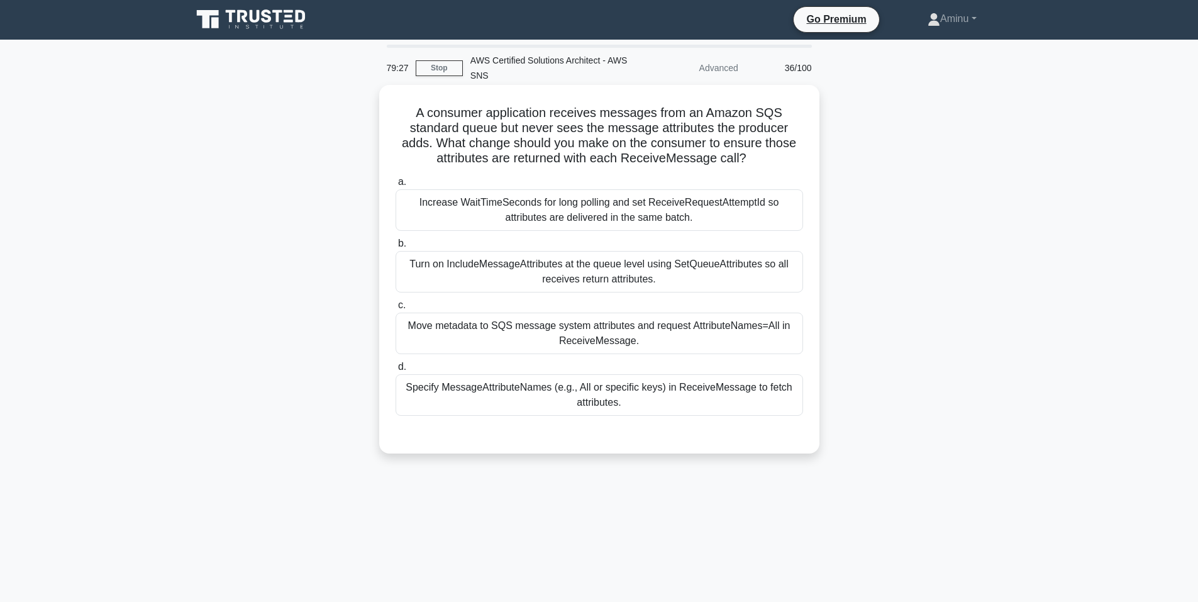
scroll to position [0, 0]
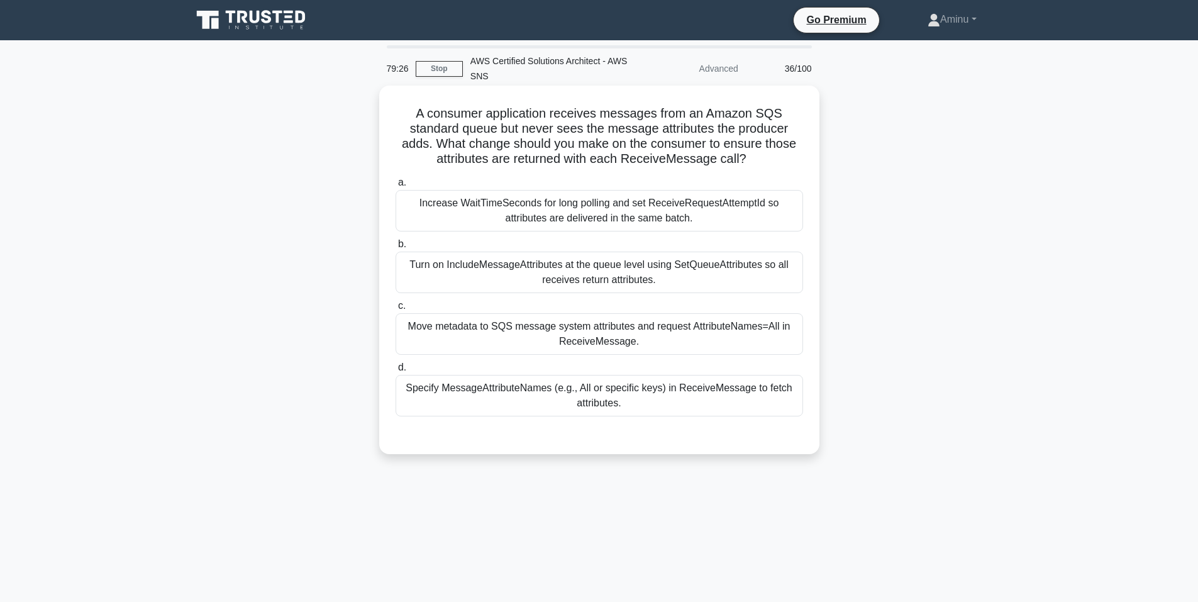
drag, startPoint x: 417, startPoint y: 114, endPoint x: 752, endPoint y: 163, distance: 338.6
click at [752, 163] on h5 "A consumer application receives messages from an Amazon SQS standard queue but …" at bounding box center [599, 137] width 410 height 62
drag, startPoint x: 403, startPoint y: 197, endPoint x: 720, endPoint y: 412, distance: 382.5
click at [720, 412] on div "a. Increase WaitTimeSeconds for long polling and set ReceiveRequestAttemptId so…" at bounding box center [599, 295] width 422 height 246
click at [752, 268] on div "Turn on IncludeMessageAttributes at the queue level using SetQueueAttributes so…" at bounding box center [598, 271] width 407 height 41
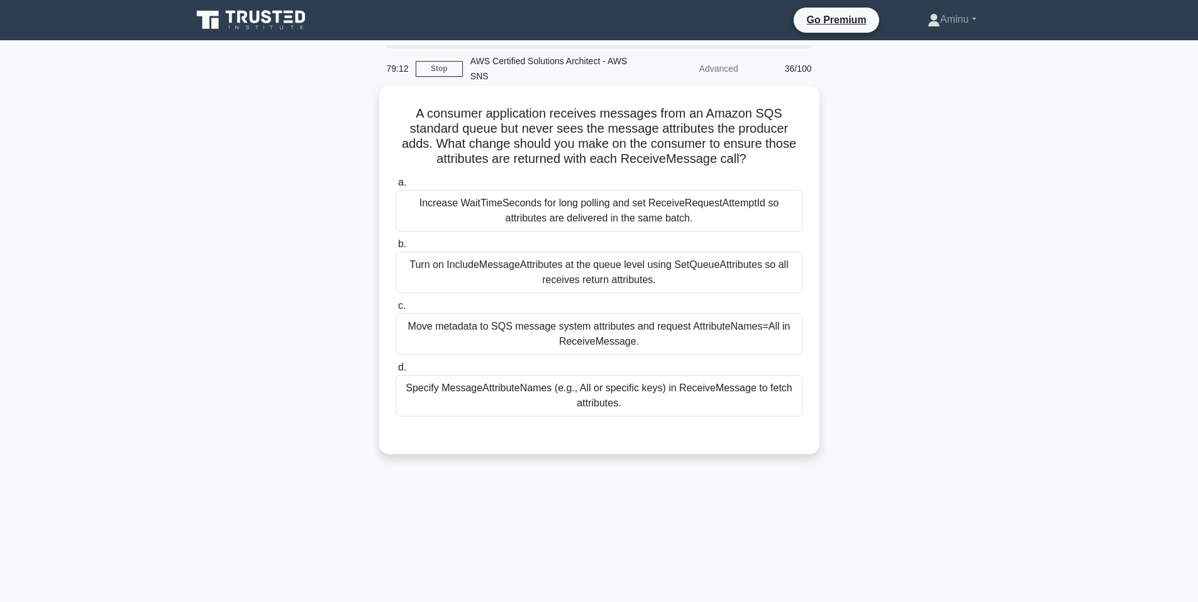
click at [395, 248] on input "b. Turn on IncludeMessageAttributes at the queue level using SetQueueAttributes…" at bounding box center [395, 244] width 0 height 8
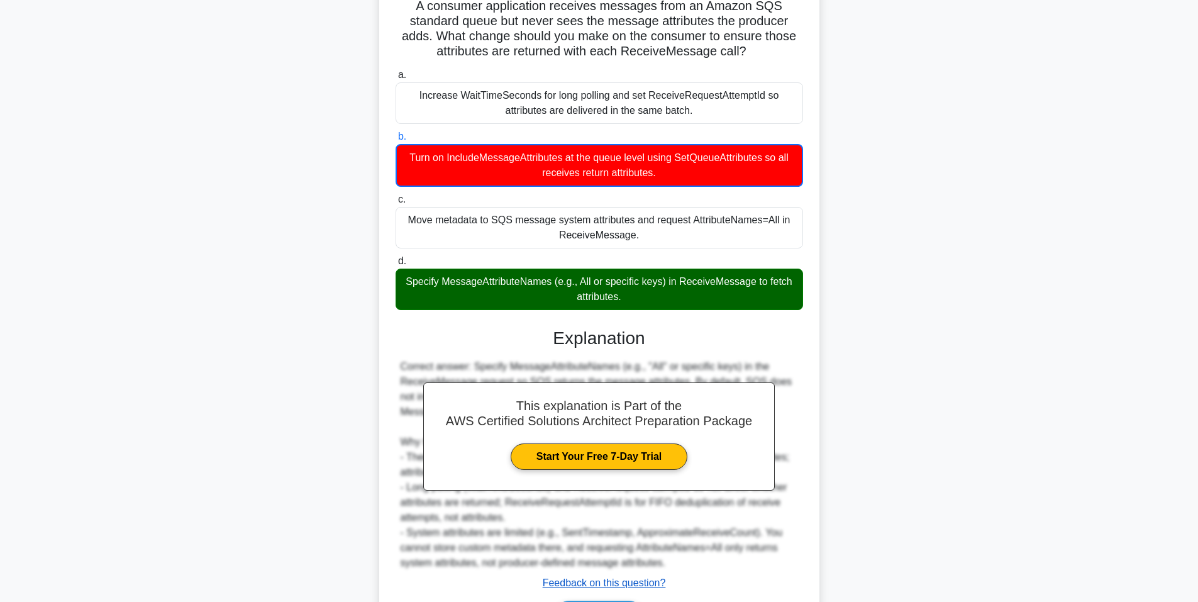
scroll to position [190, 0]
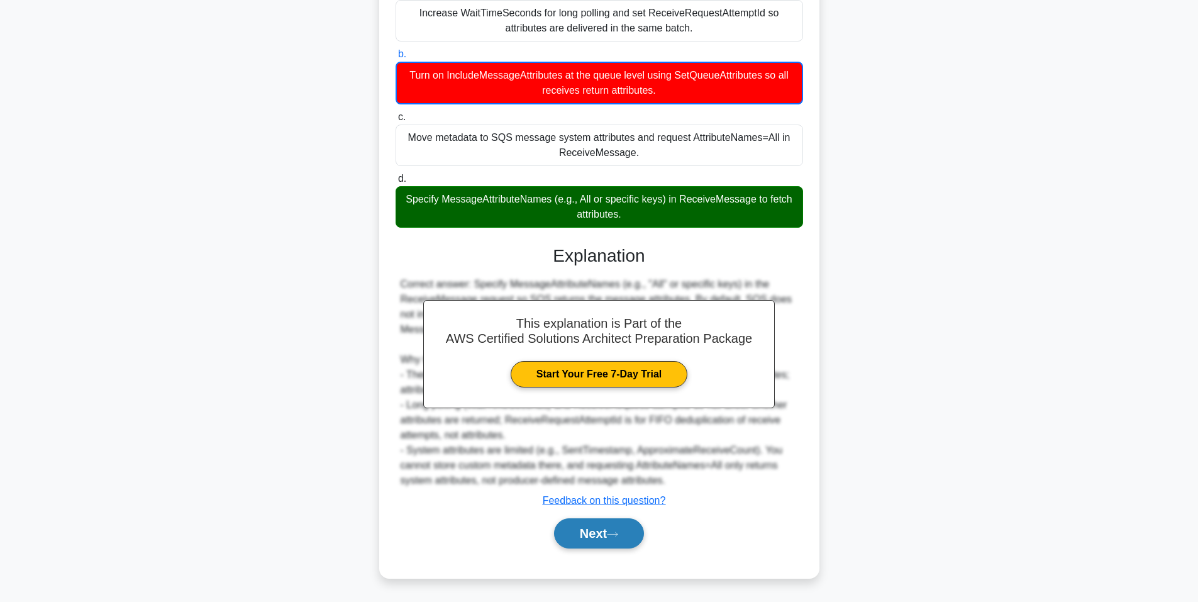
click at [575, 541] on button "Next" at bounding box center [599, 533] width 90 height 30
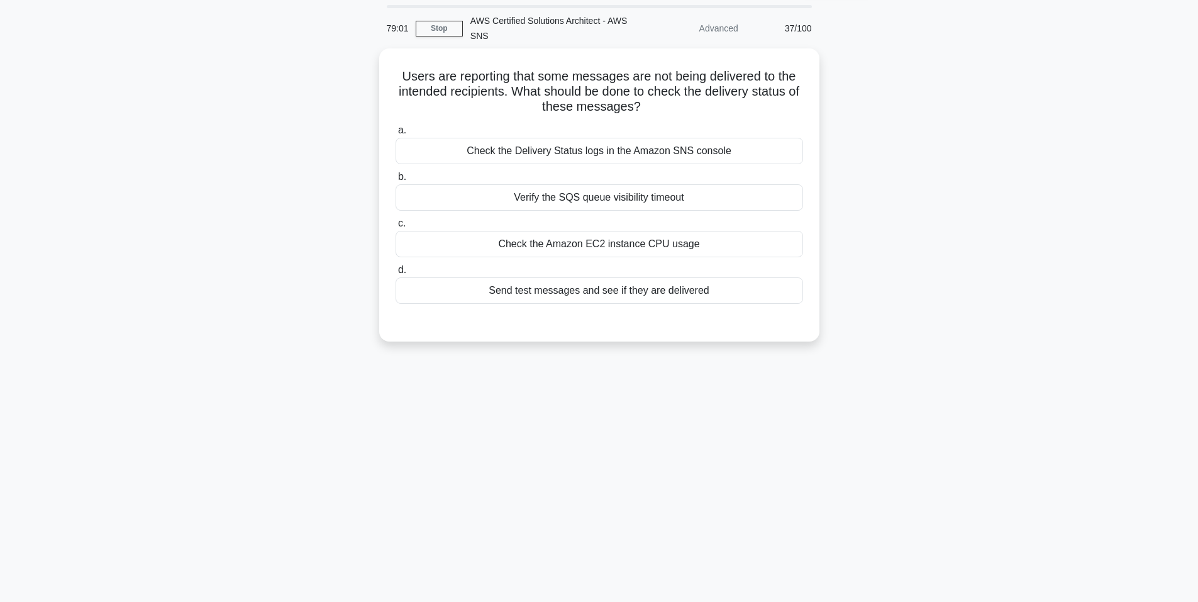
scroll to position [0, 0]
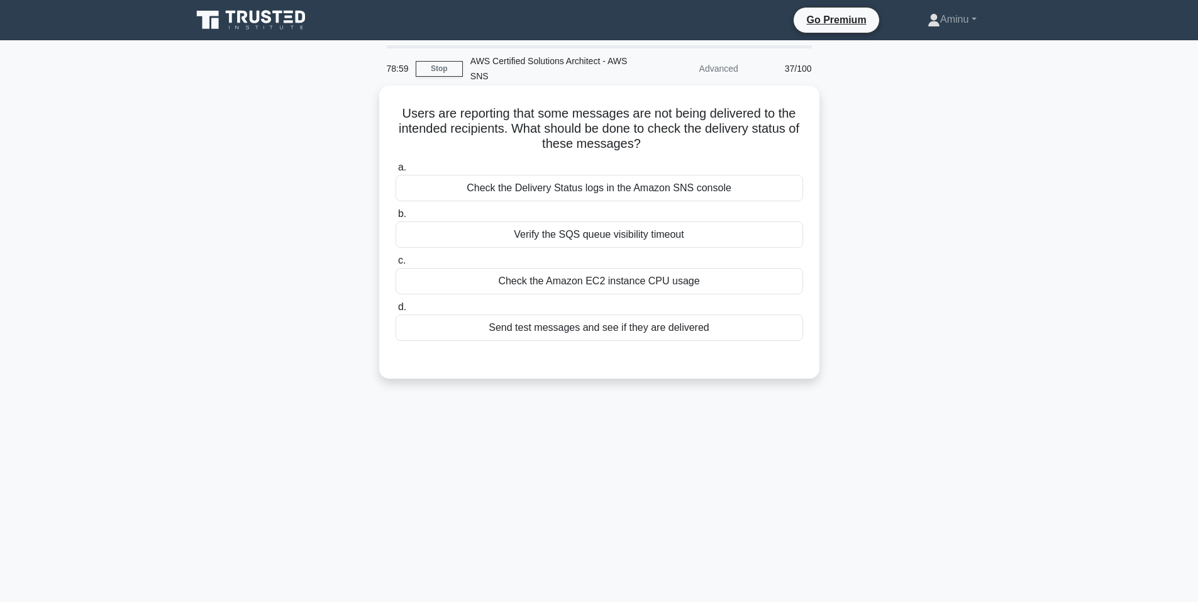
drag, startPoint x: 397, startPoint y: 112, endPoint x: 673, endPoint y: 144, distance: 277.8
click at [673, 144] on h5 "Users are reporting that some messages are not being delivered to the intended …" at bounding box center [599, 129] width 410 height 47
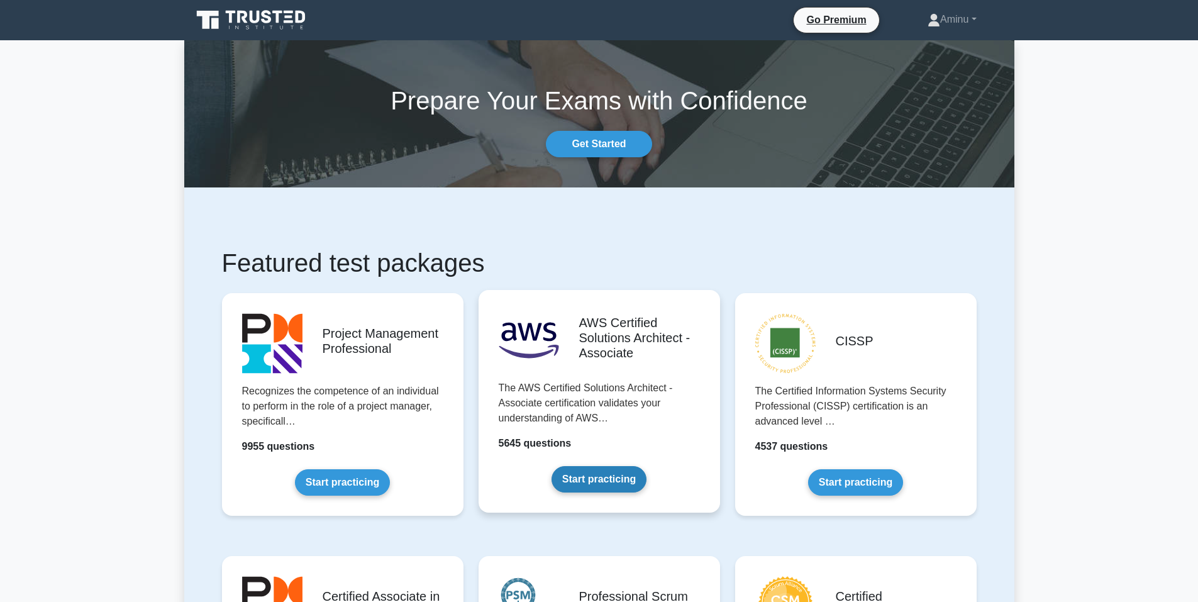
click at [570, 466] on link "Start practicing" at bounding box center [598, 479] width 95 height 26
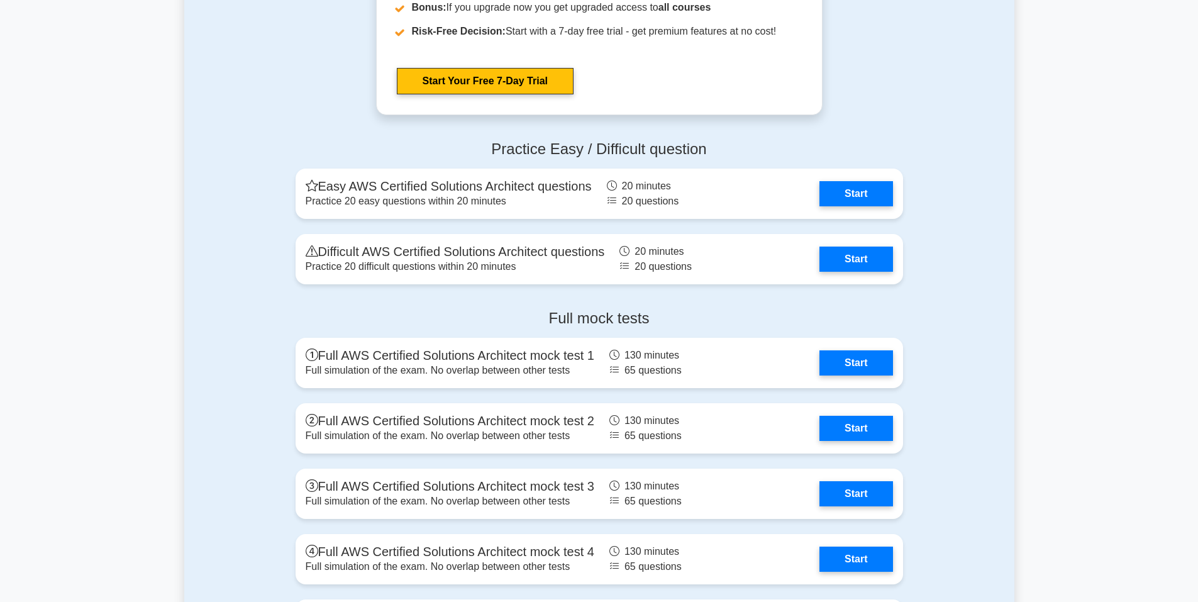
scroll to position [2829, 0]
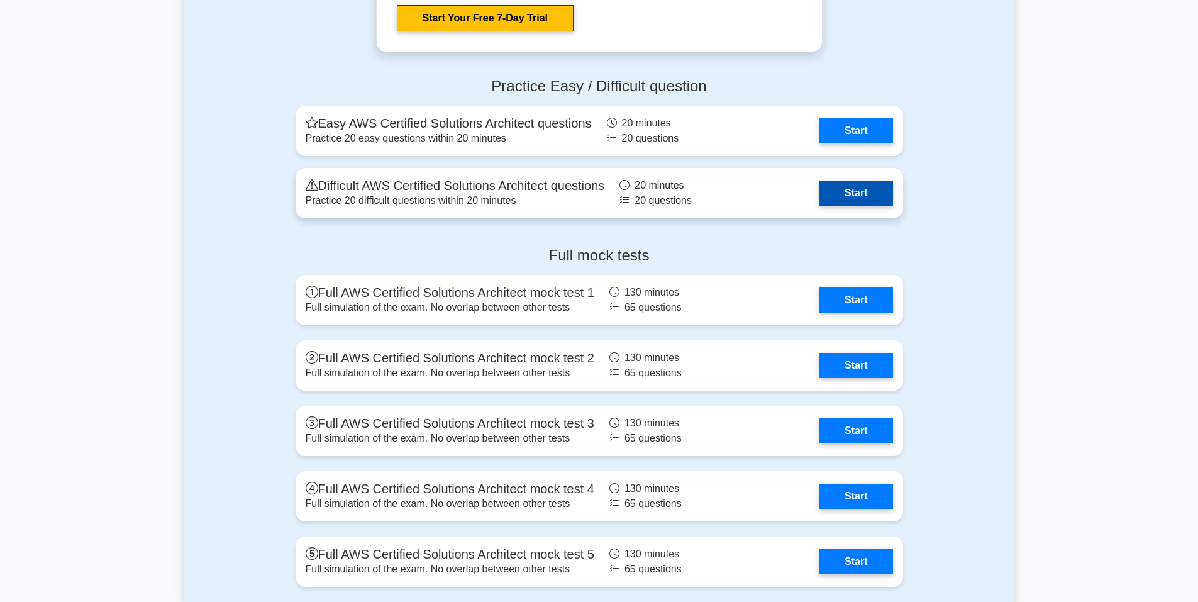
click at [827, 192] on link "Start" at bounding box center [855, 192] width 73 height 25
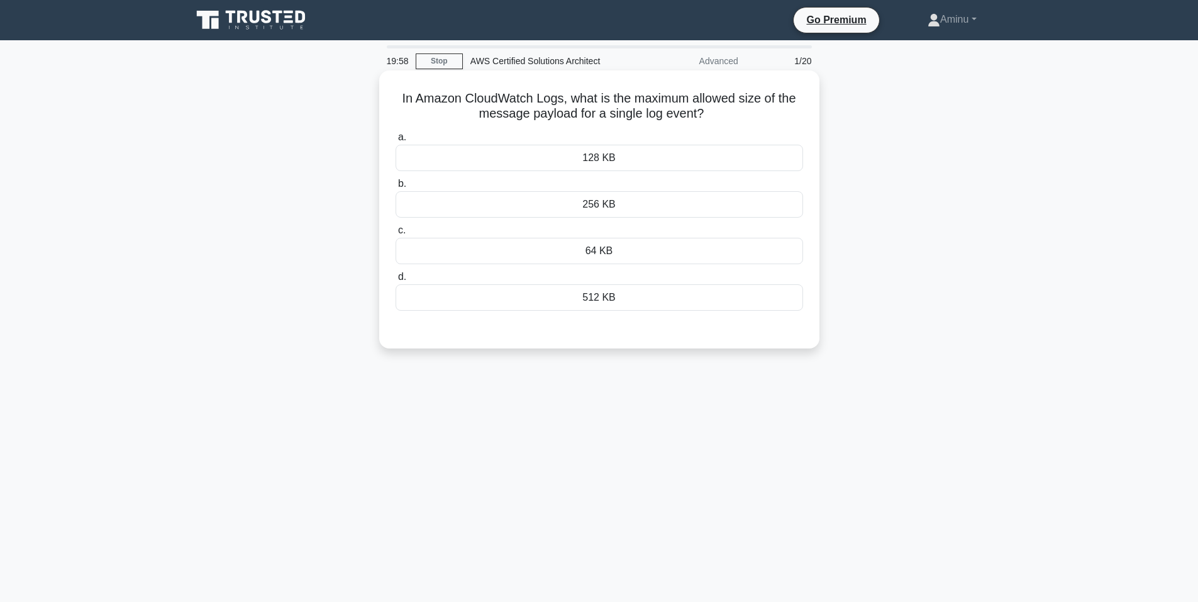
drag, startPoint x: 392, startPoint y: 102, endPoint x: 725, endPoint y: 111, distance: 333.3
click at [725, 111] on div "In Amazon CloudWatch Logs, what is the maximum allowed size of the message payl…" at bounding box center [599, 209] width 430 height 268
copy h5 "In Amazon CloudWatch Logs, what is the maximum allowed size of the message payl…"
drag, startPoint x: 526, startPoint y: 148, endPoint x: 688, endPoint y: 289, distance: 215.7
click at [688, 289] on div "a. 128 KB b. 256 KB c." at bounding box center [599, 220] width 422 height 186
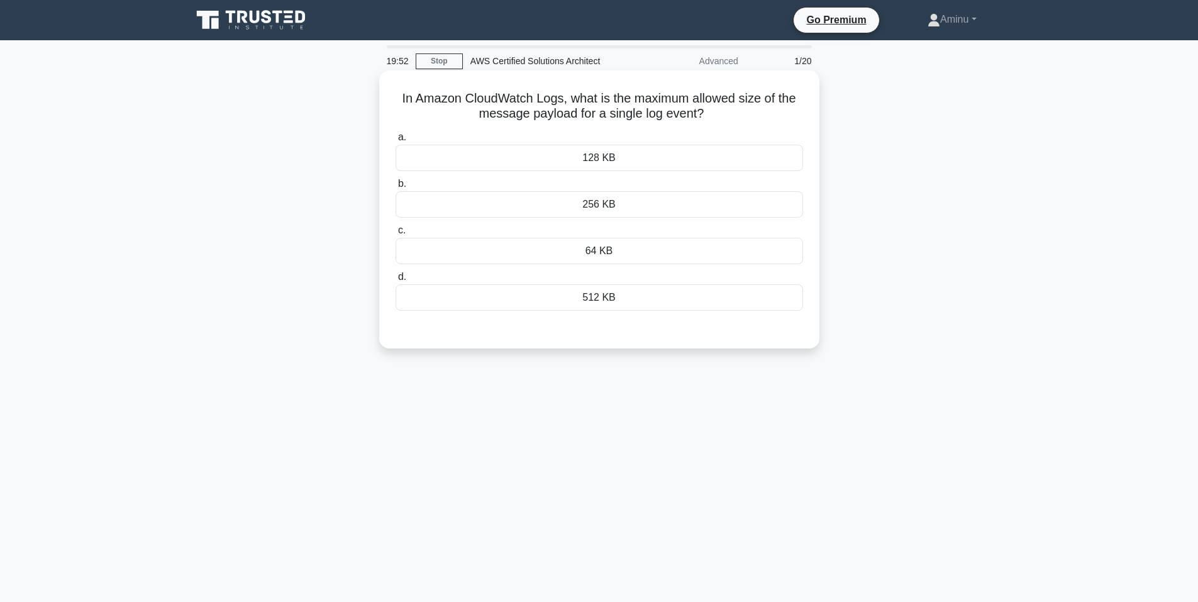
copy div "128 KB b. 256 KB c. 64 KB d. 512 KB"
click at [534, 256] on div "64 KB" at bounding box center [598, 251] width 407 height 26
click at [395, 234] on input "c. 64 KB" at bounding box center [395, 230] width 0 height 8
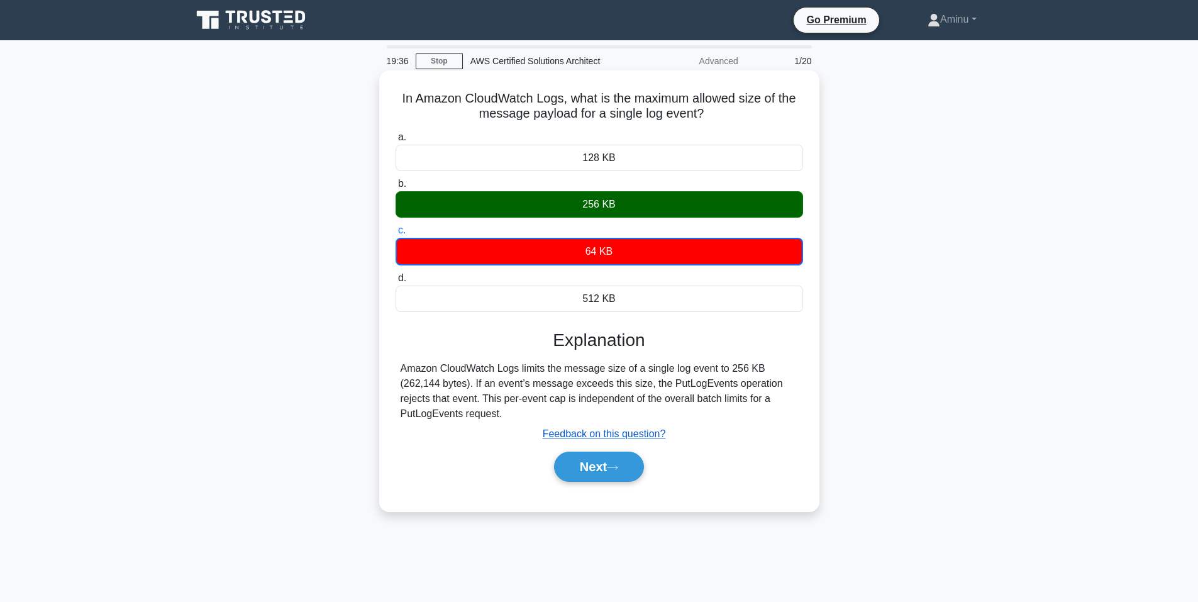
drag, startPoint x: 622, startPoint y: 460, endPoint x: 602, endPoint y: 429, distance: 36.8
click at [622, 460] on button "Next" at bounding box center [599, 466] width 90 height 30
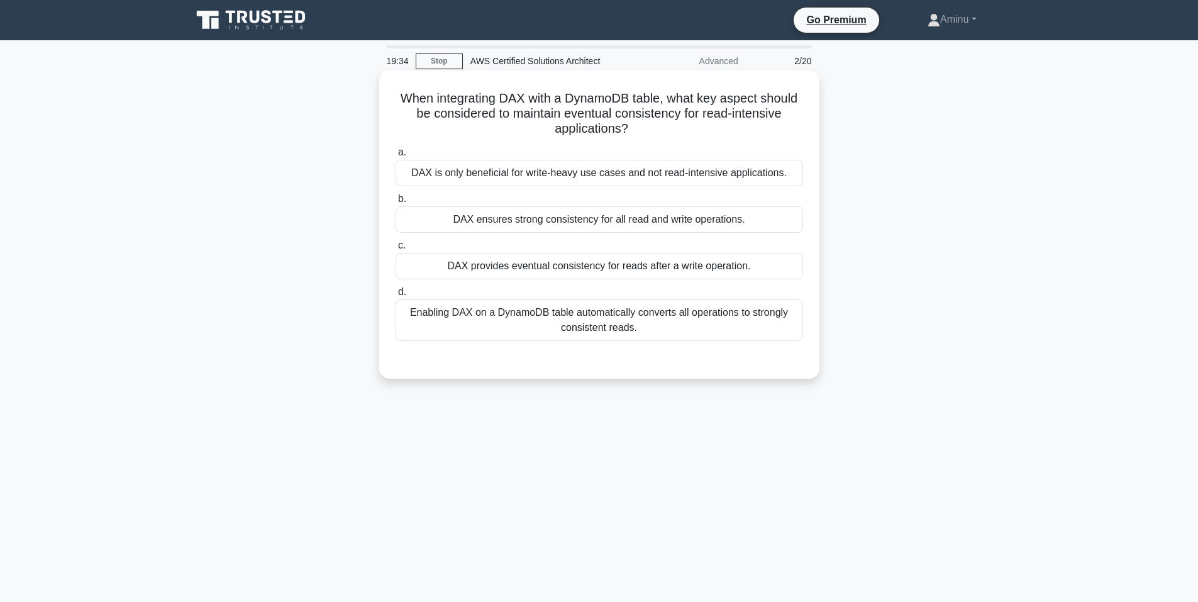
drag, startPoint x: 397, startPoint y: 99, endPoint x: 705, endPoint y: 123, distance: 309.0
click at [705, 123] on h5 "When integrating DAX with a DynamoDB table, what key aspect should be considere…" at bounding box center [599, 114] width 410 height 47
copy h5 "When integrating DAX with a DynamoDB table, what key aspect should be considere…"
drag, startPoint x: 561, startPoint y: 232, endPoint x: 730, endPoint y: 329, distance: 194.9
click at [730, 329] on div "a. DAX is only beneficial for write-heavy use cases and not read-intensive appl…" at bounding box center [599, 242] width 422 height 201
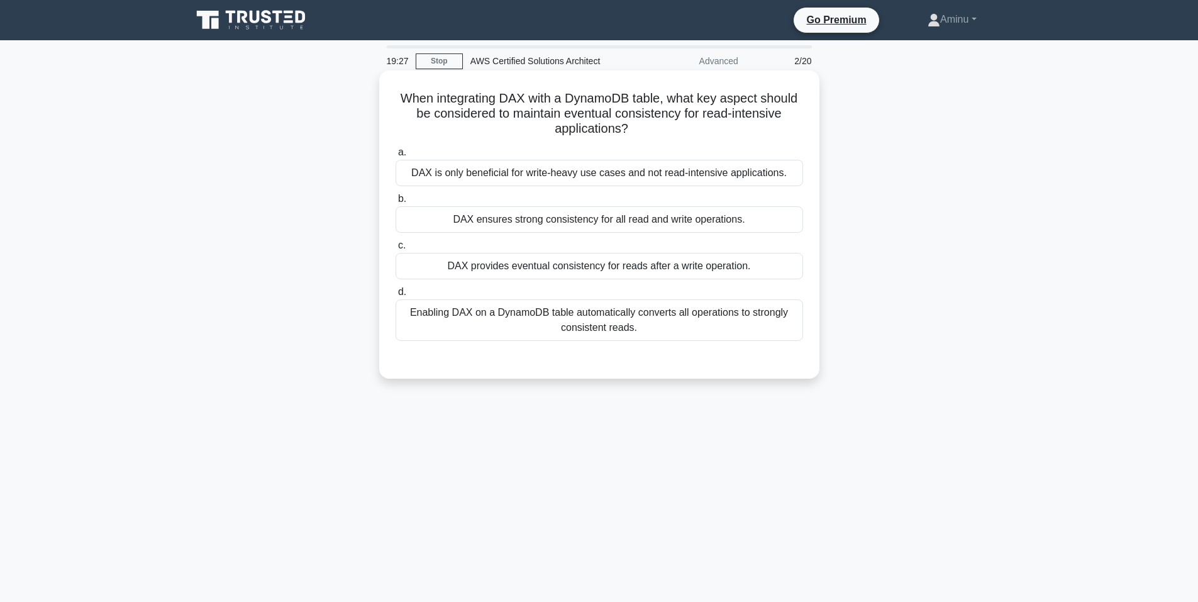
copy div "DAX is only beneficial for write-heavy use cases and not read-intensive applica…"
click at [525, 219] on div "DAX ensures strong consistency for all read and write operations." at bounding box center [598, 219] width 407 height 26
click at [395, 203] on input "b. DAX ensures strong consistency for all read and write operations." at bounding box center [395, 199] width 0 height 8
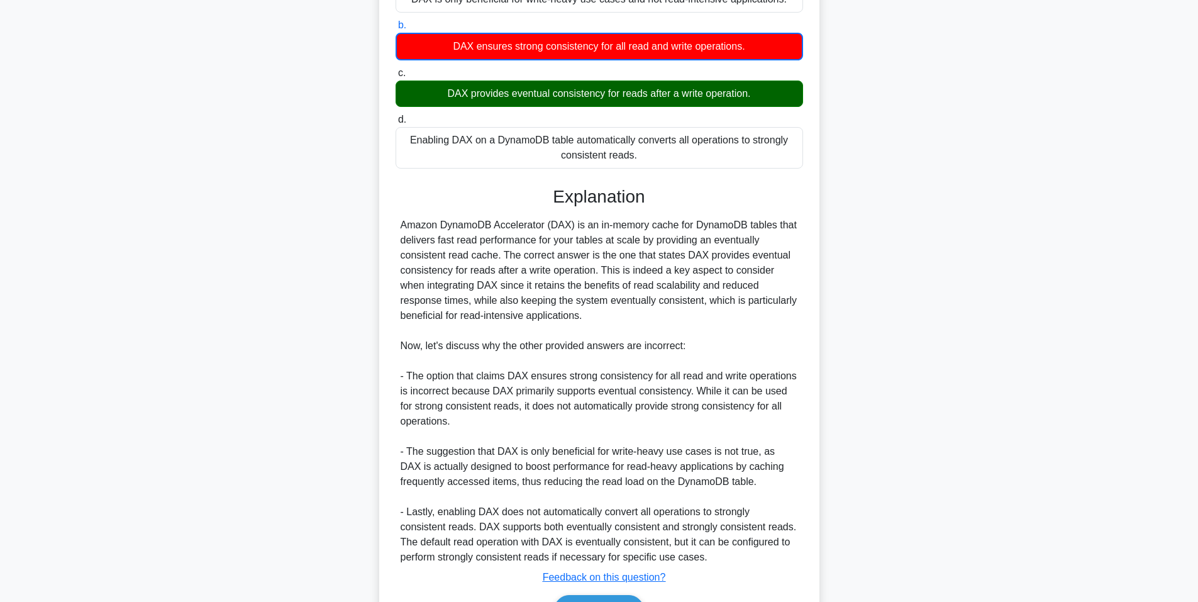
scroll to position [251, 0]
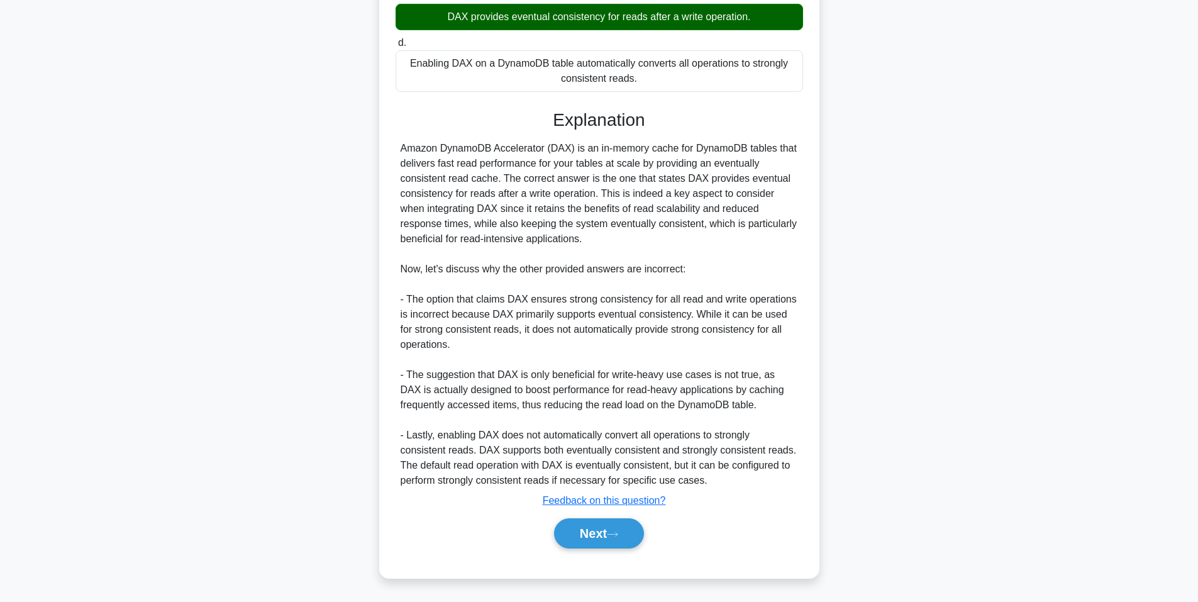
drag, startPoint x: 633, startPoint y: 543, endPoint x: 626, endPoint y: 517, distance: 26.7
click at [633, 543] on button "Next" at bounding box center [599, 533] width 90 height 30
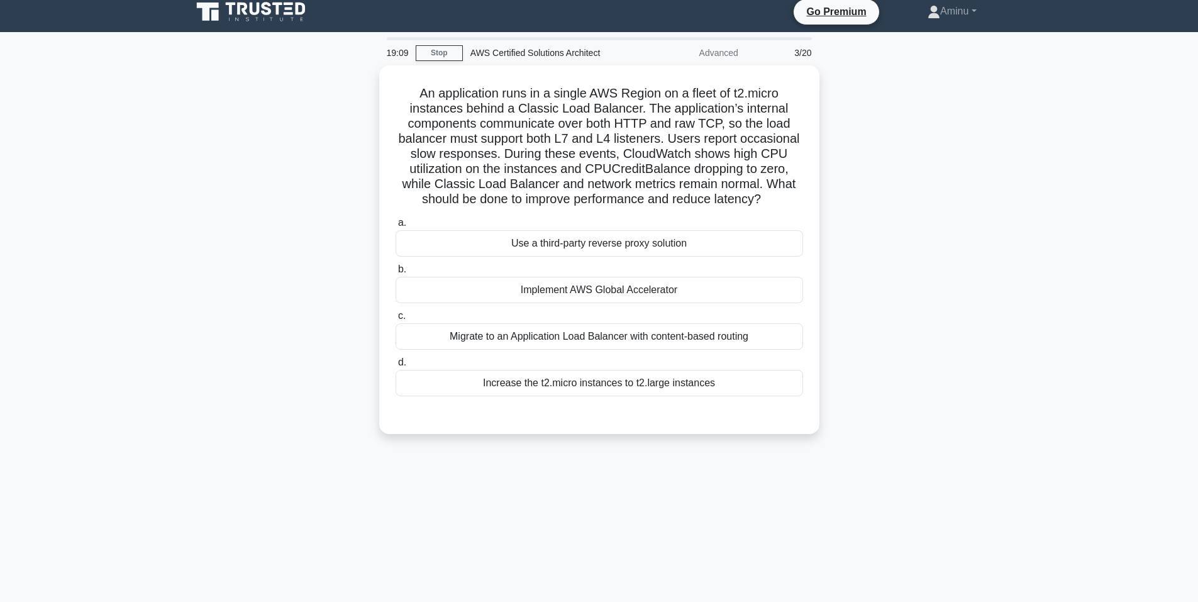
scroll to position [0, 0]
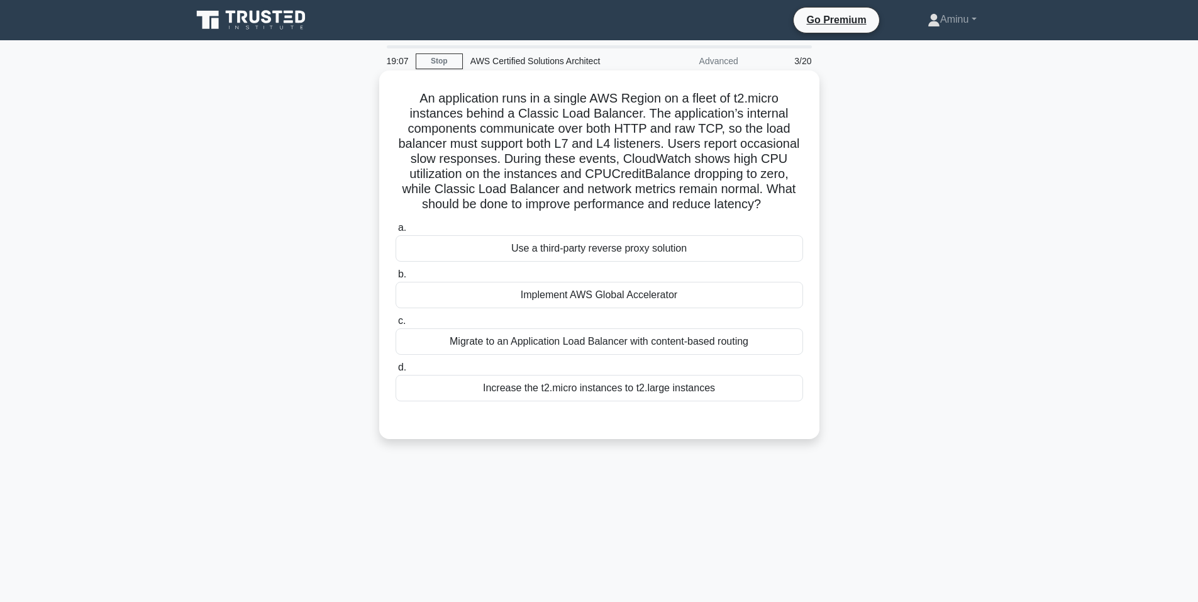
drag, startPoint x: 414, startPoint y: 100, endPoint x: 781, endPoint y: 211, distance: 384.2
click at [781, 211] on h5 "An application runs in a single AWS Region on a fleet of t2.micro instances beh…" at bounding box center [599, 152] width 410 height 122
copy h5 "An application runs in a single AWS Region on a fleet of t2.micro instances beh…"
drag, startPoint x: 499, startPoint y: 244, endPoint x: 763, endPoint y: 391, distance: 302.8
click at [763, 391] on div "a. Use a third-party reverse proxy solution b. Implement AWS Global Accelerator…" at bounding box center [599, 311] width 422 height 186
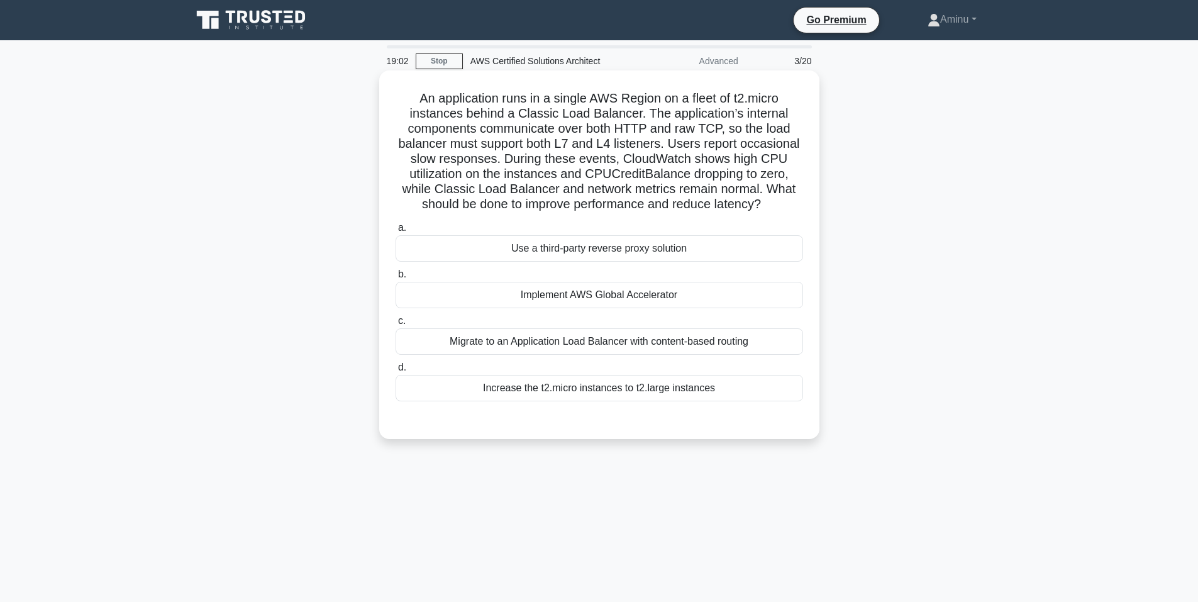
copy div "Use a third-party reverse proxy solution b. Implement AWS Global Accelerator c.…"
click at [572, 290] on div "Implement AWS Global Accelerator" at bounding box center [598, 295] width 407 height 26
click at [395, 278] on input "b. Implement AWS Global Accelerator" at bounding box center [395, 274] width 0 height 8
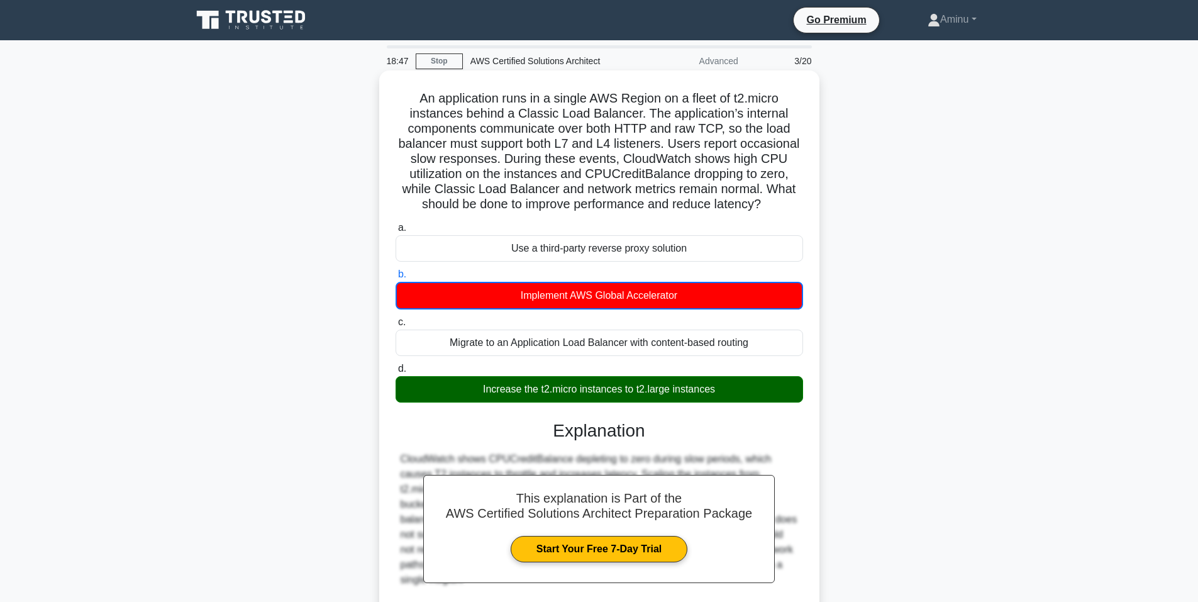
scroll to position [115, 0]
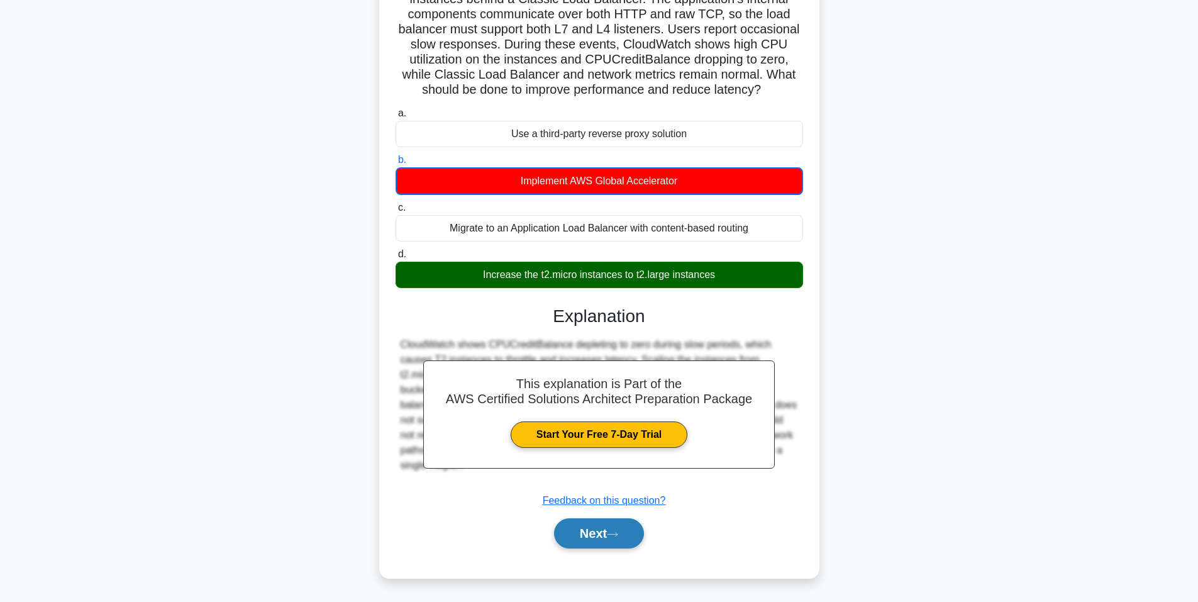
click at [612, 536] on icon at bounding box center [612, 534] width 11 height 7
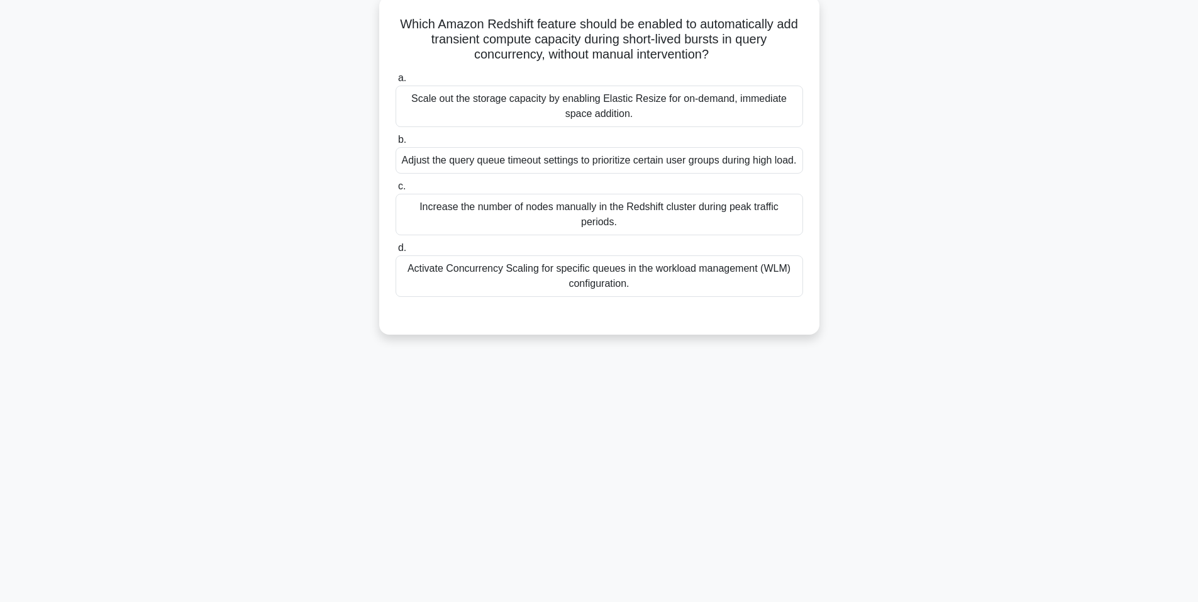
scroll to position [0, 0]
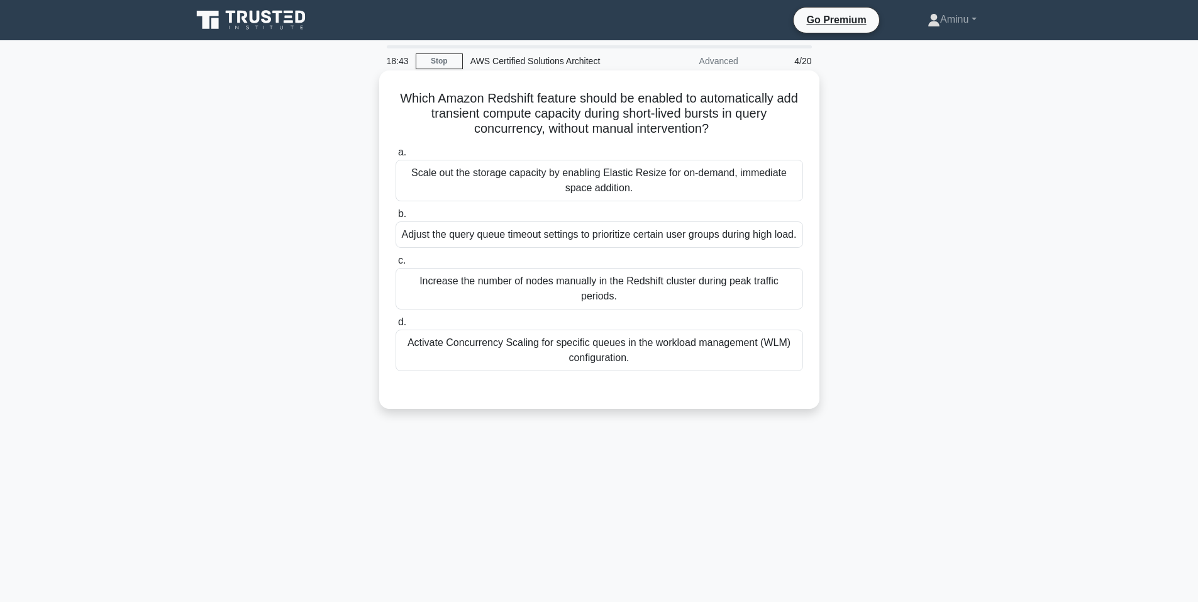
drag, startPoint x: 405, startPoint y: 98, endPoint x: 773, endPoint y: 127, distance: 369.5
click at [773, 127] on h5 "Which Amazon Redshift feature should be enabled to automatically add transient …" at bounding box center [599, 114] width 410 height 47
copy h5 "Which Amazon Redshift feature should be enabled to automatically add transient …"
drag, startPoint x: 414, startPoint y: 173, endPoint x: 692, endPoint y: 388, distance: 350.8
click at [692, 373] on div "a. Scale out the storage capacity by enabling Elastic Resize for on-demand, imm…" at bounding box center [599, 257] width 422 height 231
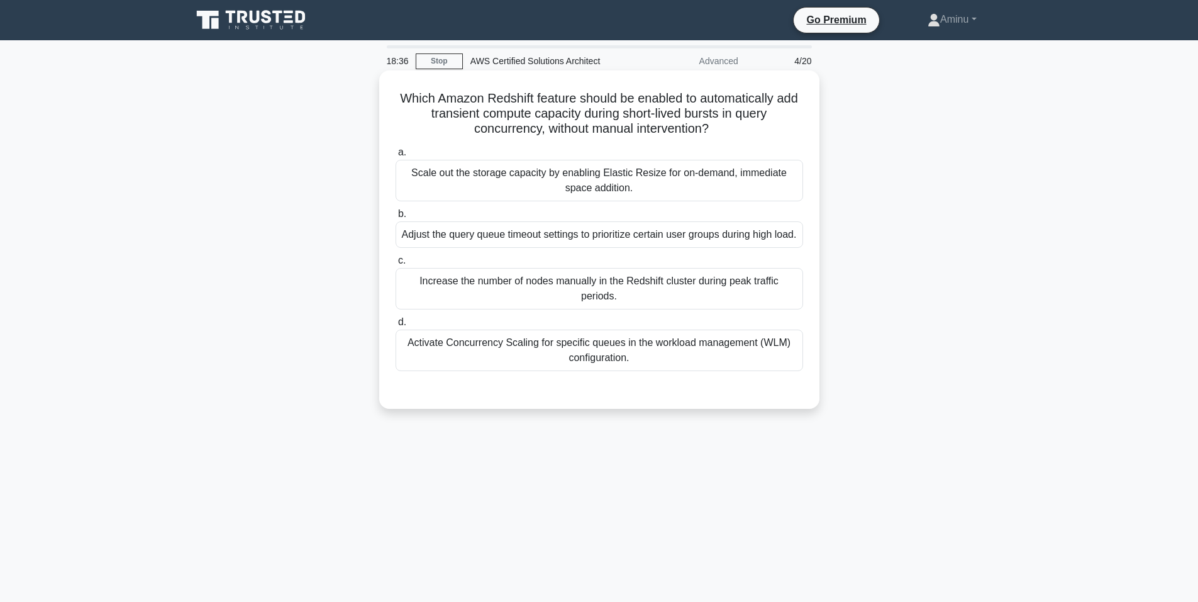
copy div "Scale out the storage capacity by enabling Elastic Resize for on-demand, immedi…"
click at [600, 241] on div "Adjust the query queue timeout settings to prioritize certain user groups durin…" at bounding box center [598, 234] width 407 height 26
click at [395, 218] on input "b. Adjust the query queue timeout settings to prioritize certain user groups du…" at bounding box center [395, 214] width 0 height 8
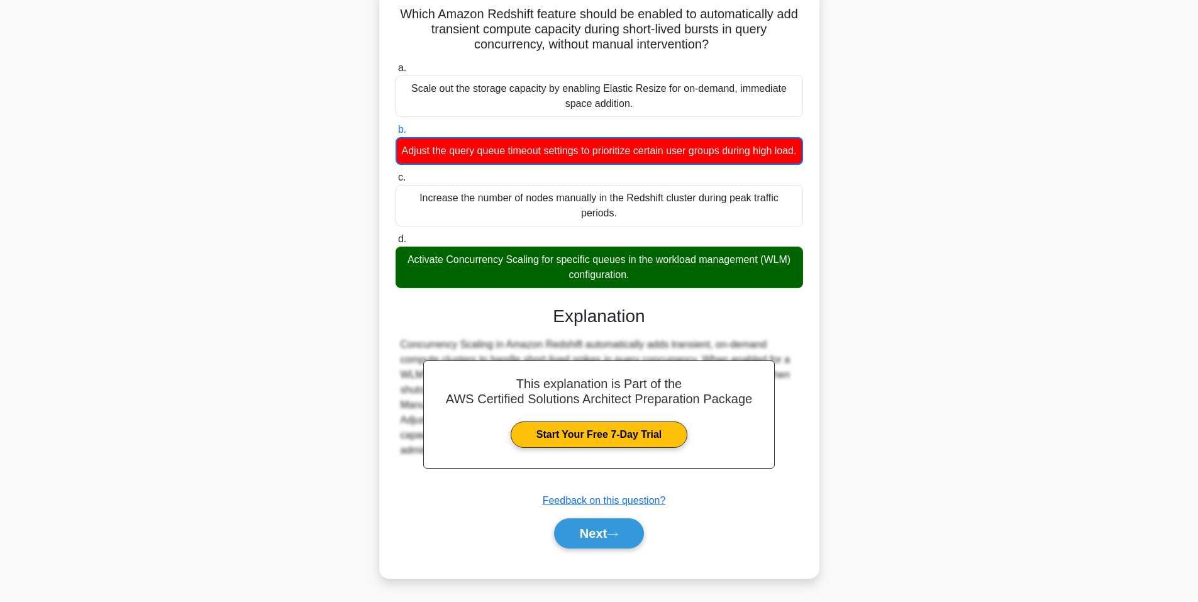
drag, startPoint x: 620, startPoint y: 539, endPoint x: 570, endPoint y: 339, distance: 205.4
click at [620, 539] on button "Next" at bounding box center [599, 533] width 90 height 30
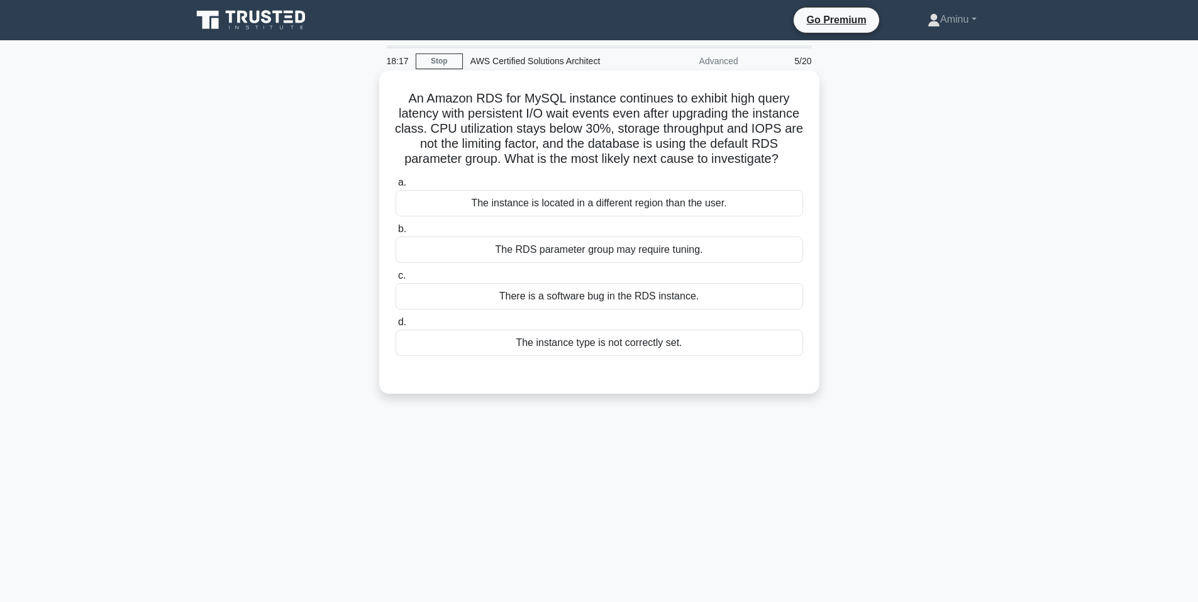
drag, startPoint x: 403, startPoint y: 96, endPoint x: 693, endPoint y: 183, distance: 302.5
click at [693, 167] on h5 "An Amazon RDS for MySQL instance continues to exhibit high query latency with p…" at bounding box center [599, 129] width 410 height 77
copy h5 "An Amazon RDS for MySQL instance continues to exhibit high query latency with p…"
drag, startPoint x: 461, startPoint y: 216, endPoint x: 744, endPoint y: 380, distance: 327.3
click at [744, 378] on div "a. The instance is located in a different region than the user. b. The RDS para…" at bounding box center [599, 275] width 410 height 206
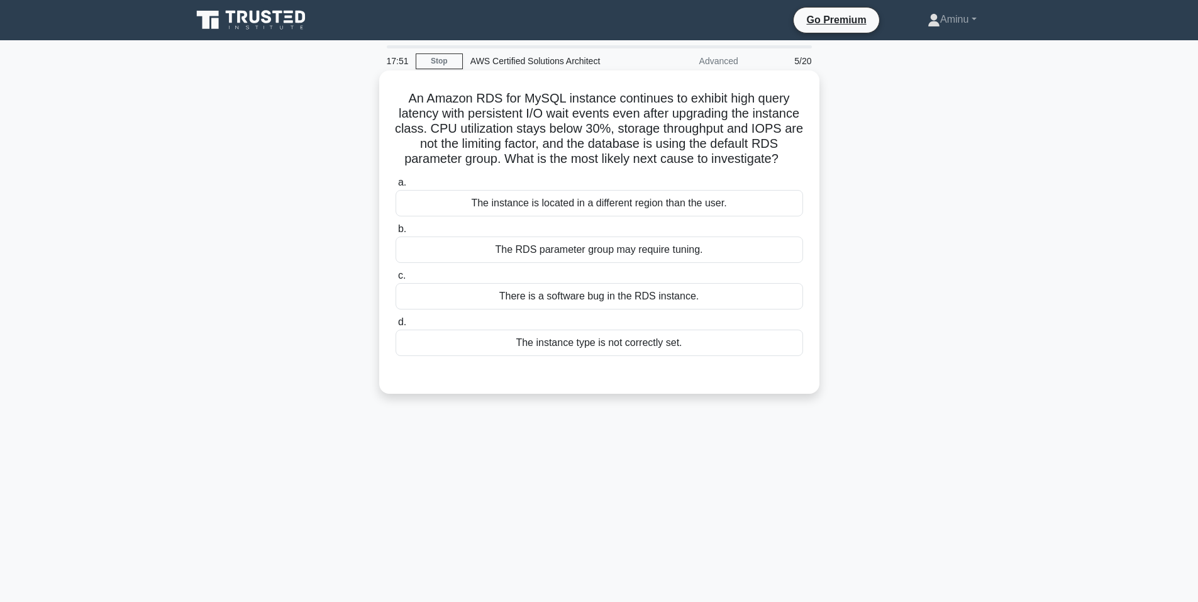
copy div "The instance is located in a different region than the user. b. The RDS paramet…"
click at [590, 309] on div "There is a software bug in the RDS instance." at bounding box center [598, 296] width 407 height 26
click at [395, 280] on input "c. There is a software bug in the RDS instance." at bounding box center [395, 276] width 0 height 8
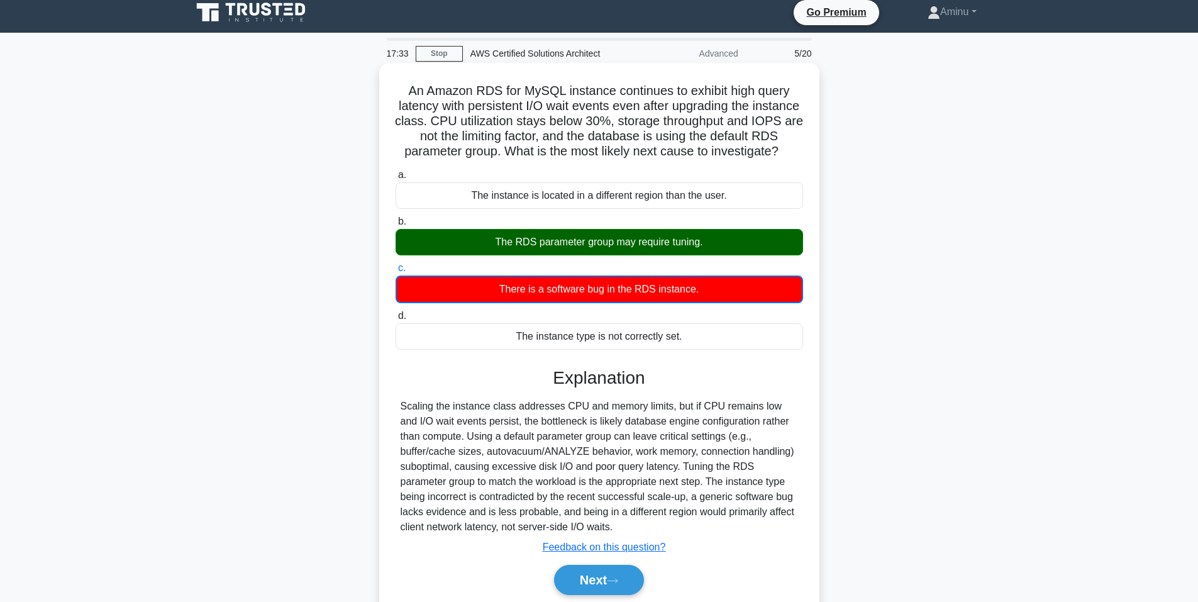
scroll to position [77, 0]
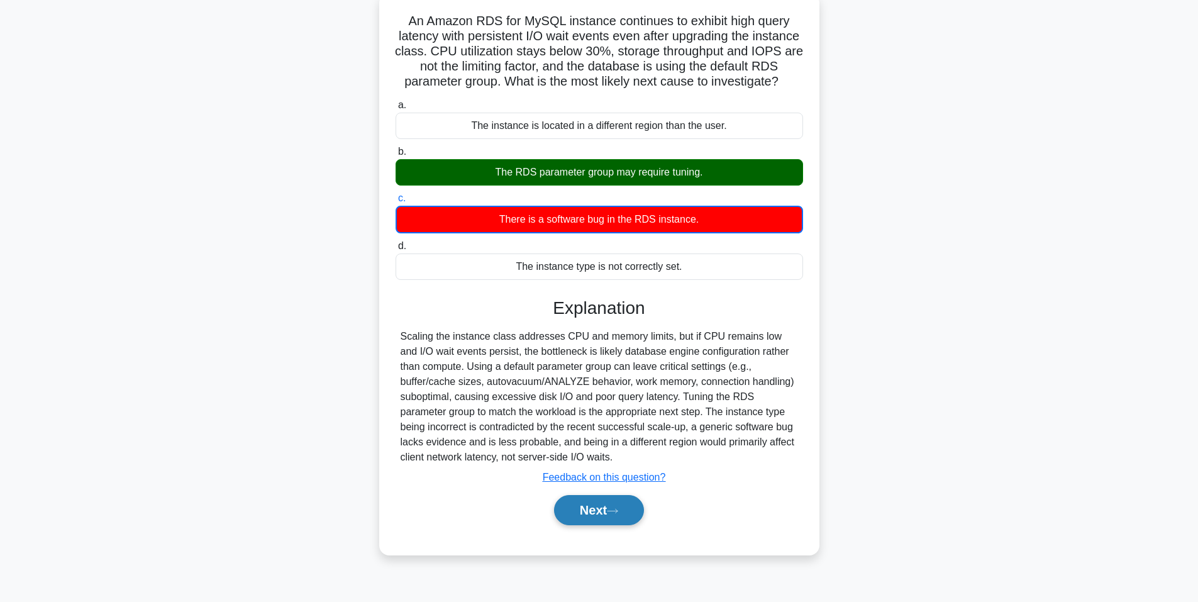
click at [642, 524] on button "Next" at bounding box center [599, 510] width 90 height 30
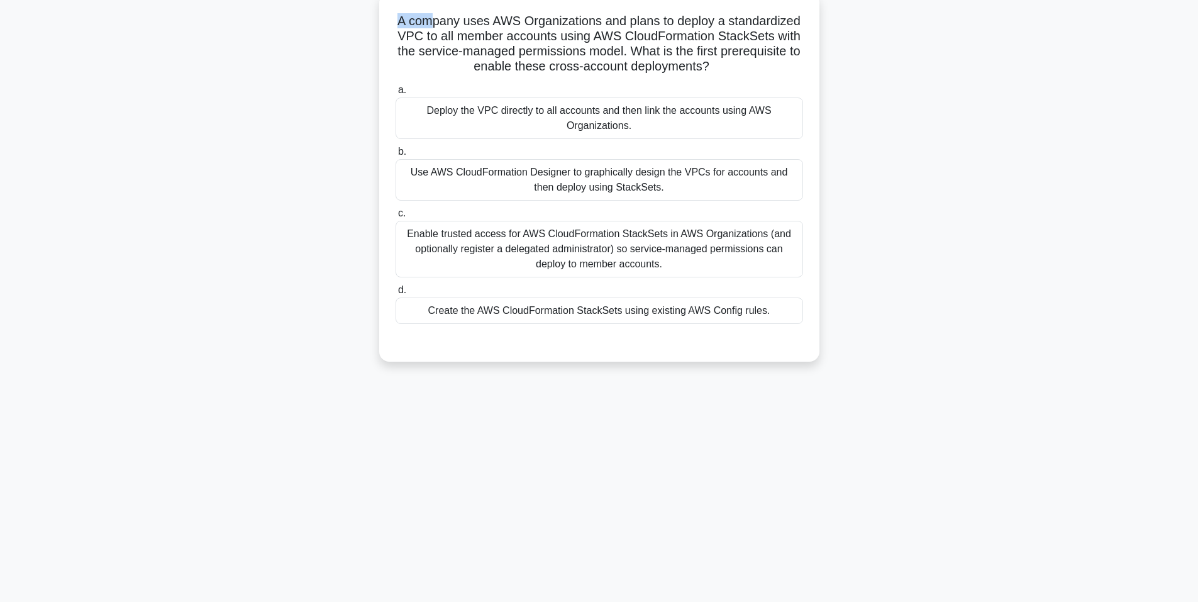
drag, startPoint x: 395, startPoint y: 17, endPoint x: 430, endPoint y: 23, distance: 35.0
click at [430, 23] on div "A company uses AWS Organizations and plans to deploy a standardized VPC to all …" at bounding box center [599, 177] width 430 height 358
click at [491, 60] on h5 "A company uses AWS Organizations and plans to deploy a standardized VPC to all …" at bounding box center [599, 44] width 410 height 62
drag, startPoint x: 393, startPoint y: 25, endPoint x: 756, endPoint y: 71, distance: 365.6
click at [756, 71] on div "A company uses AWS Organizations and plans to deploy a standardized VPC to all …" at bounding box center [599, 177] width 430 height 358
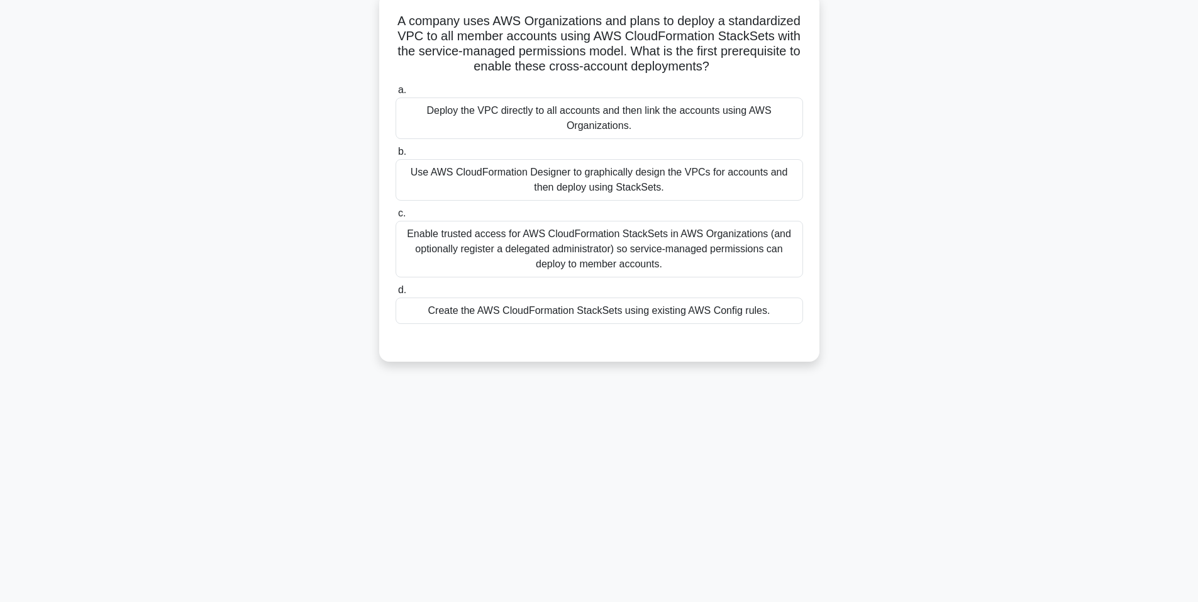
drag, startPoint x: 424, startPoint y: 106, endPoint x: 779, endPoint y: 303, distance: 406.4
click at [779, 303] on div "a. Deploy the VPC directly to all accounts and then link the accounts using AWS…" at bounding box center [599, 203] width 422 height 246
click at [399, 177] on div "Use AWS CloudFormation Designer to graphically design the VPCs for accounts and…" at bounding box center [598, 179] width 407 height 41
click at [395, 156] on input "b. Use AWS CloudFormation Designer to graphically design the VPCs for accounts …" at bounding box center [395, 152] width 0 height 8
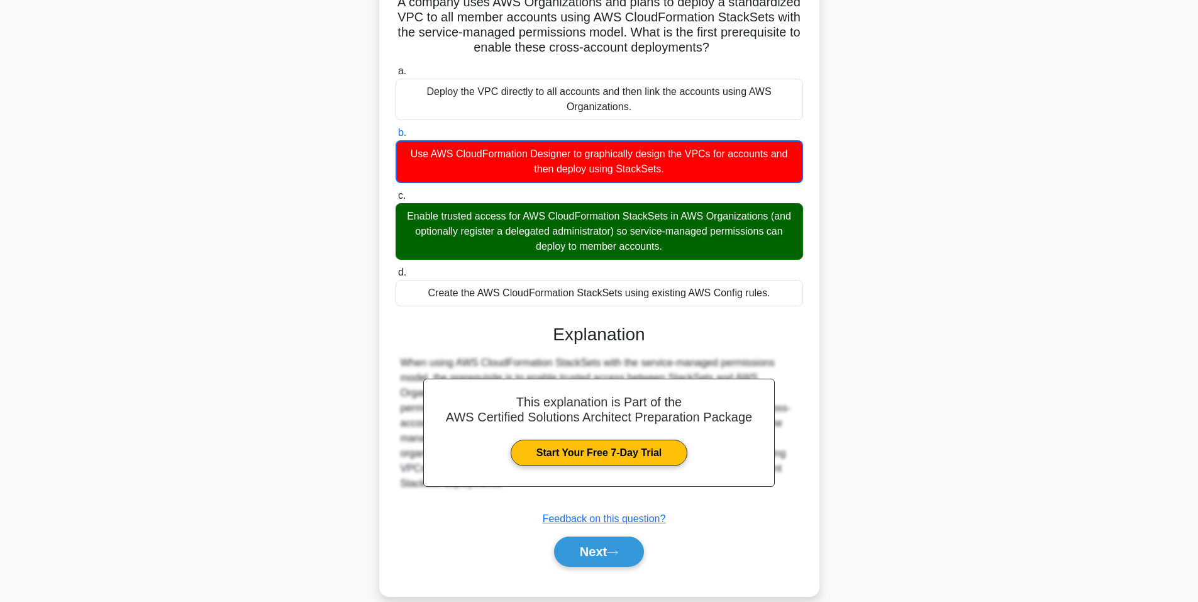
scroll to position [115, 0]
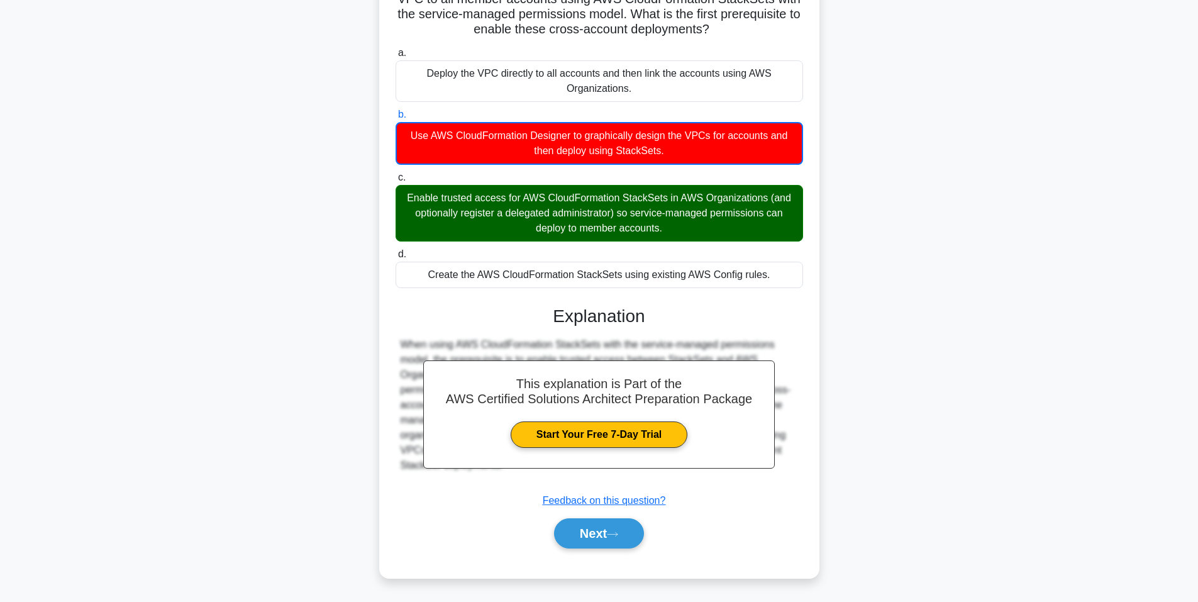
drag, startPoint x: 612, startPoint y: 529, endPoint x: 598, endPoint y: 473, distance: 56.9
click at [612, 529] on button "Next" at bounding box center [599, 533] width 90 height 30
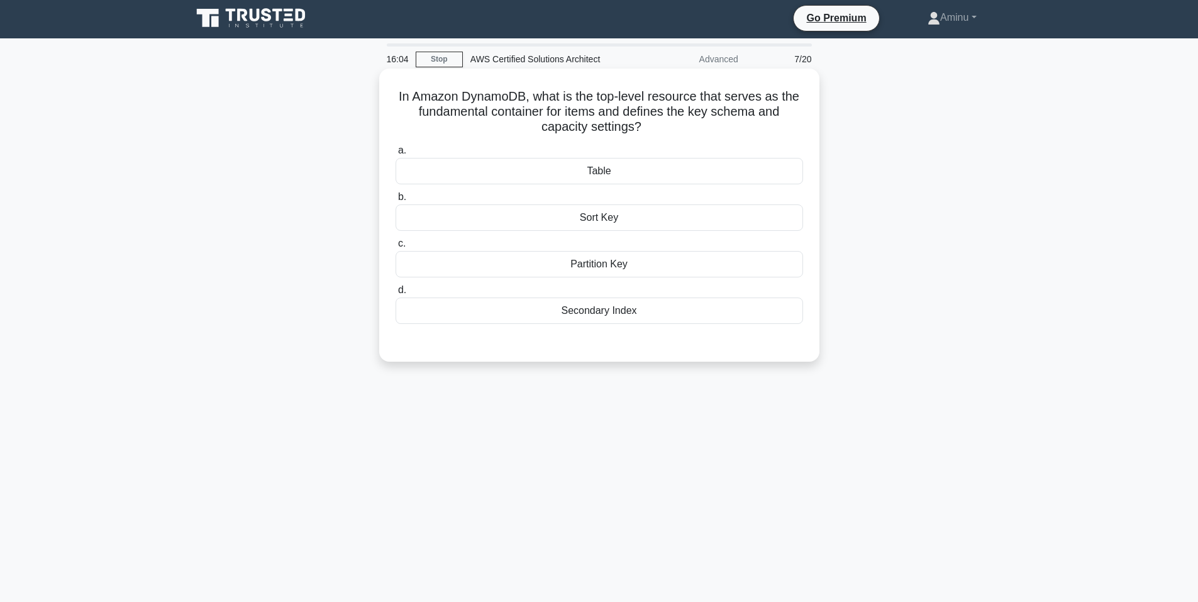
scroll to position [0, 0]
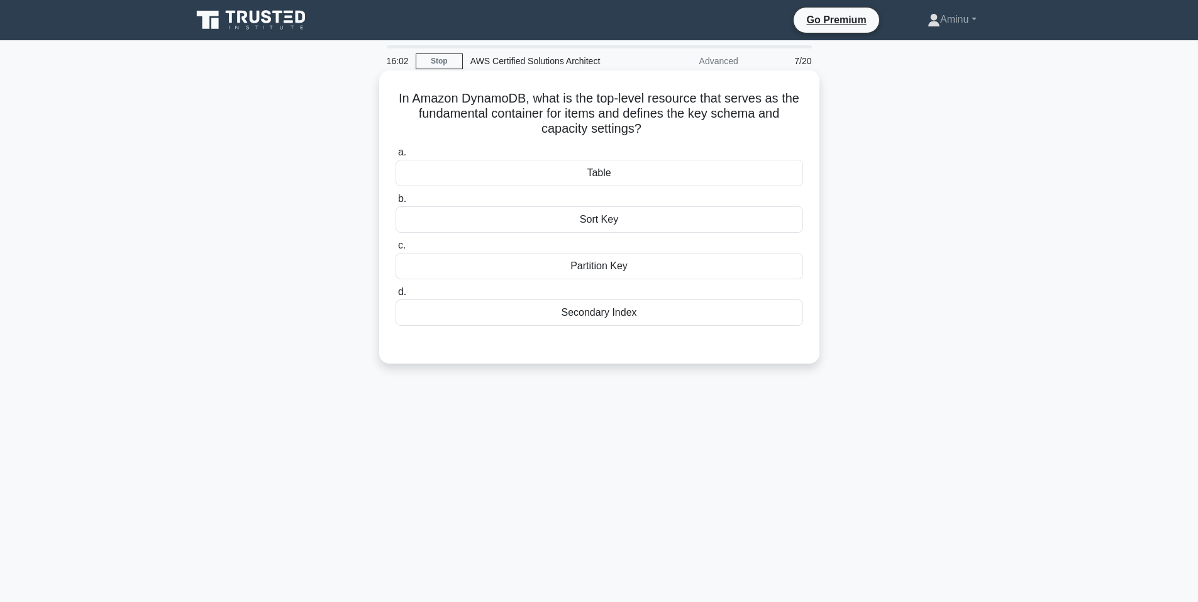
drag, startPoint x: 392, startPoint y: 99, endPoint x: 666, endPoint y: 134, distance: 276.3
click at [666, 134] on div "In Amazon DynamoDB, what is the top-level resource that serves as the fundament…" at bounding box center [599, 216] width 430 height 283
drag, startPoint x: 559, startPoint y: 171, endPoint x: 719, endPoint y: 321, distance: 218.8
click at [719, 321] on div "a. Table b. Sort Key c. d." at bounding box center [599, 235] width 422 height 186
click at [570, 217] on div "Sort Key" at bounding box center [598, 219] width 407 height 26
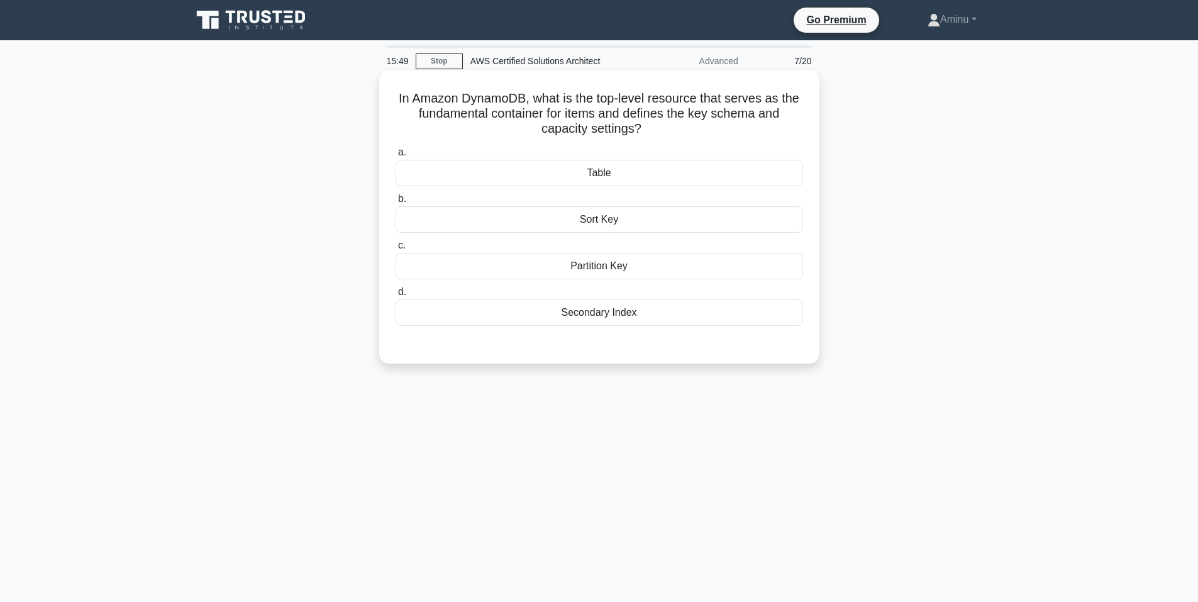
click at [395, 203] on input "b. Sort Key" at bounding box center [395, 199] width 0 height 8
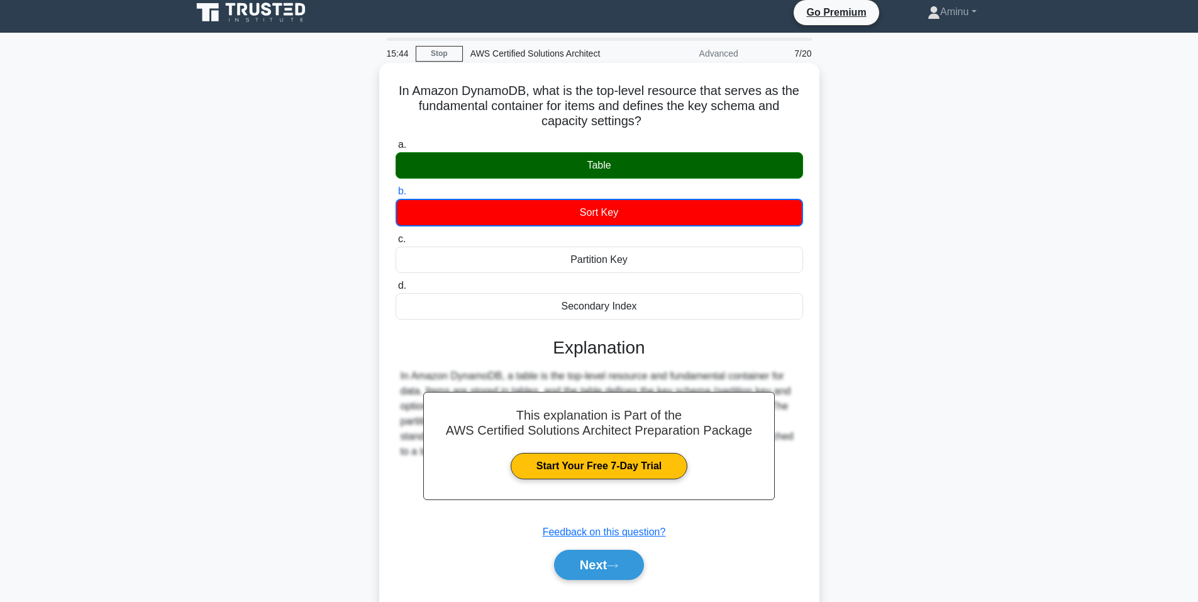
scroll to position [77, 0]
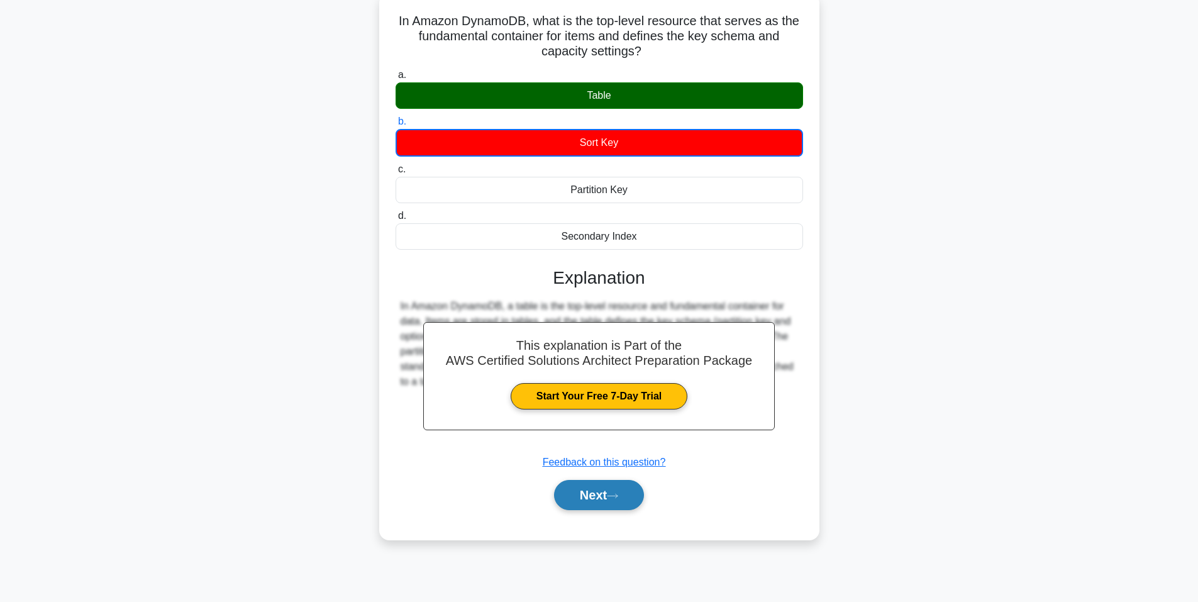
click at [614, 497] on icon at bounding box center [612, 495] width 11 height 7
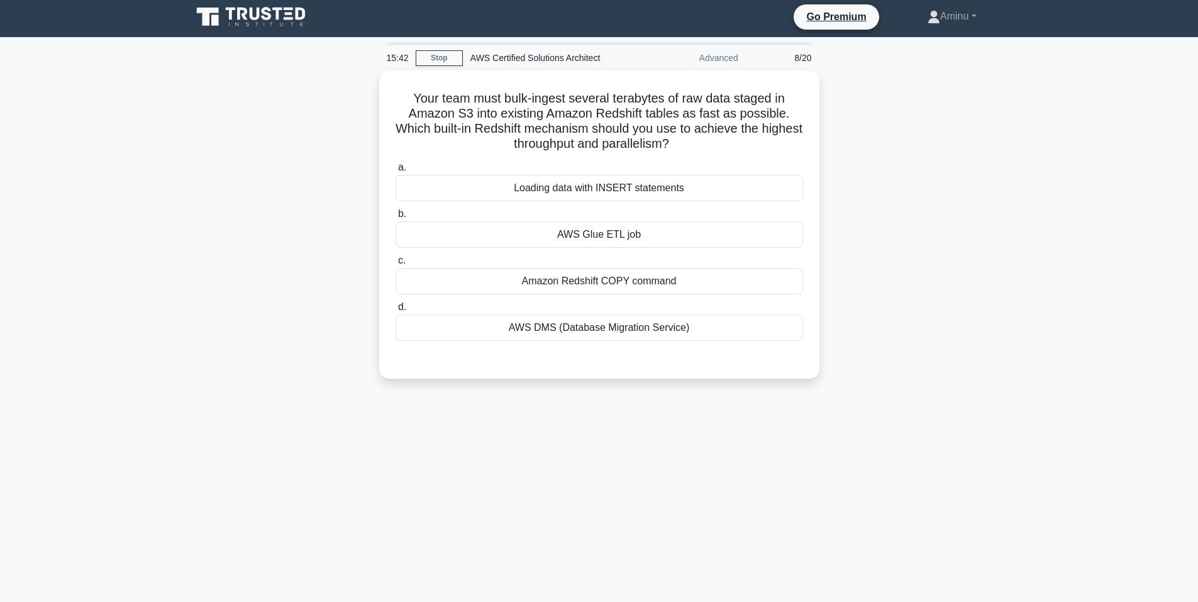
scroll to position [0, 0]
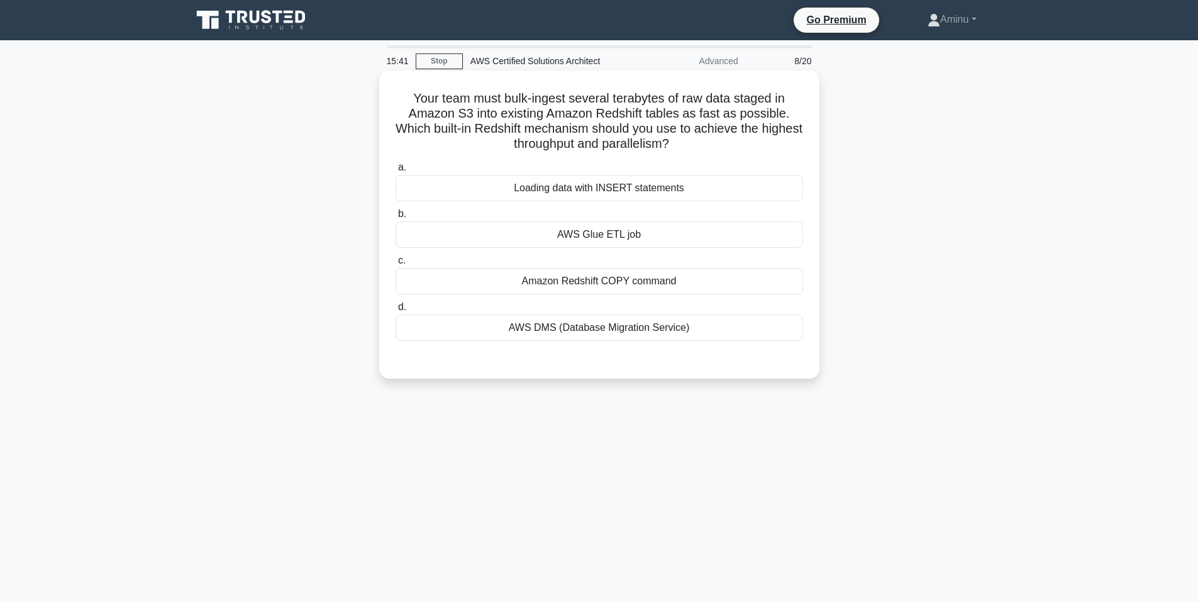
drag, startPoint x: 408, startPoint y: 99, endPoint x: 708, endPoint y: 145, distance: 303.9
click at [708, 145] on h5 "Your team must bulk-ingest several terabytes of raw data staged in Amazon S3 in…" at bounding box center [599, 122] width 410 height 62
drag, startPoint x: 493, startPoint y: 187, endPoint x: 732, endPoint y: 340, distance: 284.4
click at [732, 340] on div "a. Loading data with INSERT statements b. AWS Glue ETL job c. d." at bounding box center [599, 250] width 422 height 186
click at [597, 280] on div "Amazon Redshift COPY command" at bounding box center [598, 281] width 407 height 26
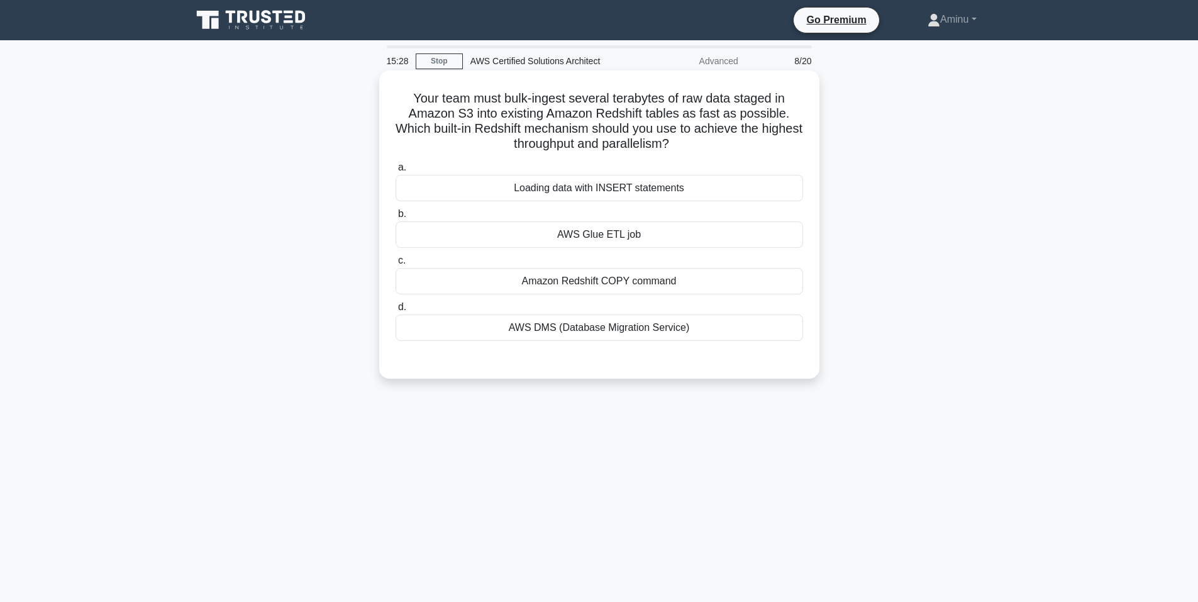
click at [395, 265] on input "c. Amazon Redshift COPY command" at bounding box center [395, 260] width 0 height 8
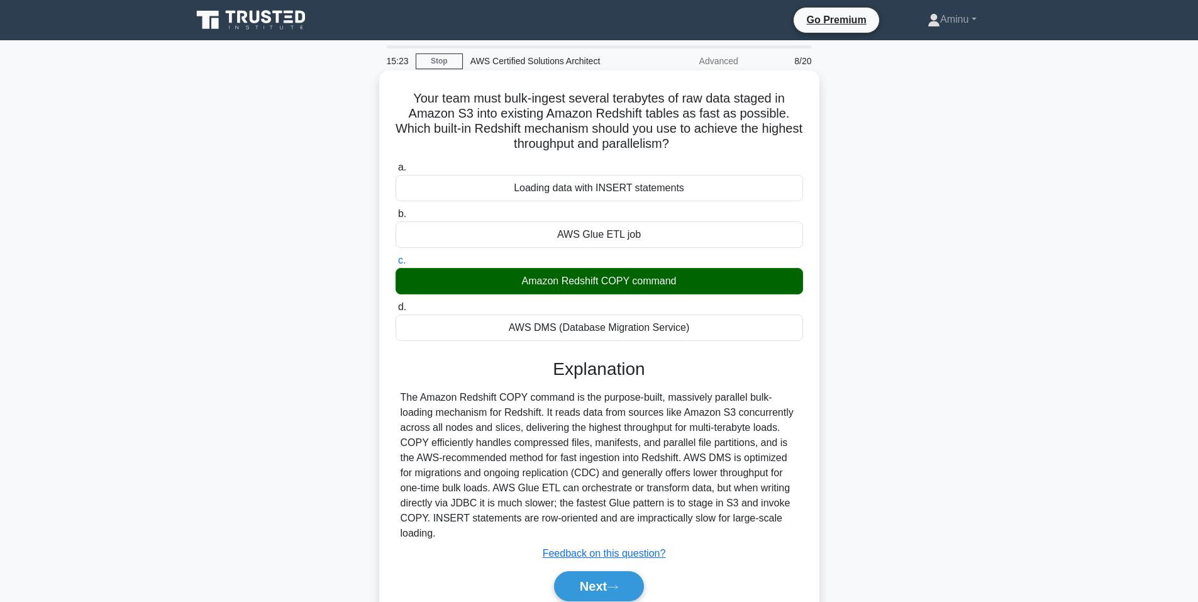
scroll to position [77, 0]
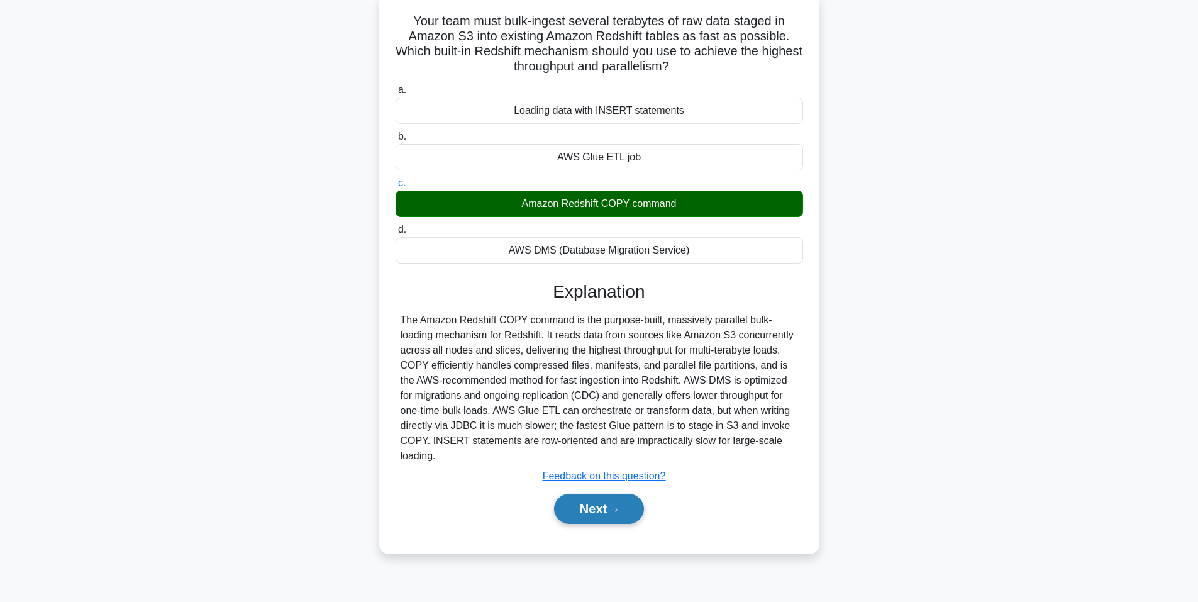
click at [578, 516] on button "Next" at bounding box center [599, 508] width 90 height 30
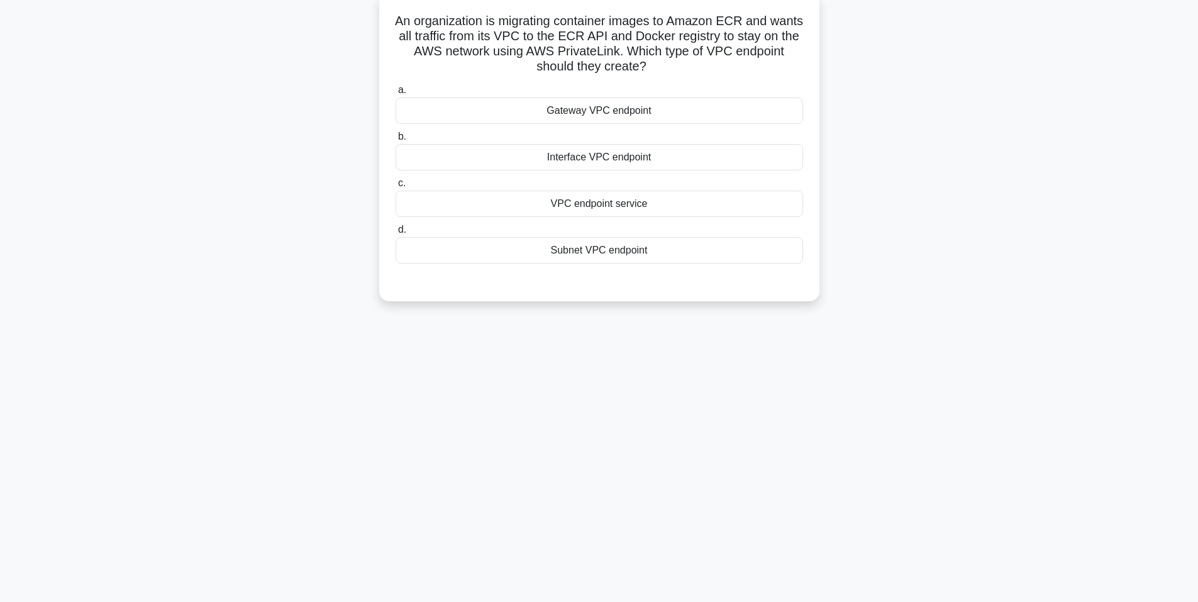
drag, startPoint x: 672, startPoint y: 22, endPoint x: 734, endPoint y: 68, distance: 77.3
click at [734, 68] on h5 "An organization is migrating container images to Amazon ECR and wants all traff…" at bounding box center [599, 44] width 410 height 62
drag, startPoint x: 564, startPoint y: 124, endPoint x: 724, endPoint y: 253, distance: 205.2
click at [724, 253] on div "a. Gateway VPC endpoint b. Interface VPC endpoint c." at bounding box center [599, 173] width 422 height 186
click at [741, 196] on div "VPC endpoint service" at bounding box center [598, 203] width 407 height 26
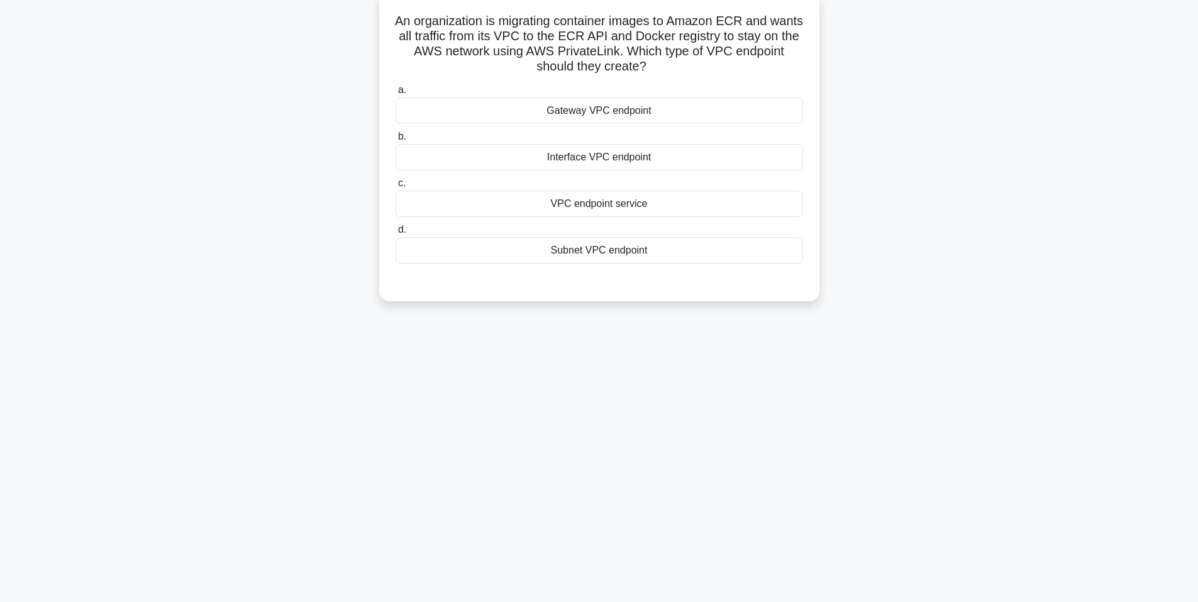
click at [395, 187] on input "c. VPC endpoint service" at bounding box center [395, 183] width 0 height 8
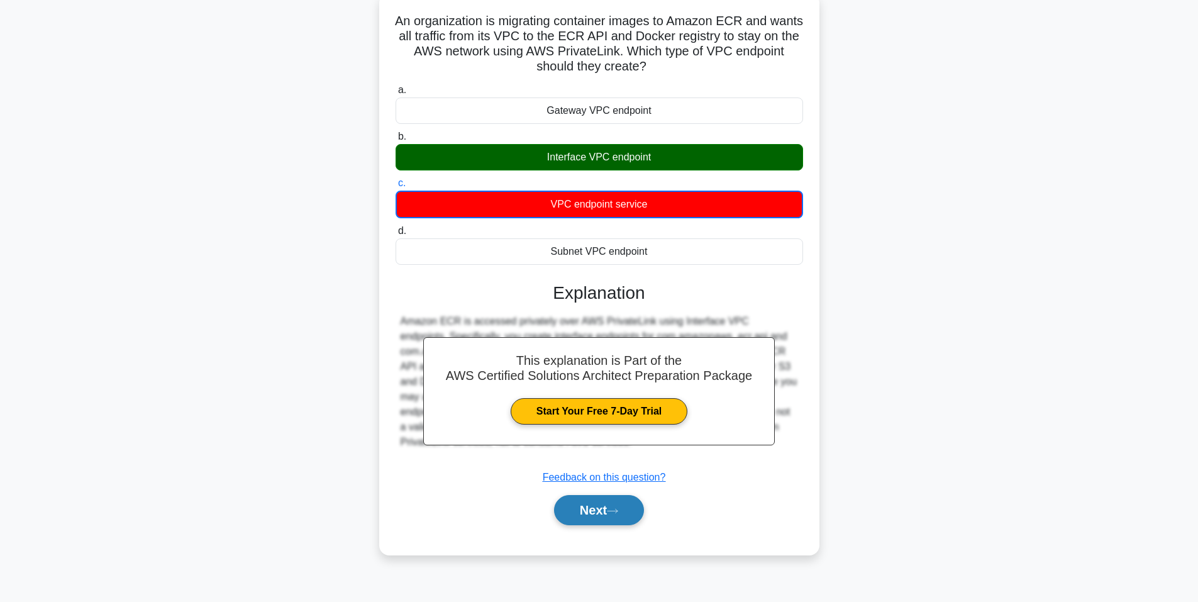
click at [612, 515] on button "Next" at bounding box center [599, 510] width 90 height 30
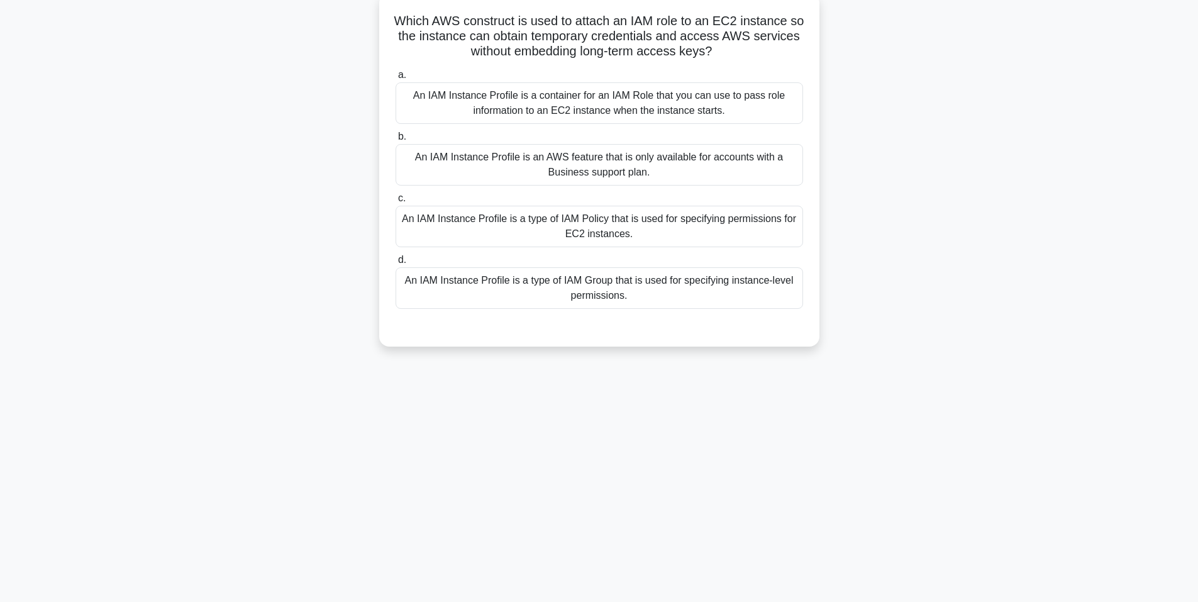
drag, startPoint x: 401, startPoint y: 23, endPoint x: 743, endPoint y: 57, distance: 343.7
click at [743, 57] on h5 "Which AWS construct is used to attach an IAM role to an EC2 instance so the ins…" at bounding box center [599, 36] width 410 height 47
drag, startPoint x: 405, startPoint y: 103, endPoint x: 703, endPoint y: 296, distance: 355.5
click at [703, 296] on div "a. An IAM Instance Profile is a container for an IAM Role that you can use to p…" at bounding box center [599, 188] width 422 height 246
click at [499, 164] on div "An IAM Instance Profile is an AWS feature that is only available for accounts w…" at bounding box center [598, 164] width 407 height 41
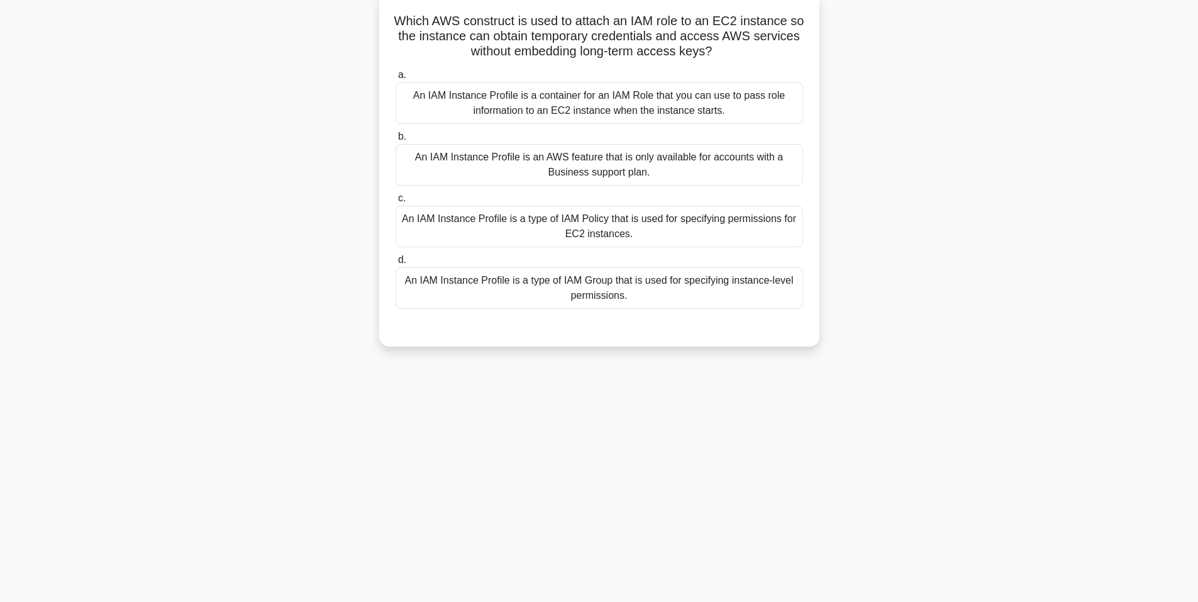
click at [395, 141] on input "b. An IAM Instance Profile is an AWS feature that is only available for account…" at bounding box center [395, 137] width 0 height 8
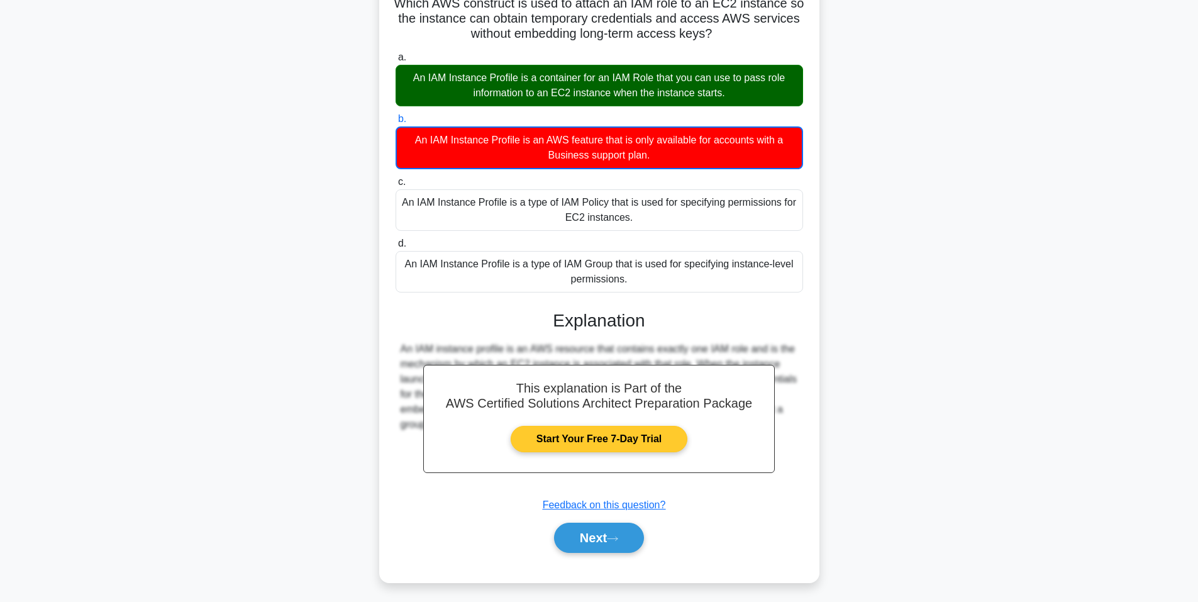
scroll to position [100, 0]
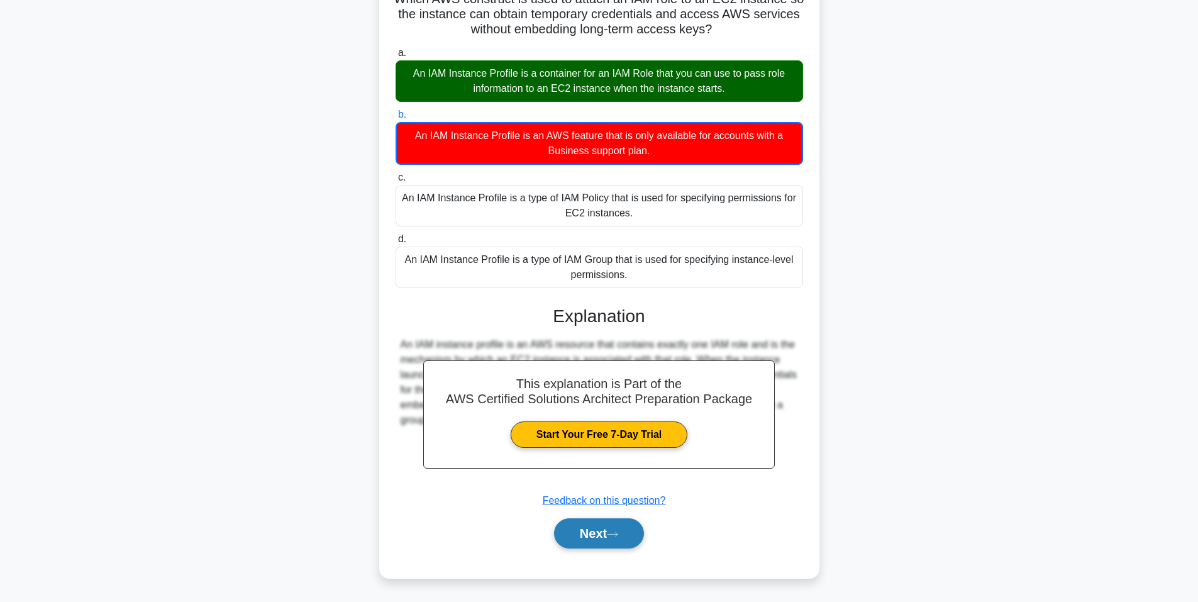
click at [595, 531] on button "Next" at bounding box center [599, 533] width 90 height 30
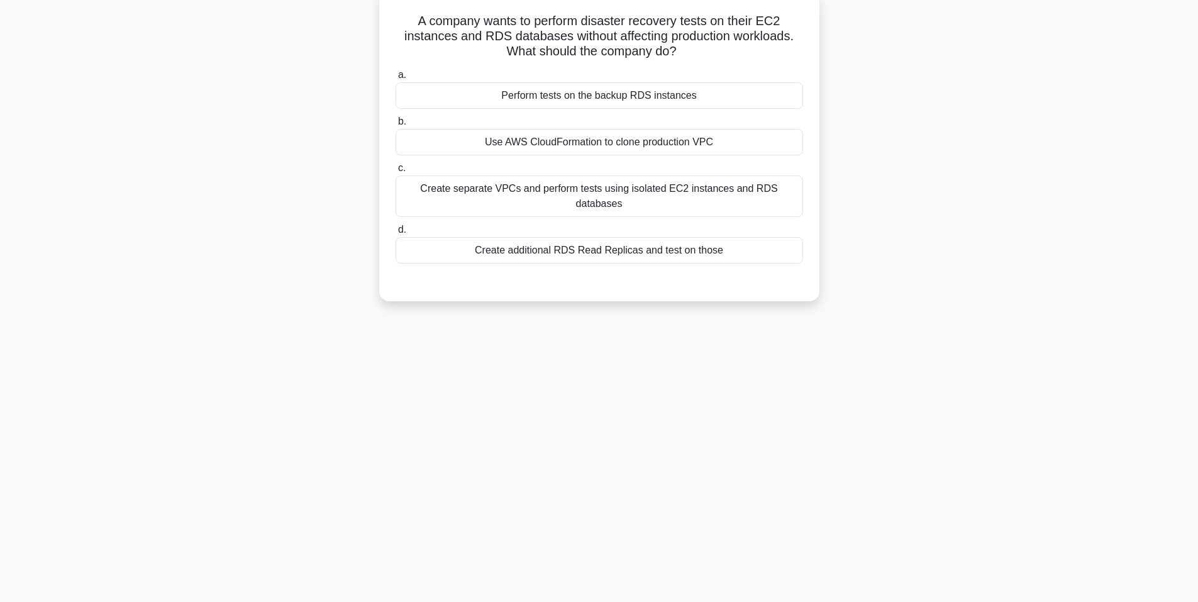
drag, startPoint x: 402, startPoint y: 19, endPoint x: 720, endPoint y: 51, distance: 319.6
click at [720, 51] on h5 "A company wants to perform disaster recovery tests on their EC2 instances and R…" at bounding box center [599, 36] width 410 height 47
drag, startPoint x: 484, startPoint y: 101, endPoint x: 725, endPoint y: 237, distance: 276.7
click at [725, 237] on div "a. Perform tests on the backup RDS instances b. Use AWS CloudFormation to clone…" at bounding box center [599, 165] width 422 height 201
click at [568, 187] on div "Create separate VPCs and perform tests using isolated EC2 instances and RDS dat…" at bounding box center [598, 195] width 407 height 41
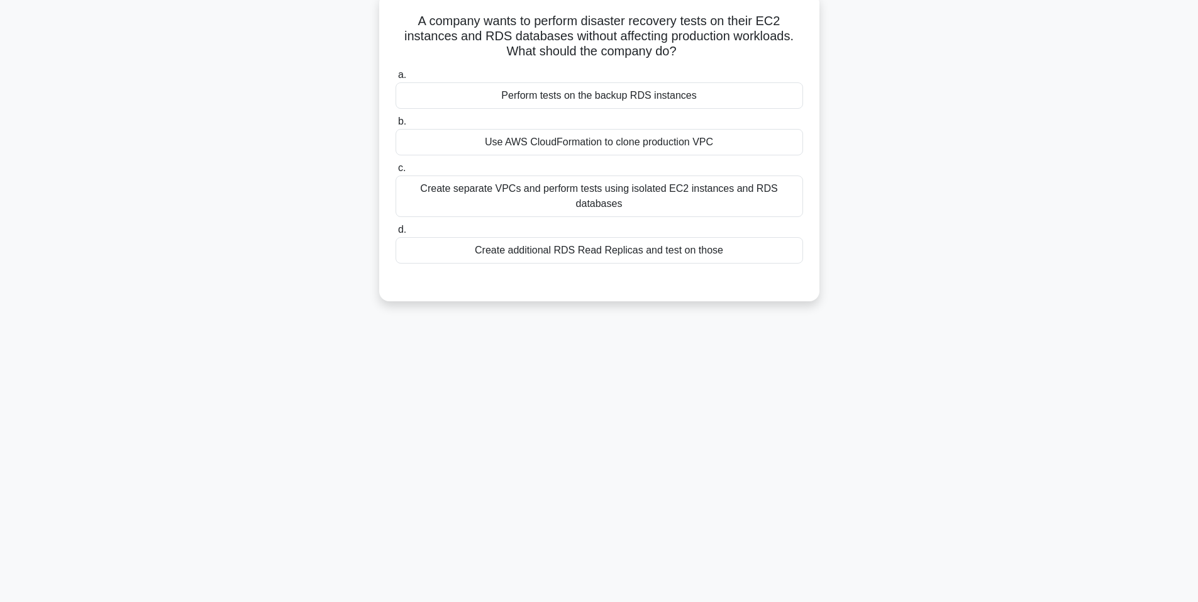
click at [395, 172] on input "c. Create separate VPCs and perform tests using isolated EC2 instances and RDS …" at bounding box center [395, 168] width 0 height 8
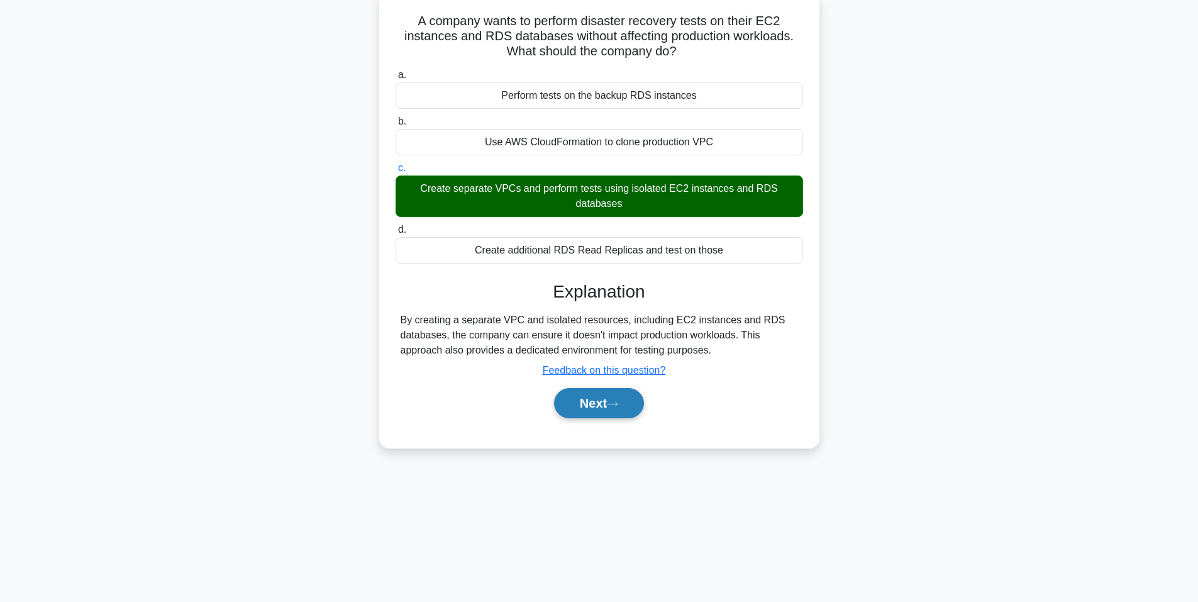
click at [571, 408] on button "Next" at bounding box center [599, 403] width 90 height 30
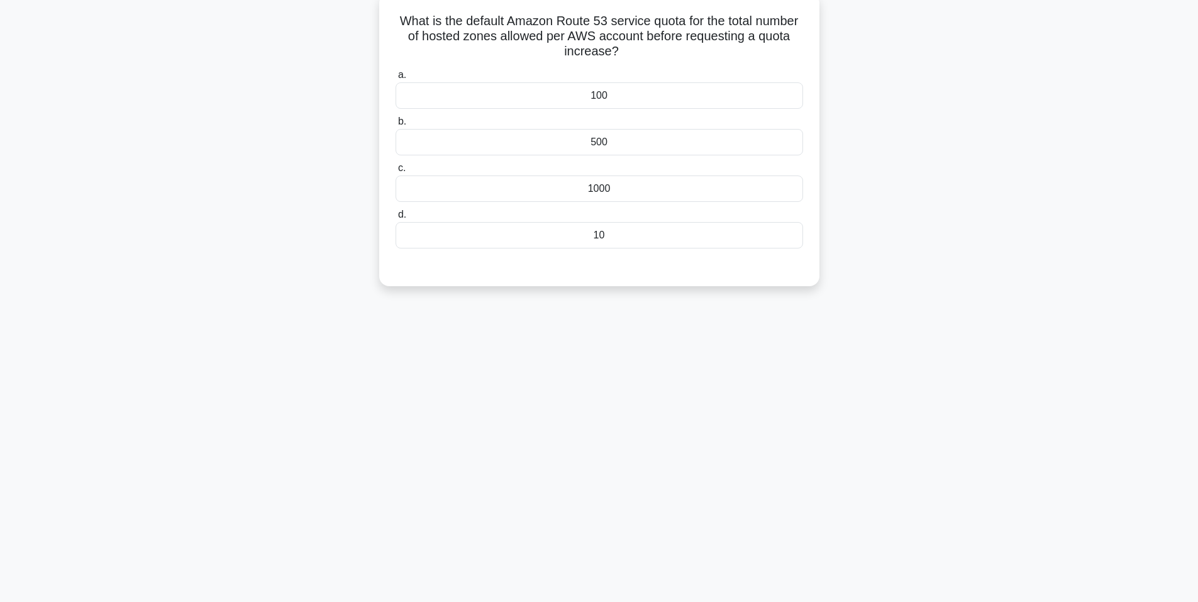
drag, startPoint x: 411, startPoint y: 18, endPoint x: 689, endPoint y: 55, distance: 280.3
click at [689, 55] on h5 "What is the default Amazon Route 53 service quota for the total number of hoste…" at bounding box center [599, 36] width 410 height 47
drag, startPoint x: 501, startPoint y: 95, endPoint x: 680, endPoint y: 243, distance: 232.6
click at [680, 243] on div "a. 100 b. 500 c." at bounding box center [599, 158] width 422 height 186
click at [624, 193] on div "1000" at bounding box center [598, 188] width 407 height 26
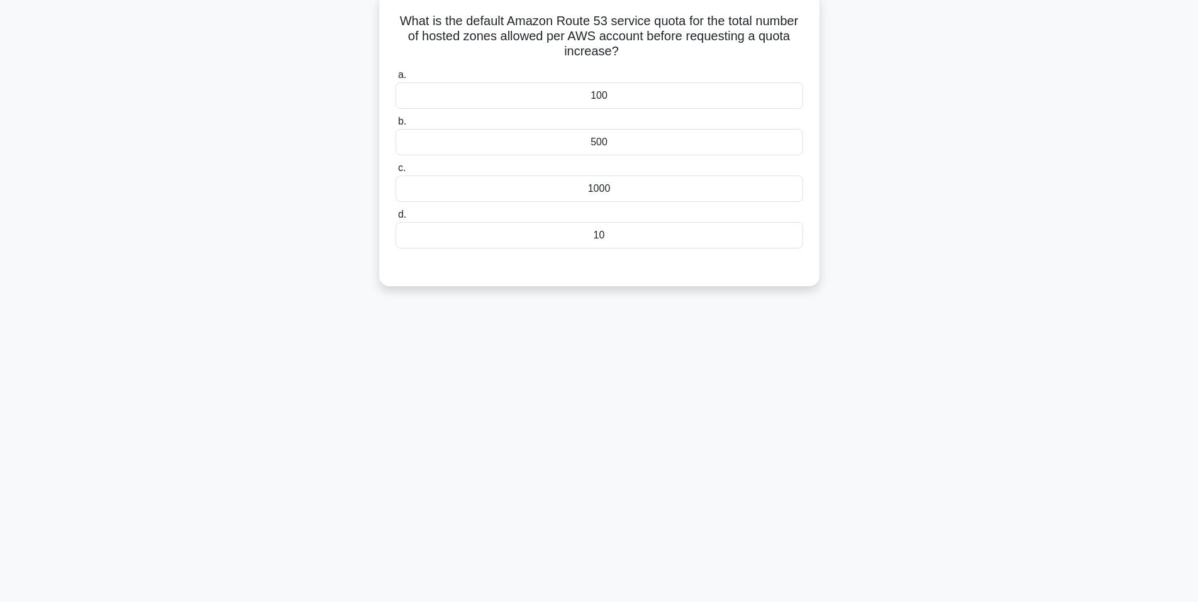
click at [395, 172] on input "c. 1000" at bounding box center [395, 168] width 0 height 8
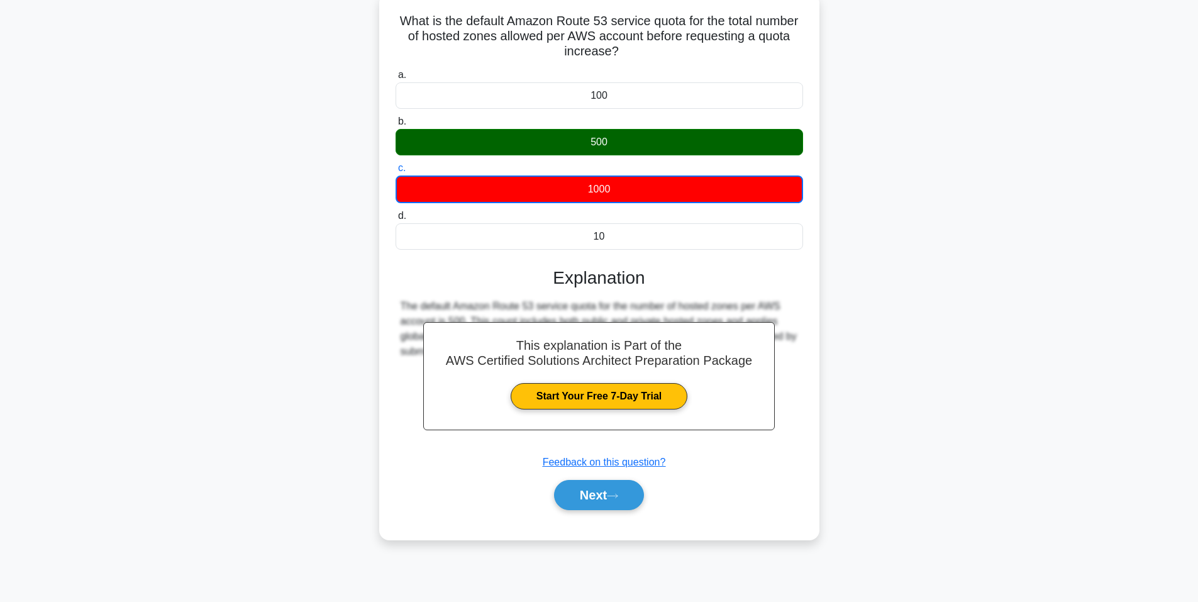
drag, startPoint x: 605, startPoint y: 506, endPoint x: 587, endPoint y: 434, distance: 73.9
click at [605, 506] on button "Next" at bounding box center [599, 495] width 90 height 30
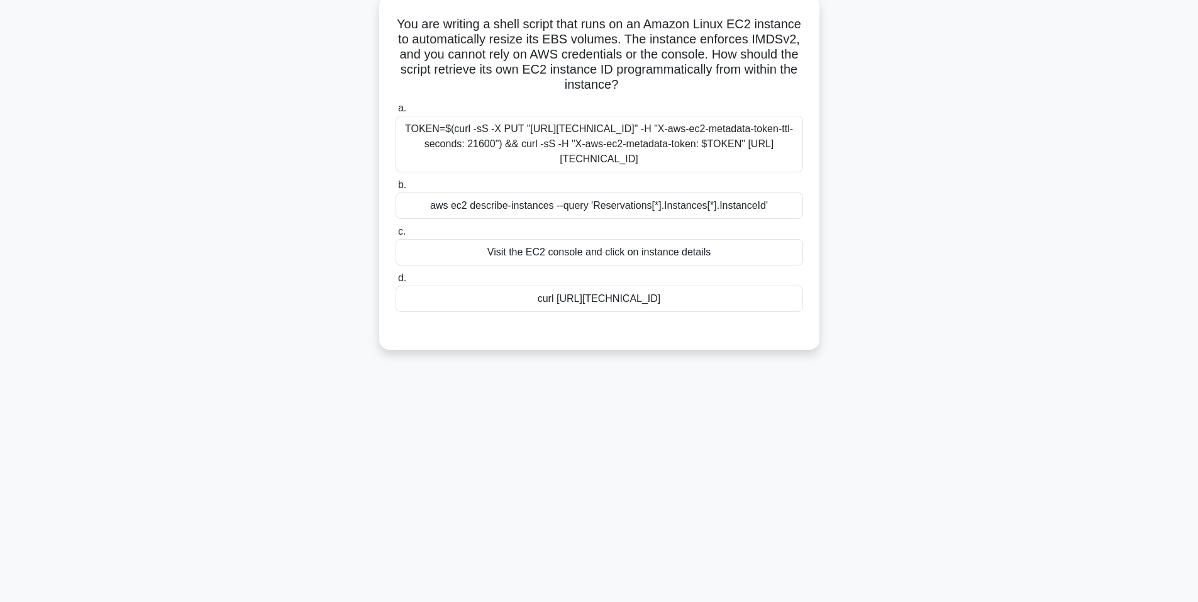
scroll to position [0, 0]
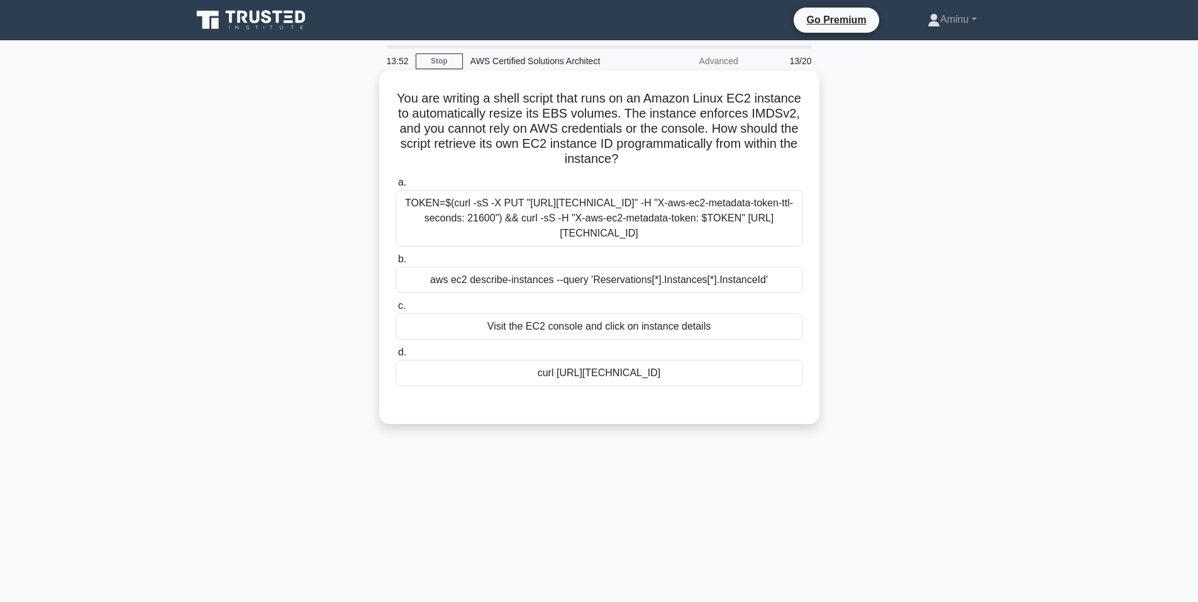
drag, startPoint x: 388, startPoint y: 99, endPoint x: 637, endPoint y: 160, distance: 256.2
click at [637, 160] on div "You are writing a shell script that runs on an Amazon Linux EC2 instance to aut…" at bounding box center [599, 246] width 430 height 343
drag, startPoint x: 411, startPoint y: 201, endPoint x: 734, endPoint y: 370, distance: 365.0
click at [734, 370] on div "a. TOKEN=$(curl -sS -X PUT "http://169.254.169.254/latest/api/token" -H "X-aws-…" at bounding box center [599, 280] width 422 height 216
click at [600, 278] on div "aws ec2 describe-instances --query 'Reservations[*].Instances[*].InstanceId'" at bounding box center [598, 280] width 407 height 26
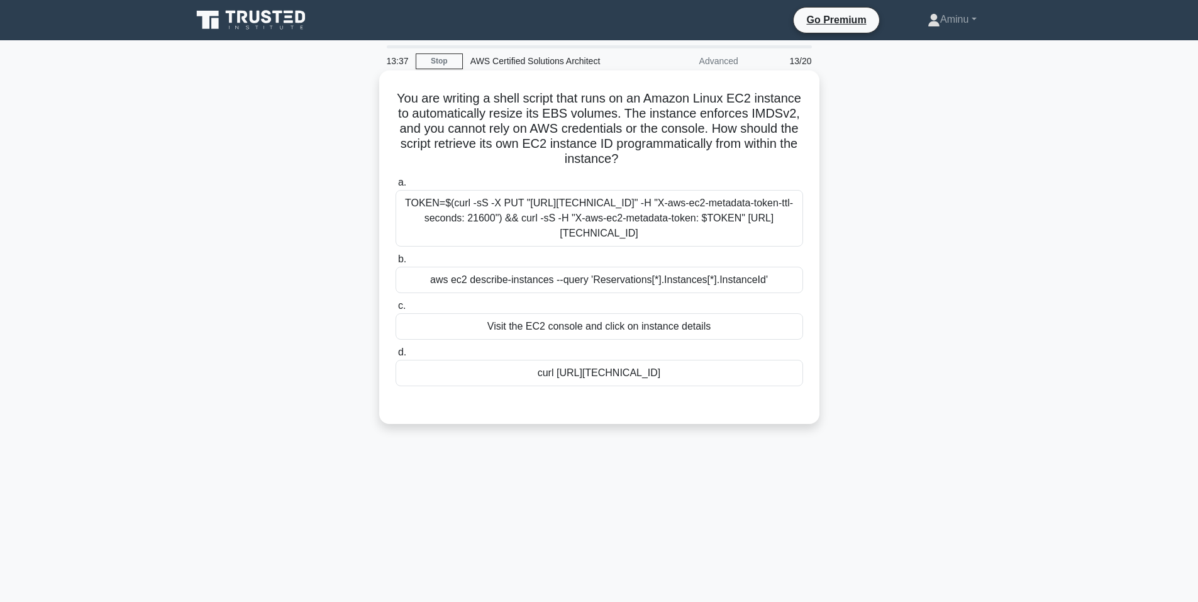
click at [395, 263] on input "b. aws ec2 describe-instances --query 'Reservations[*].Instances[*].InstanceId'" at bounding box center [395, 259] width 0 height 8
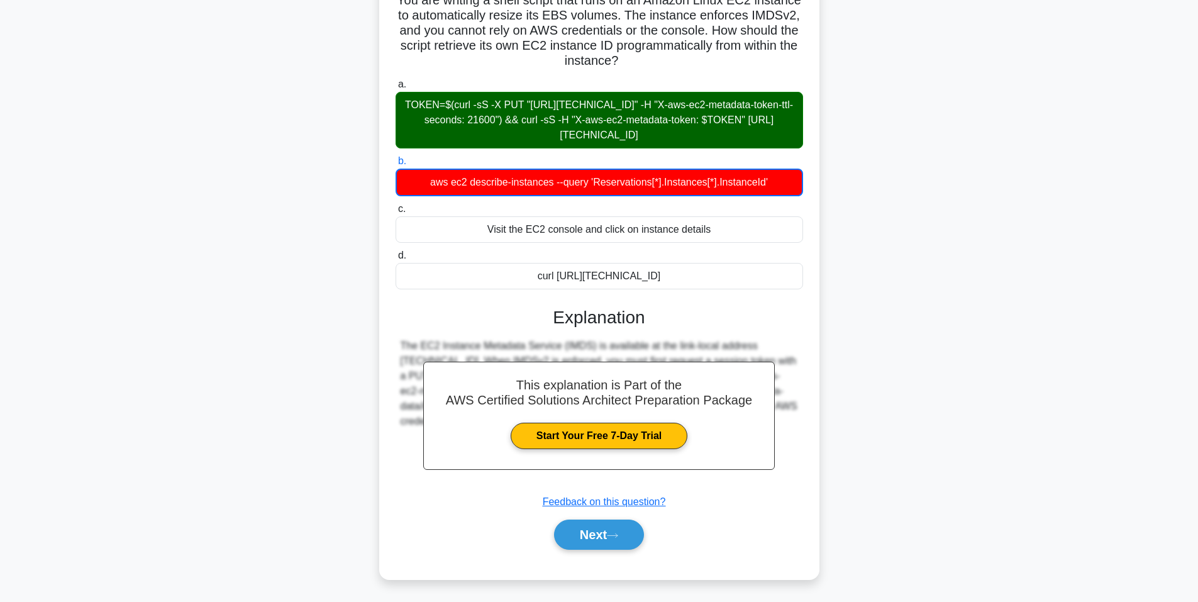
scroll to position [100, 0]
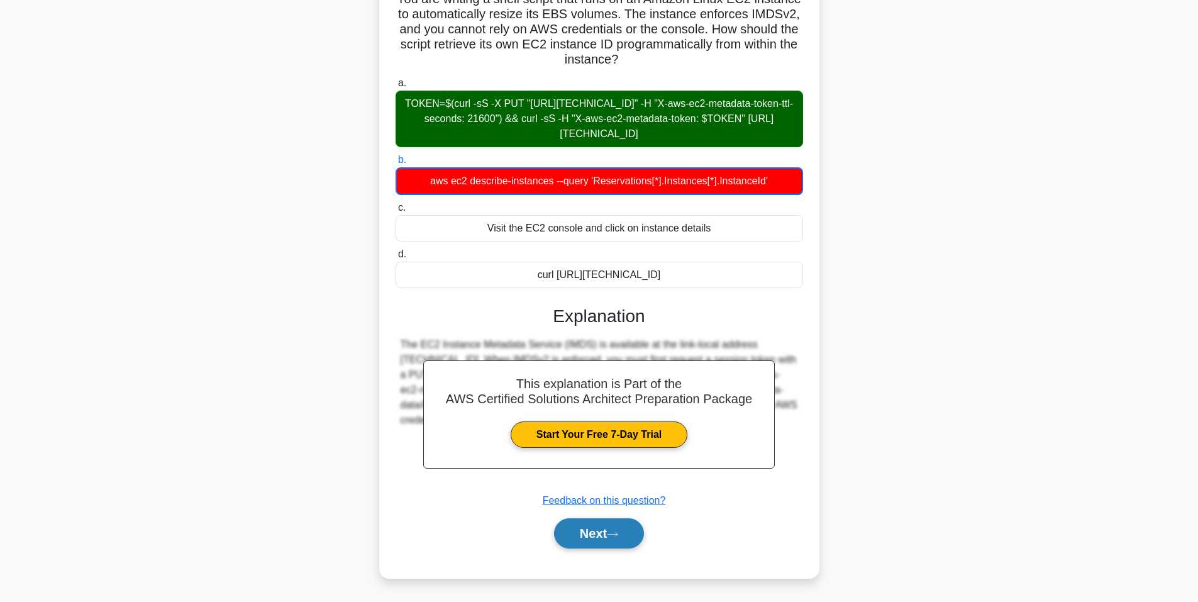
click at [605, 531] on button "Next" at bounding box center [599, 533] width 90 height 30
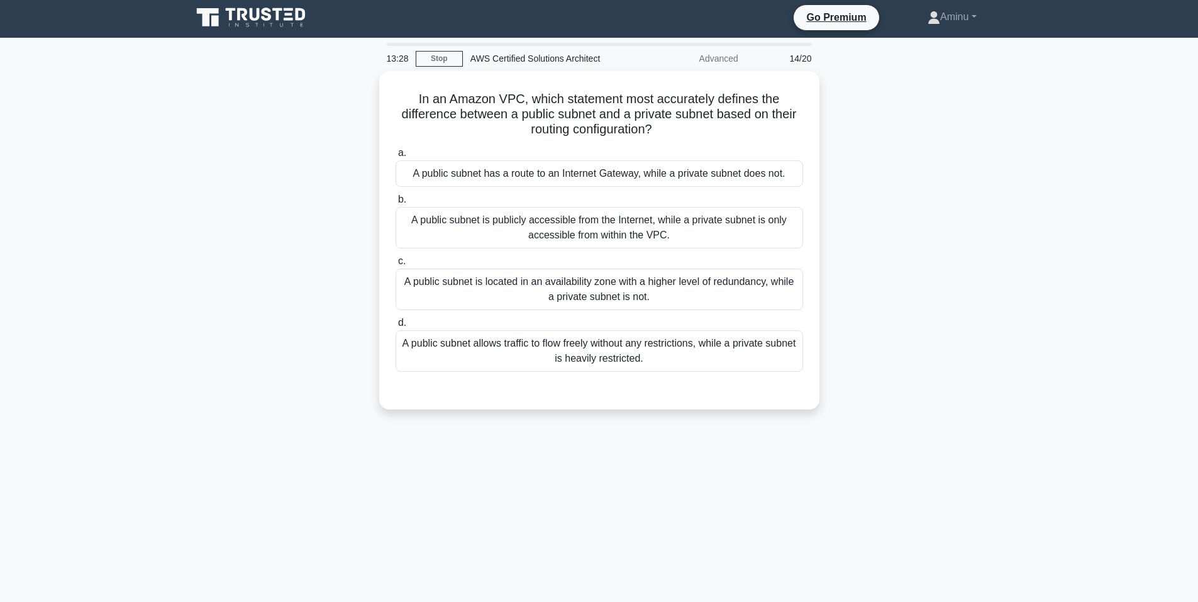
scroll to position [0, 0]
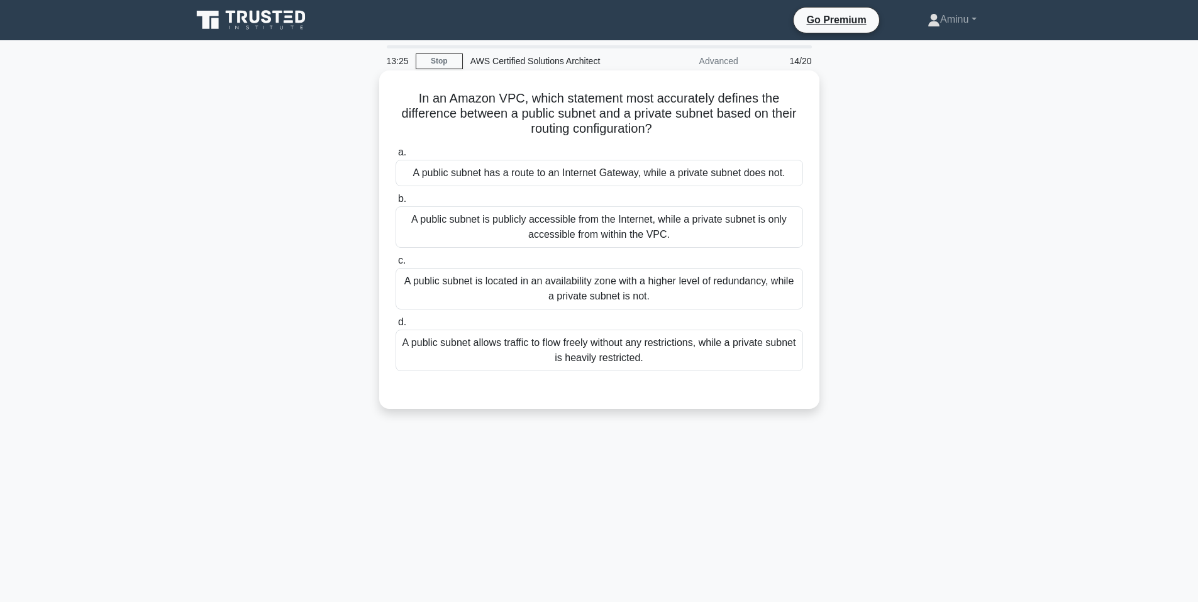
drag, startPoint x: 414, startPoint y: 101, endPoint x: 682, endPoint y: 128, distance: 269.8
click at [682, 128] on h5 "In an Amazon VPC, which statement most accurately defines the difference betwee…" at bounding box center [599, 114] width 410 height 47
drag, startPoint x: 410, startPoint y: 168, endPoint x: 738, endPoint y: 360, distance: 379.7
click at [738, 360] on div "a. A public subnet has a route to an Internet Gateway, while a private subnet d…" at bounding box center [599, 257] width 422 height 231
click at [580, 331] on div "A public subnet allows traffic to flow freely without any restrictions, while a…" at bounding box center [598, 349] width 407 height 41
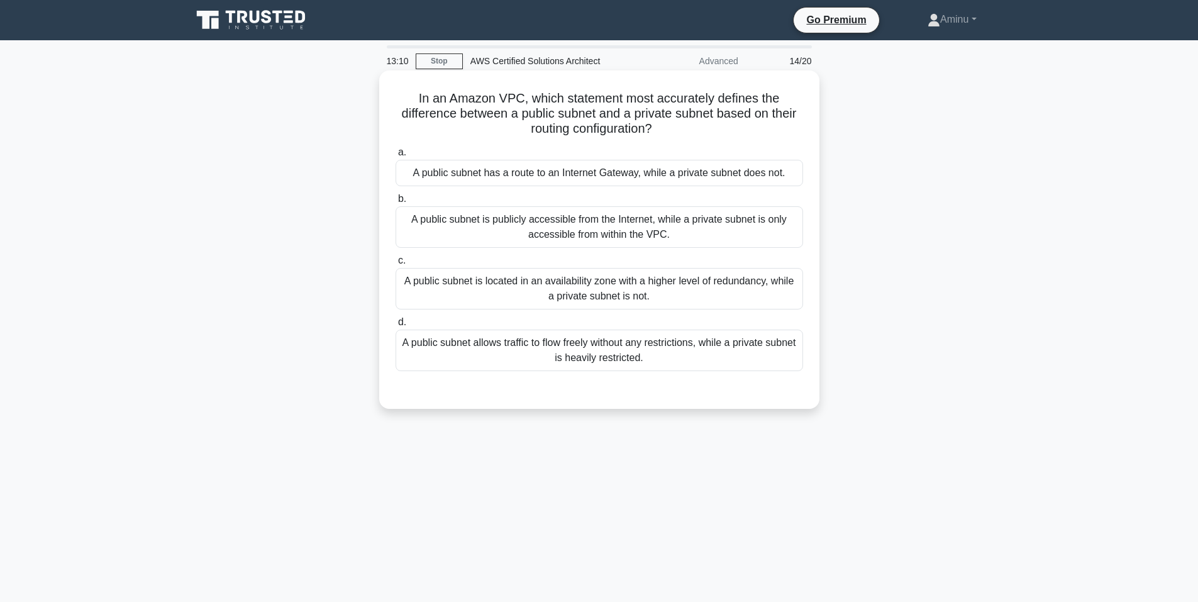
click at [395, 326] on input "d. A public subnet allows traffic to flow freely without any restrictions, whil…" at bounding box center [395, 322] width 0 height 8
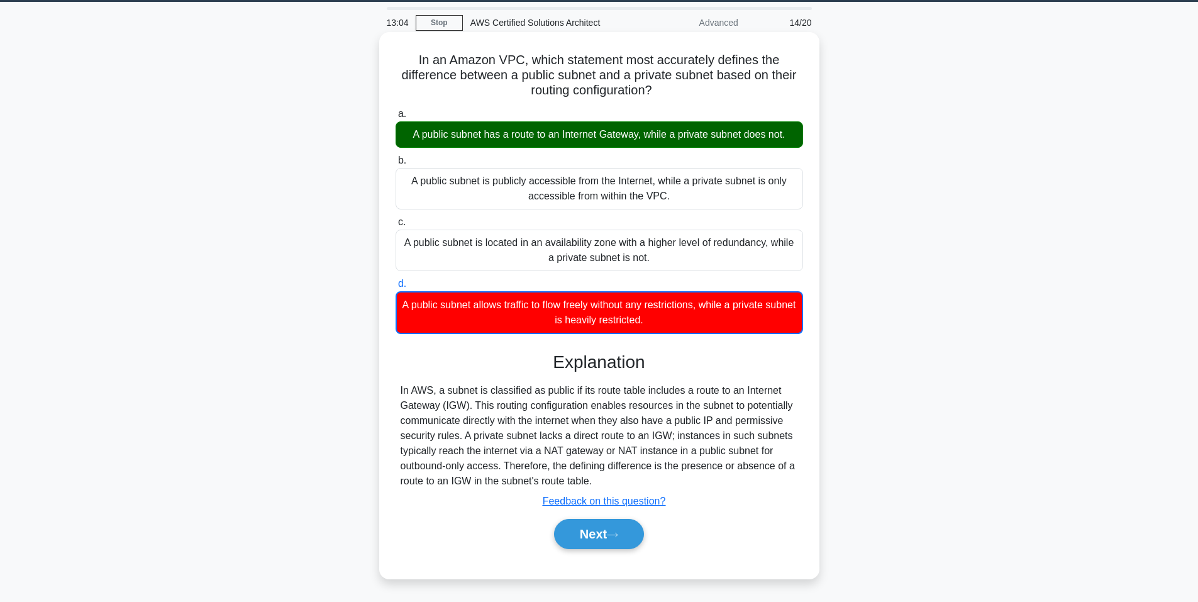
scroll to position [77, 0]
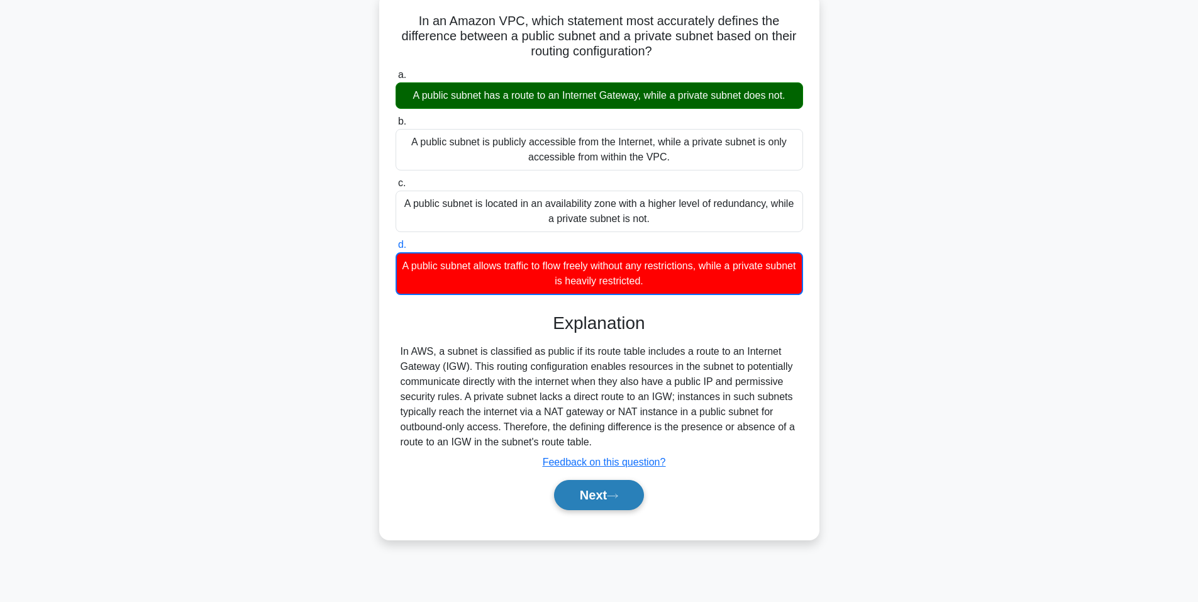
click at [593, 494] on button "Next" at bounding box center [599, 495] width 90 height 30
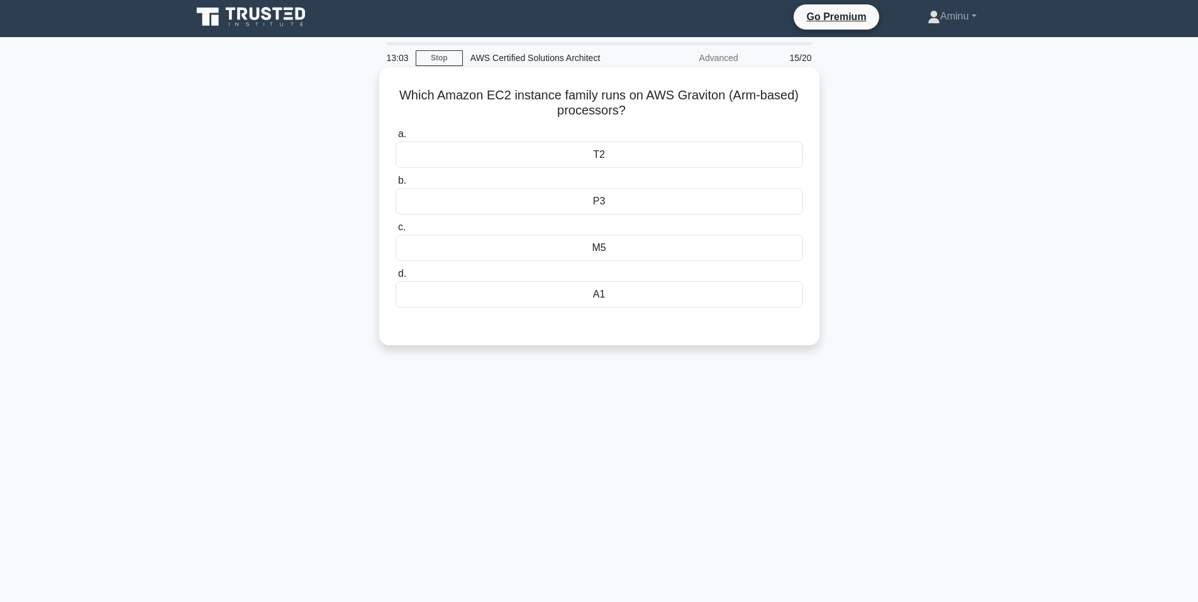
scroll to position [0, 0]
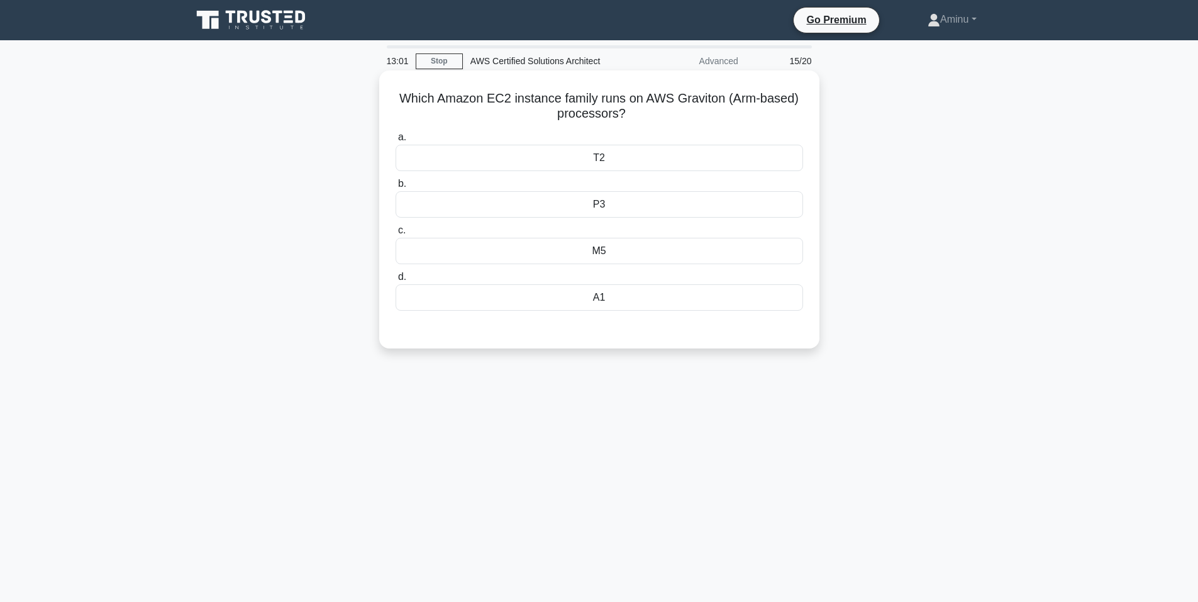
drag, startPoint x: 394, startPoint y: 96, endPoint x: 646, endPoint y: 116, distance: 253.5
click at [646, 116] on h5 "Which Amazon EC2 instance family runs on AWS Graviton (Arm-based) processors? .…" at bounding box center [599, 106] width 410 height 31
drag, startPoint x: 532, startPoint y: 154, endPoint x: 758, endPoint y: 302, distance: 269.2
click at [758, 302] on div "a. T2 b. P3 c. d." at bounding box center [599, 220] width 422 height 186
click at [688, 250] on div "M5" at bounding box center [598, 251] width 407 height 26
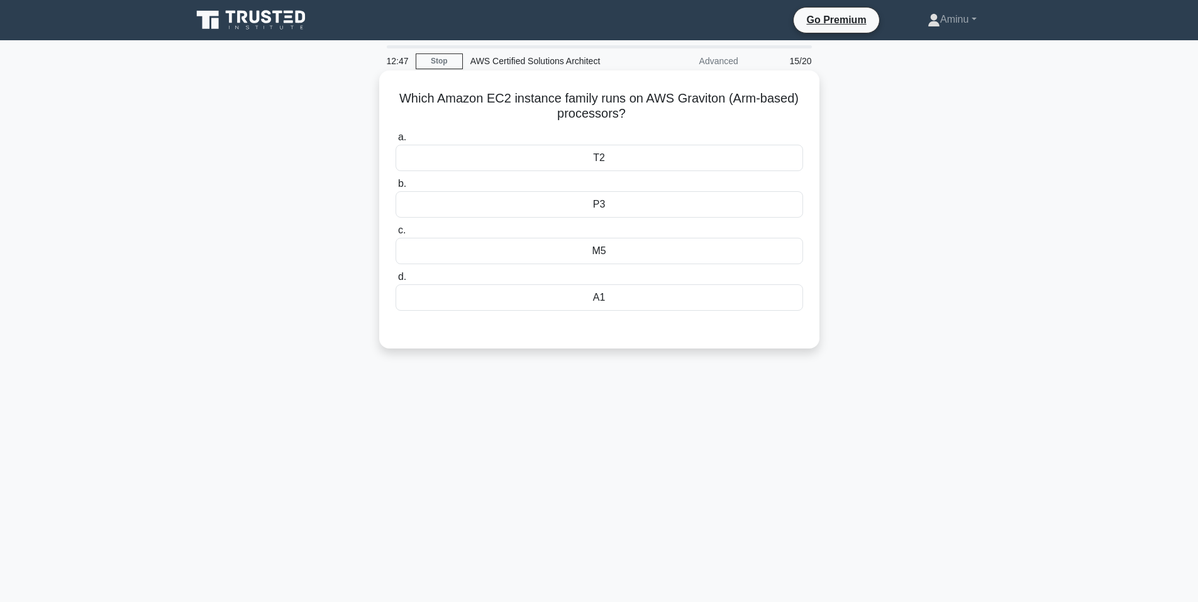
click at [395, 234] on input "c. M5" at bounding box center [395, 230] width 0 height 8
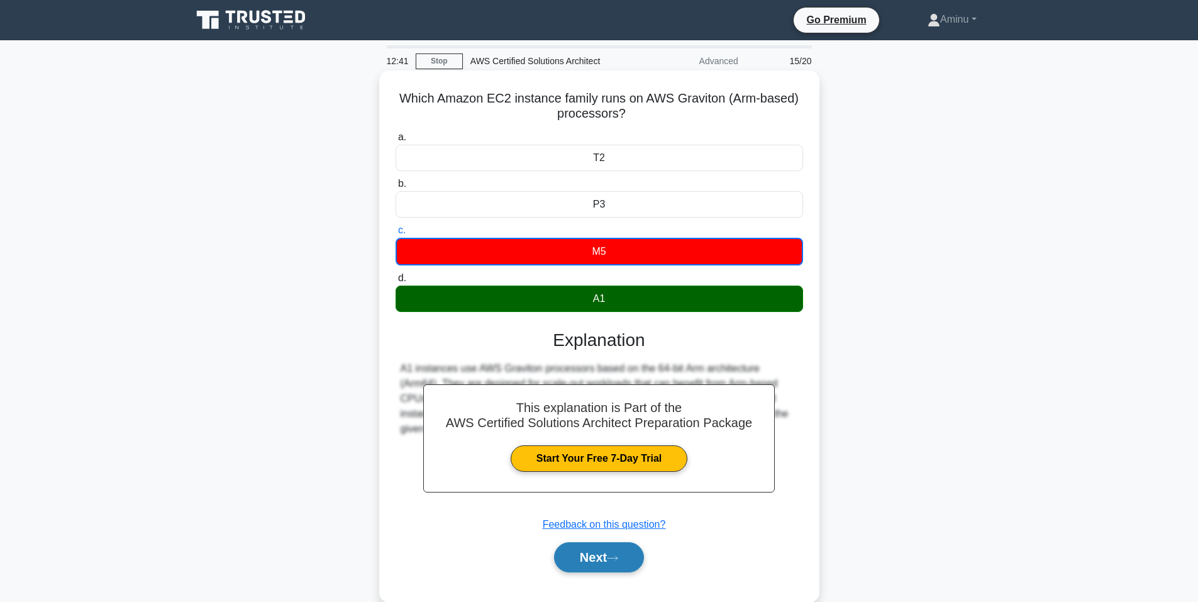
click at [607, 562] on button "Next" at bounding box center [599, 557] width 90 height 30
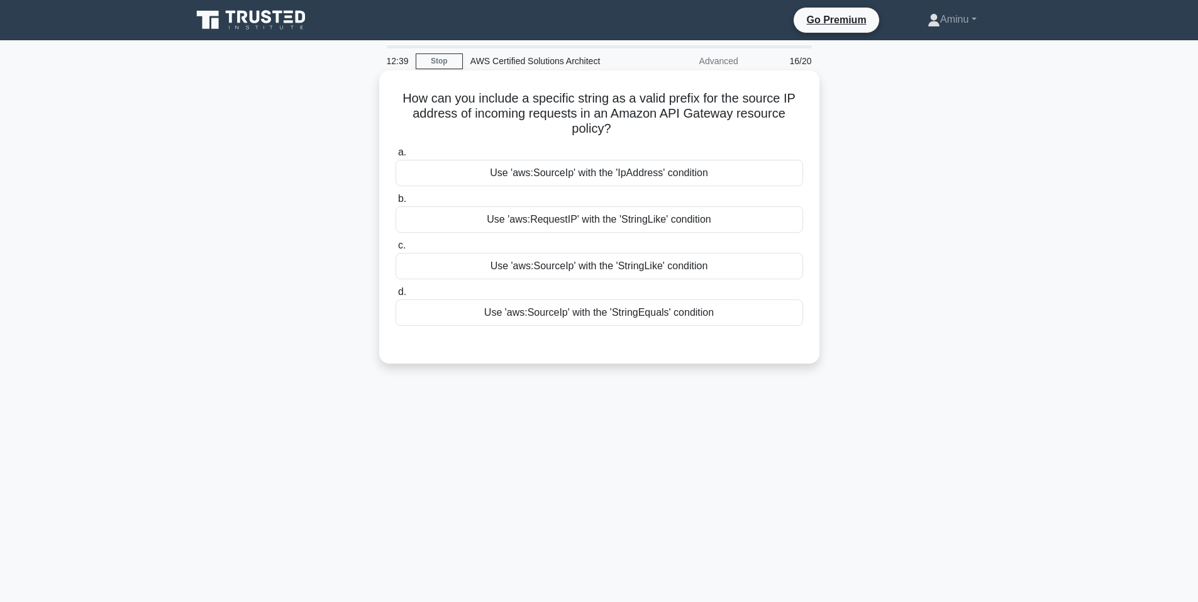
drag, startPoint x: 402, startPoint y: 100, endPoint x: 637, endPoint y: 135, distance: 238.3
click at [637, 135] on h5 "How can you include a specific string as a valid prefix for the source IP addre…" at bounding box center [599, 114] width 410 height 47
drag, startPoint x: 457, startPoint y: 175, endPoint x: 729, endPoint y: 326, distance: 310.9
click at [729, 326] on div "a. Use 'aws:SourceIp' with the 'IpAddress' condition b. Use 'aws:RequestIP' wit…" at bounding box center [599, 235] width 422 height 186
click at [642, 165] on div "Use 'aws:SourceIp' with the 'IpAddress' condition" at bounding box center [598, 173] width 407 height 26
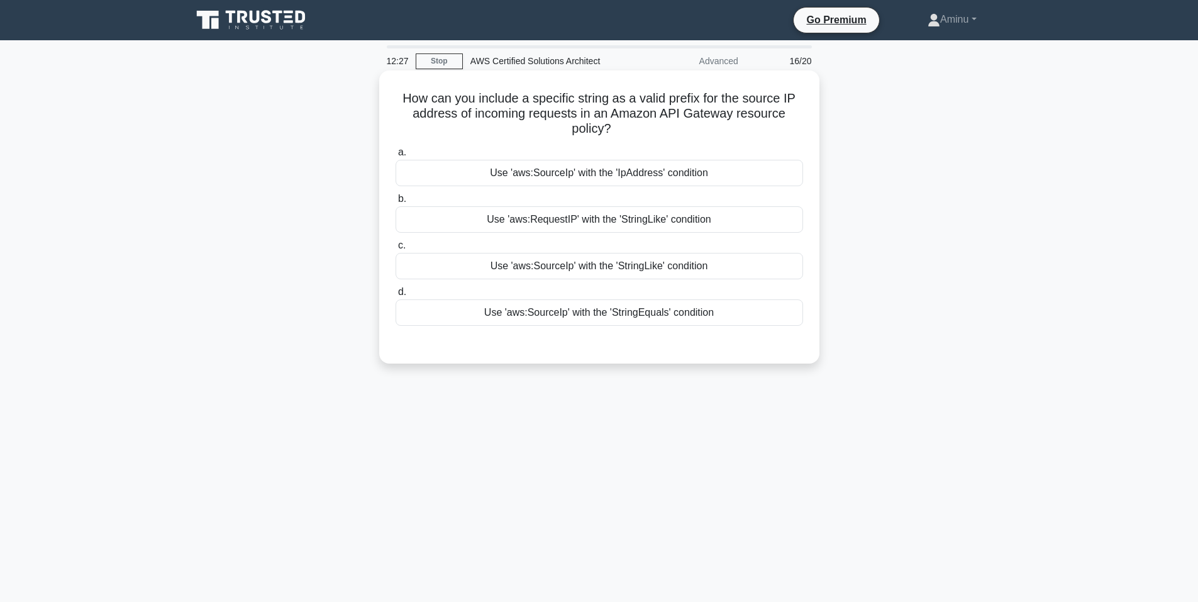
click at [395, 157] on input "a. Use 'aws:SourceIp' with the 'IpAddress' condition" at bounding box center [395, 152] width 0 height 8
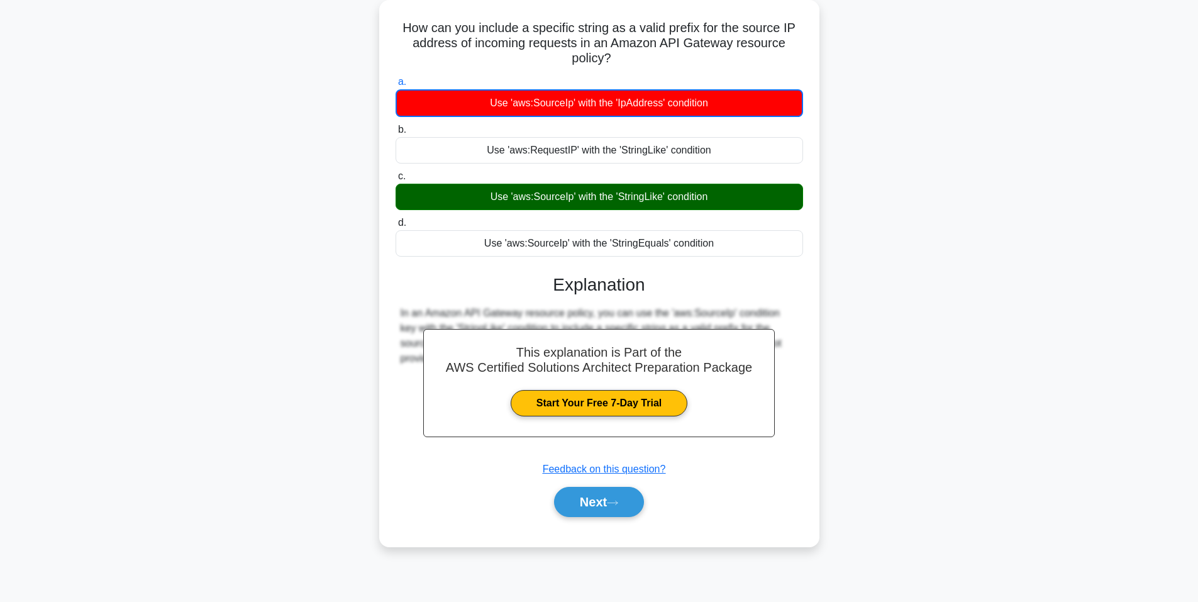
scroll to position [77, 0]
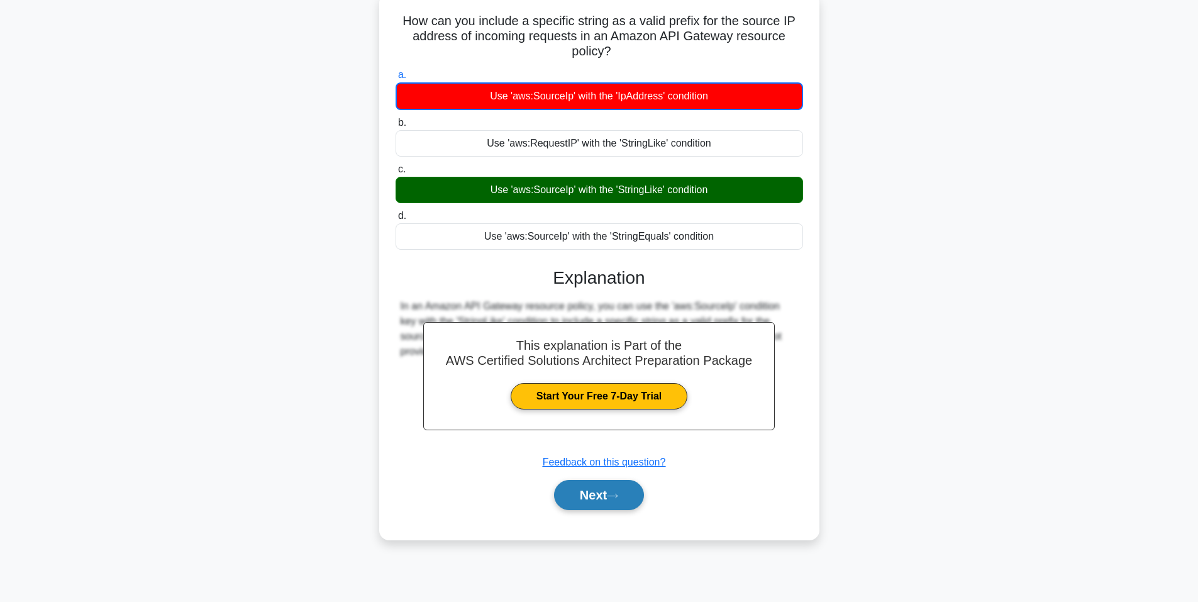
click at [644, 490] on button "Next" at bounding box center [599, 495] width 90 height 30
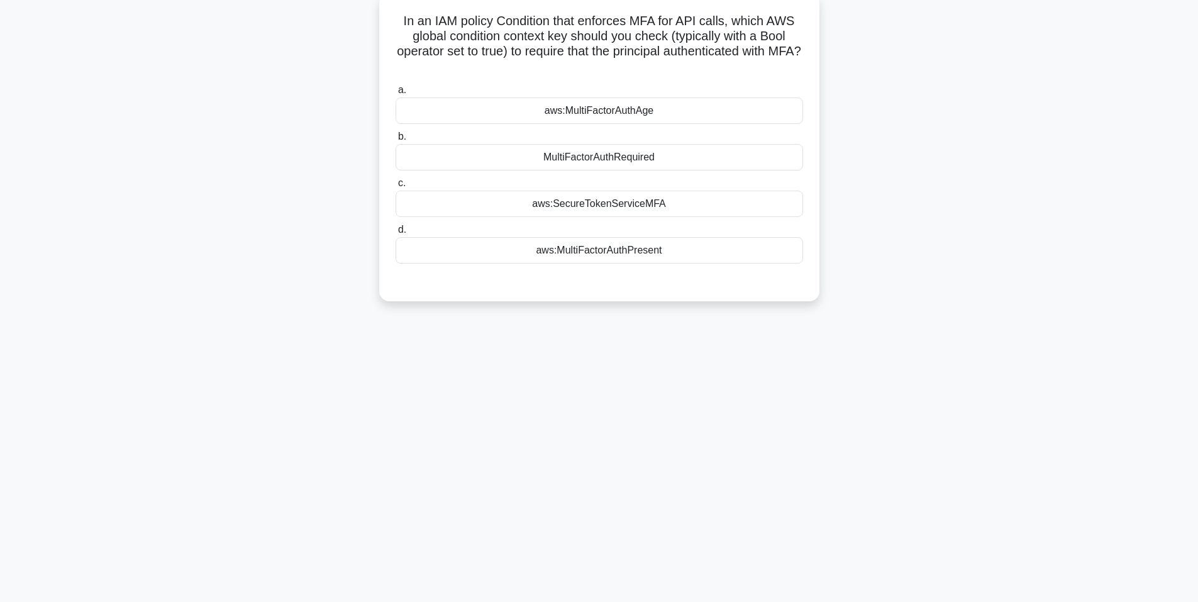
drag, startPoint x: 399, startPoint y: 23, endPoint x: 639, endPoint y: 64, distance: 244.3
click at [639, 64] on h5 "In an IAM policy Condition that enforces MFA for API calls, which AWS global co…" at bounding box center [599, 44] width 410 height 62
drag, startPoint x: 526, startPoint y: 110, endPoint x: 731, endPoint y: 246, distance: 246.2
click at [731, 246] on div "a. aws:MultiFactorAuthAge b. MultiFactorAuthRequired" at bounding box center [599, 173] width 422 height 186
click at [571, 156] on div "MultiFactorAuthRequired" at bounding box center [598, 157] width 407 height 26
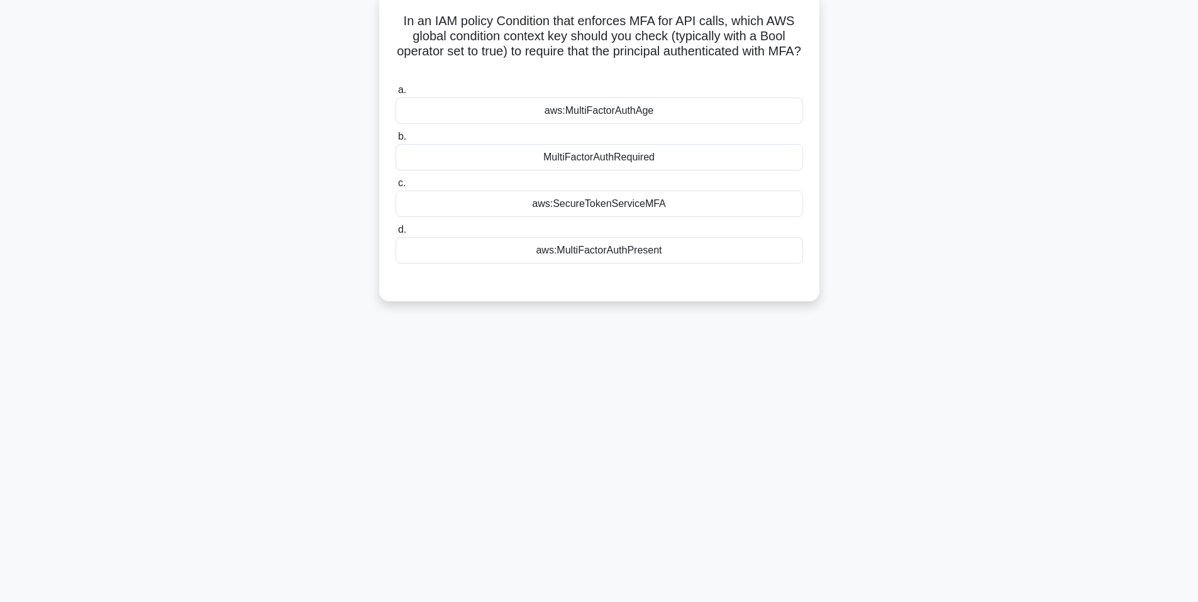
click at [395, 141] on input "b. MultiFactorAuthRequired" at bounding box center [395, 137] width 0 height 8
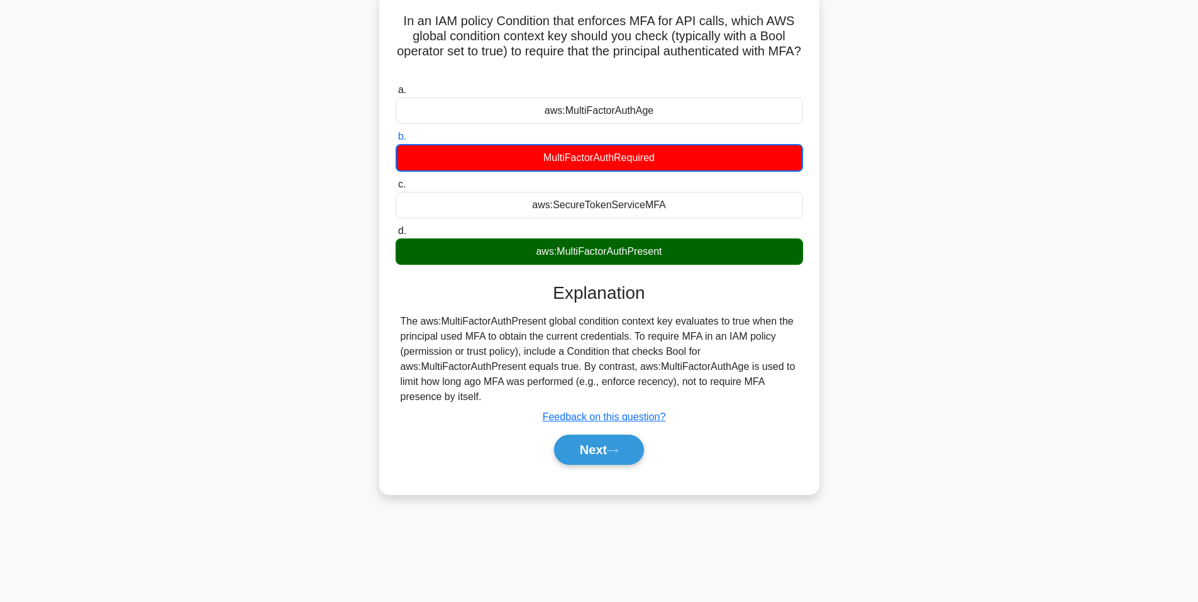
drag, startPoint x: 605, startPoint y: 452, endPoint x: 550, endPoint y: 351, distance: 114.5
click at [605, 452] on button "Next" at bounding box center [599, 449] width 90 height 30
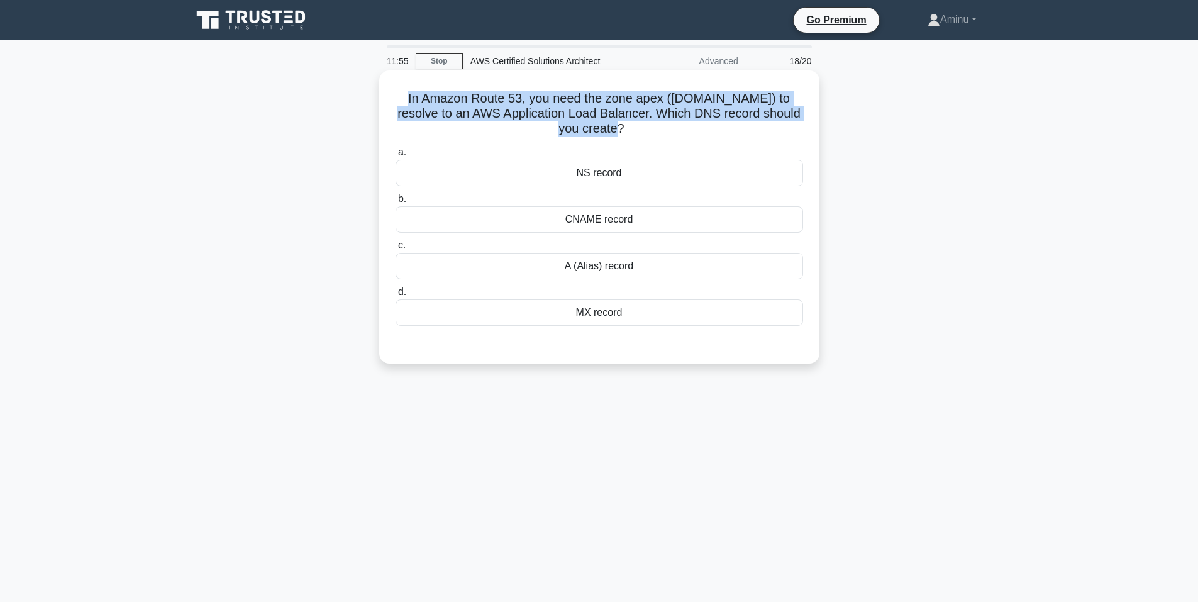
drag, startPoint x: 394, startPoint y: 97, endPoint x: 622, endPoint y: 129, distance: 231.1
click at [622, 129] on h5 "In Amazon Route 53, you need the zone apex (example.com) to resolve to an AWS A…" at bounding box center [599, 114] width 410 height 47
drag, startPoint x: 567, startPoint y: 174, endPoint x: 710, endPoint y: 321, distance: 204.9
click at [710, 321] on div "a. NS record b. CNAME record c. d." at bounding box center [599, 235] width 422 height 186
click at [610, 222] on div "CNAME record" at bounding box center [598, 219] width 407 height 26
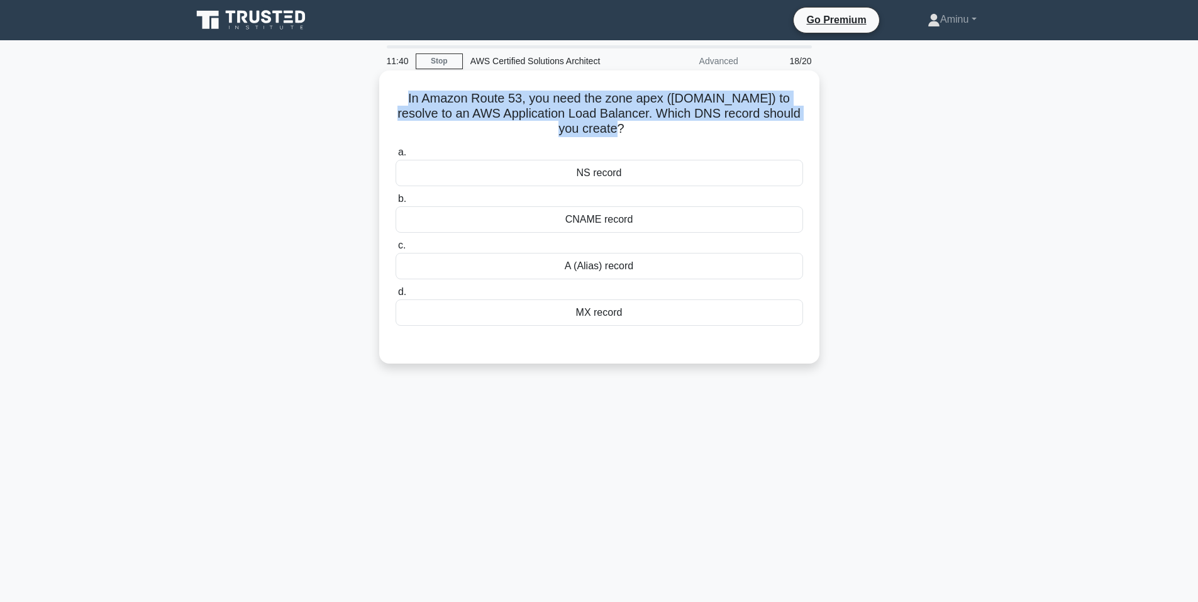
click at [395, 203] on input "b. CNAME record" at bounding box center [395, 199] width 0 height 8
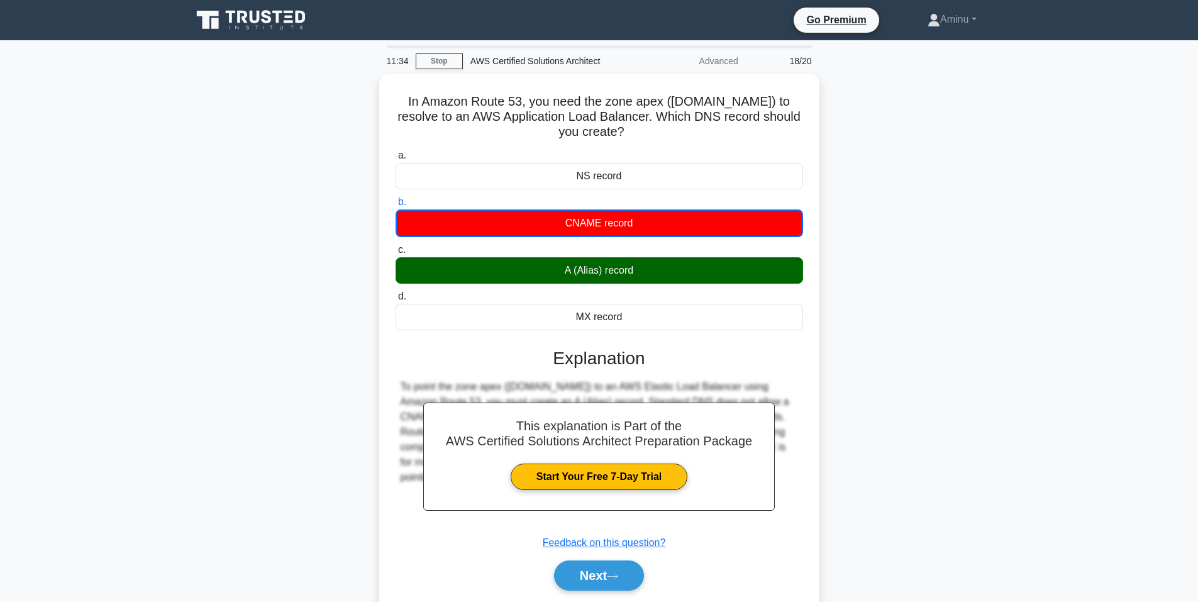
scroll to position [63, 0]
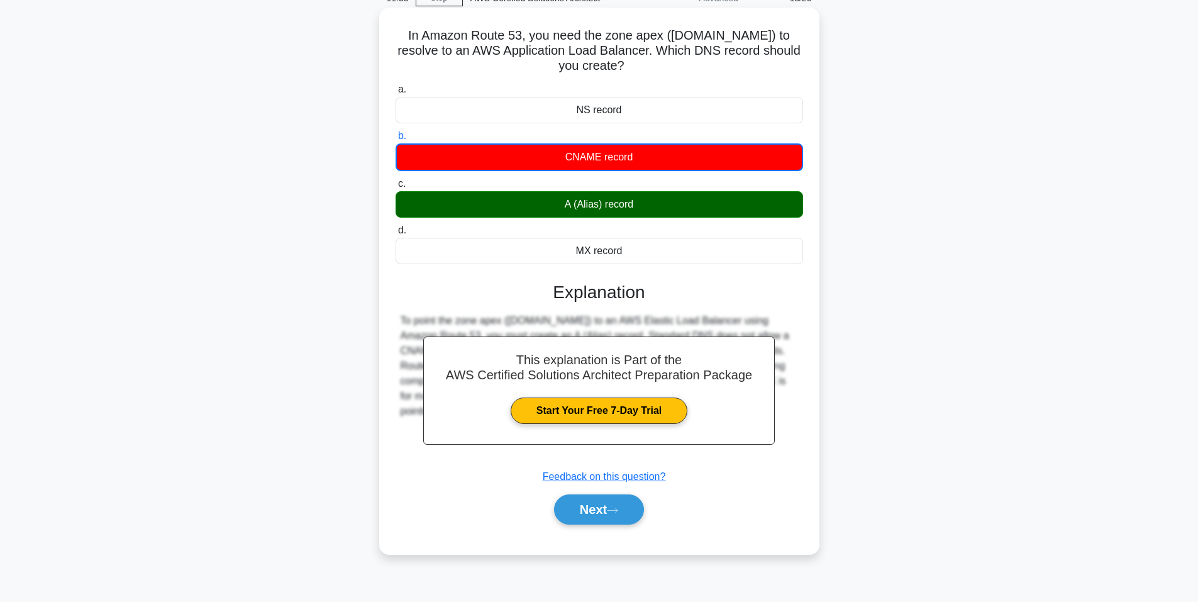
drag, startPoint x: 627, startPoint y: 507, endPoint x: 627, endPoint y: 485, distance: 22.0
click at [627, 507] on button "Next" at bounding box center [599, 509] width 90 height 30
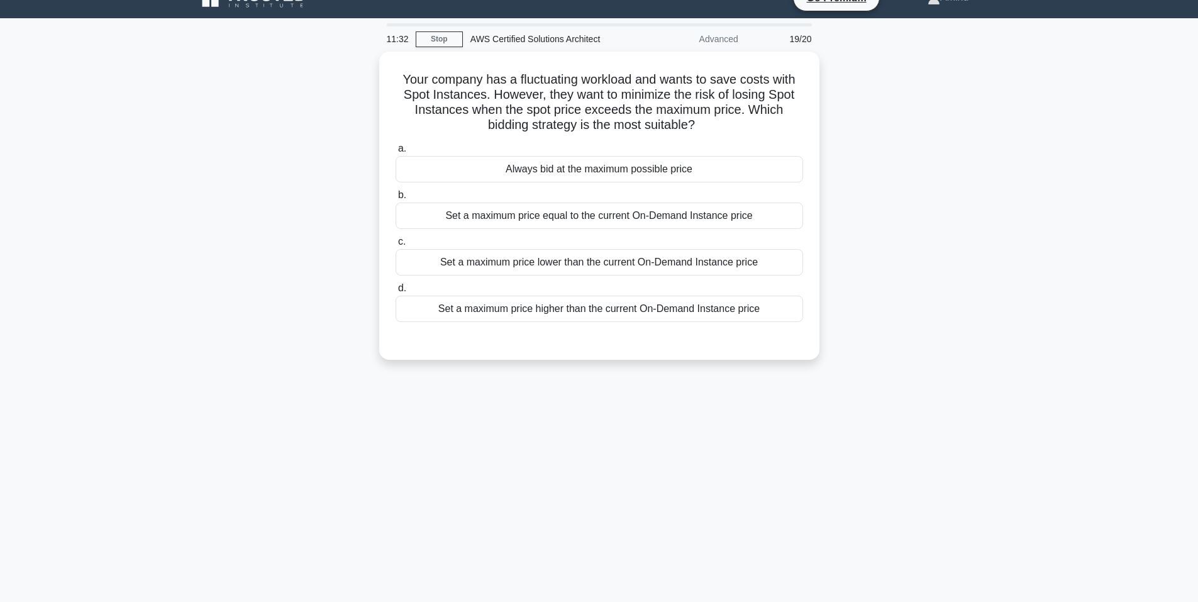
scroll to position [0, 0]
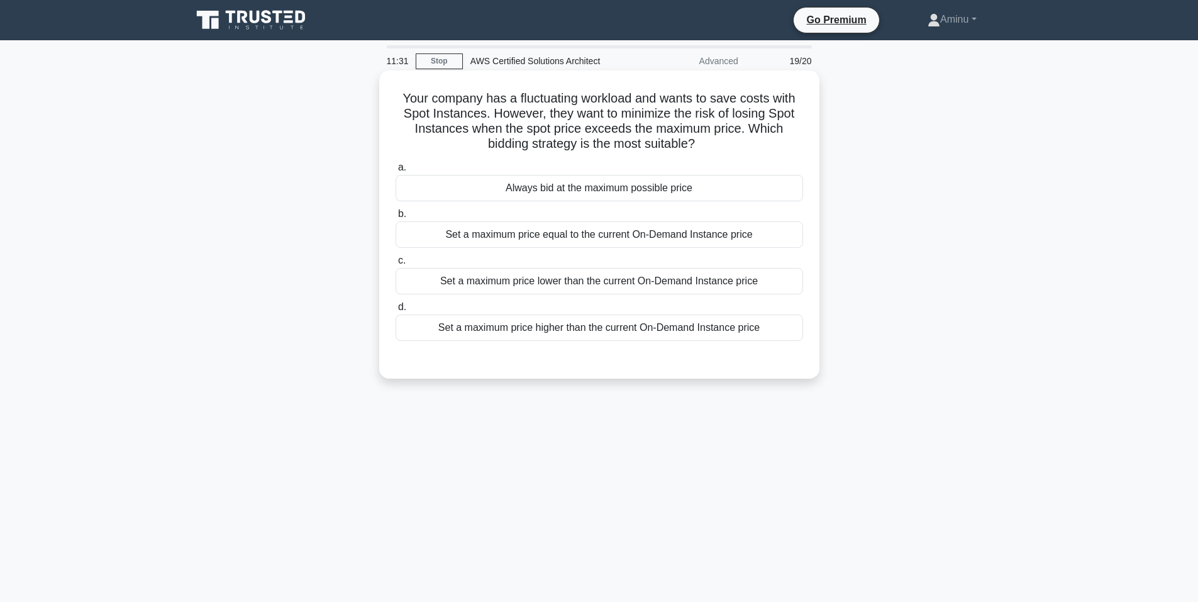
drag, startPoint x: 394, startPoint y: 94, endPoint x: 710, endPoint y: 141, distance: 319.1
click at [710, 141] on h5 "Your company has a fluctuating workload and wants to save costs with Spot Insta…" at bounding box center [599, 122] width 410 height 62
drag, startPoint x: 507, startPoint y: 190, endPoint x: 807, endPoint y: 332, distance: 331.8
click at [807, 332] on div "a. Always bid at the maximum possible price b. Set a maximum price equal to the…" at bounding box center [599, 250] width 422 height 186
click at [594, 272] on div "Set a maximum price lower than the current On-Demand Instance price" at bounding box center [598, 281] width 407 height 26
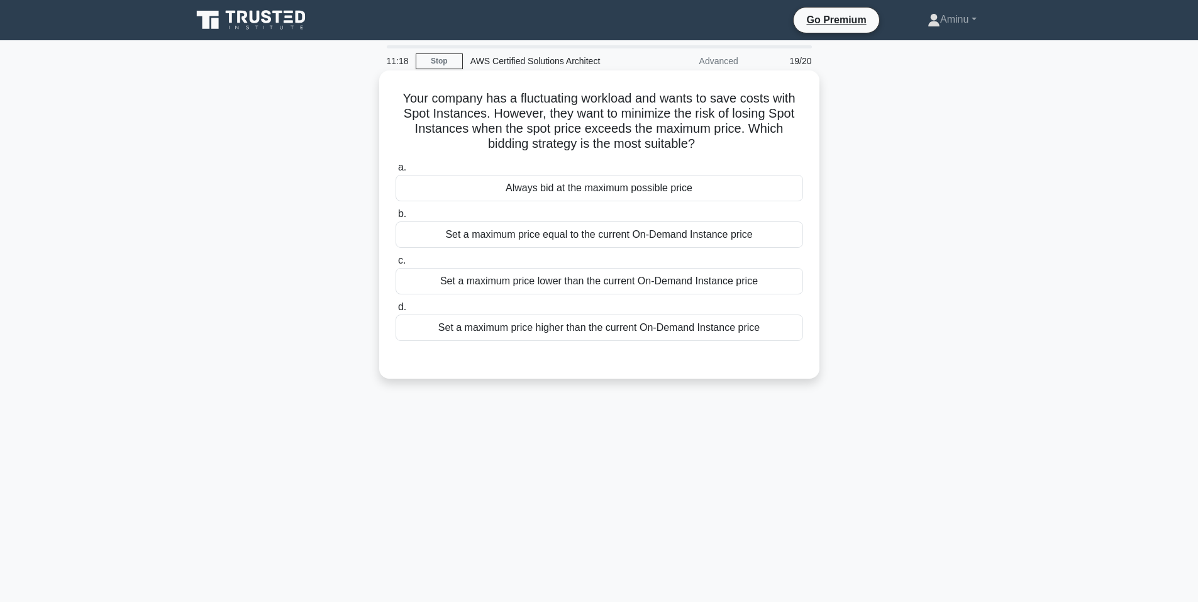
click at [395, 265] on input "c. Set a maximum price lower than the current On-Demand Instance price" at bounding box center [395, 260] width 0 height 8
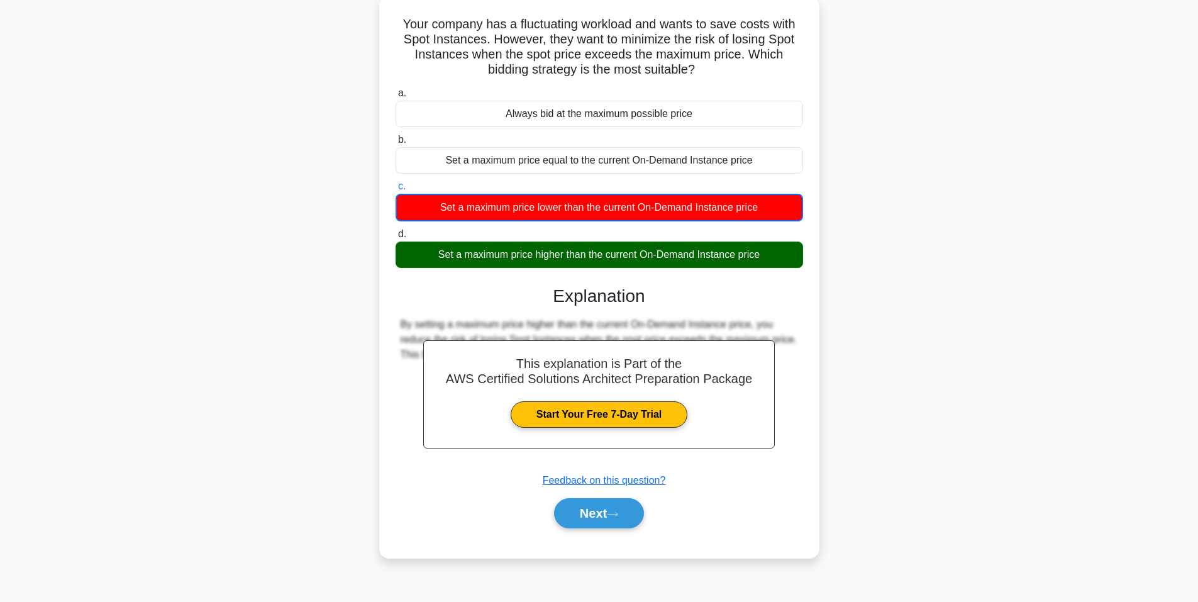
scroll to position [77, 0]
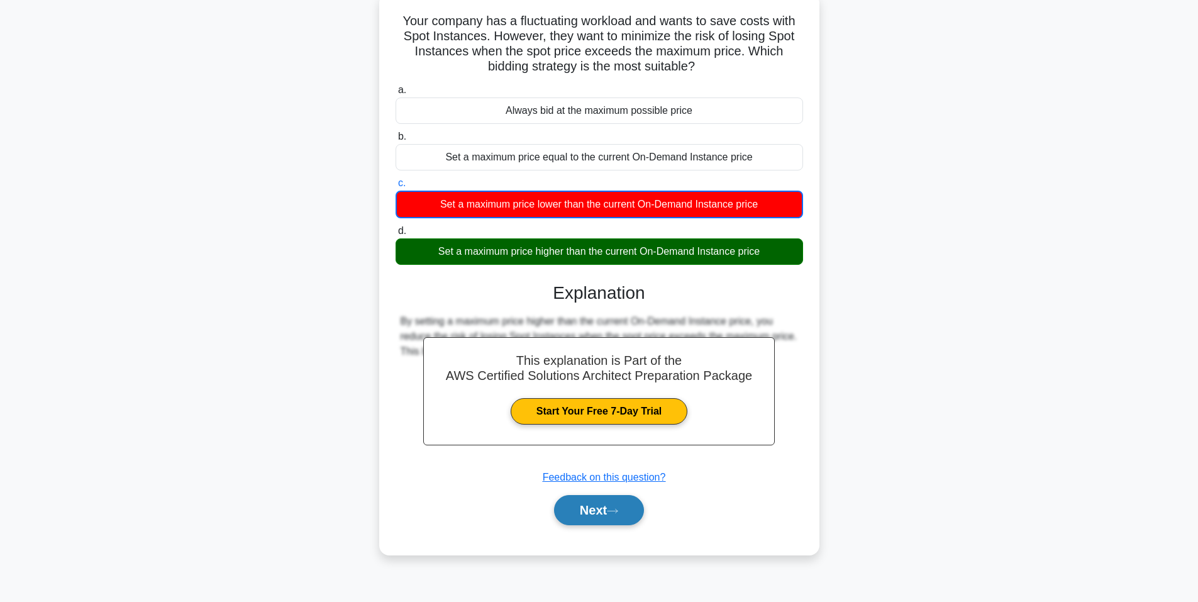
click at [605, 512] on button "Next" at bounding box center [599, 510] width 90 height 30
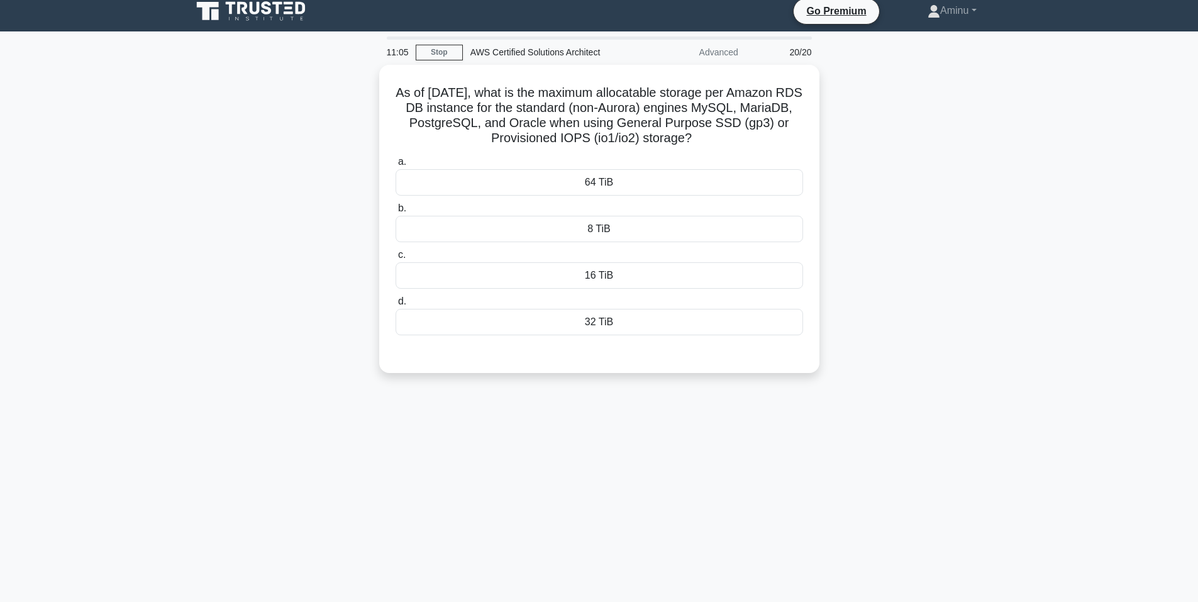
scroll to position [0, 0]
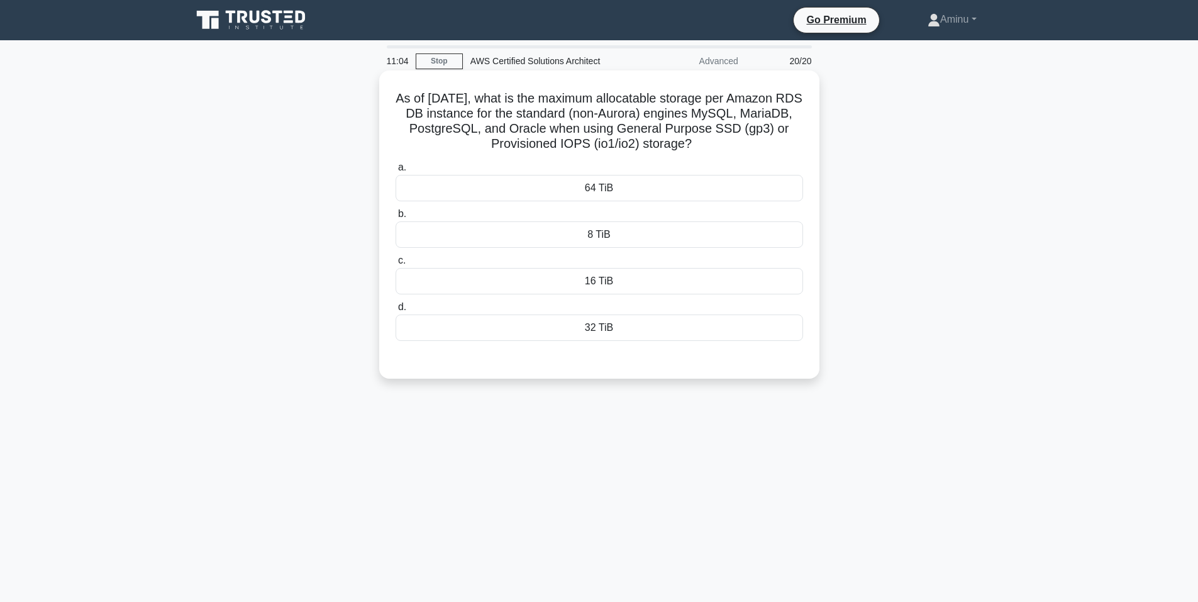
drag, startPoint x: 414, startPoint y: 102, endPoint x: 744, endPoint y: 150, distance: 333.4
click at [744, 150] on h5 "As of October 2024, what is the maximum allocatable storage per Amazon RDS DB i…" at bounding box center [599, 122] width 410 height 62
drag, startPoint x: 582, startPoint y: 186, endPoint x: 703, endPoint y: 335, distance: 192.1
click at [703, 335] on div "a. 64 TiB b. 8 TiB" at bounding box center [599, 250] width 422 height 186
click at [551, 279] on div "16 TiB" at bounding box center [598, 281] width 407 height 26
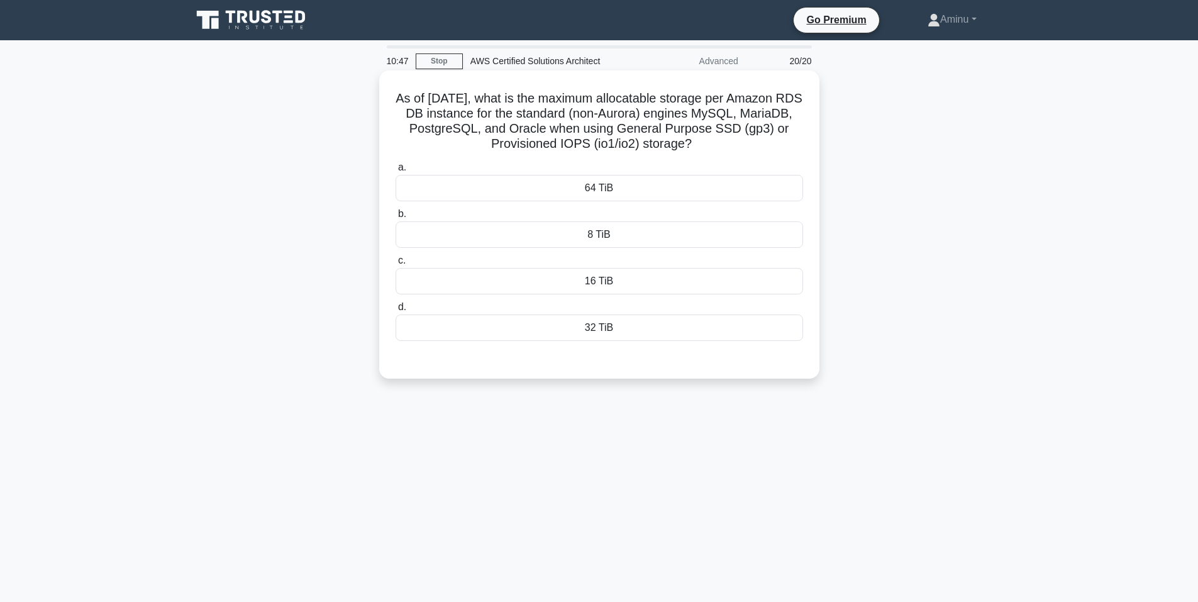
click at [395, 265] on input "c. 16 TiB" at bounding box center [395, 260] width 0 height 8
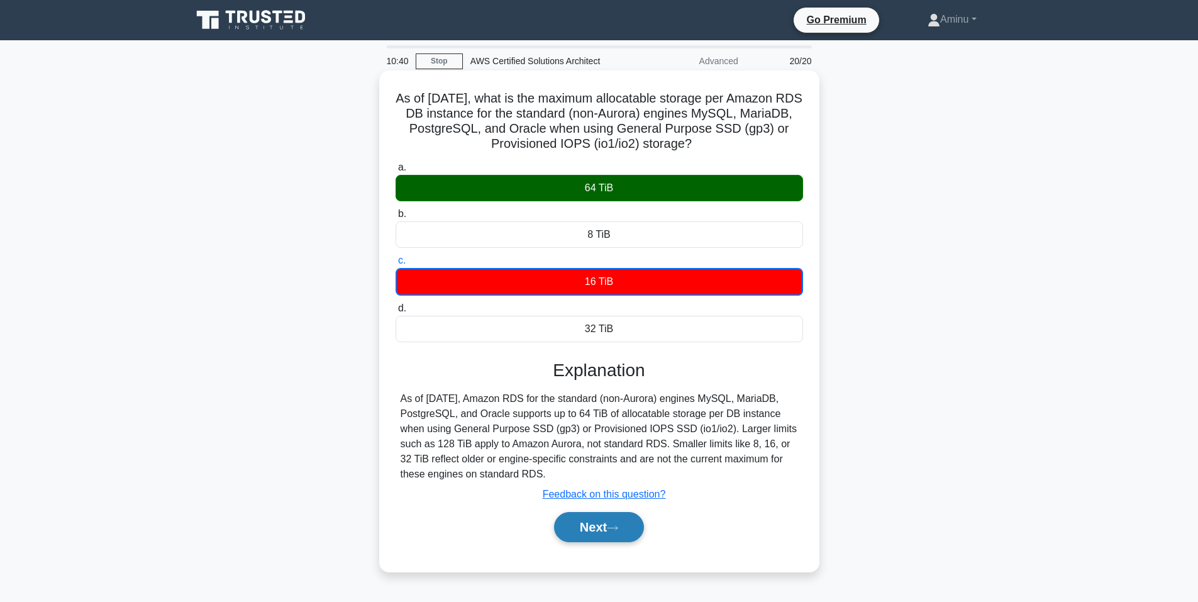
click at [631, 529] on button "Next" at bounding box center [599, 527] width 90 height 30
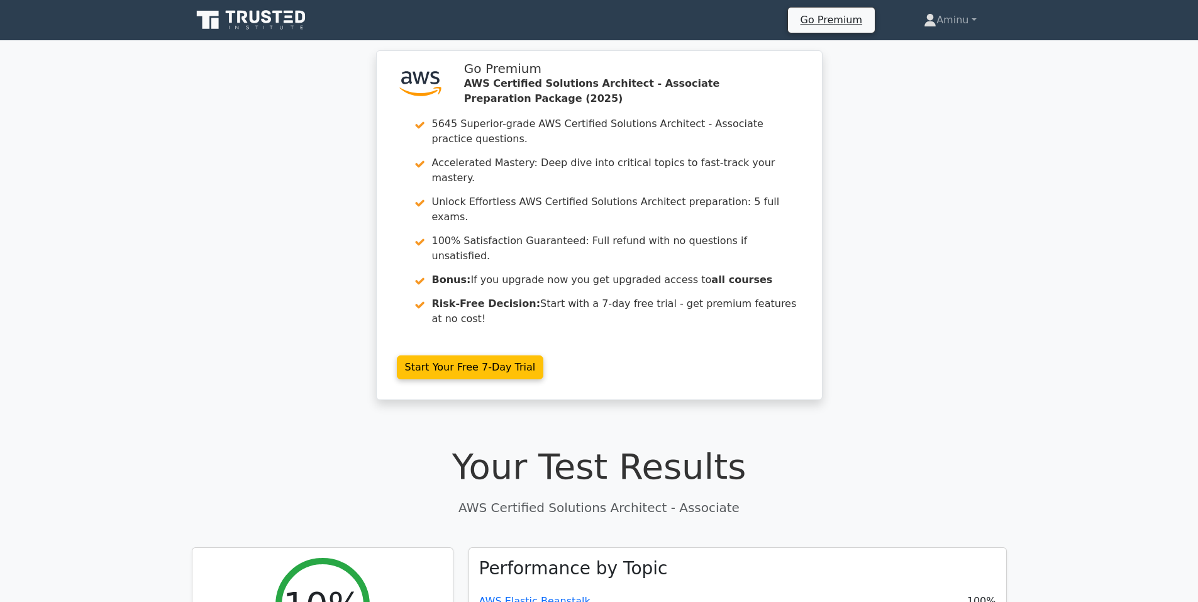
click at [265, 30] on icon at bounding box center [252, 20] width 121 height 24
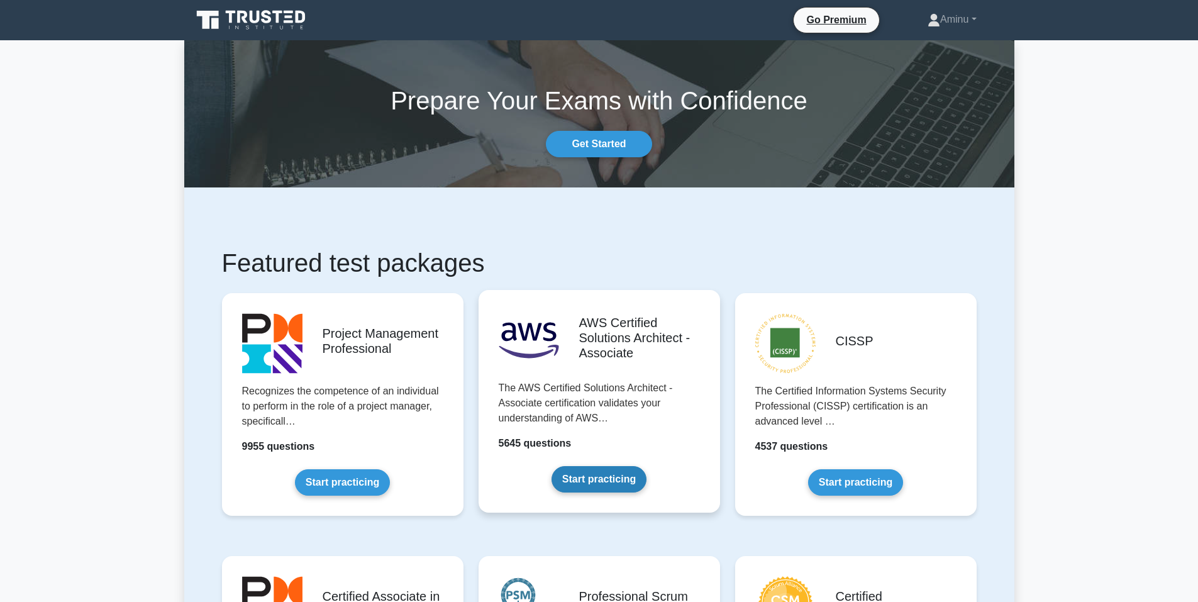
click at [570, 466] on link "Start practicing" at bounding box center [598, 479] width 95 height 26
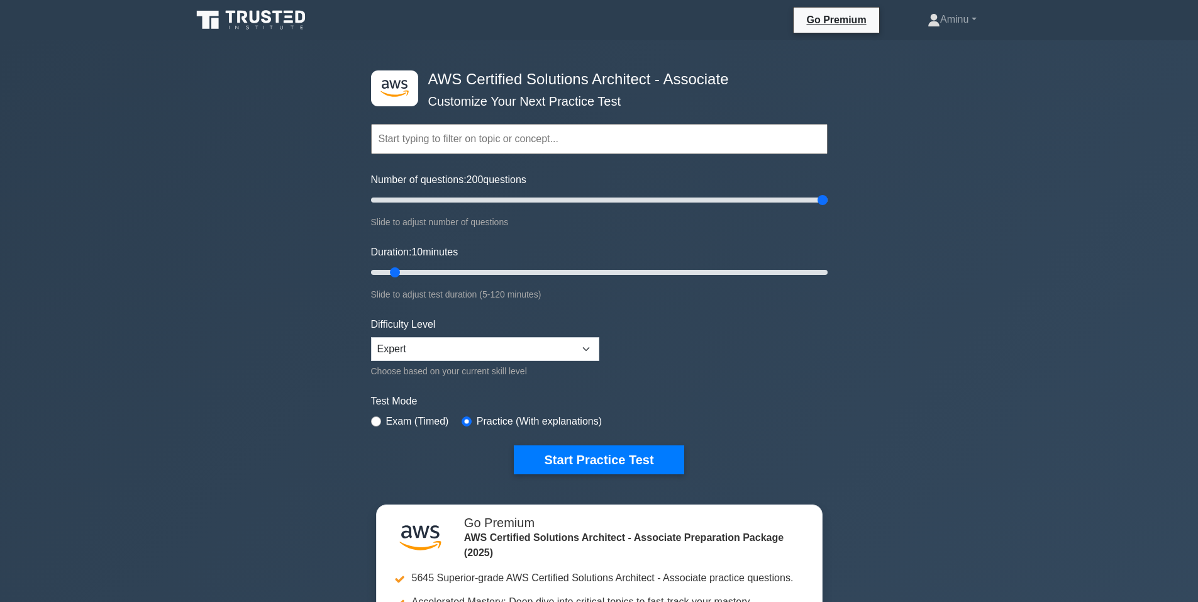
drag, startPoint x: 389, startPoint y: 197, endPoint x: 983, endPoint y: 239, distance: 595.6
type input "200"
click at [827, 207] on input "Number of questions: 200 questions" at bounding box center [599, 199] width 456 height 15
drag, startPoint x: 392, startPoint y: 273, endPoint x: 939, endPoint y: 279, distance: 546.3
type input "120"
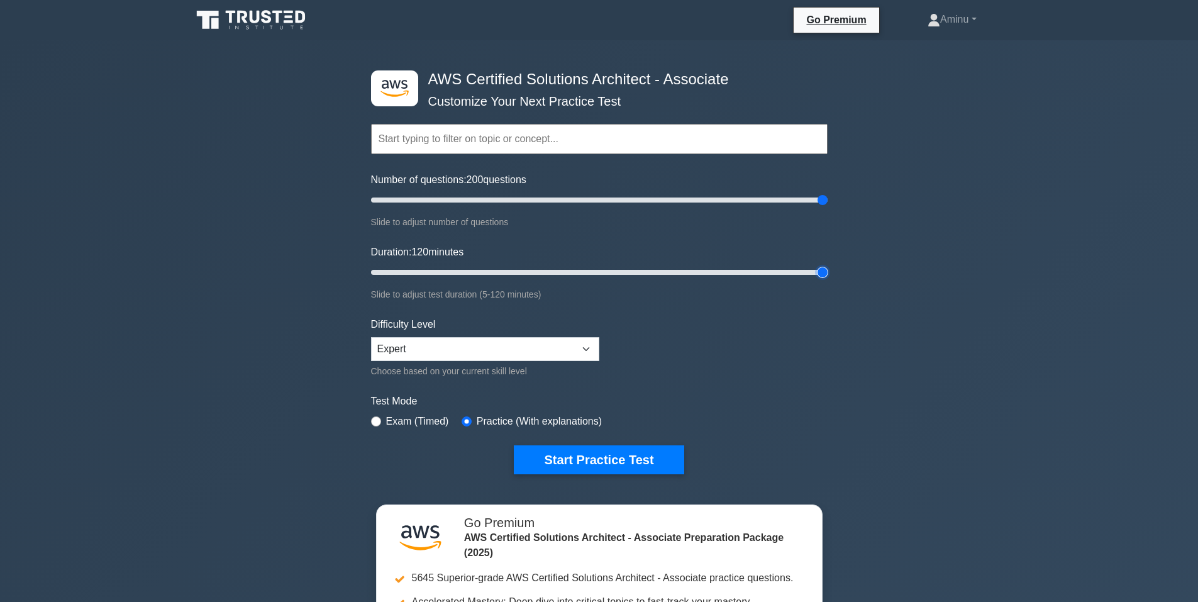
click at [827, 279] on input "Duration: 120 minutes" at bounding box center [599, 272] width 456 height 15
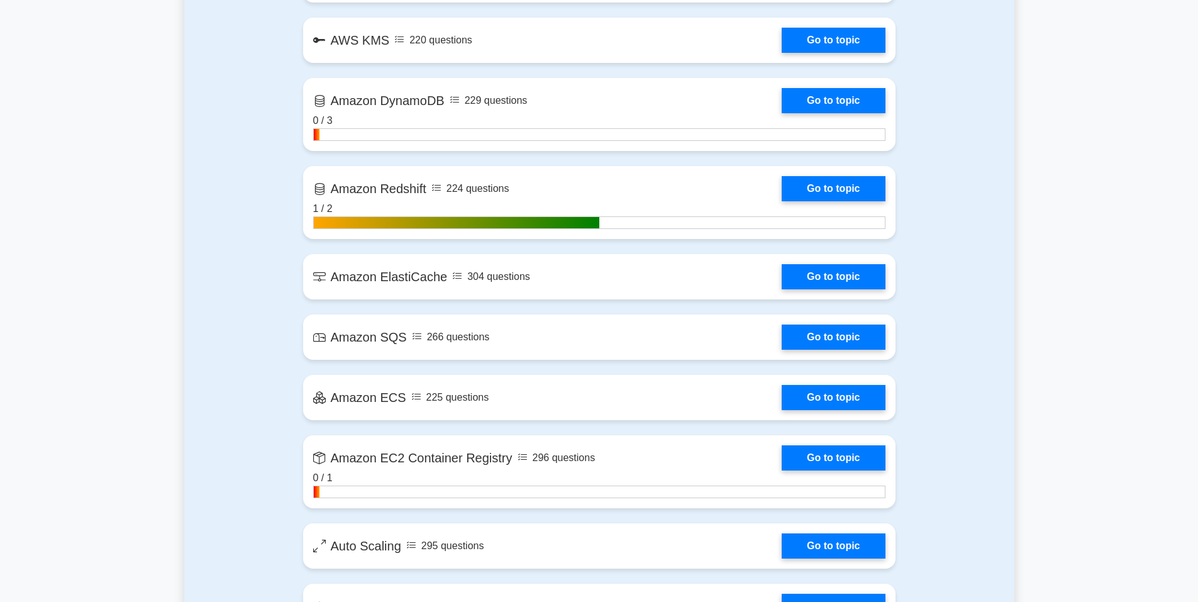
scroll to position [1949, 0]
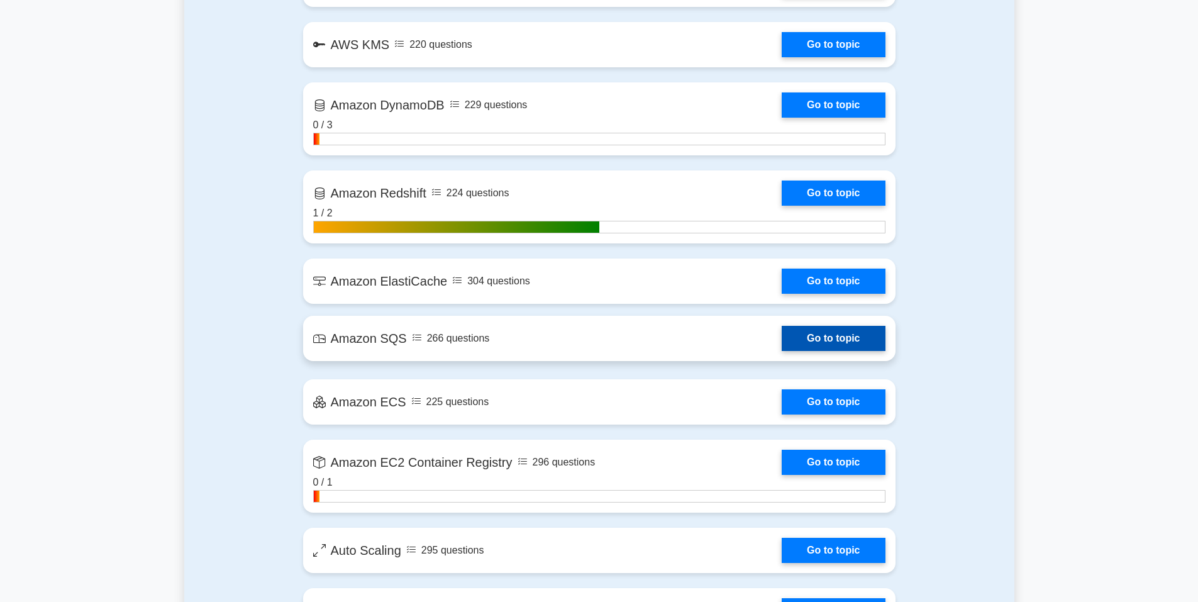
click at [823, 335] on link "Go to topic" at bounding box center [832, 338] width 103 height 25
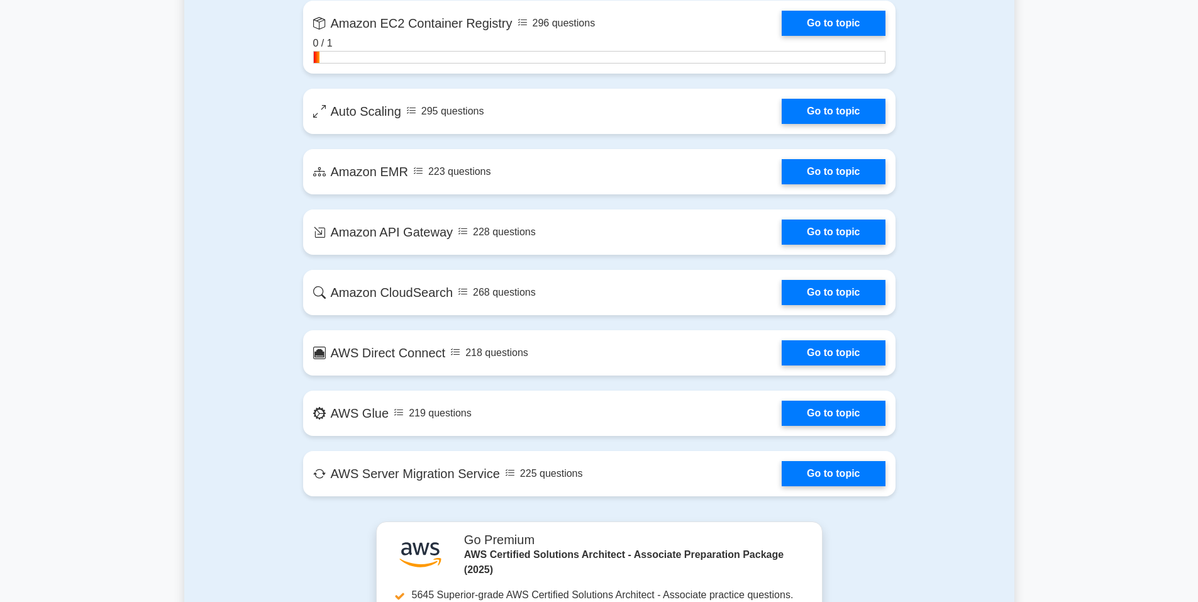
scroll to position [2389, 0]
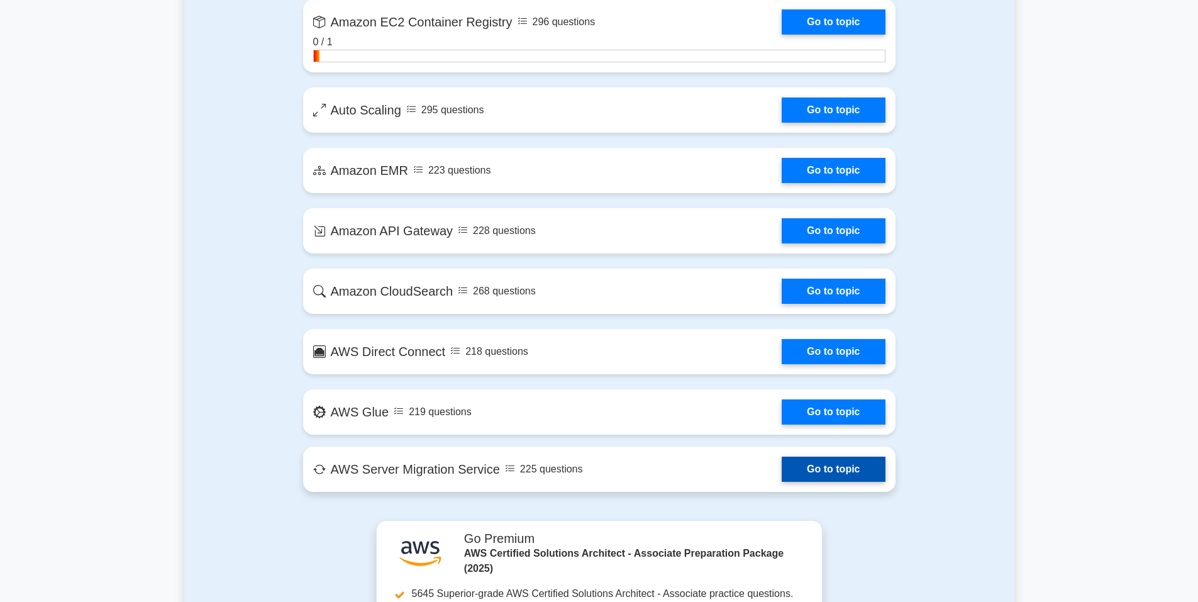
click at [781, 471] on link "Go to topic" at bounding box center [832, 468] width 103 height 25
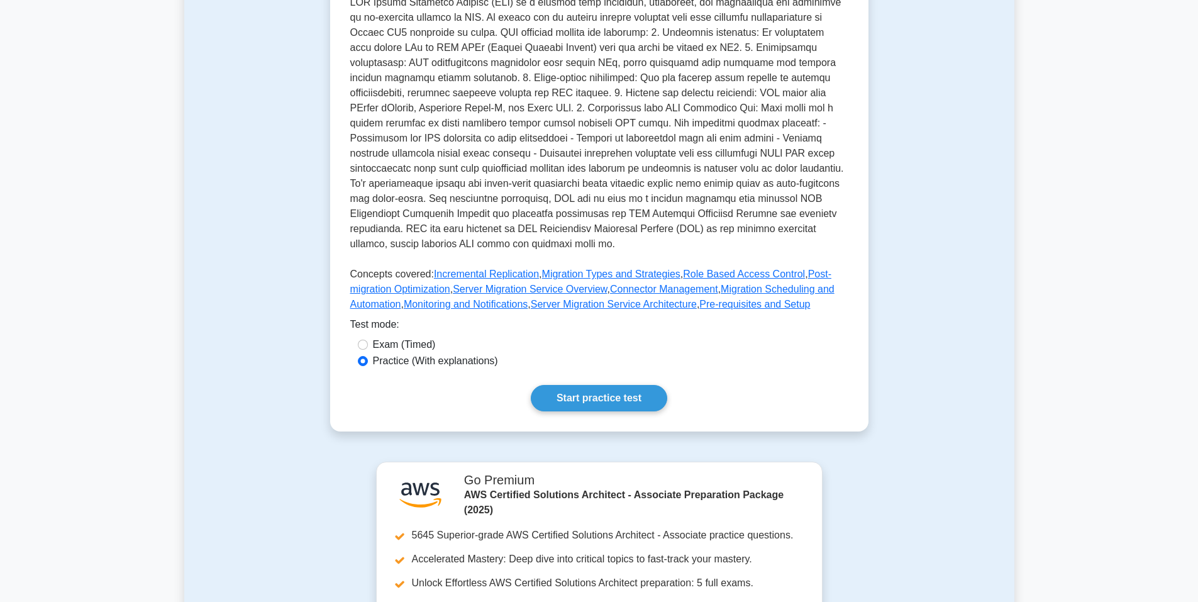
scroll to position [754, 0]
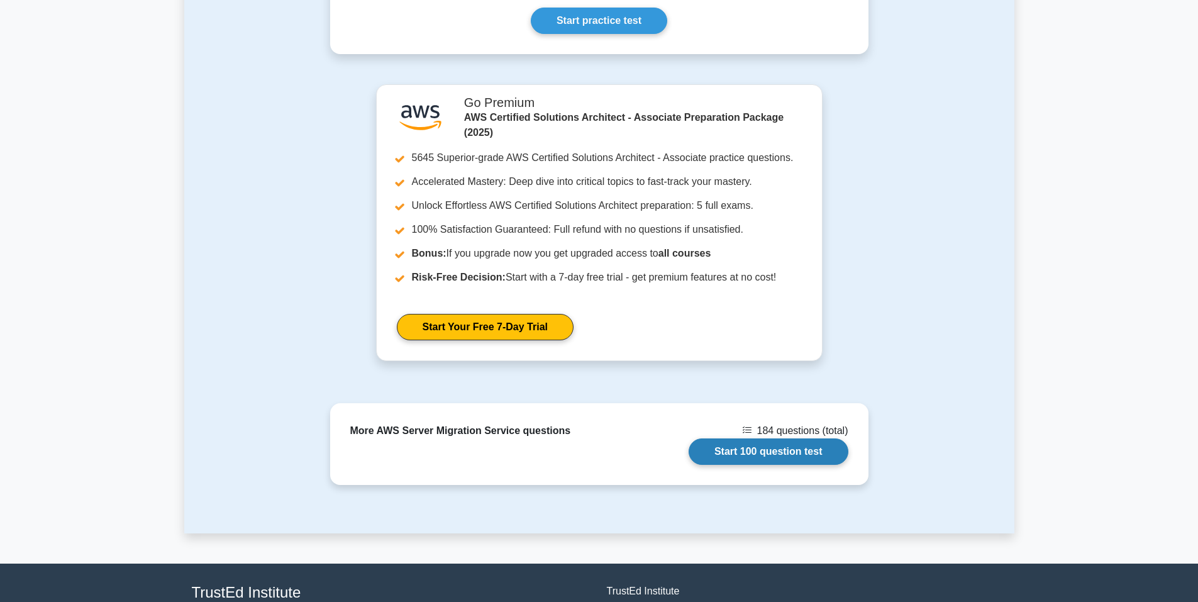
click at [800, 443] on link "Start 100 question test" at bounding box center [768, 451] width 160 height 26
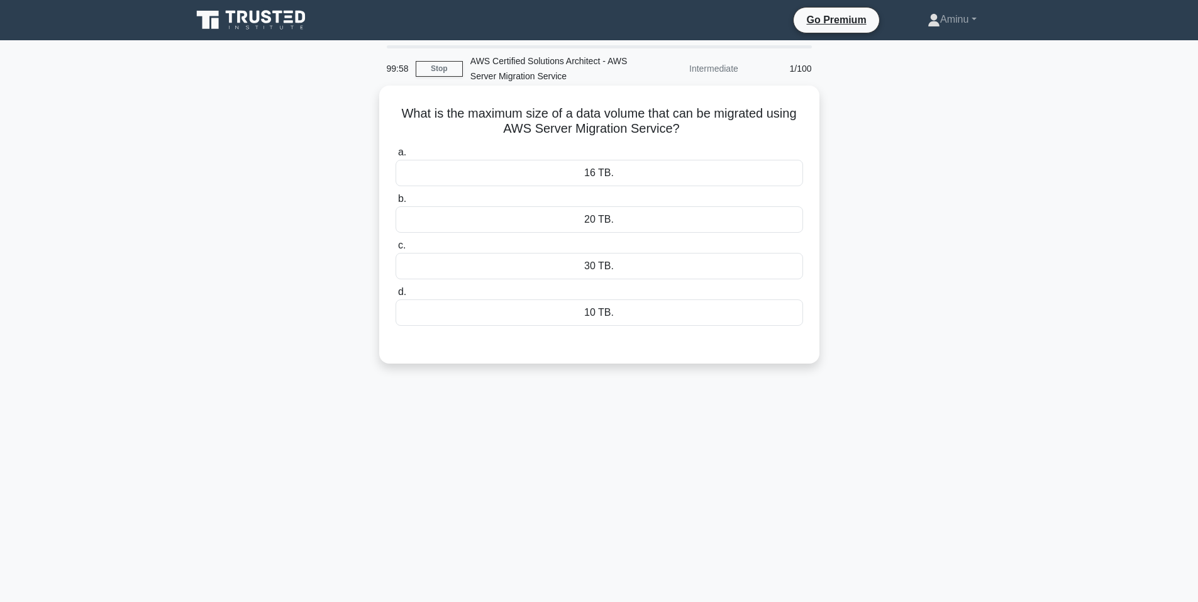
drag, startPoint x: 373, startPoint y: 102, endPoint x: 685, endPoint y: 130, distance: 313.0
click at [685, 130] on div "What is the maximum size of a data volume that can be migrated using AWS Server…" at bounding box center [599, 235] width 830 height 293
copy h5 "What is the maximum size of a data volume that can be migrated using AWS Server…"
drag, startPoint x: 549, startPoint y: 175, endPoint x: 671, endPoint y: 316, distance: 186.7
click at [671, 316] on div "a. 16 TB. b. 20 TB. c." at bounding box center [599, 235] width 422 height 186
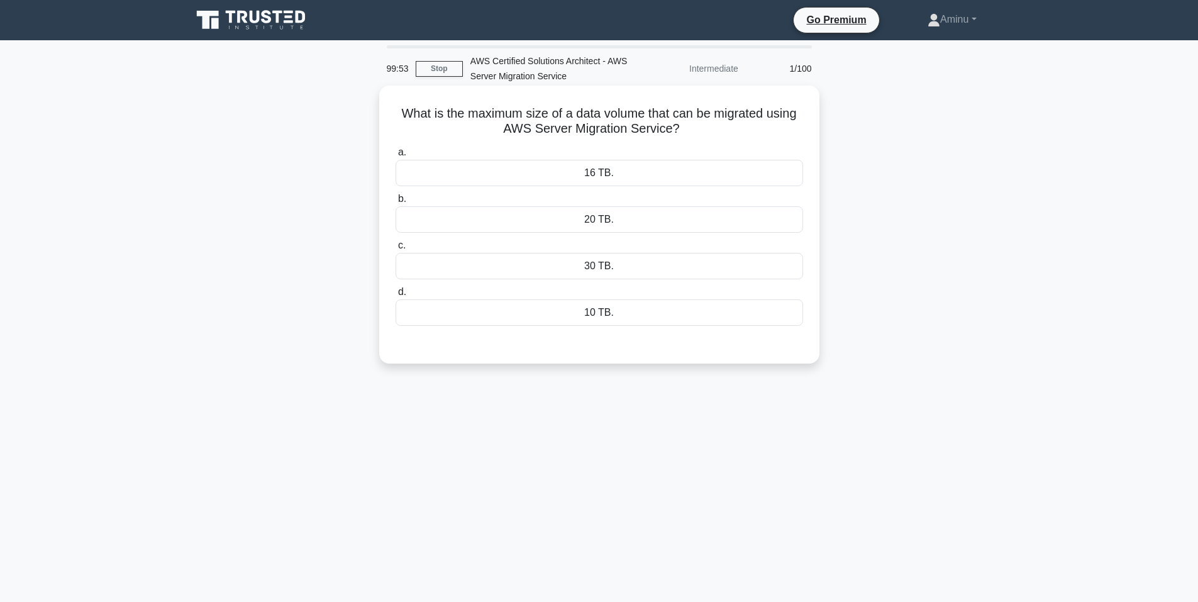
copy div "16 TB. b. 20 TB. c. 30 TB. d. 10 TB."
click at [549, 177] on div "16 TB." at bounding box center [598, 173] width 407 height 26
click at [395, 157] on input "a. 16 TB." at bounding box center [395, 152] width 0 height 8
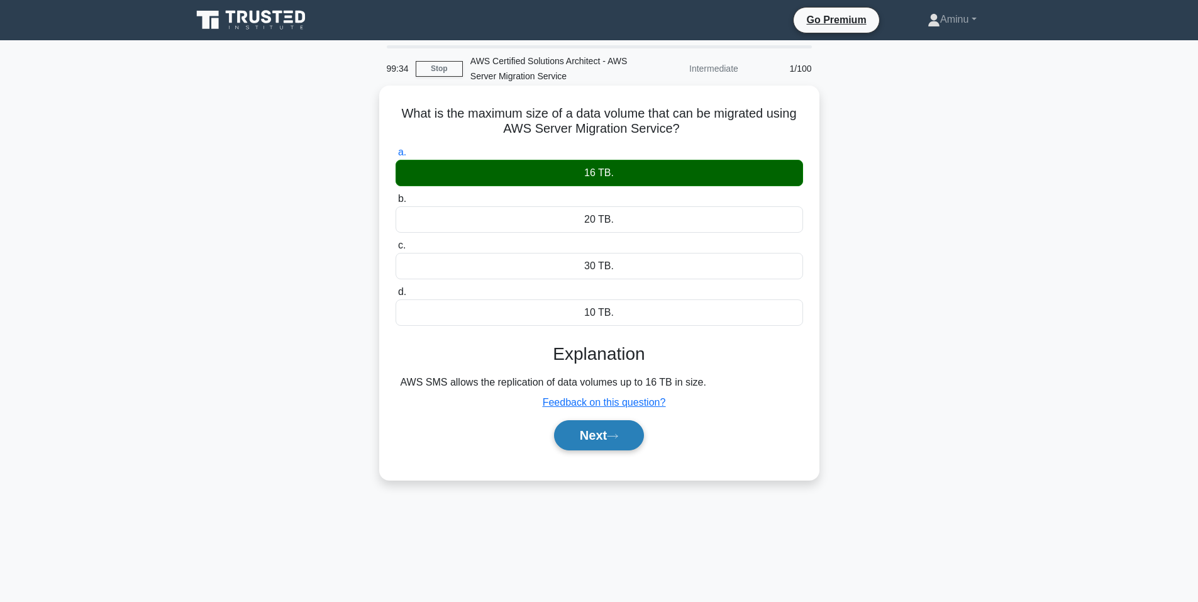
click at [598, 436] on button "Next" at bounding box center [599, 435] width 90 height 30
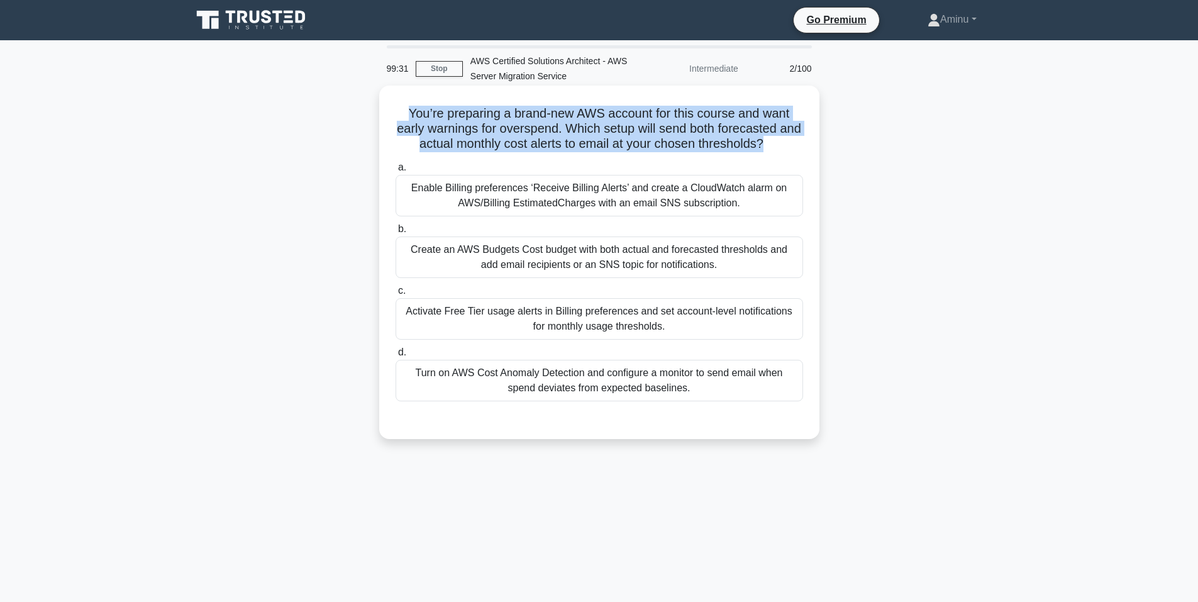
drag, startPoint x: 403, startPoint y: 110, endPoint x: 780, endPoint y: 148, distance: 378.5
click at [780, 148] on h5 "You’re preparing a brand-new AWS account for this course and want early warning…" at bounding box center [599, 129] width 410 height 47
copy h5 "You’re preparing a brand-new AWS account for this course and want early warning…"
drag, startPoint x: 411, startPoint y: 190, endPoint x: 749, endPoint y: 396, distance: 395.3
click at [749, 396] on div "a. Enable Billing preferences ‘Receive Billing Alerts’ and create a CloudWatch …" at bounding box center [599, 280] width 422 height 246
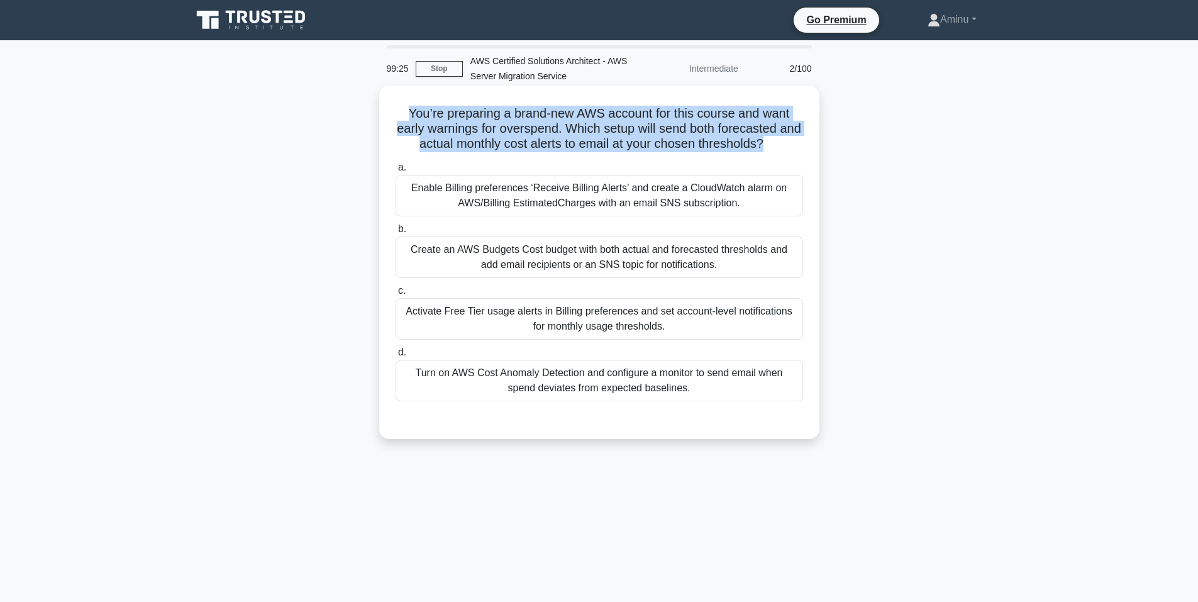
copy div "Enable Billing preferences ‘Receive Billing Alerts’ and create a CloudWatch ala…"
click at [490, 197] on div "Enable Billing preferences ‘Receive Billing Alerts’ and create a CloudWatch ala…" at bounding box center [598, 195] width 407 height 41
click at [395, 172] on input "a. Enable Billing preferences ‘Receive Billing Alerts’ and create a CloudWatch …" at bounding box center [395, 167] width 0 height 8
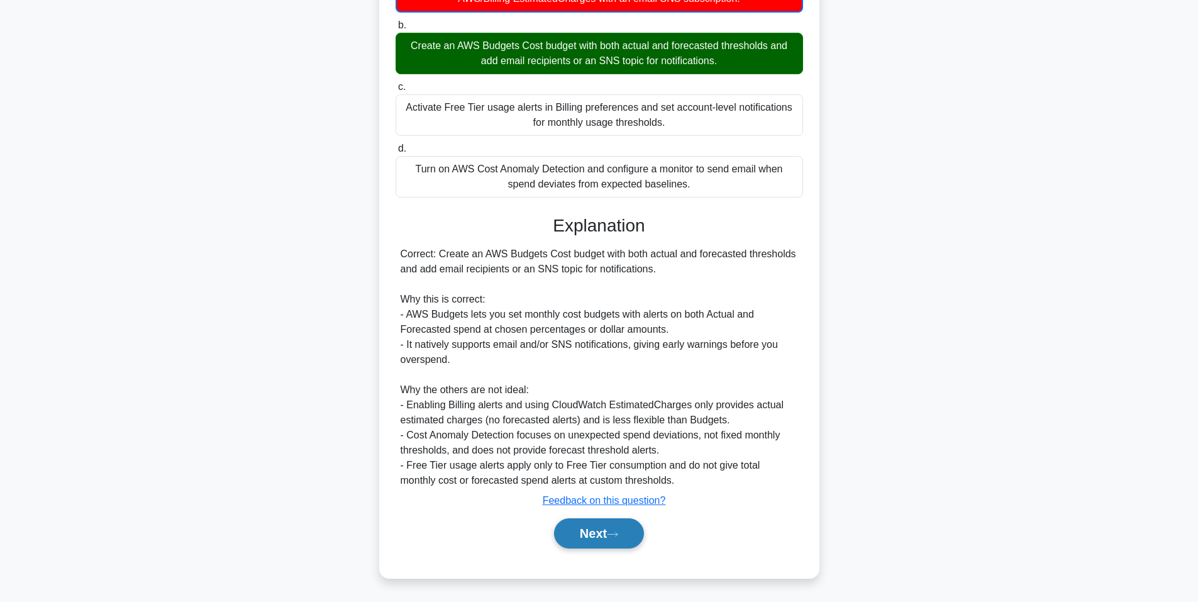
drag, startPoint x: 619, startPoint y: 535, endPoint x: 615, endPoint y: 522, distance: 13.0
click at [618, 535] on icon at bounding box center [612, 534] width 11 height 7
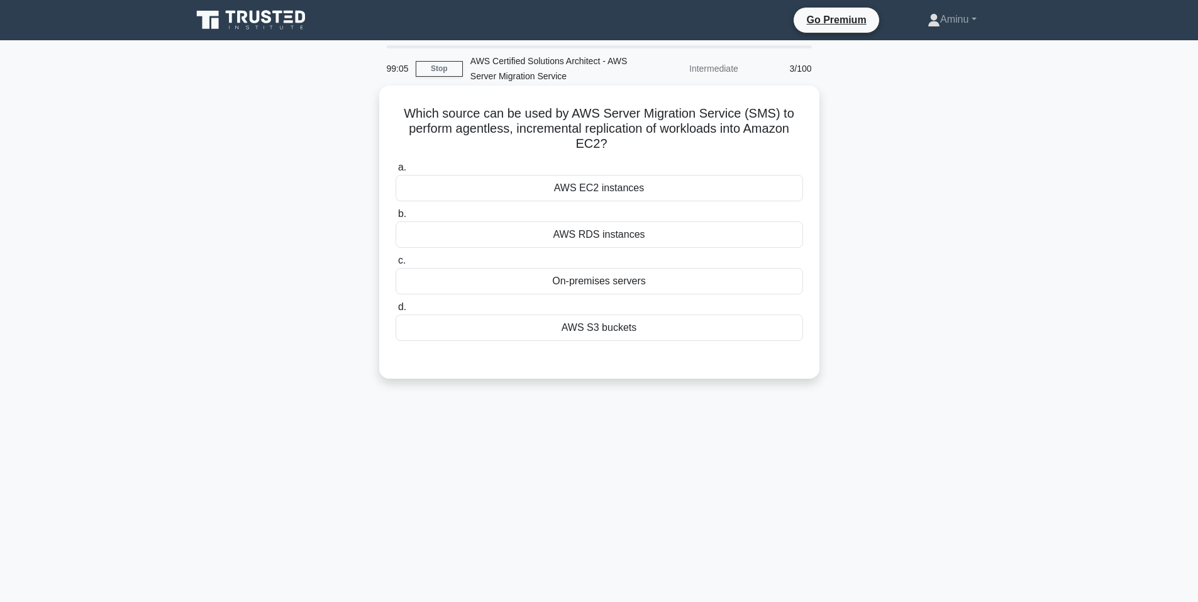
drag, startPoint x: 405, startPoint y: 109, endPoint x: 616, endPoint y: 145, distance: 214.1
click at [616, 145] on h5 "Which source can be used by AWS Server Migration Service (SMS) to perform agent…" at bounding box center [599, 129] width 410 height 47
copy h5 "Which source can be used by AWS Server Migration Service (SMS) to perform agent…"
drag, startPoint x: 498, startPoint y: 184, endPoint x: 721, endPoint y: 338, distance: 271.2
click at [721, 338] on div "a. AWS EC2 instances b. AWS RDS instances c. d." at bounding box center [599, 250] width 422 height 186
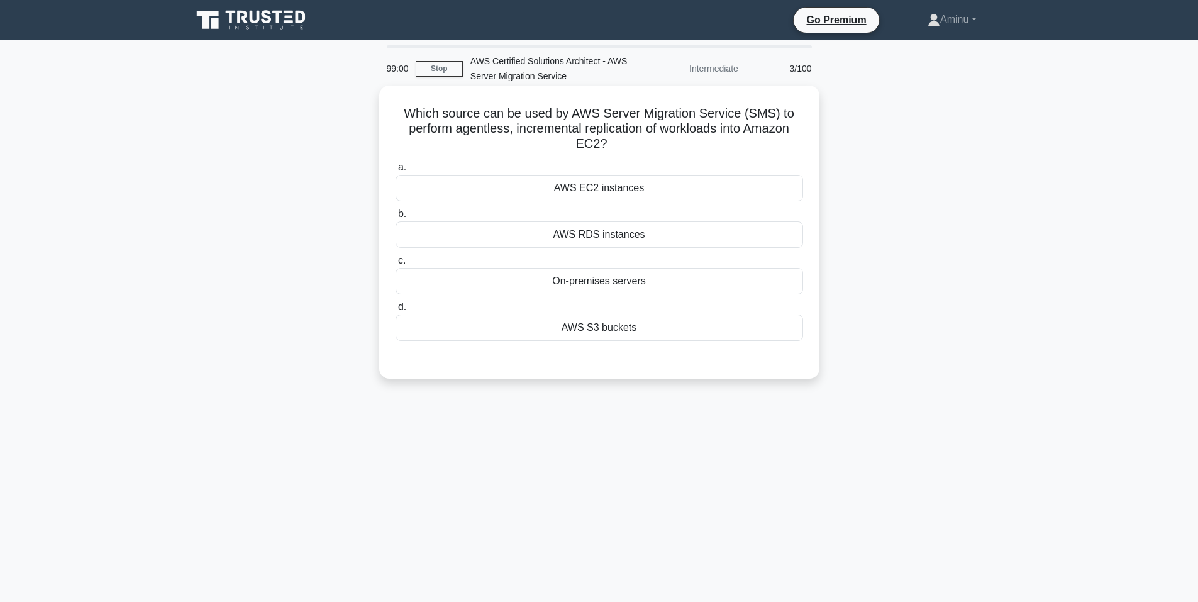
copy div "AWS EC2 instances b. AWS RDS instances c. On-premises servers d. AWS S3 buckets"
click at [573, 186] on div "AWS EC2 instances" at bounding box center [598, 188] width 407 height 26
click at [395, 172] on input "a. AWS EC2 instances" at bounding box center [395, 167] width 0 height 8
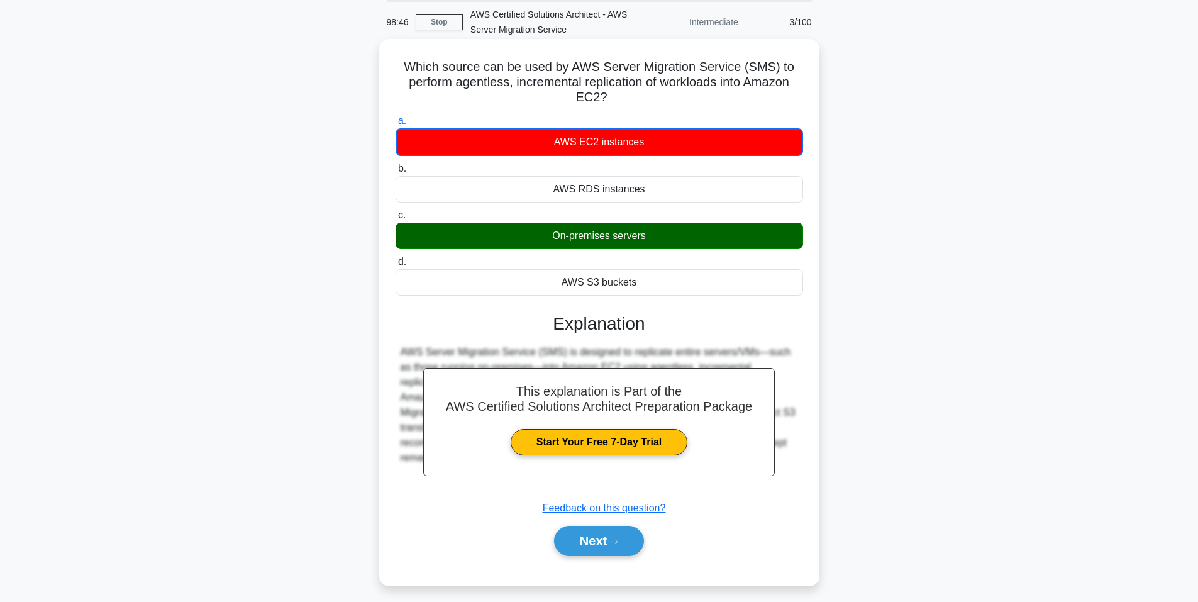
scroll to position [77, 0]
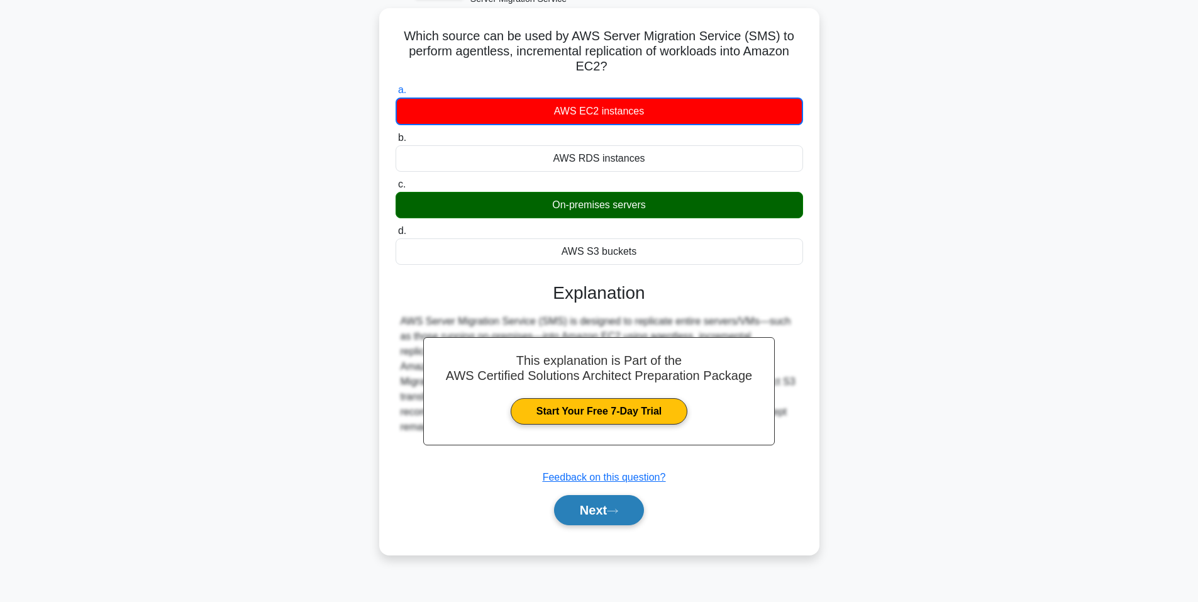
click at [599, 517] on button "Next" at bounding box center [599, 510] width 90 height 30
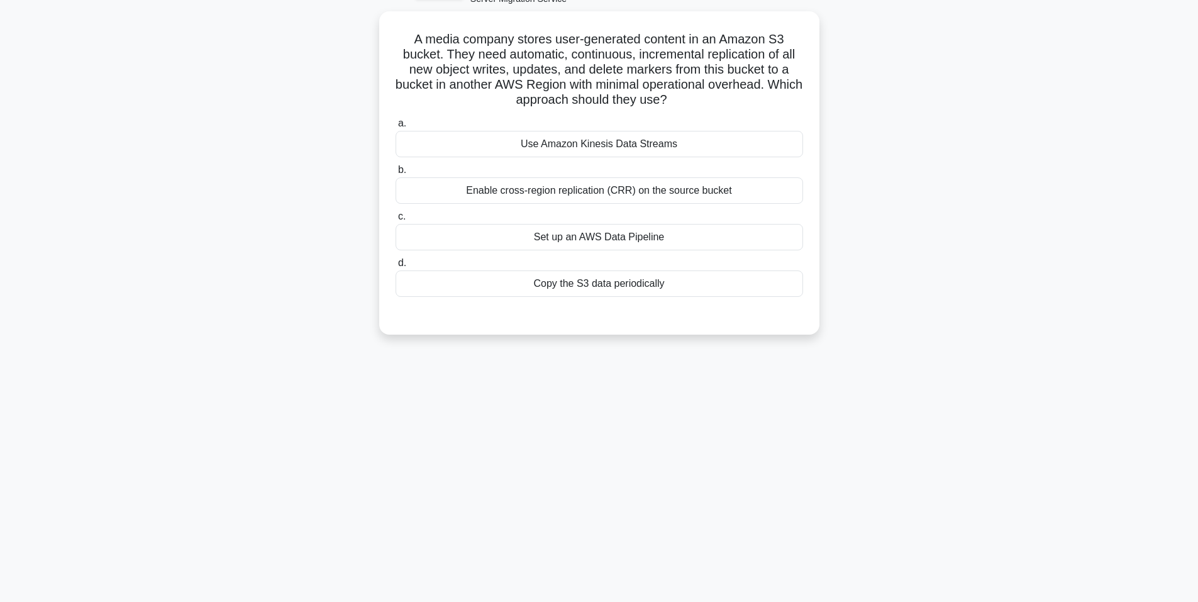
scroll to position [0, 0]
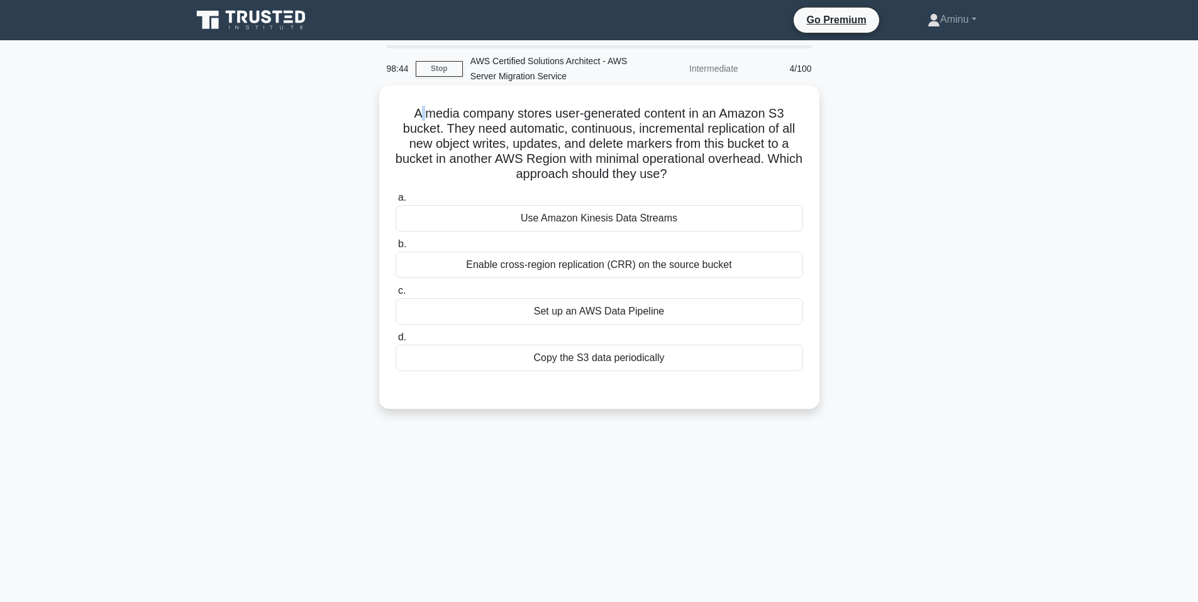
drag, startPoint x: 419, startPoint y: 114, endPoint x: 428, endPoint y: 115, distance: 9.5
click at [428, 115] on h5 "A media company stores user-generated content in an Amazon S3 bucket. They need…" at bounding box center [599, 144] width 410 height 77
click at [411, 118] on h5 "A media company stores user-generated content in an Amazon S3 bucket. They need…" at bounding box center [599, 144] width 410 height 77
drag, startPoint x: 406, startPoint y: 110, endPoint x: 688, endPoint y: 172, distance: 289.0
click at [688, 172] on h5 "A media company stores user-generated content in an Amazon S3 bucket. They need…" at bounding box center [599, 144] width 410 height 77
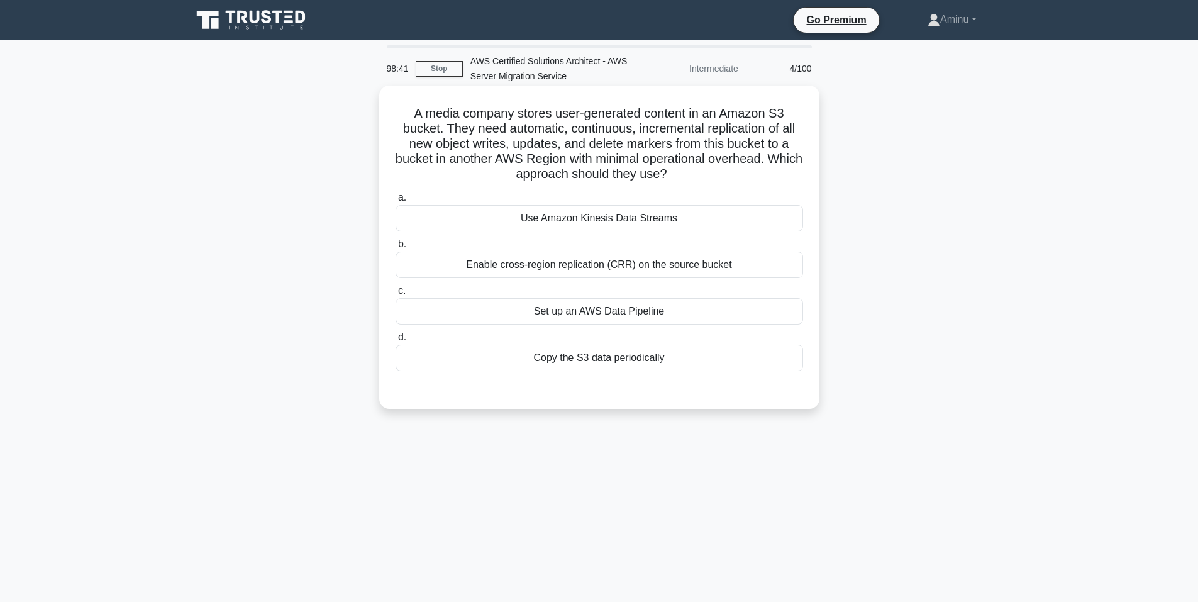
copy h5 "A media company stores user-generated content in an Amazon S3 bucket. They need…"
drag, startPoint x: 514, startPoint y: 216, endPoint x: 752, endPoint y: 379, distance: 288.1
click at [752, 379] on div "a. Use Amazon Kinesis Data Streams b. Enable cross-region replication (CRR) on …" at bounding box center [599, 290] width 410 height 206
copy div "Use Amazon Kinesis Data Streams b. Enable cross-region replication (CRR) on the…"
click at [541, 275] on div "Enable cross-region replication (CRR) on the source bucket" at bounding box center [598, 264] width 407 height 26
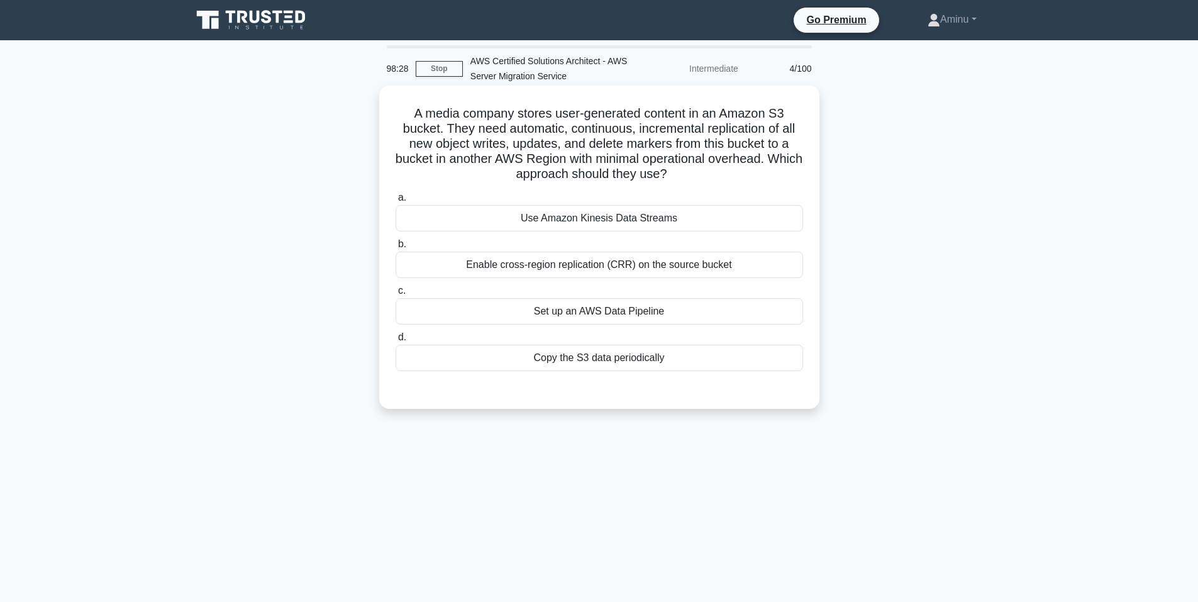
click at [395, 248] on input "b. Enable cross-region replication (CRR) on the source bucket" at bounding box center [395, 244] width 0 height 8
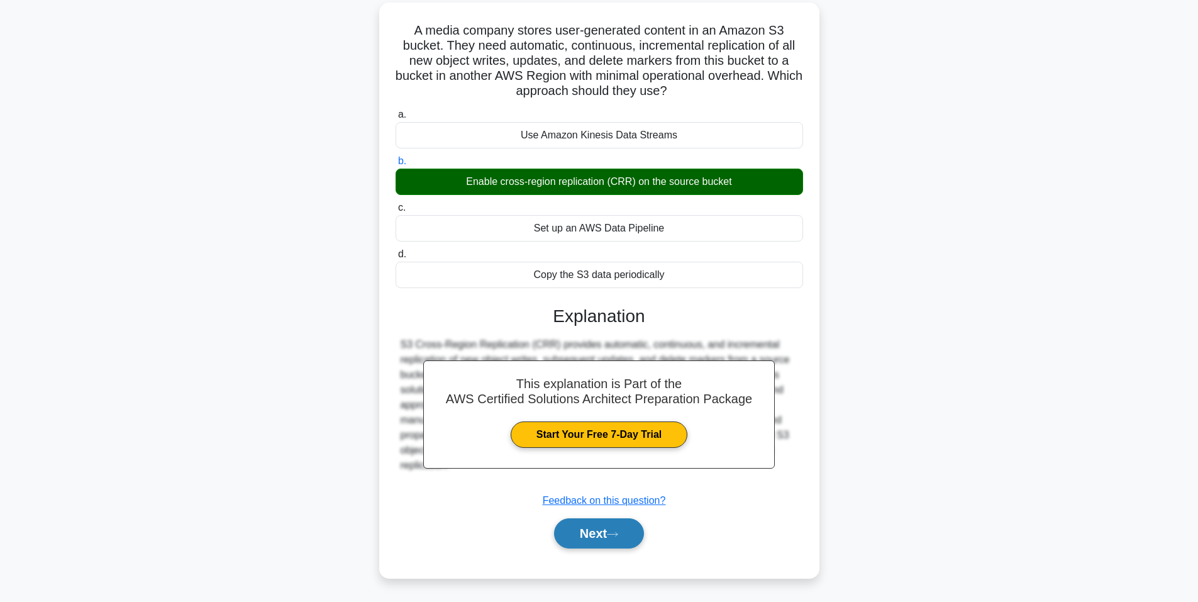
click at [608, 541] on button "Next" at bounding box center [599, 533] width 90 height 30
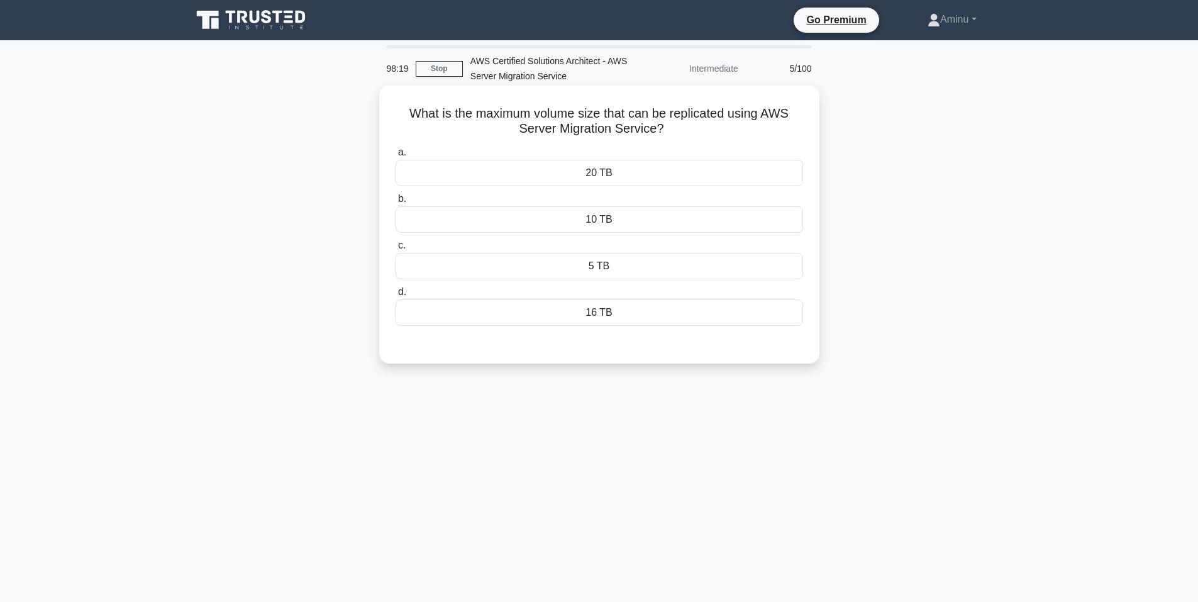
drag, startPoint x: 403, startPoint y: 107, endPoint x: 678, endPoint y: 127, distance: 275.5
click at [678, 127] on h5 "What is the maximum volume size that can be replicated using AWS Server Migrati…" at bounding box center [599, 121] width 410 height 31
copy h5 "What is the maximum volume size that can be replicated using AWS Server Migrati…"
drag, startPoint x: 542, startPoint y: 167, endPoint x: 730, endPoint y: 320, distance: 243.1
click at [730, 320] on div "a. 20 TB b. 10 TB" at bounding box center [599, 235] width 422 height 186
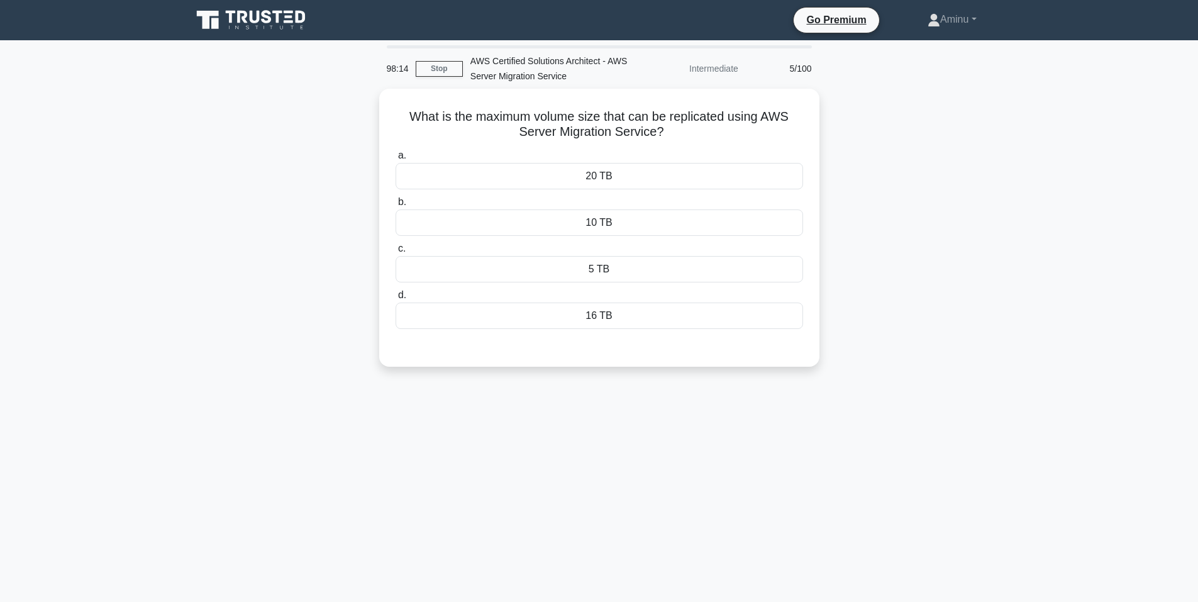
copy div "20 TB b. 10 TB c. 5 TB d. 16 TB"
click at [578, 225] on div "10 TB" at bounding box center [598, 219] width 407 height 26
click at [395, 203] on input "b. 10 TB" at bounding box center [395, 199] width 0 height 8
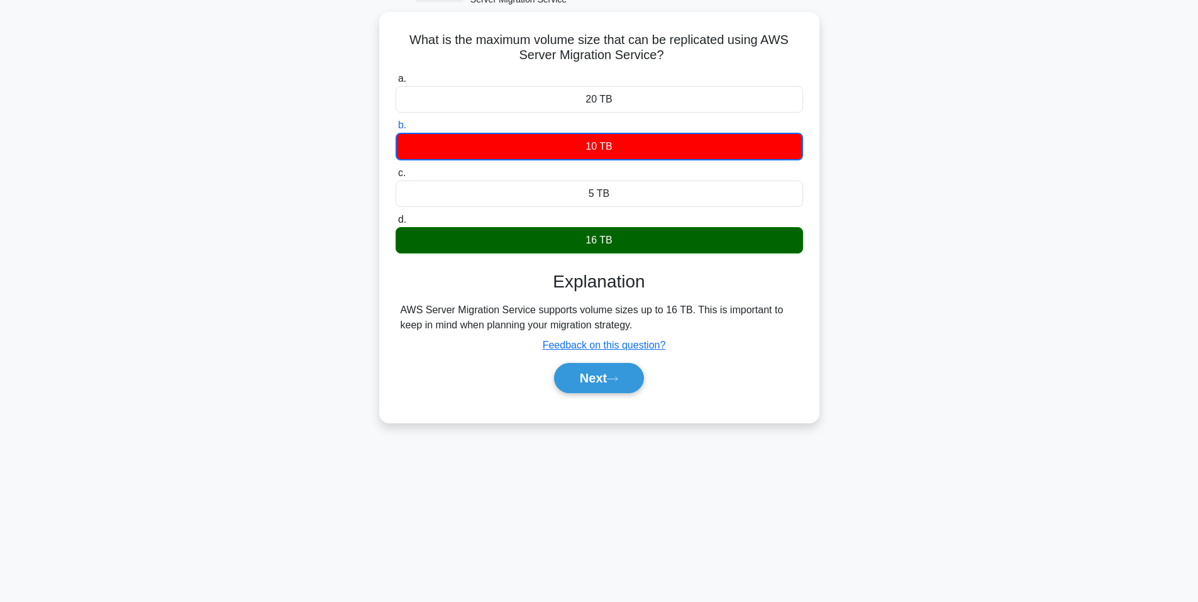
scroll to position [77, 0]
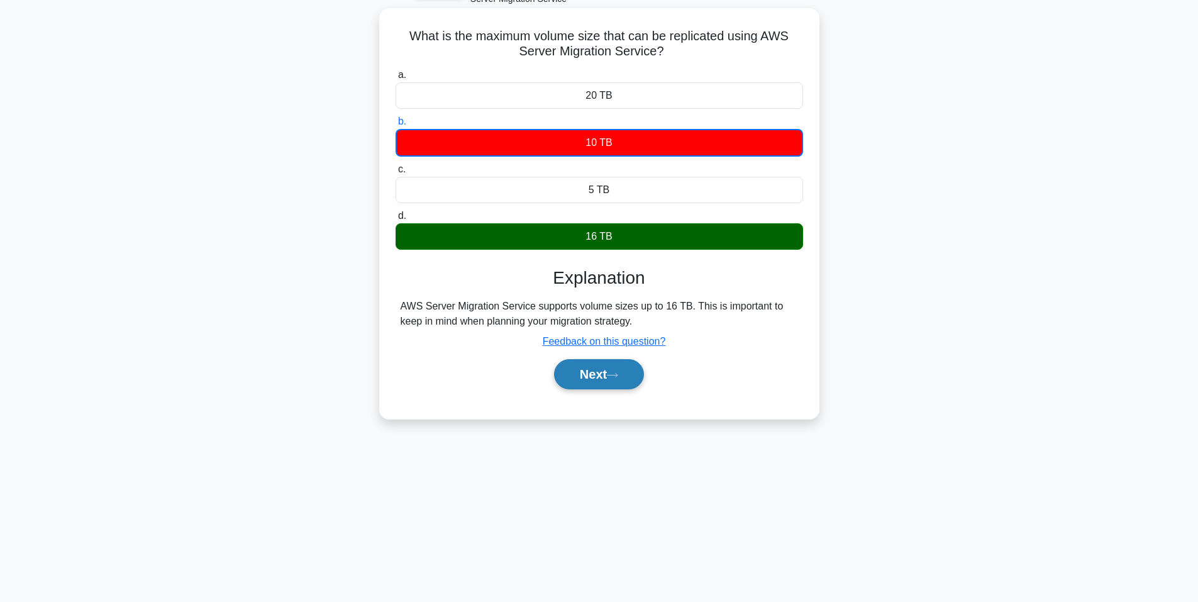
click at [590, 384] on button "Next" at bounding box center [599, 374] width 90 height 30
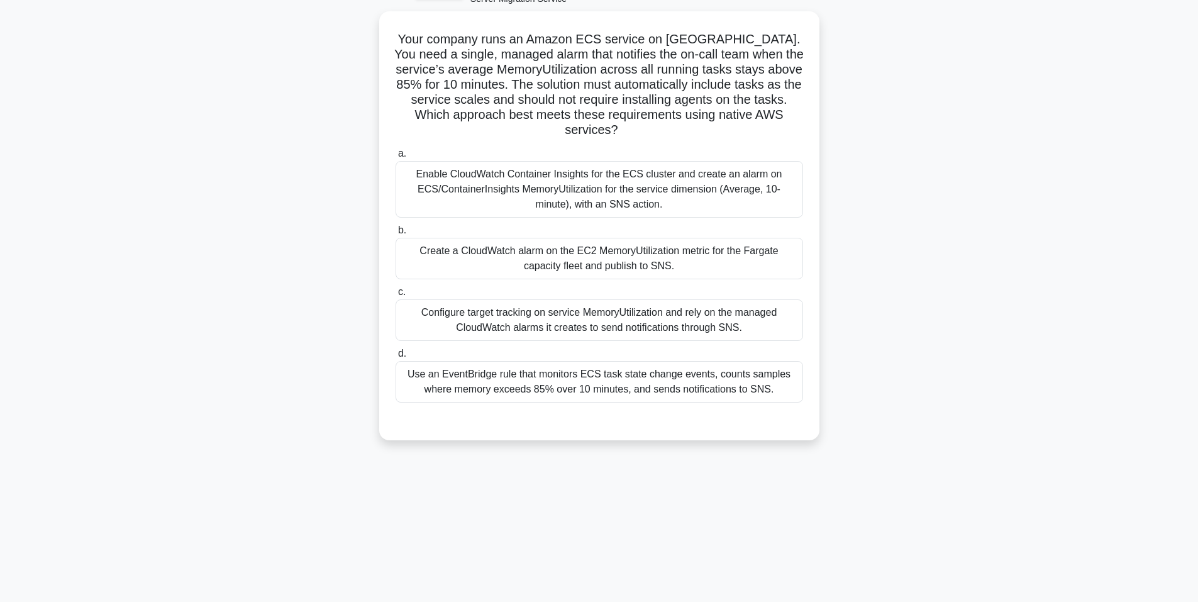
scroll to position [0, 0]
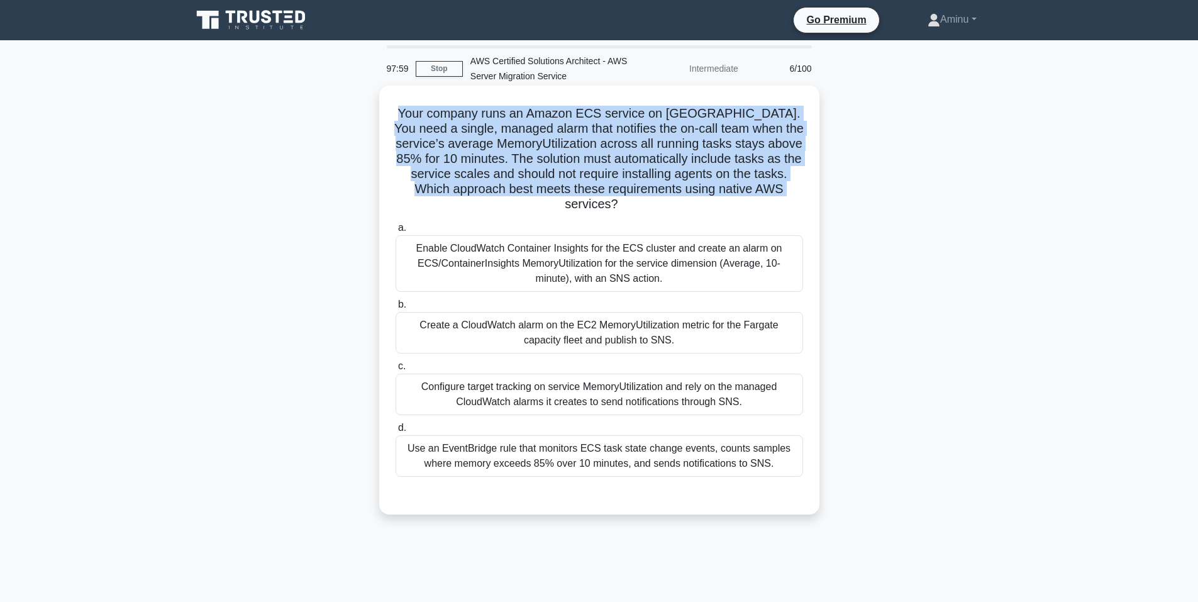
drag, startPoint x: 403, startPoint y: 112, endPoint x: 793, endPoint y: 199, distance: 399.4
click at [793, 199] on div "Your company runs an Amazon ECS service on [GEOGRAPHIC_DATA]. You need a single…" at bounding box center [599, 300] width 430 height 419
drag, startPoint x: 405, startPoint y: 225, endPoint x: 774, endPoint y: 453, distance: 433.5
click at [774, 453] on div "a. Enable CloudWatch Container Insights for the ECS cluster and create an alarm…" at bounding box center [599, 349] width 422 height 262
click at [639, 260] on div "Enable CloudWatch Container Insights for the ECS cluster and create an alarm on…" at bounding box center [598, 263] width 407 height 57
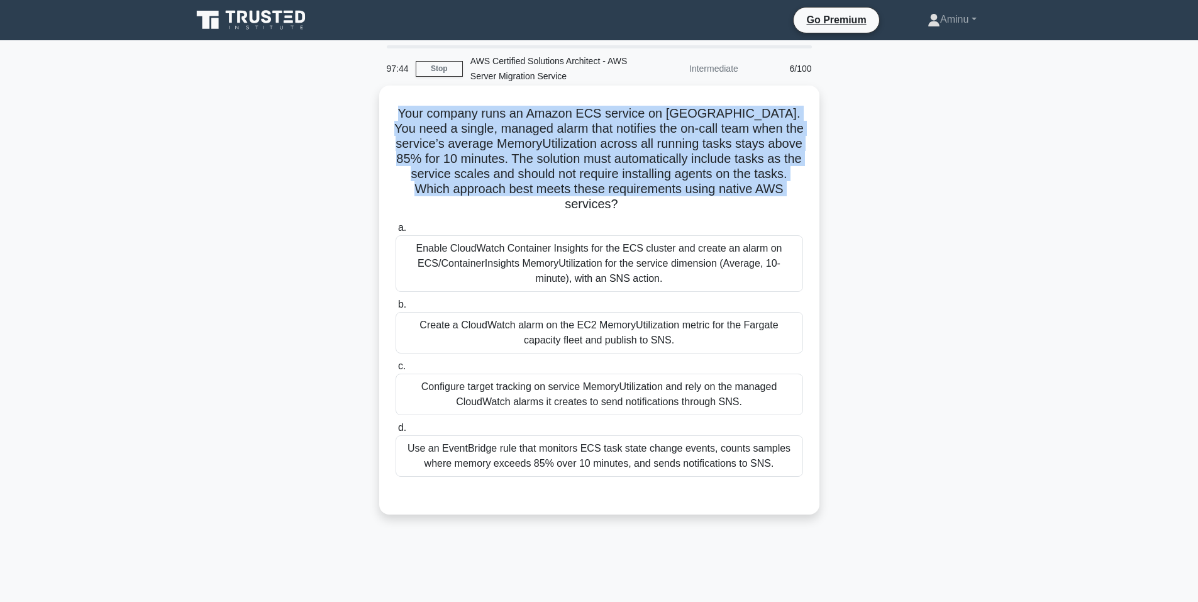
click at [395, 232] on input "a. Enable CloudWatch Container Insights for the ECS cluster and create an alarm…" at bounding box center [395, 228] width 0 height 8
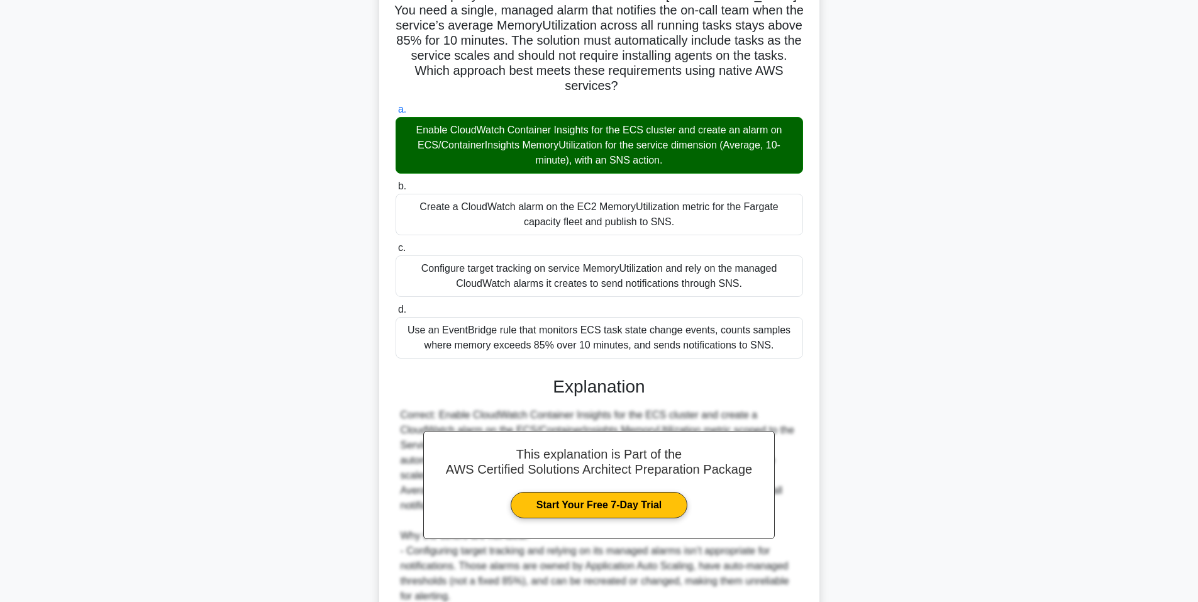
scroll to position [280, 0]
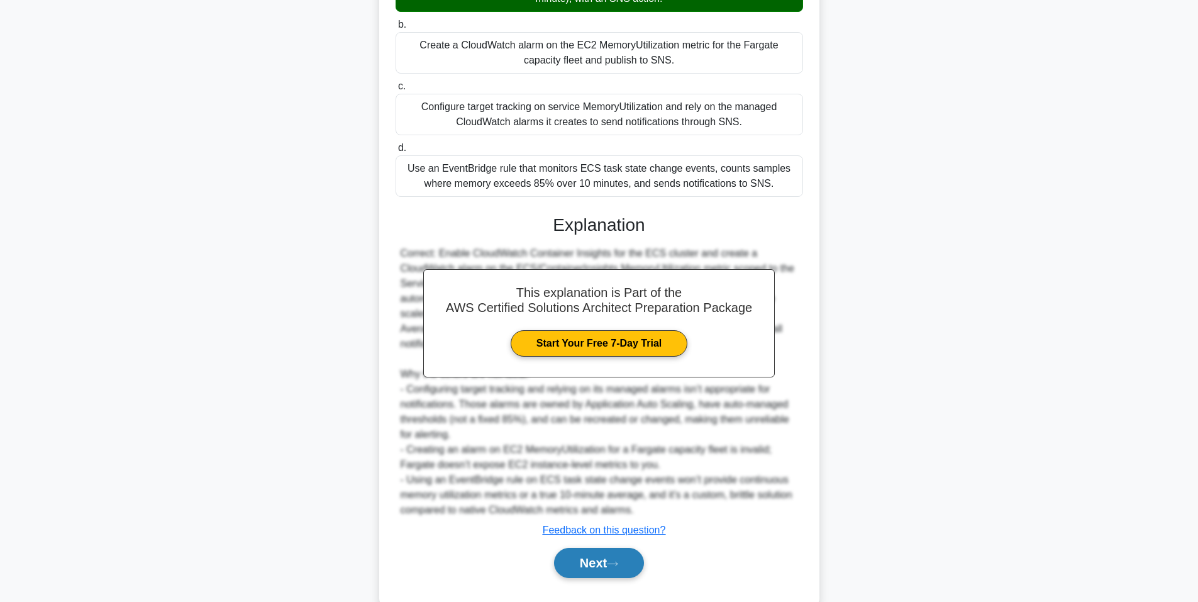
click at [611, 548] on button "Next" at bounding box center [599, 563] width 90 height 30
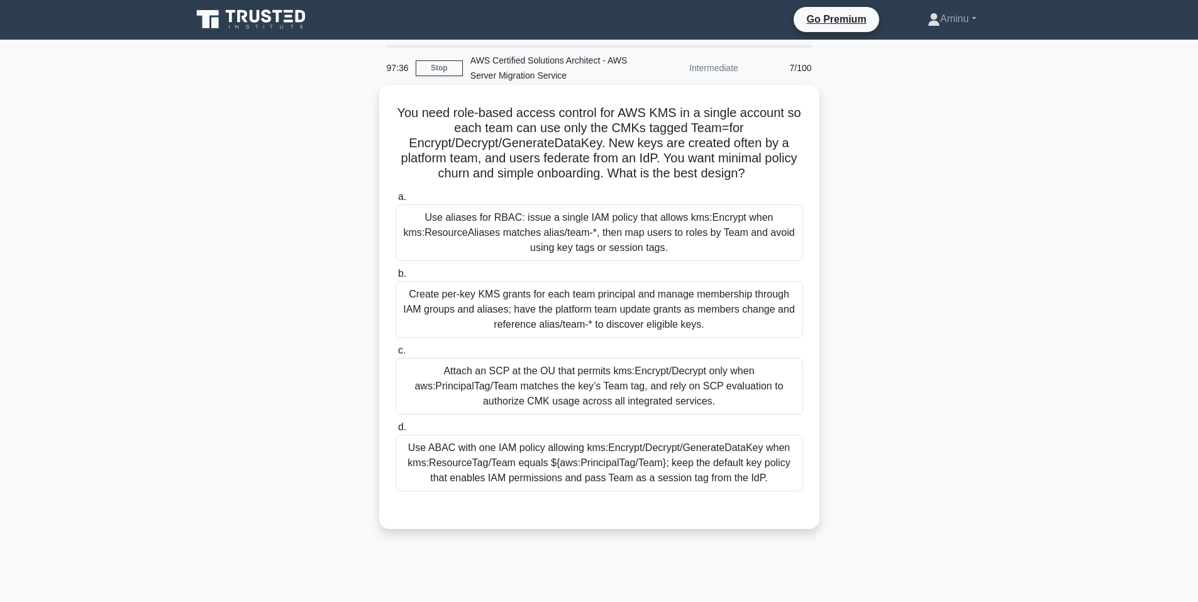
scroll to position [0, 0]
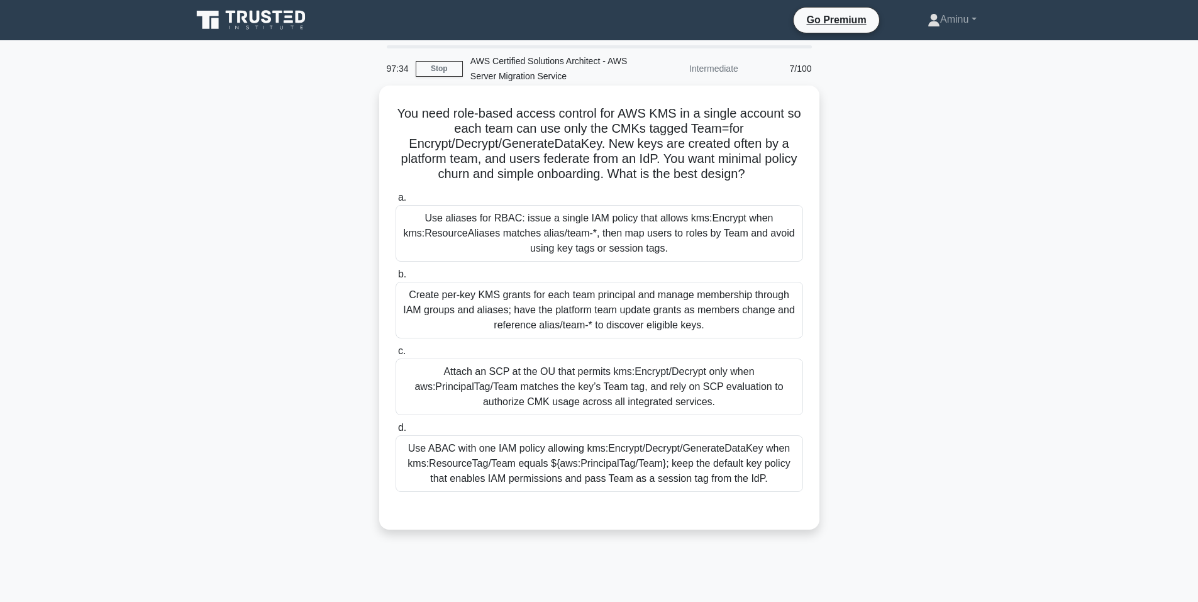
drag, startPoint x: 392, startPoint y: 117, endPoint x: 810, endPoint y: 183, distance: 422.6
click at [810, 183] on div "You need role-based access control for AWS KMS in a single account so each team…" at bounding box center [599, 308] width 430 height 434
drag, startPoint x: 411, startPoint y: 214, endPoint x: 787, endPoint y: 483, distance: 462.4
click at [787, 483] on div "a. Use aliases for RBAC: issue a single IAM policy that allows kms:Encrypt when…" at bounding box center [599, 340] width 422 height 307
click at [547, 287] on div "Create per-key KMS grants for each team principal and manage membership through…" at bounding box center [598, 310] width 407 height 57
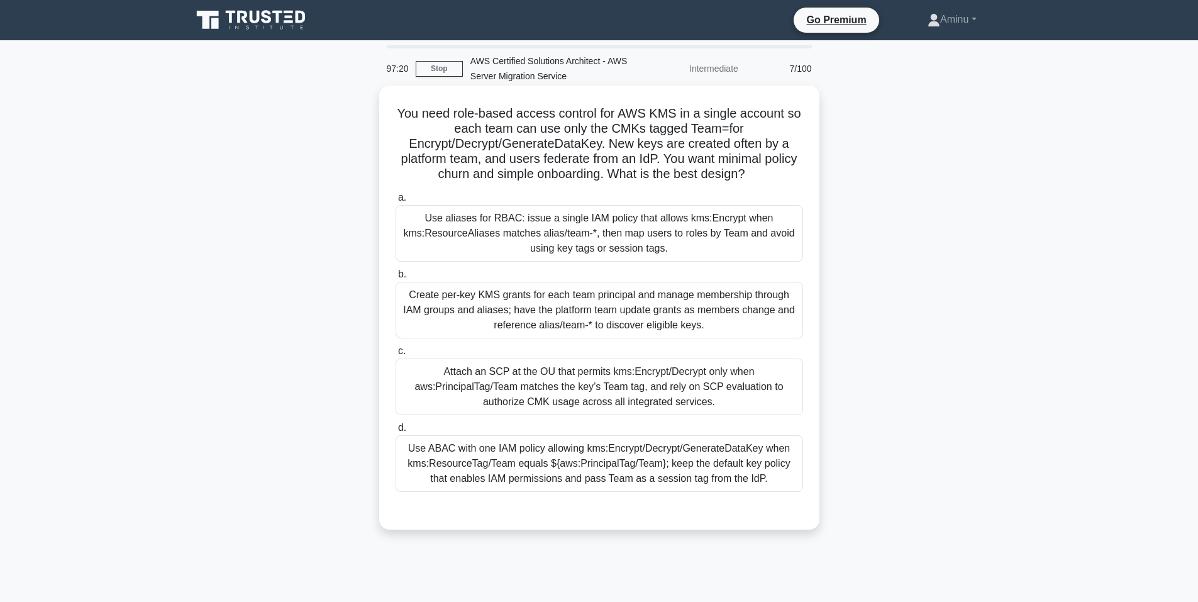
click at [395, 278] on input "b. Create per-key KMS grants for each team principal and manage membership thro…" at bounding box center [395, 274] width 0 height 8
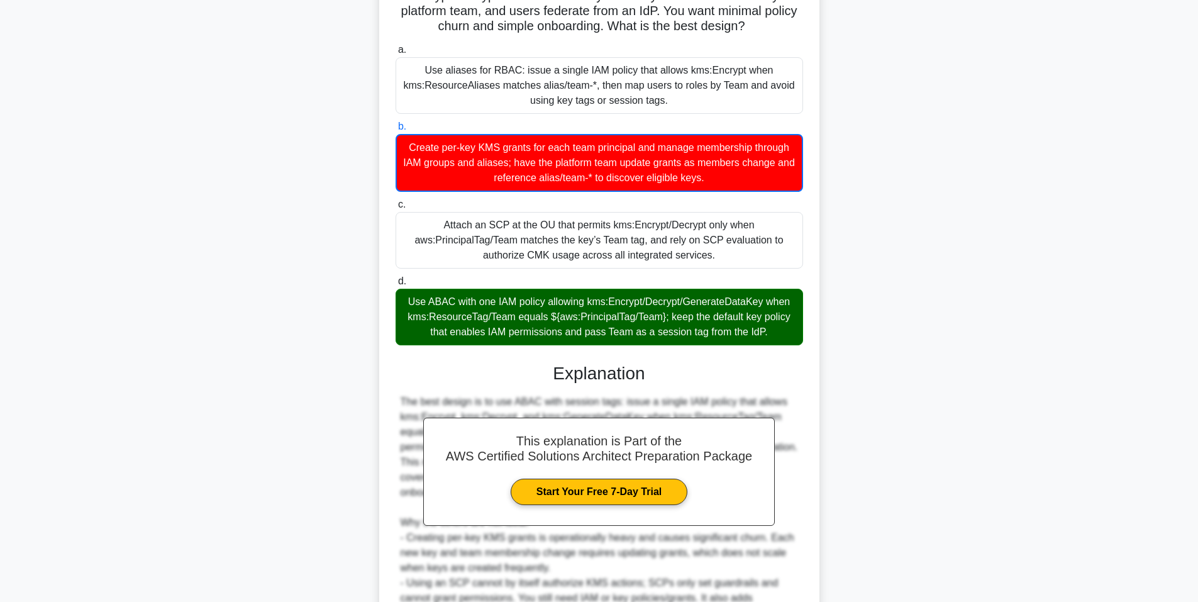
scroll to position [314, 0]
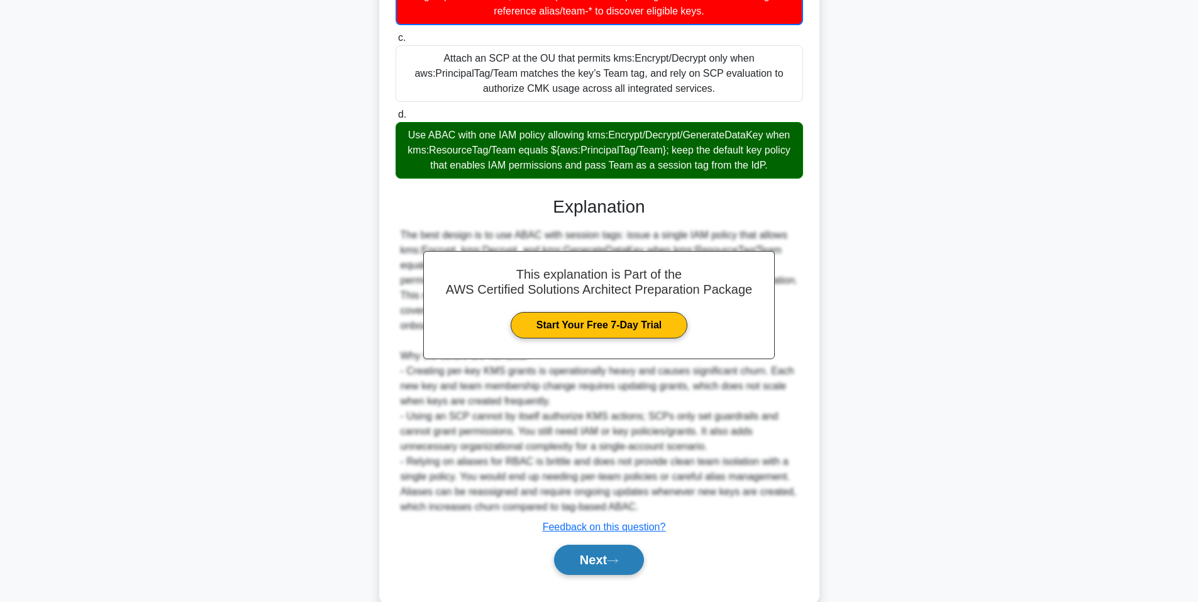
click at [563, 550] on button "Next" at bounding box center [599, 559] width 90 height 30
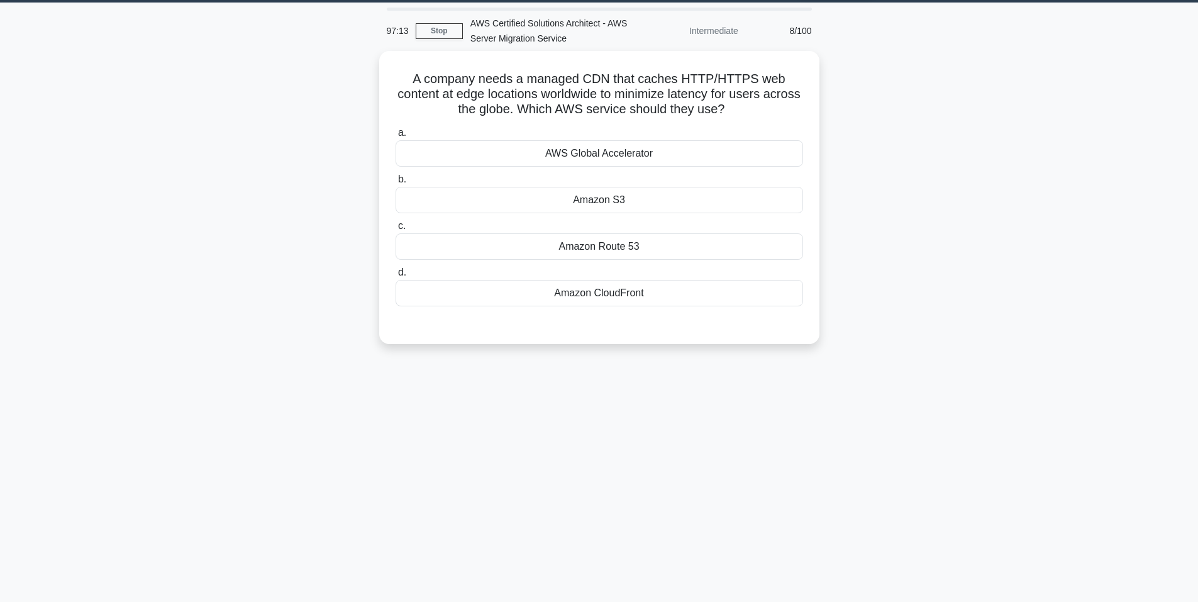
scroll to position [0, 0]
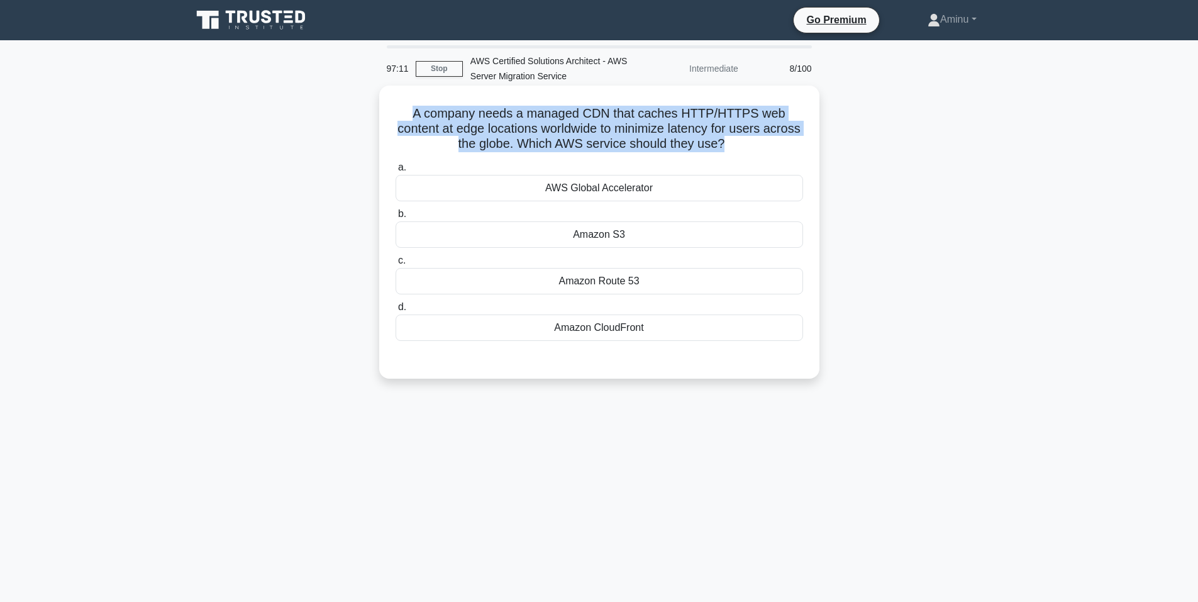
drag, startPoint x: 410, startPoint y: 118, endPoint x: 745, endPoint y: 149, distance: 336.5
click at [745, 149] on h5 "A company needs a managed CDN that caches HTTP/HTTPS web content at edge locati…" at bounding box center [599, 129] width 410 height 47
drag, startPoint x: 523, startPoint y: 190, endPoint x: 737, endPoint y: 328, distance: 255.1
click at [737, 328] on div "a. AWS Global Accelerator b. Amazon S3 c. d." at bounding box center [599, 250] width 422 height 186
click at [616, 237] on div "Amazon S3" at bounding box center [598, 234] width 407 height 26
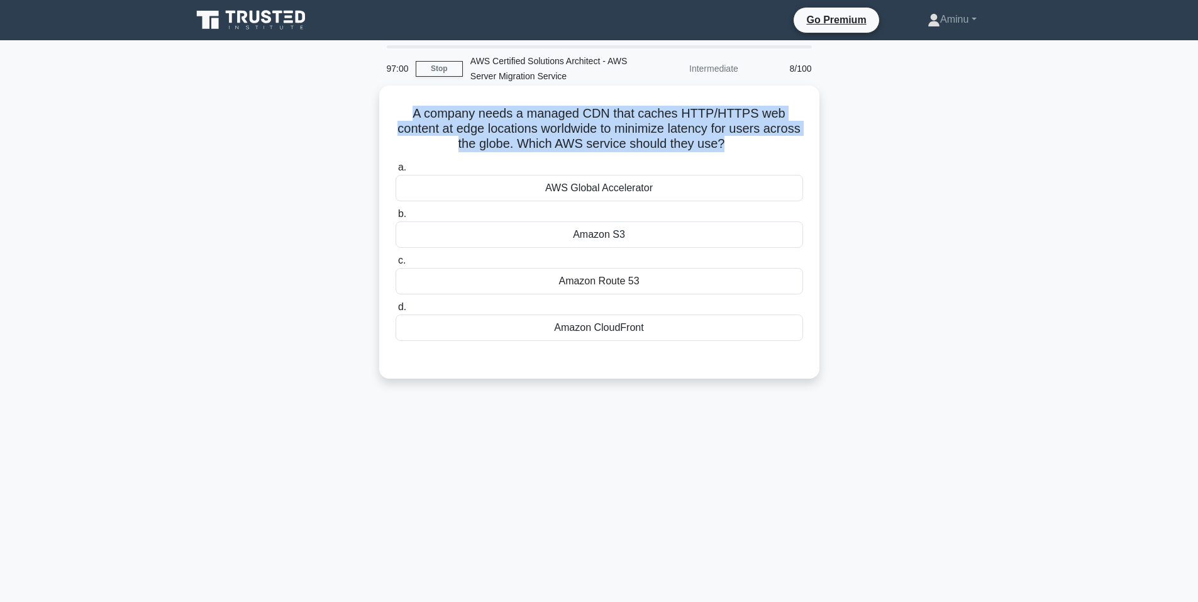
click at [395, 218] on input "b. Amazon S3" at bounding box center [395, 214] width 0 height 8
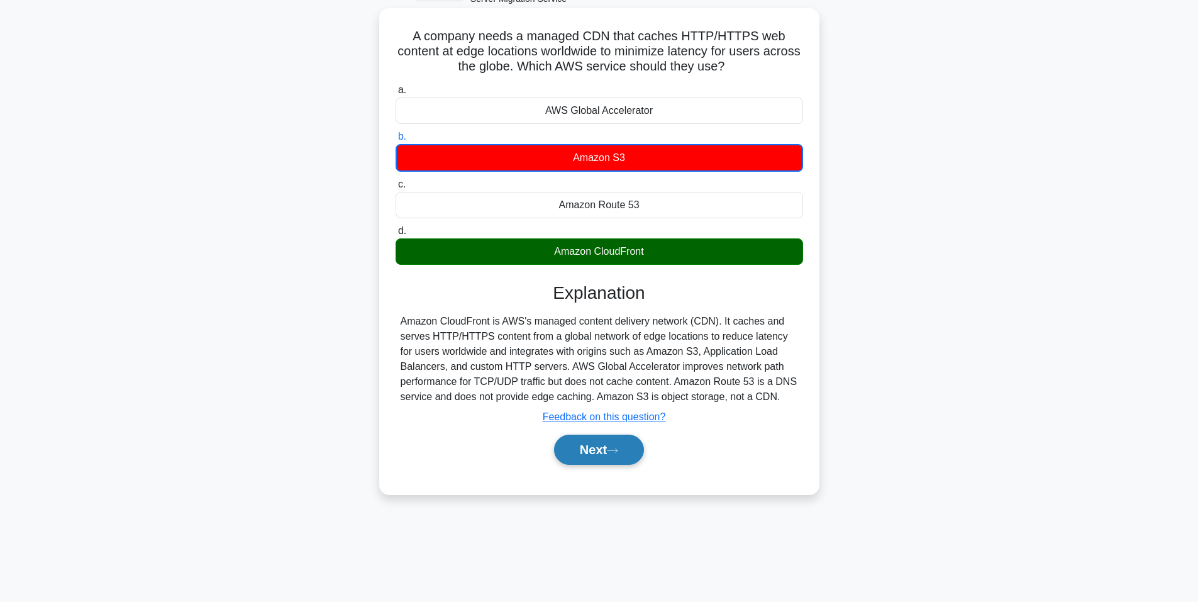
click at [600, 449] on button "Next" at bounding box center [599, 449] width 90 height 30
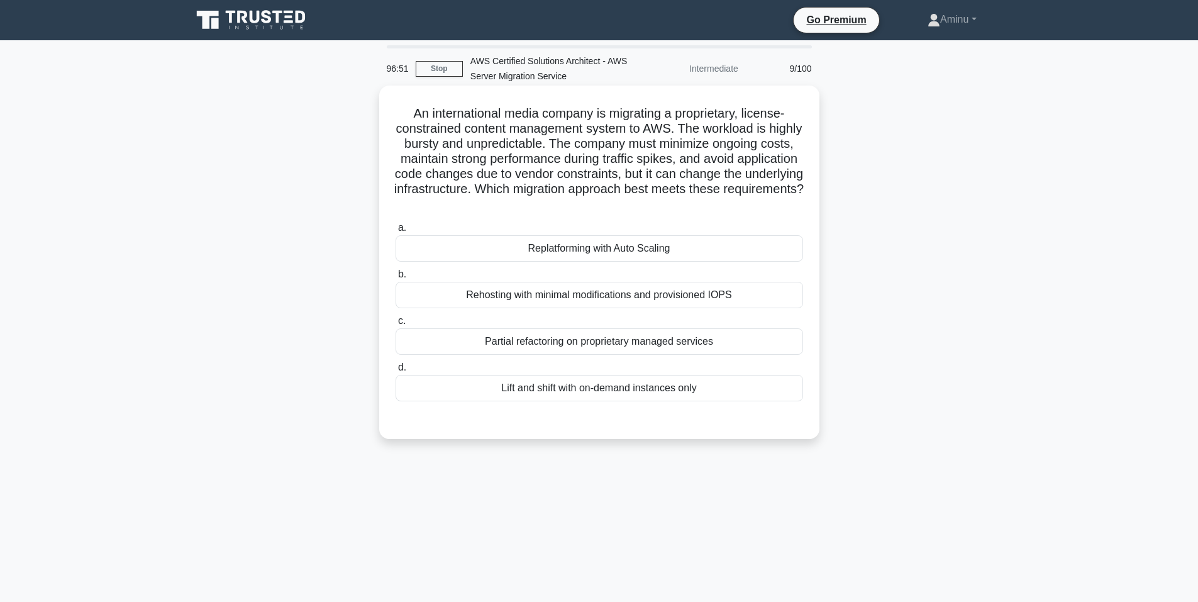
drag, startPoint x: 399, startPoint y: 113, endPoint x: 664, endPoint y: 209, distance: 282.6
click at [664, 209] on h5 "An international media company is migrating a proprietary, license-constrained …" at bounding box center [599, 159] width 410 height 107
drag, startPoint x: 525, startPoint y: 248, endPoint x: 780, endPoint y: 405, distance: 299.4
click at [780, 405] on div "a. Replatforming with Auto Scaling b. Rehosting with minimal modifications and …" at bounding box center [599, 321] width 410 height 206
click at [588, 251] on div "Replatforming with Auto Scaling" at bounding box center [598, 248] width 407 height 26
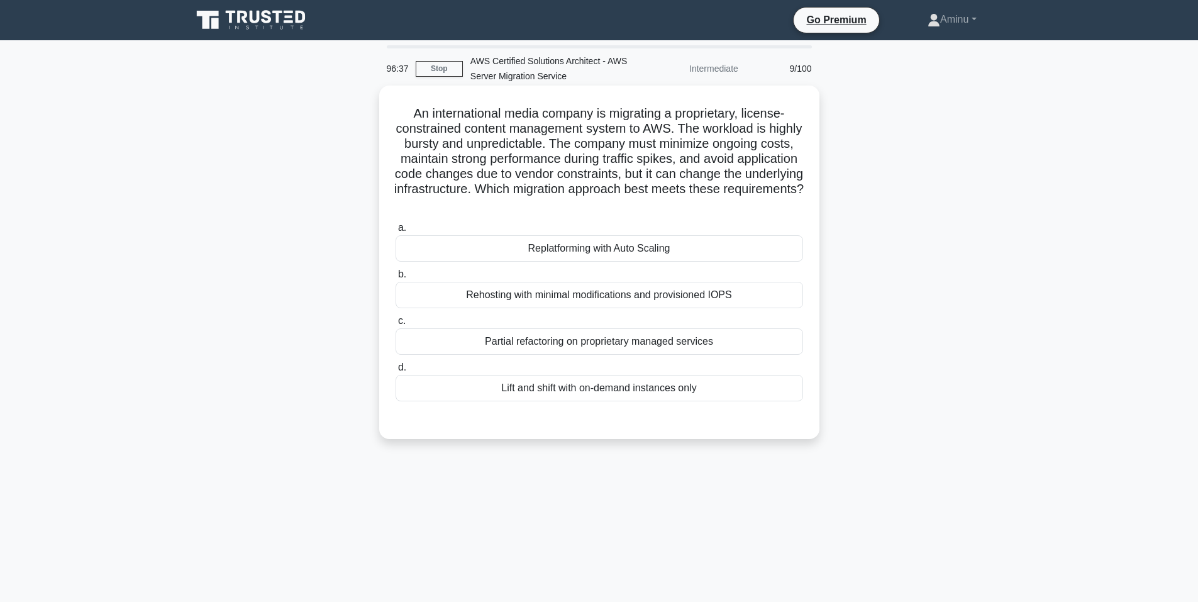
click at [395, 232] on input "a. Replatforming with Auto Scaling" at bounding box center [395, 228] width 0 height 8
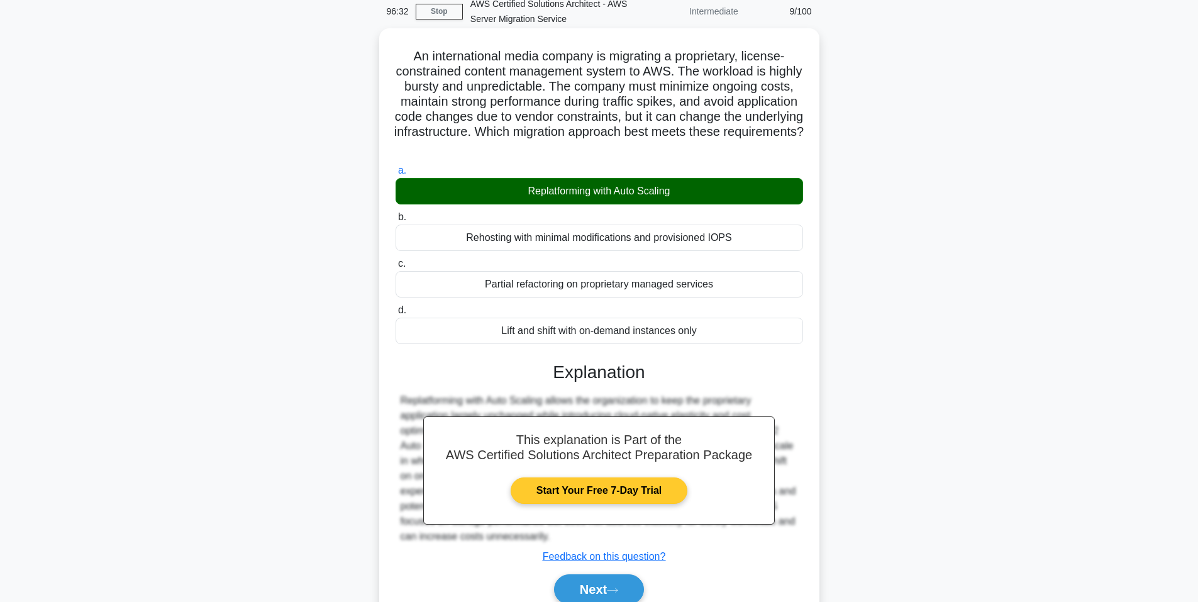
scroll to position [114, 0]
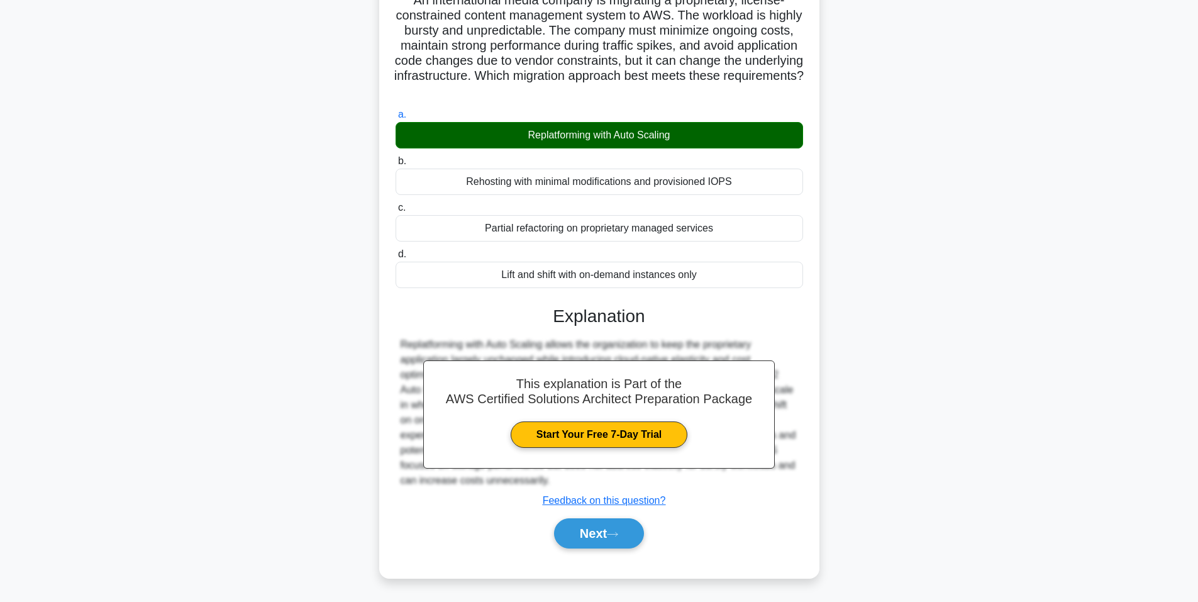
drag, startPoint x: 593, startPoint y: 533, endPoint x: 588, endPoint y: 480, distance: 53.7
click at [593, 533] on button "Next" at bounding box center [599, 533] width 90 height 30
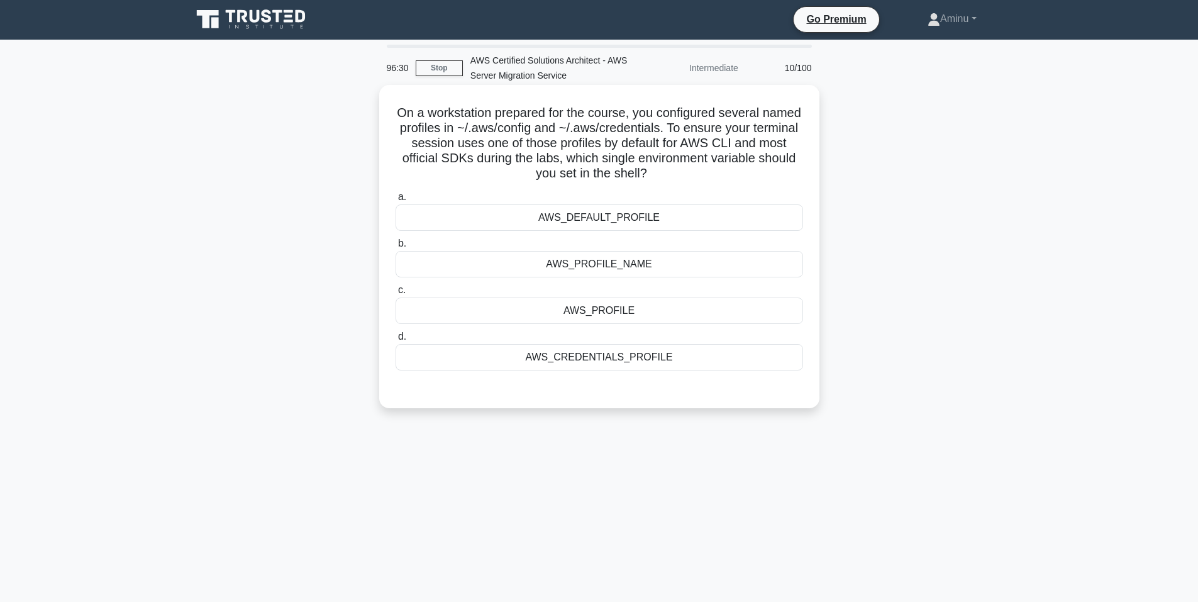
scroll to position [0, 0]
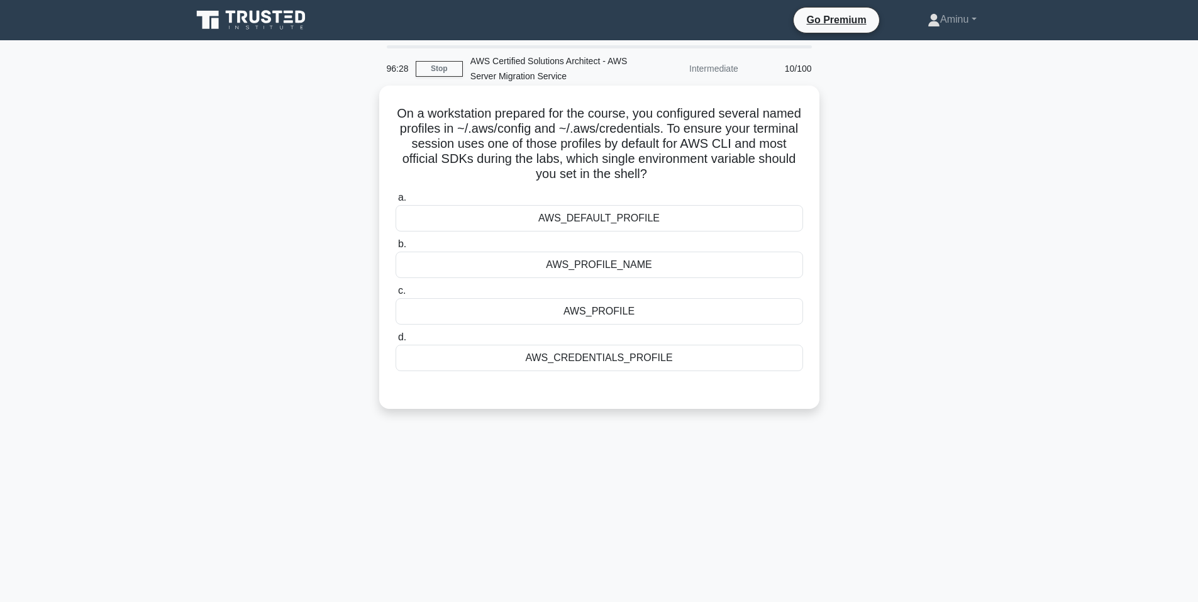
drag, startPoint x: 414, startPoint y: 109, endPoint x: 736, endPoint y: 171, distance: 327.7
click at [736, 171] on h5 "On a workstation prepared for the course, you configured several named profiles…" at bounding box center [599, 144] width 410 height 77
drag, startPoint x: 539, startPoint y: 212, endPoint x: 736, endPoint y: 367, distance: 249.9
click at [736, 367] on div "a. AWS_DEFAULT_PROFILE b. AWS_PROFILE_NAME c. d." at bounding box center [599, 280] width 422 height 186
click at [655, 309] on div "AWS_PROFILE" at bounding box center [598, 311] width 407 height 26
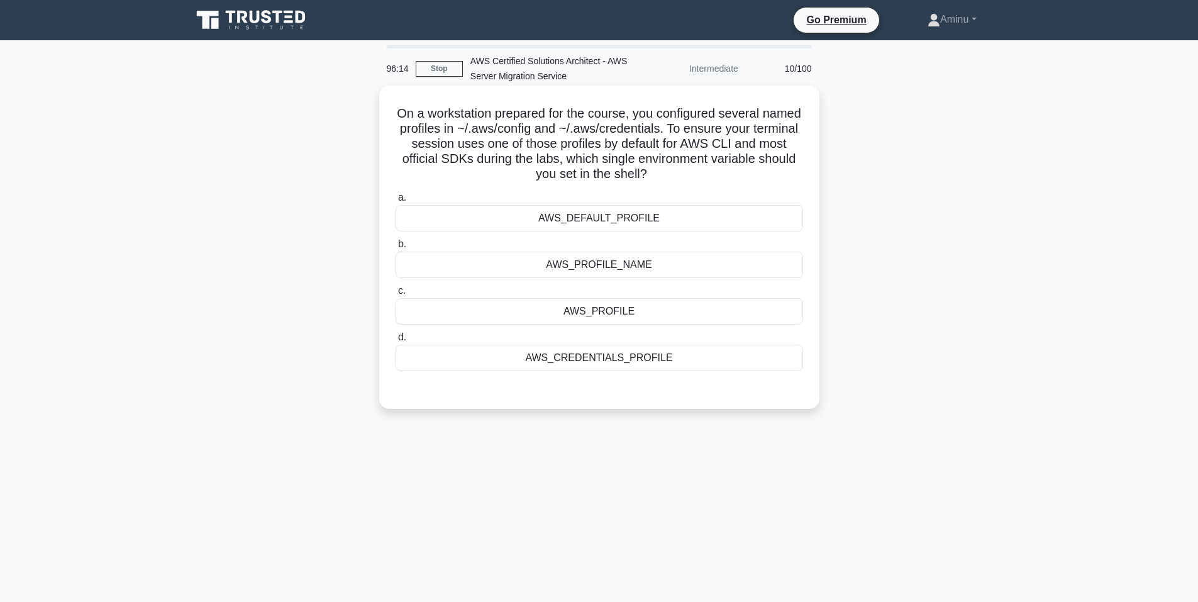
click at [395, 295] on input "c. AWS_PROFILE" at bounding box center [395, 291] width 0 height 8
